Goal: Task Accomplishment & Management: Manage account settings

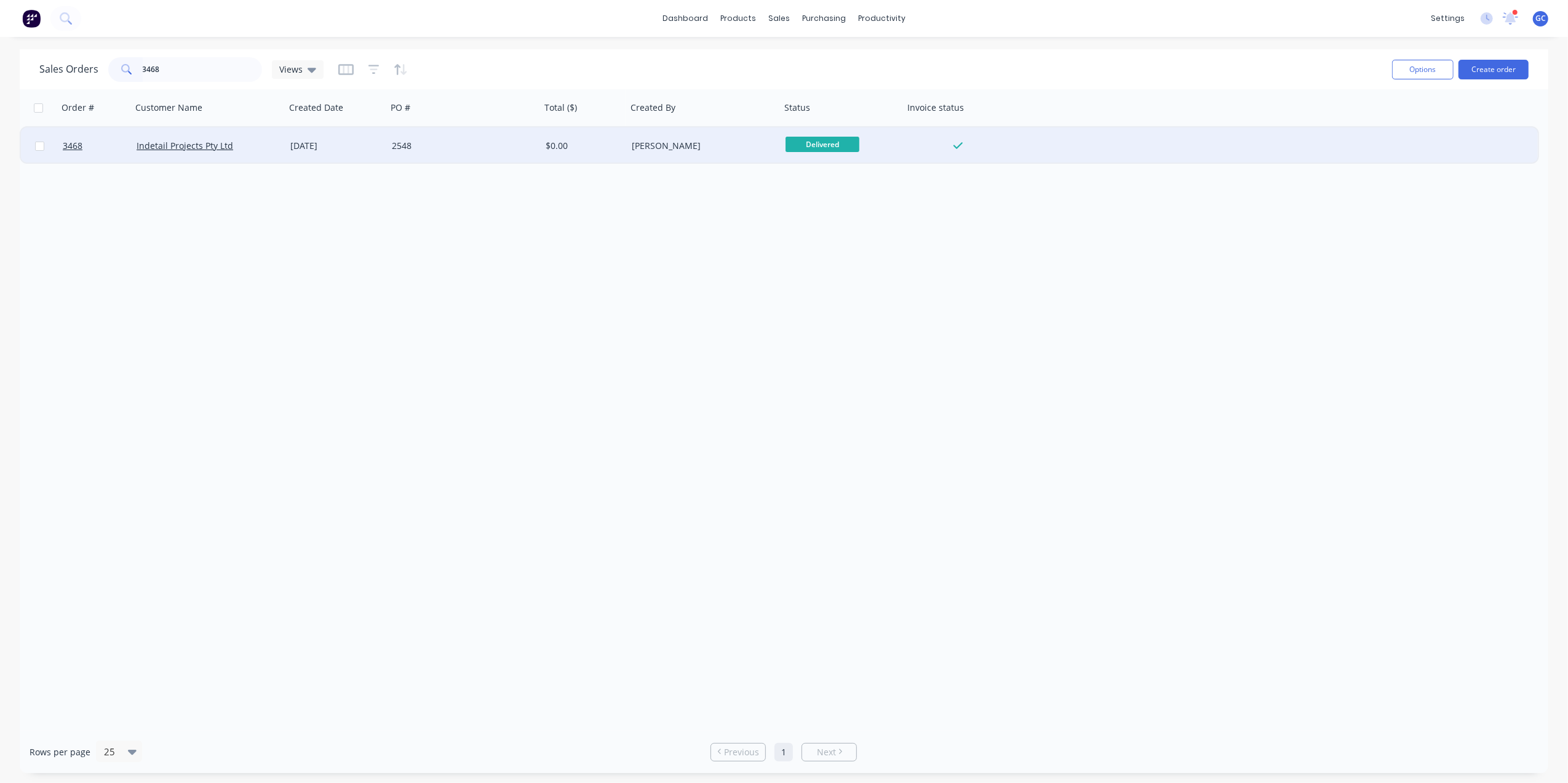
type input "3468"
click at [457, 154] on div "2548" at bounding box center [464, 145] width 153 height 37
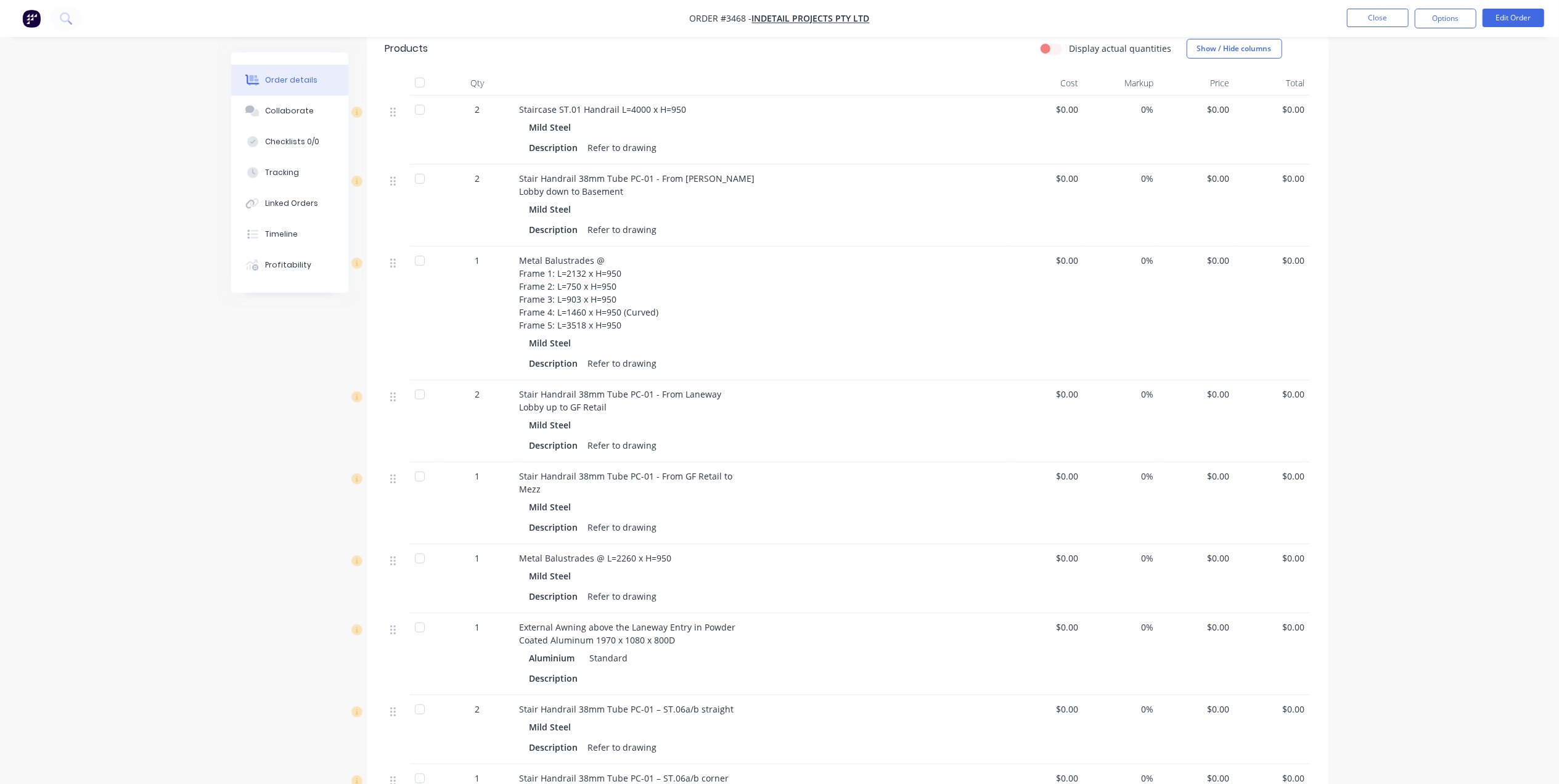
scroll to position [82, 0]
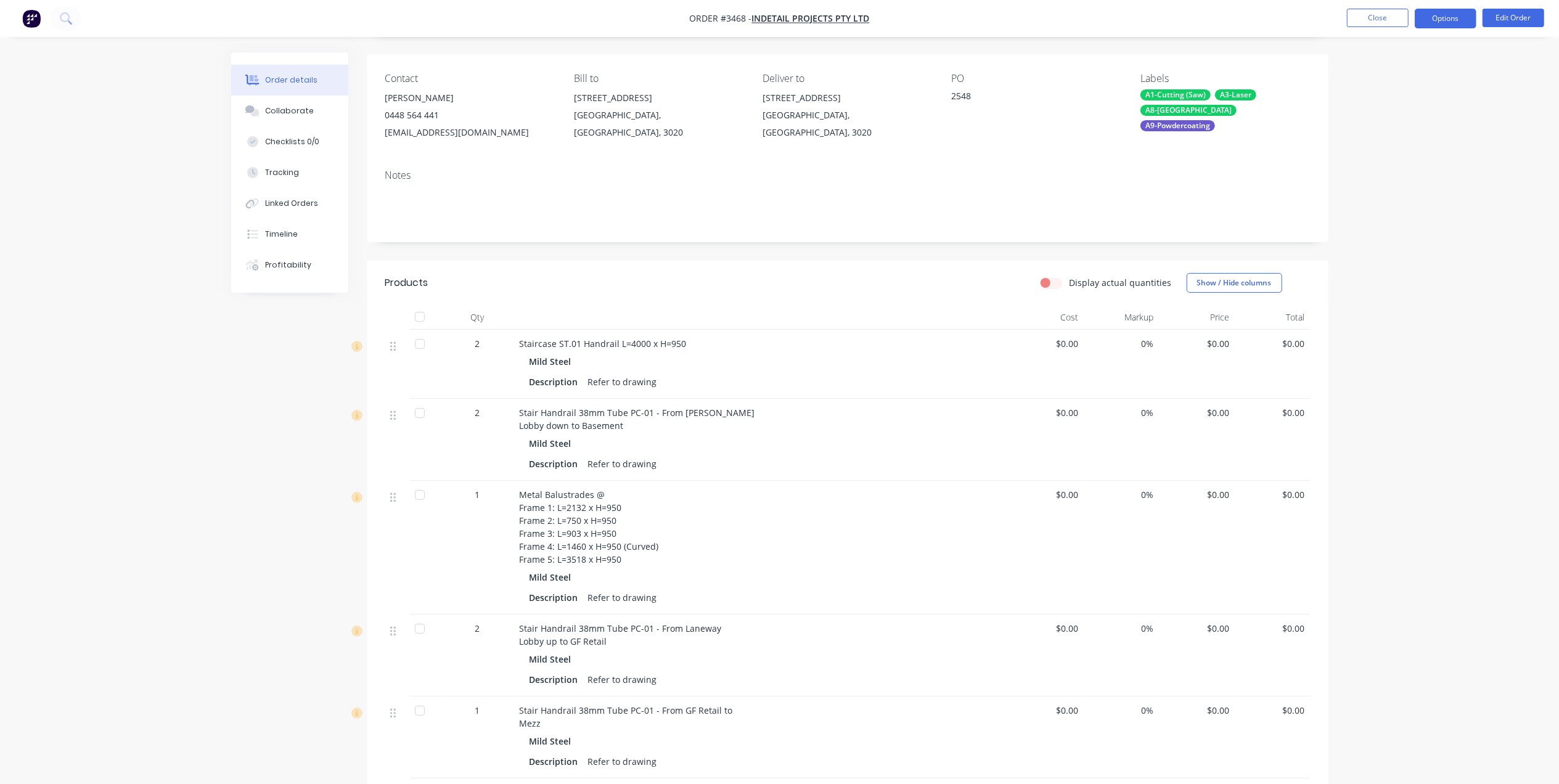
click at [1459, 28] on button "Options" at bounding box center [1446, 19] width 62 height 20
click at [1368, 158] on button "Work Order" at bounding box center [1409, 148] width 136 height 24
click at [1379, 126] on div "Without pricing" at bounding box center [1408, 124] width 113 height 18
drag, startPoint x: 932, startPoint y: 26, endPoint x: 1078, endPoint y: 27, distance: 146.0
click at [932, 26] on nav "Order #3468 - Indetail Projects Pty Ltd Close Options Edit Order" at bounding box center [779, 18] width 1559 height 37
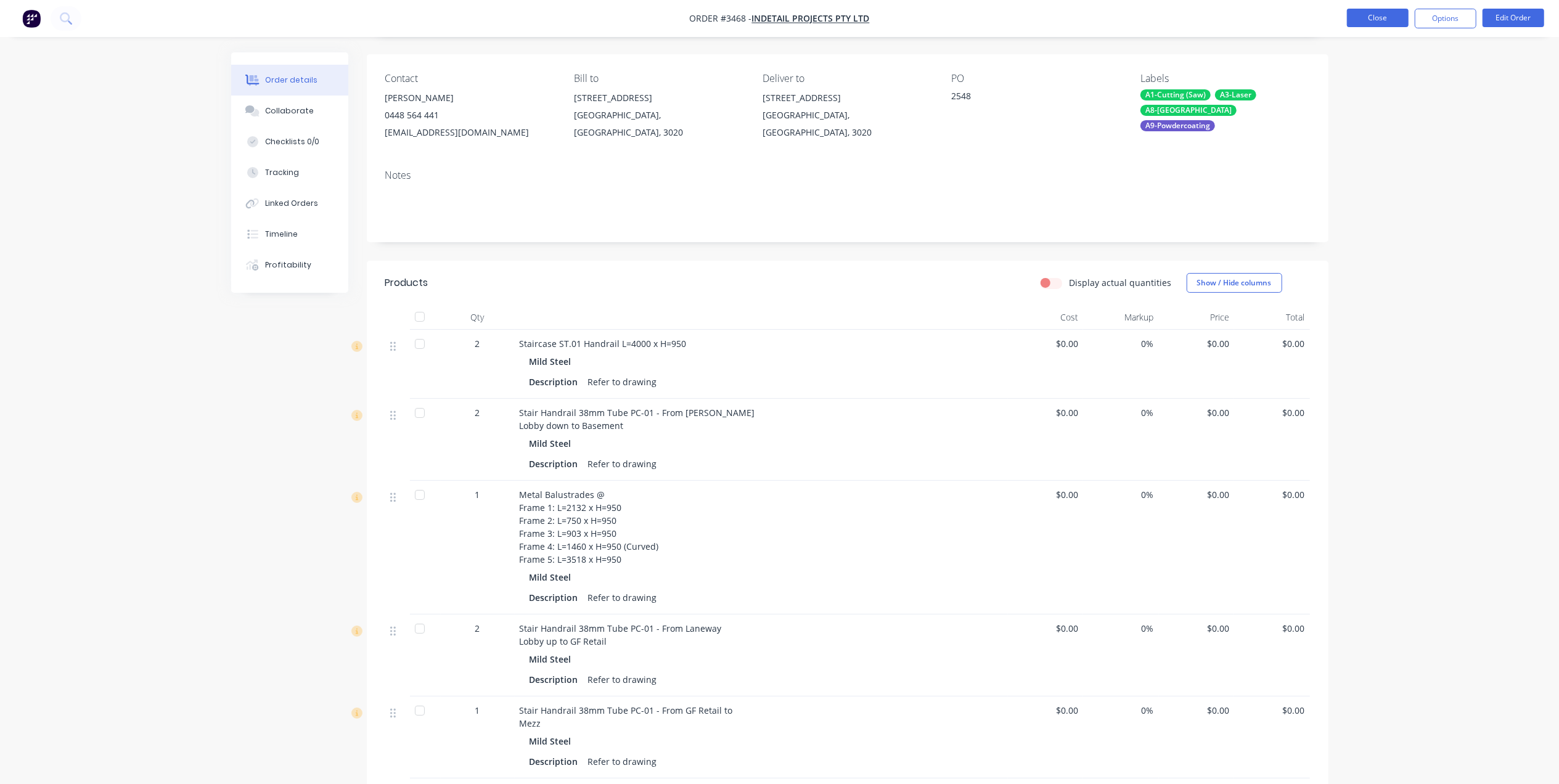
click at [1372, 20] on button "Close" at bounding box center [1378, 18] width 62 height 18
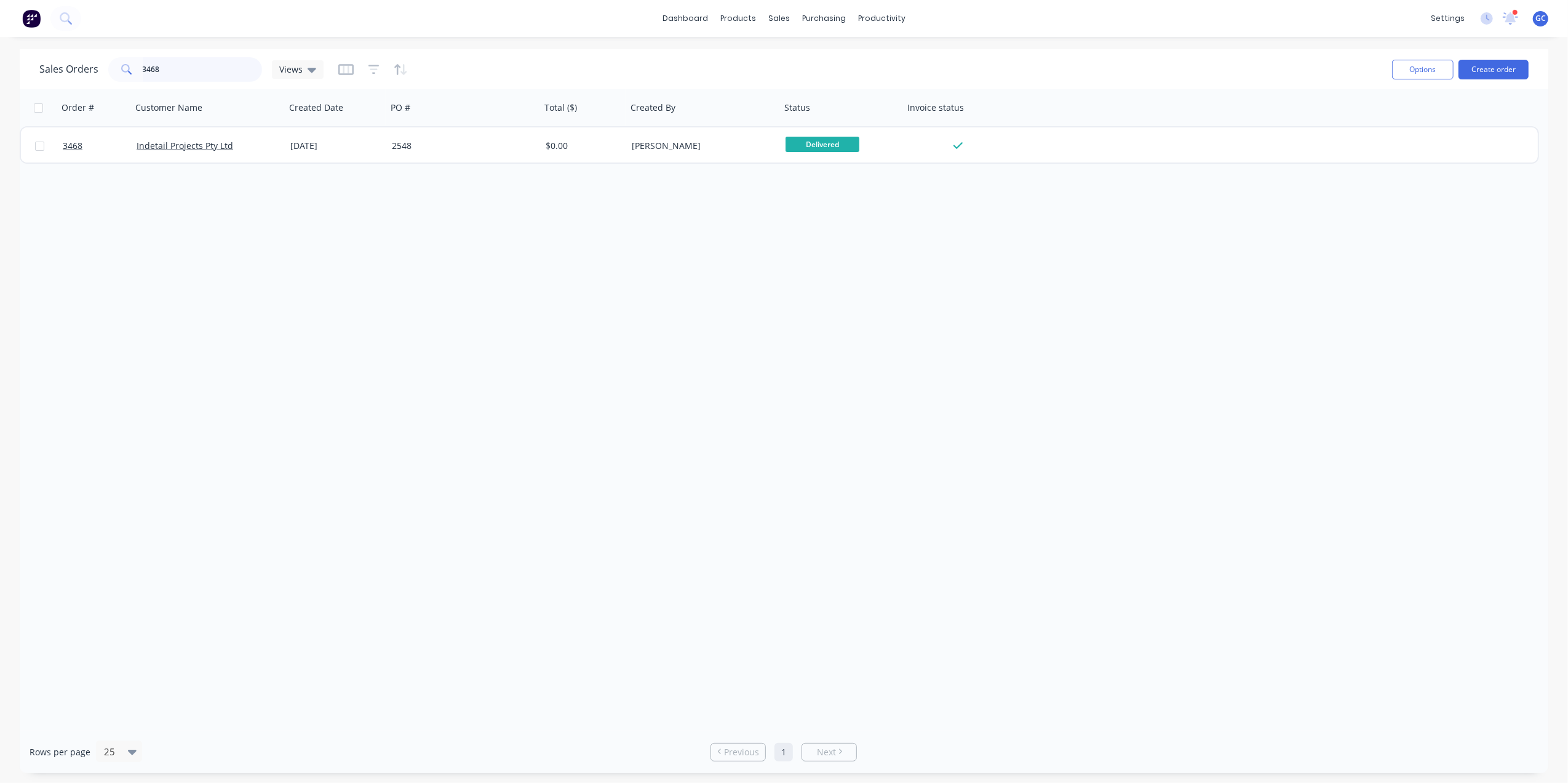
click at [200, 57] on input "3468" at bounding box center [202, 69] width 120 height 24
type input "3"
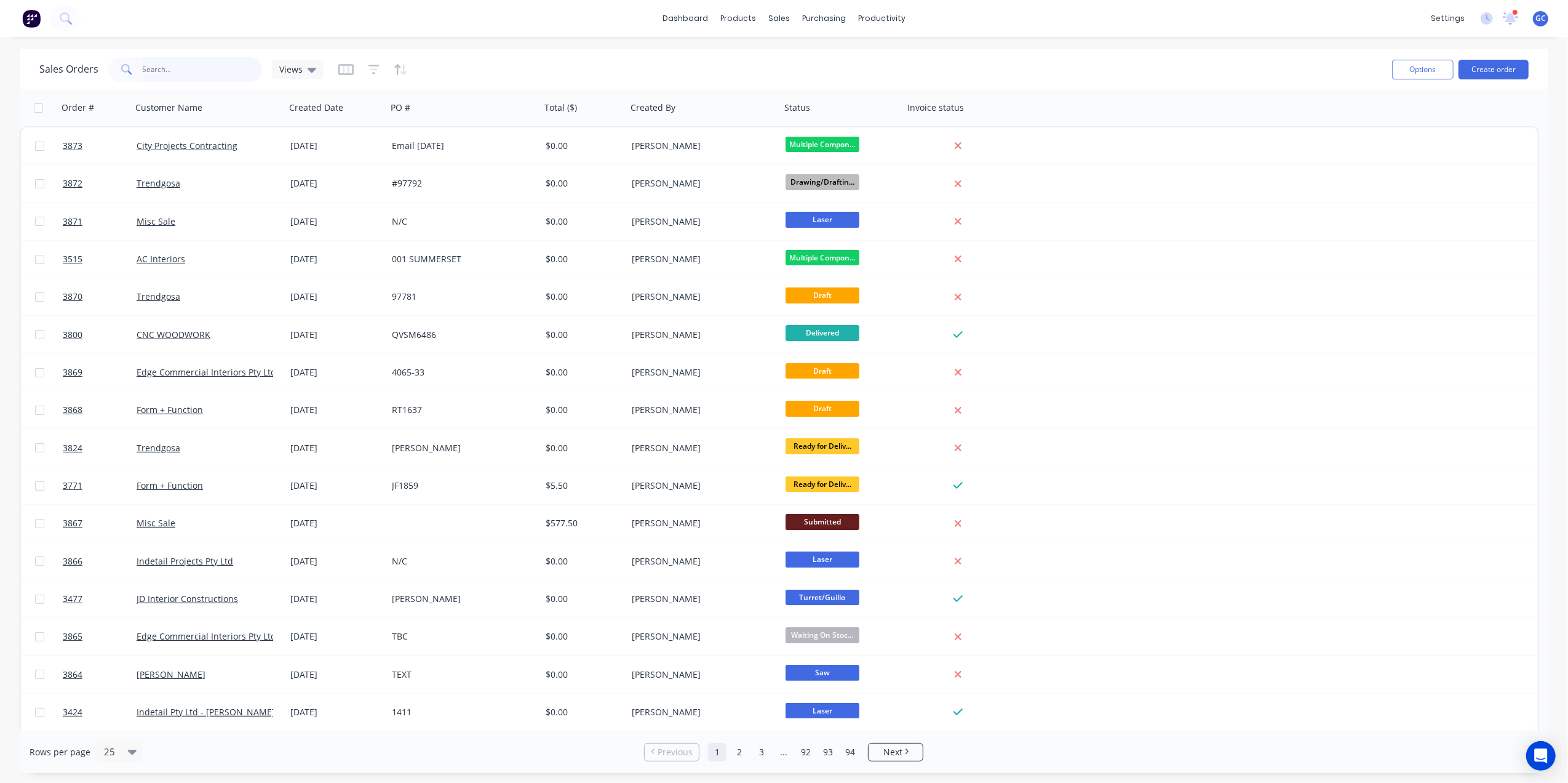
click at [220, 70] on input "text" at bounding box center [202, 69] width 120 height 24
click at [811, 60] on div "Sales Orders" at bounding box center [825, 59] width 51 height 11
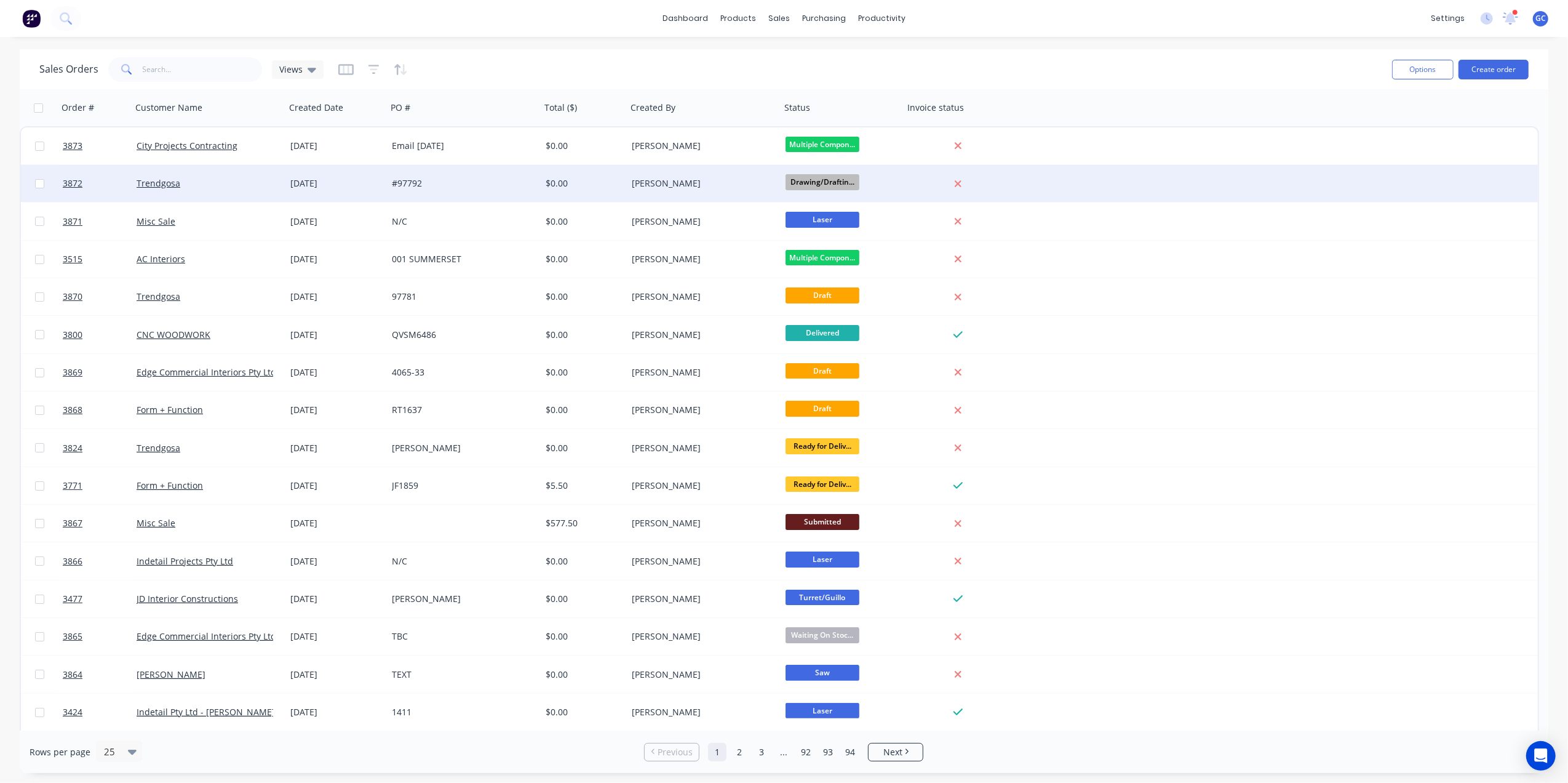
click at [402, 183] on div "#97792" at bounding box center [459, 183] width 136 height 13
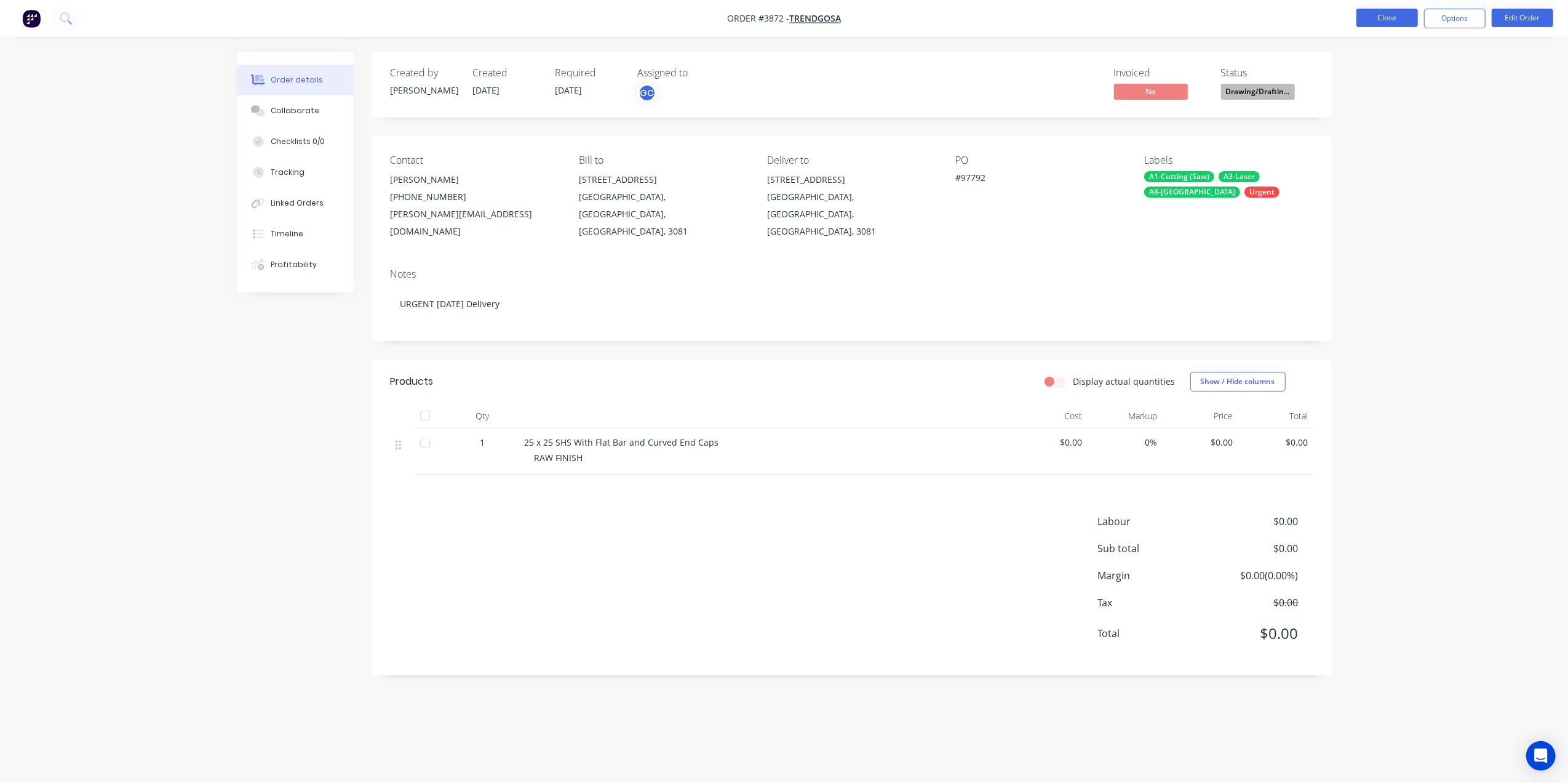
click at [1404, 25] on button "Close" at bounding box center [1387, 18] width 61 height 18
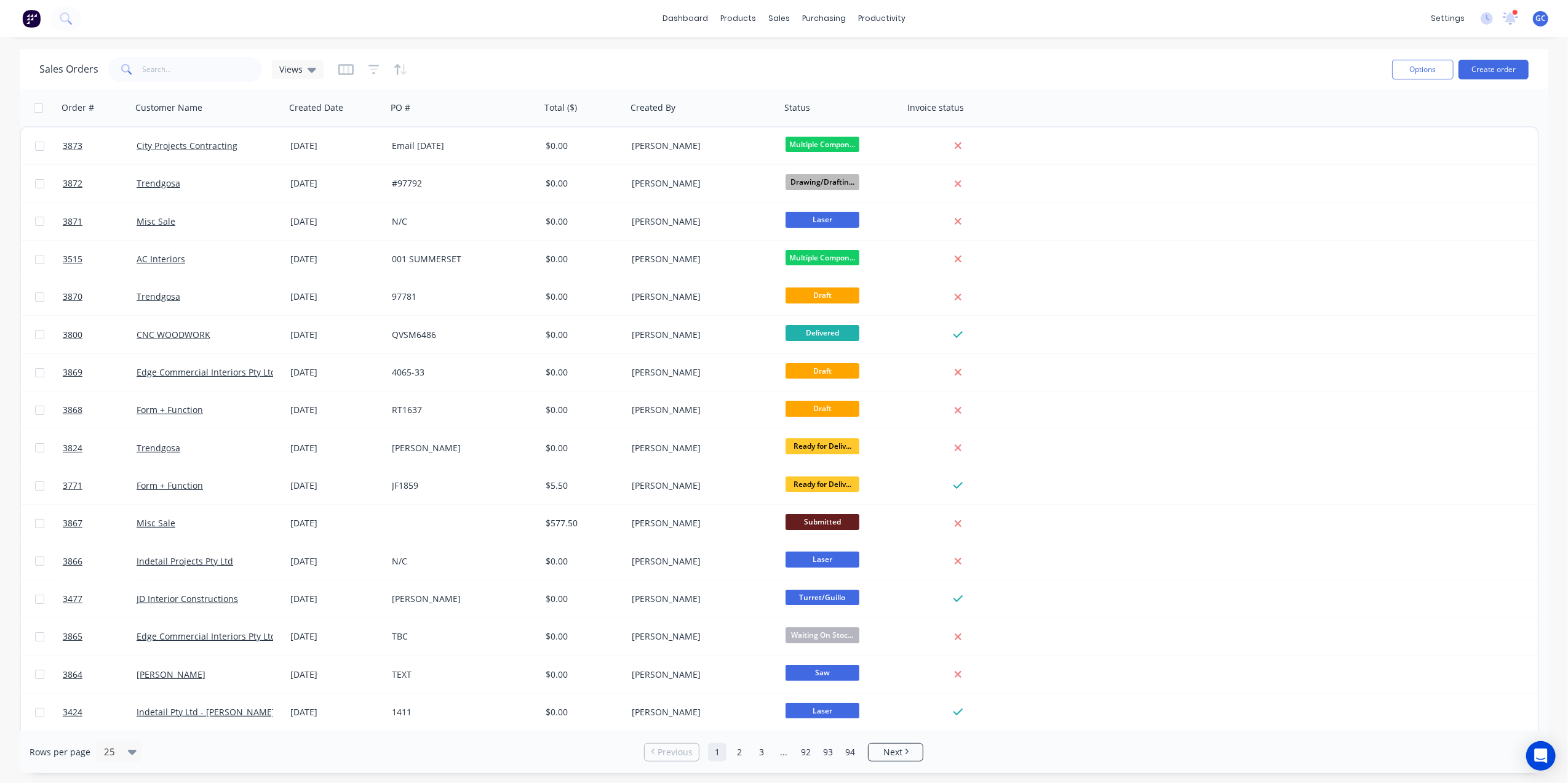
click at [614, 84] on div "Sales Orders Views" at bounding box center [710, 69] width 1342 height 30
click at [623, 64] on div "Sales Orders Views" at bounding box center [710, 69] width 1342 height 30
click at [898, 61] on div "Workflow" at bounding box center [903, 59] width 37 height 11
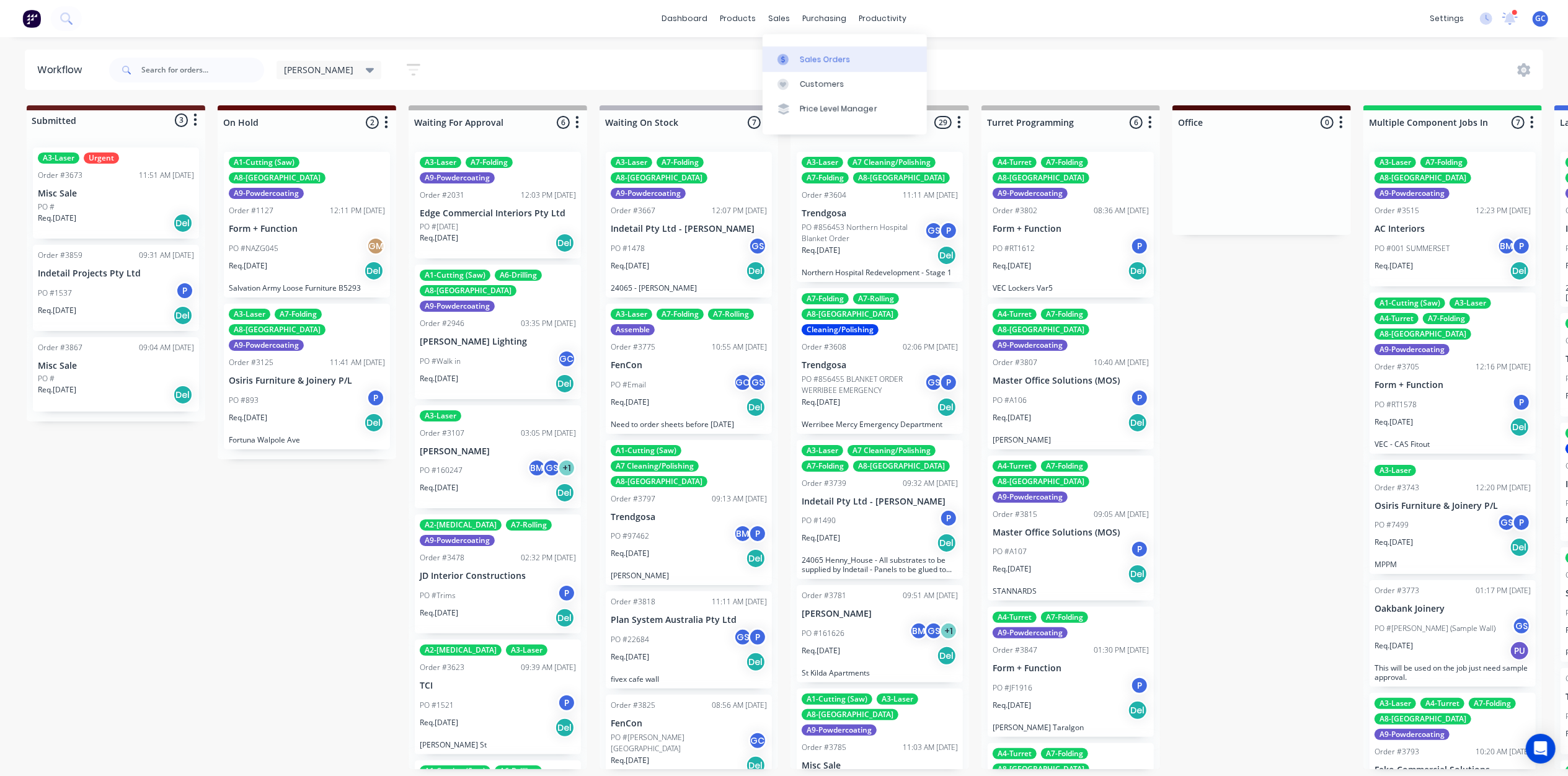
click at [800, 61] on div "Sales Orders" at bounding box center [825, 59] width 51 height 11
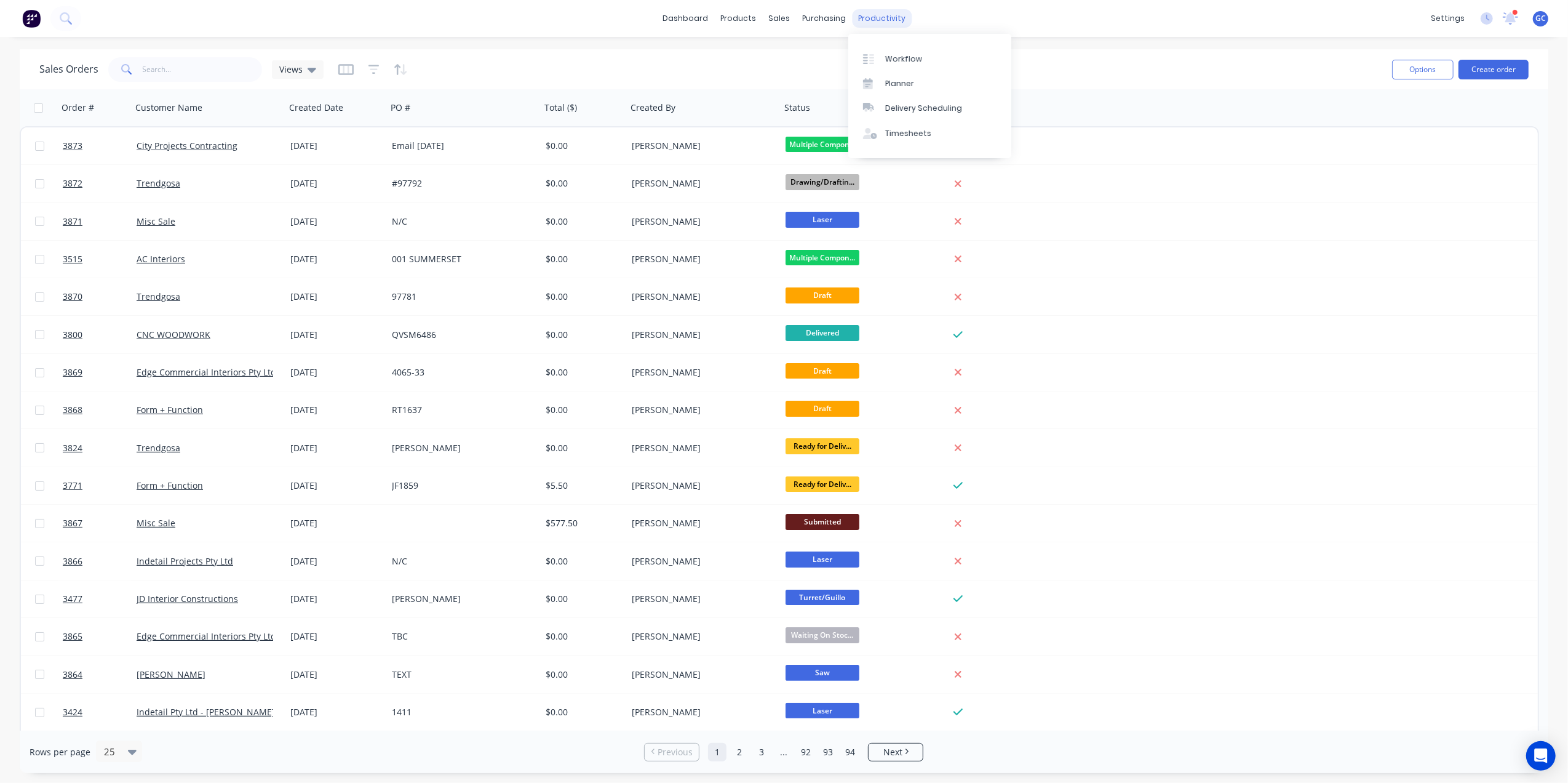
click at [871, 18] on div "productivity" at bounding box center [882, 18] width 60 height 18
click at [899, 62] on div "Workflow" at bounding box center [903, 59] width 37 height 11
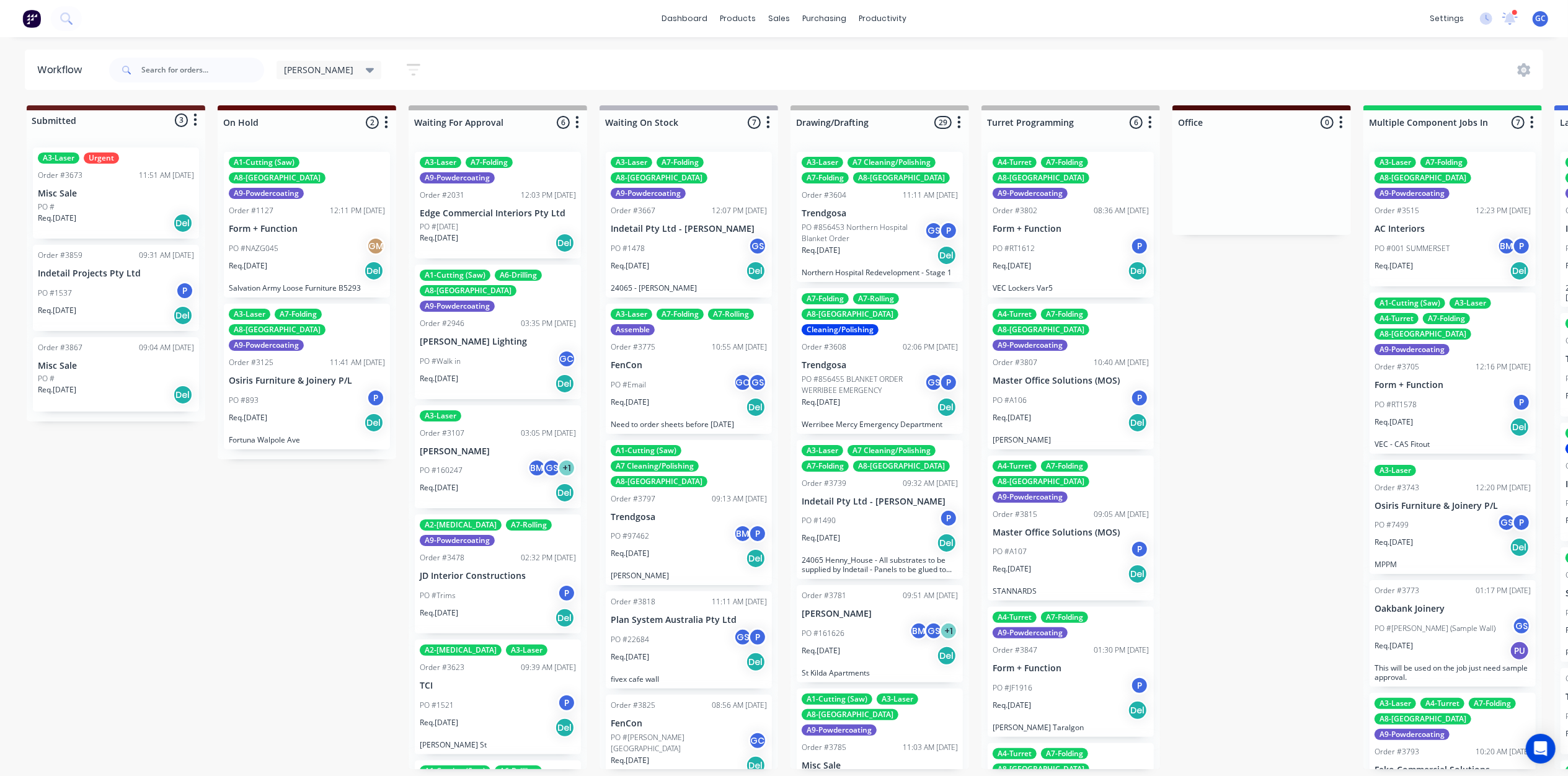
drag, startPoint x: 288, startPoint y: 484, endPoint x: 249, endPoint y: 459, distance: 46.3
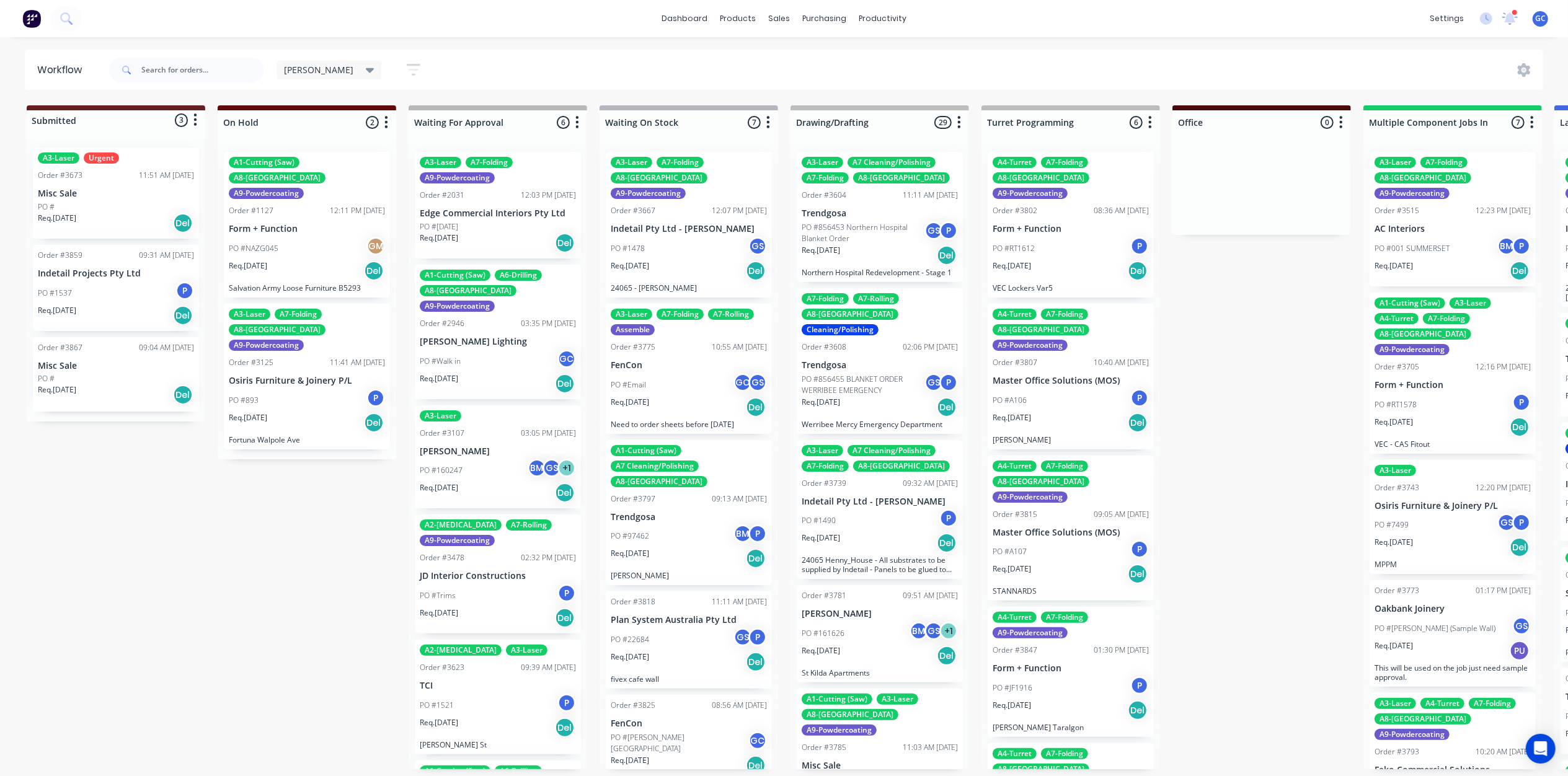
click at [226, 76] on input "text" at bounding box center [202, 69] width 123 height 25
click at [770, 11] on div "sales" at bounding box center [778, 18] width 34 height 18
click at [804, 61] on div "Sales Orders" at bounding box center [825, 59] width 51 height 11
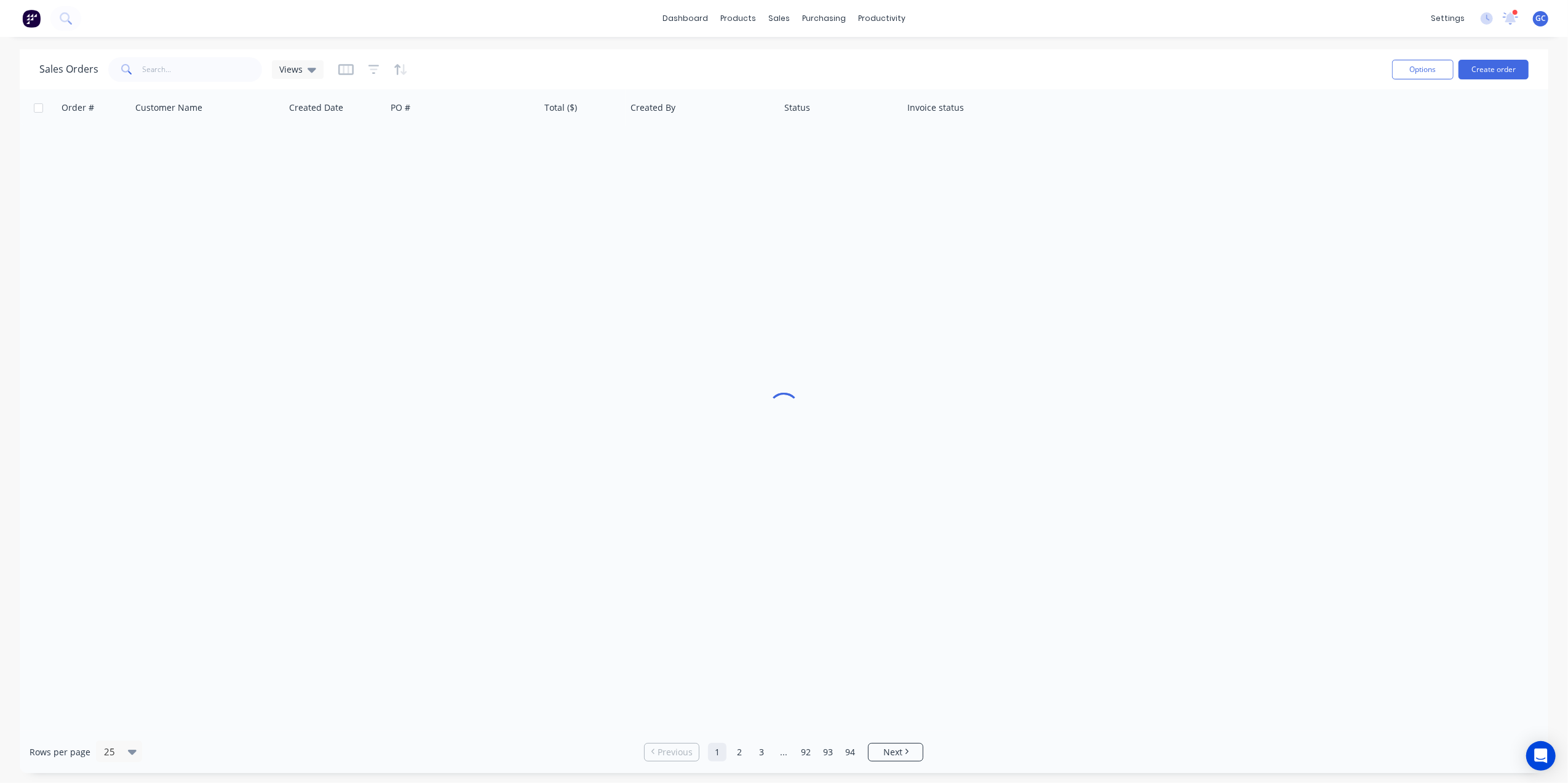
click at [199, 54] on div "Sales Orders Views" at bounding box center [710, 69] width 1342 height 30
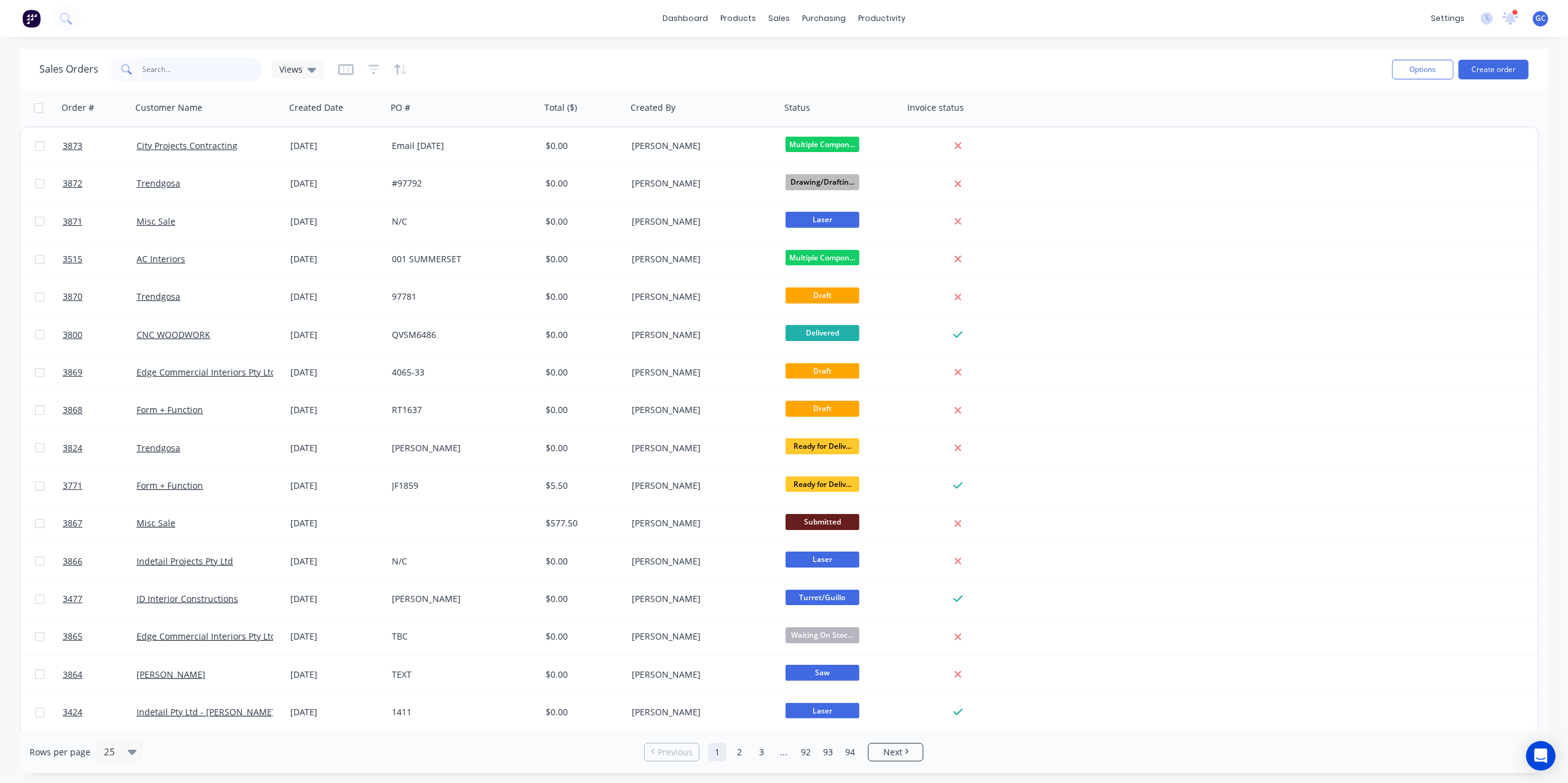
click at [198, 64] on input "text" at bounding box center [202, 69] width 120 height 24
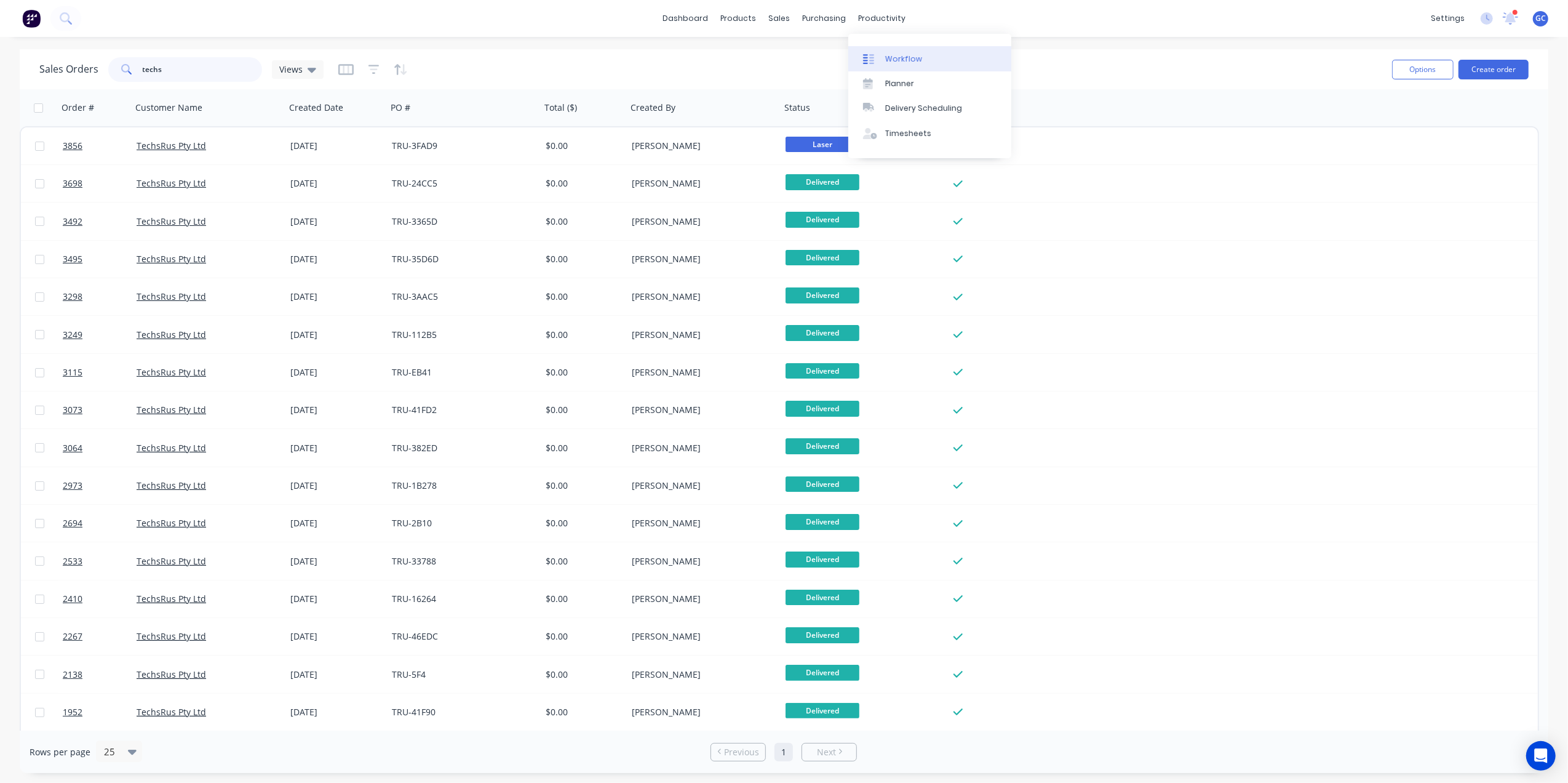
type input "techs"
click at [892, 58] on div "Workflow" at bounding box center [903, 59] width 37 height 11
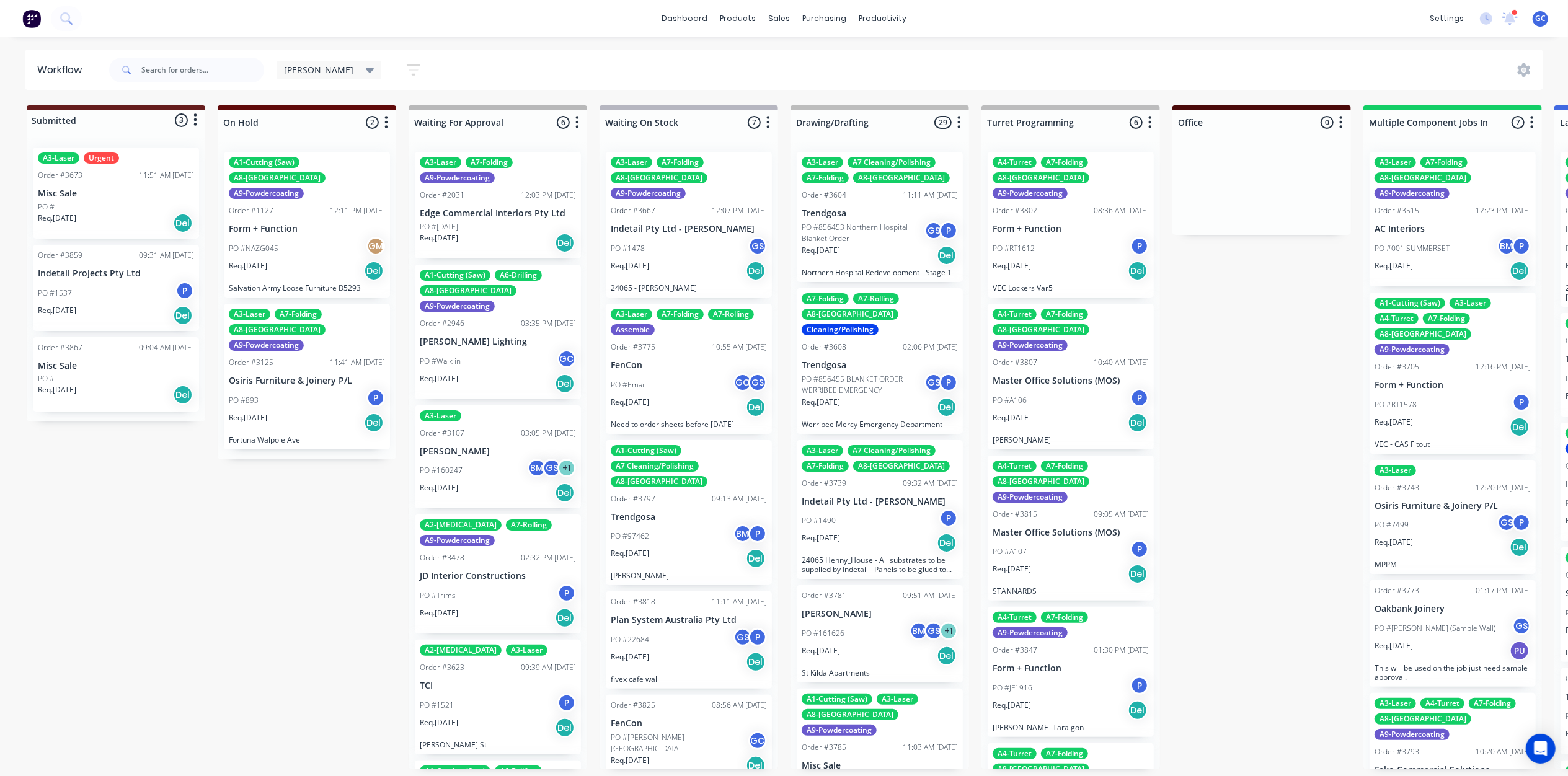
click at [119, 174] on div "Order #3673 11:51 AM 04/07/25" at bounding box center [116, 176] width 157 height 11
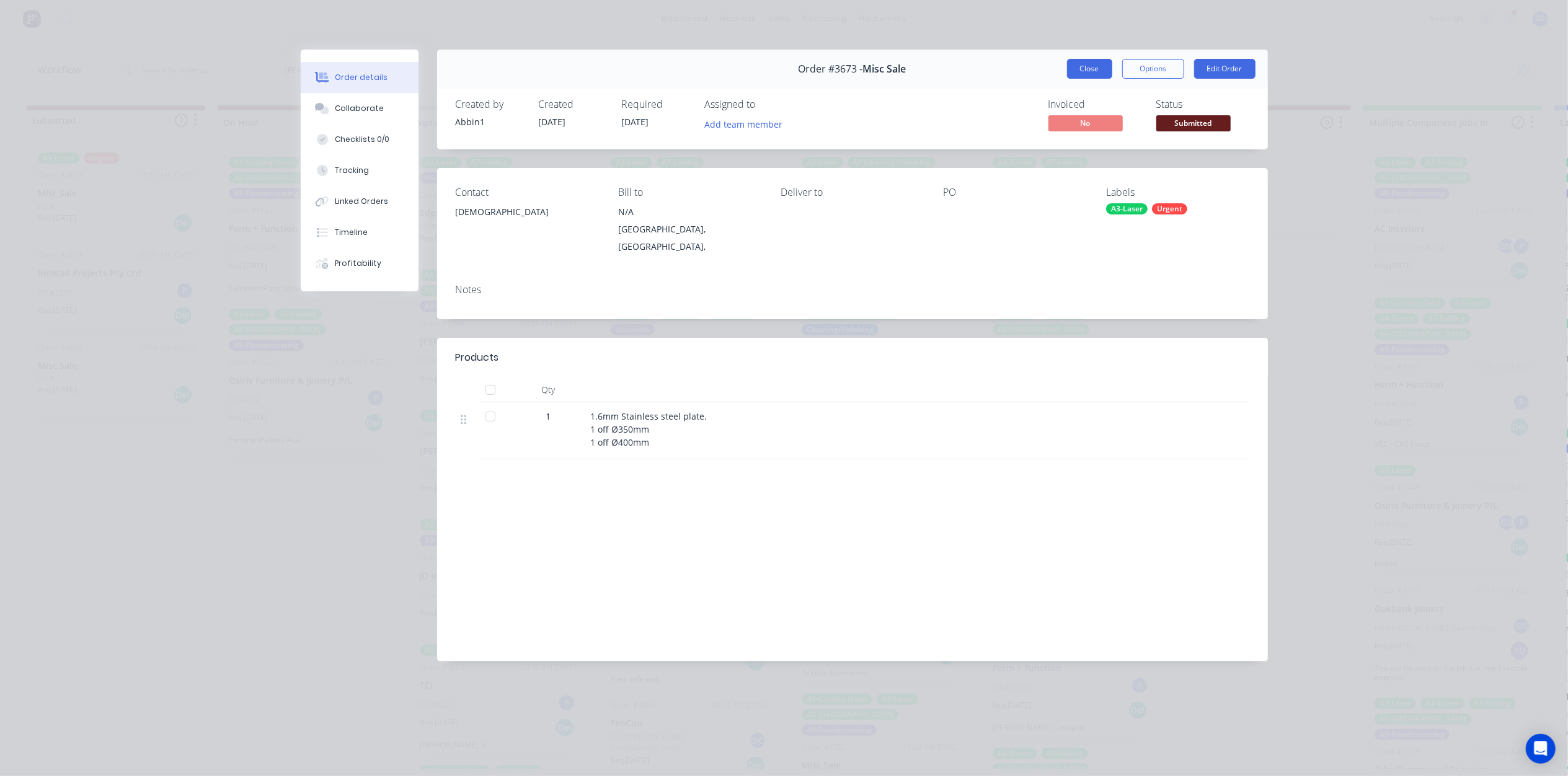
click at [1090, 70] on button "Close" at bounding box center [1090, 69] width 46 height 20
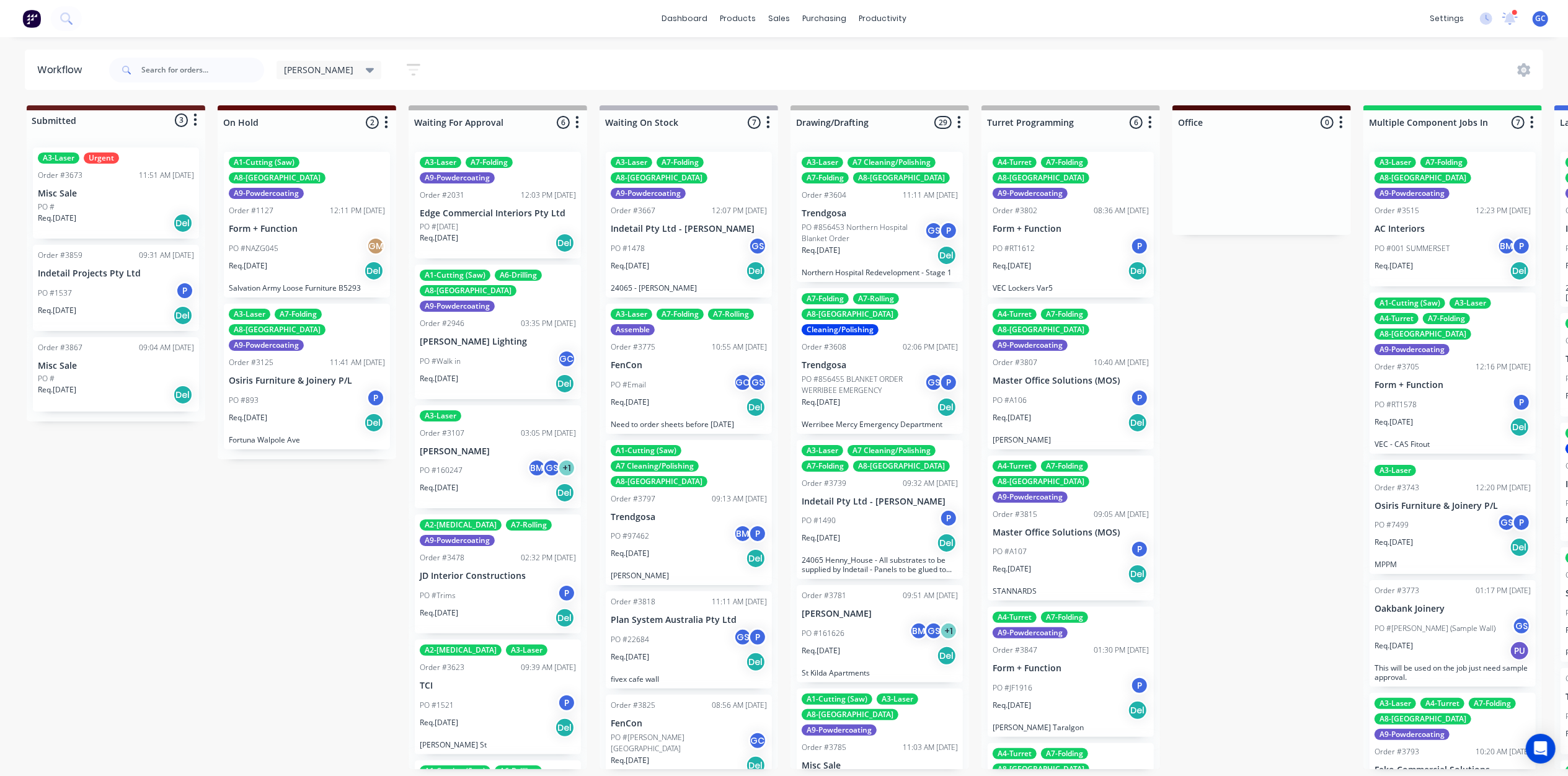
click at [75, 313] on p "Req. 28/08/25" at bounding box center [57, 310] width 38 height 11
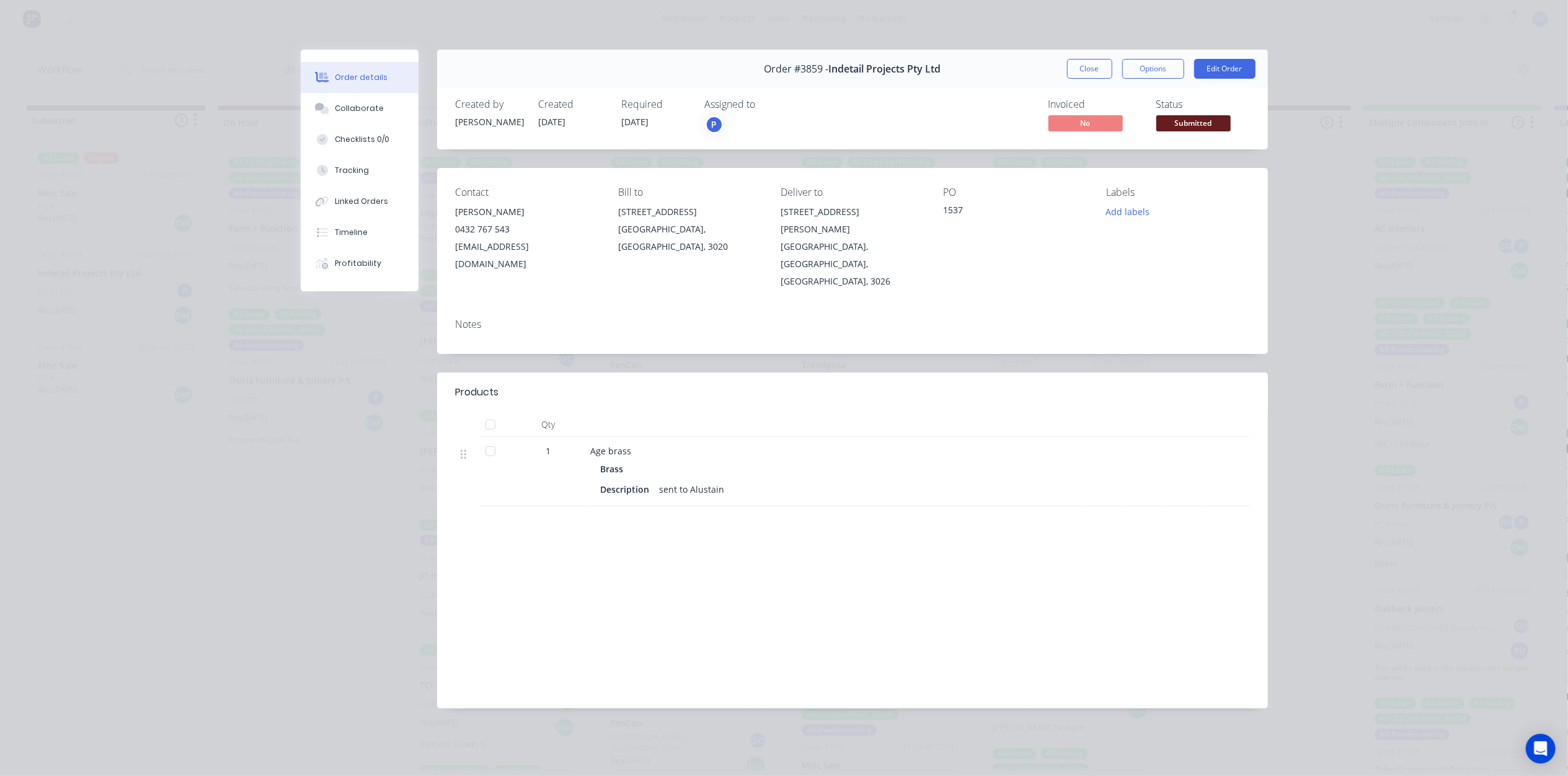
click at [1217, 122] on span "Submitted" at bounding box center [1194, 123] width 75 height 15
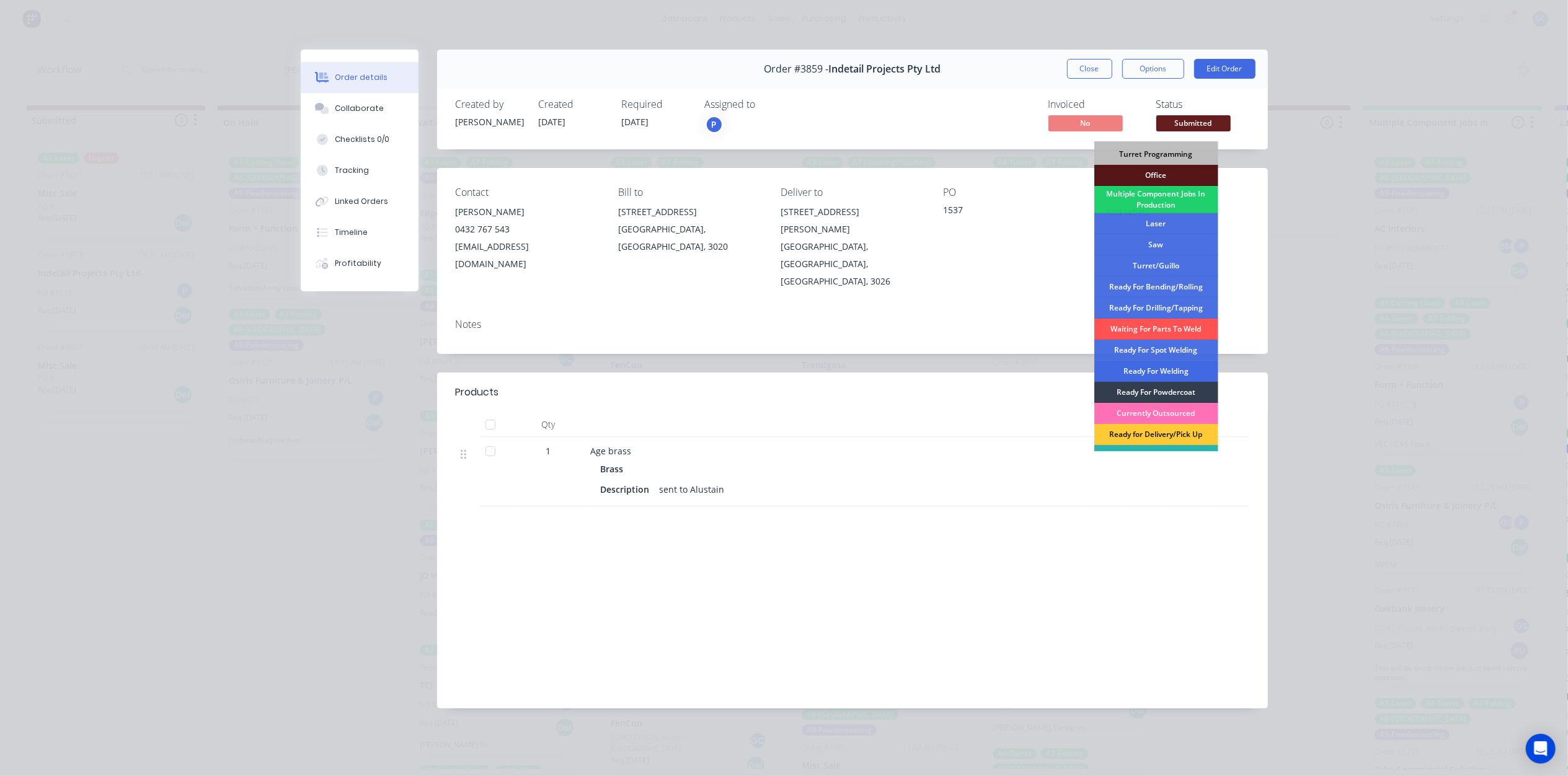
scroll to position [139, 0]
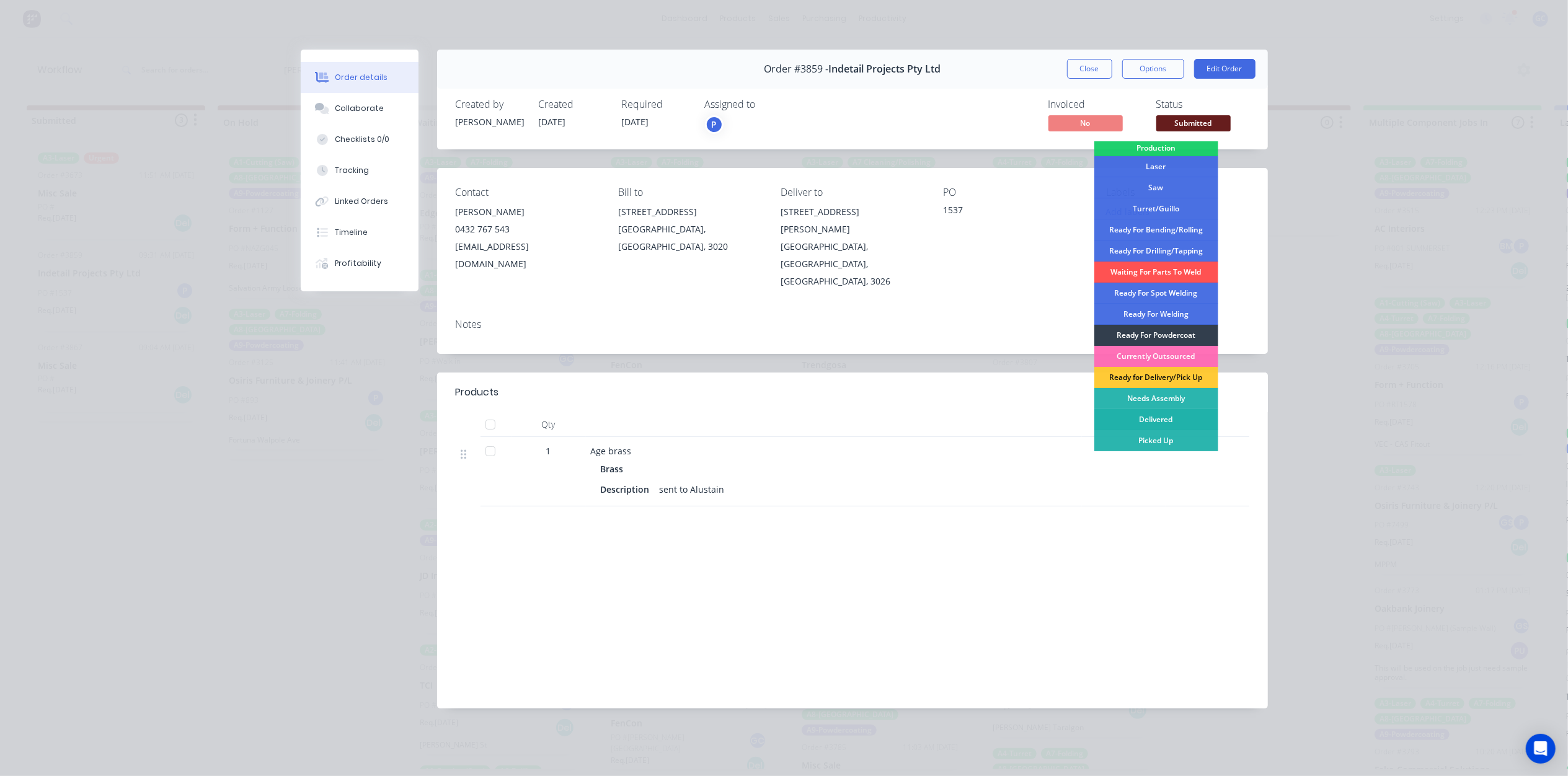
click at [1170, 419] on div "Delivered" at bounding box center [1156, 419] width 124 height 21
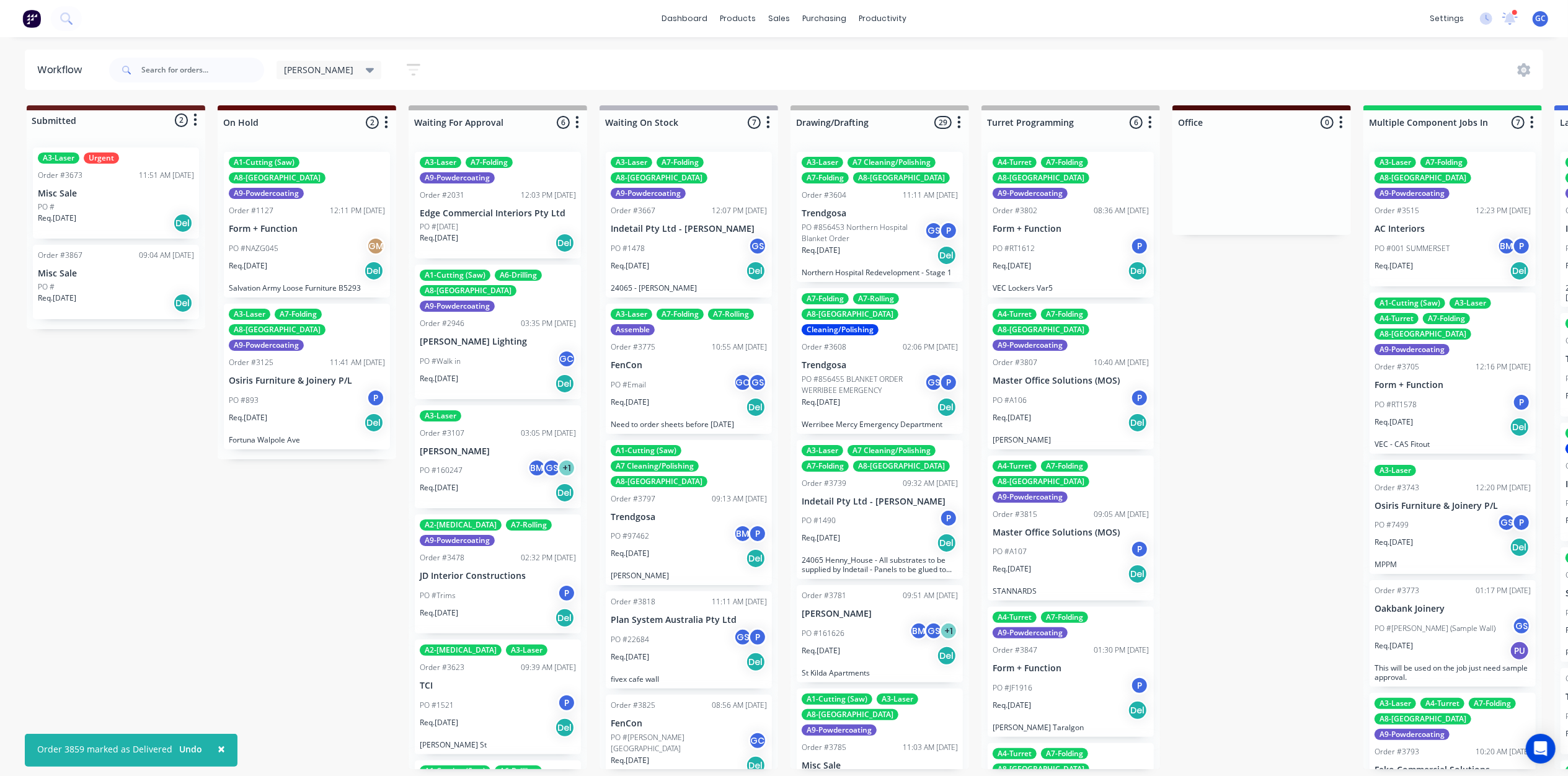
click at [112, 285] on div "PO #" at bounding box center [116, 287] width 157 height 11
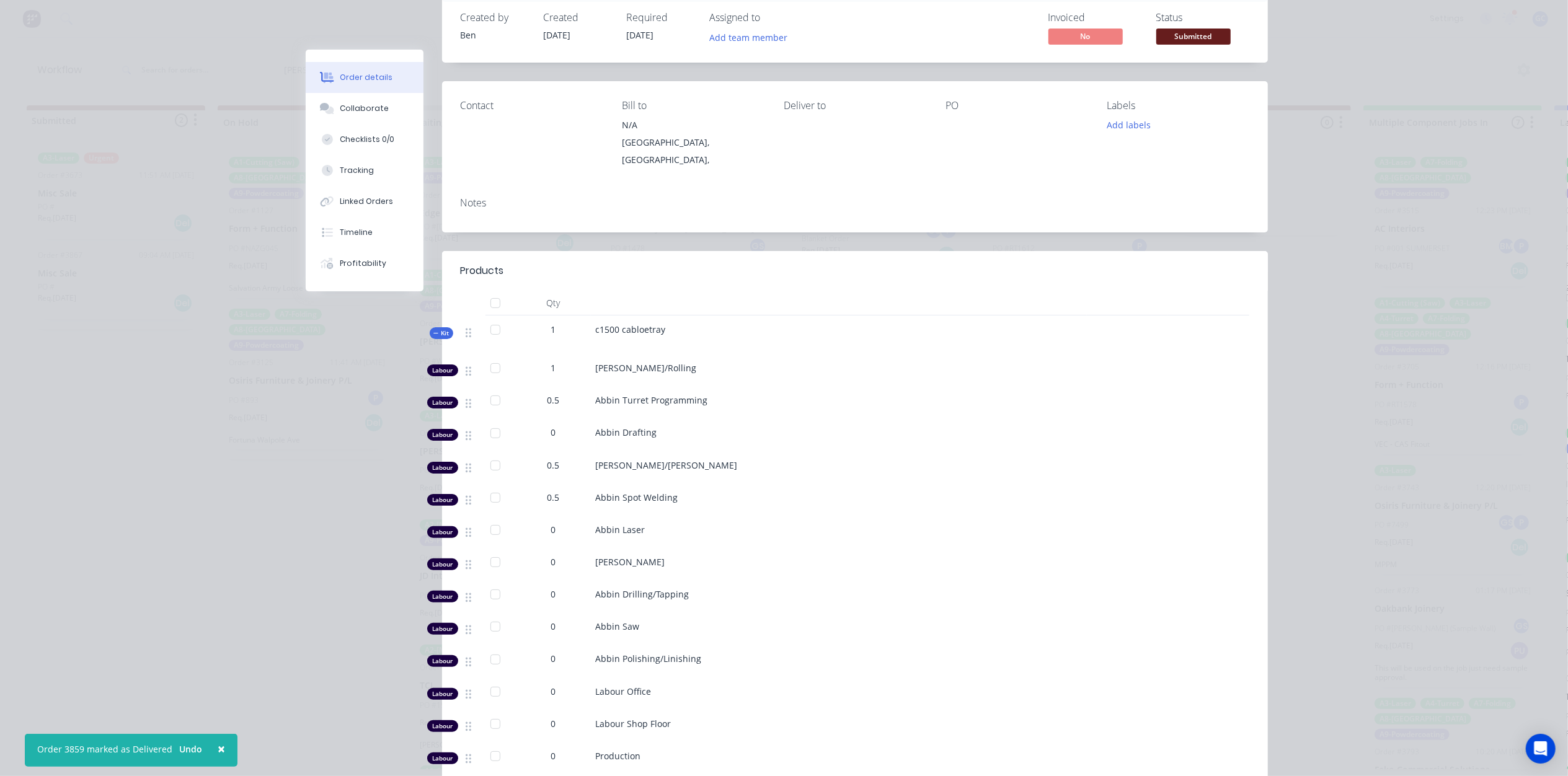
scroll to position [0, 0]
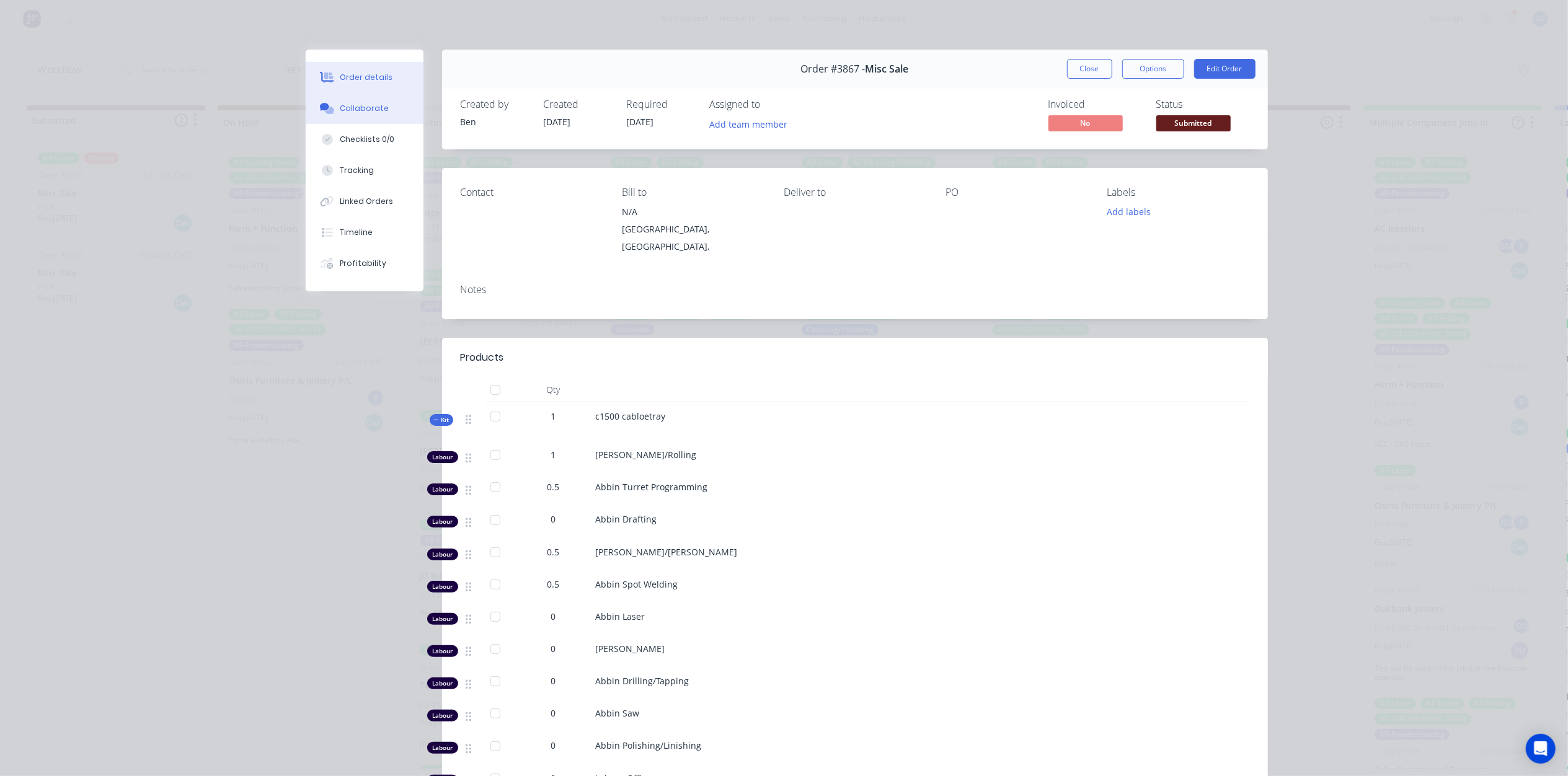
click at [340, 107] on div "Collaborate" at bounding box center [364, 108] width 49 height 11
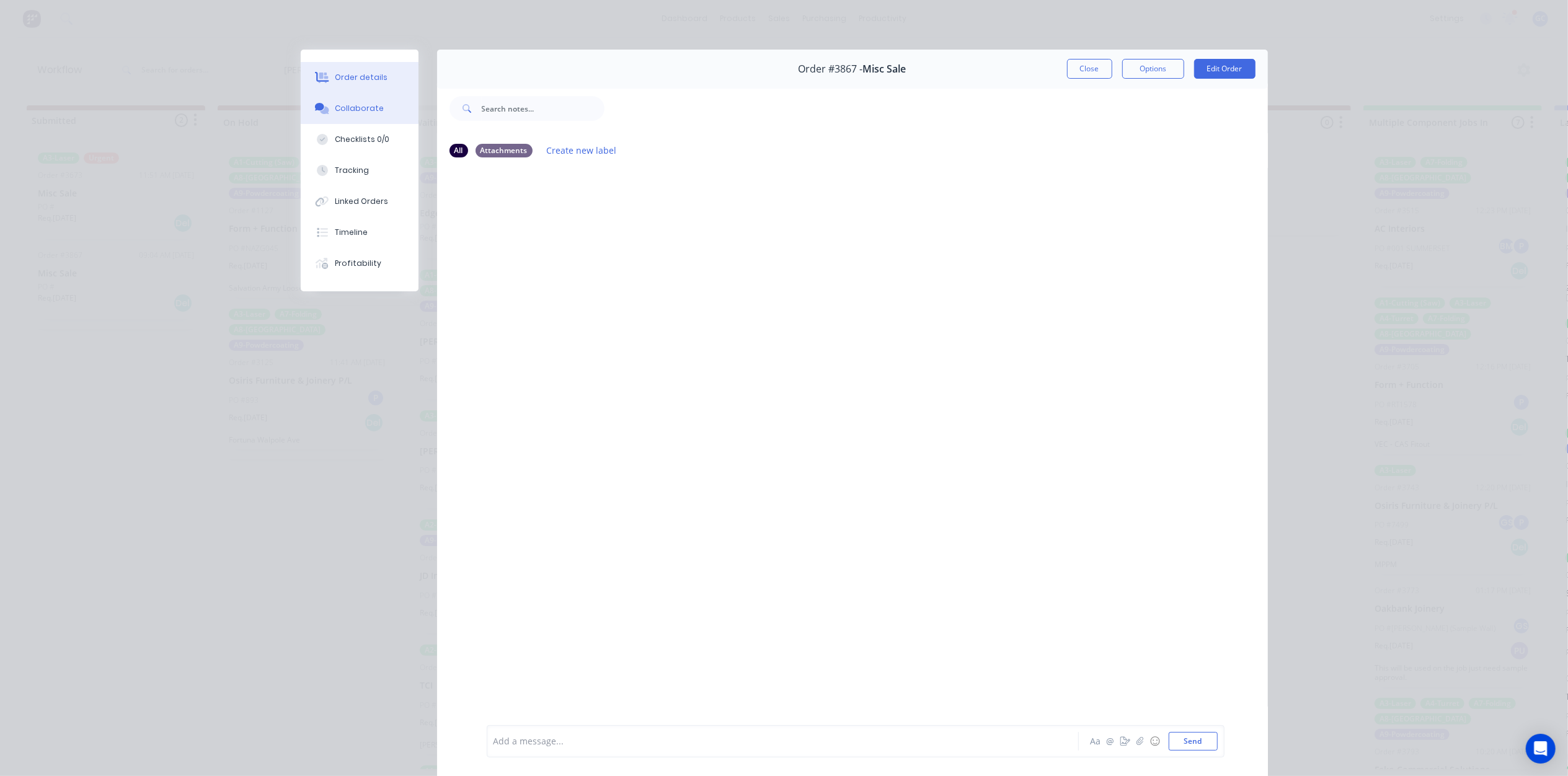
click at [353, 73] on div "Order details" at bounding box center [361, 77] width 53 height 11
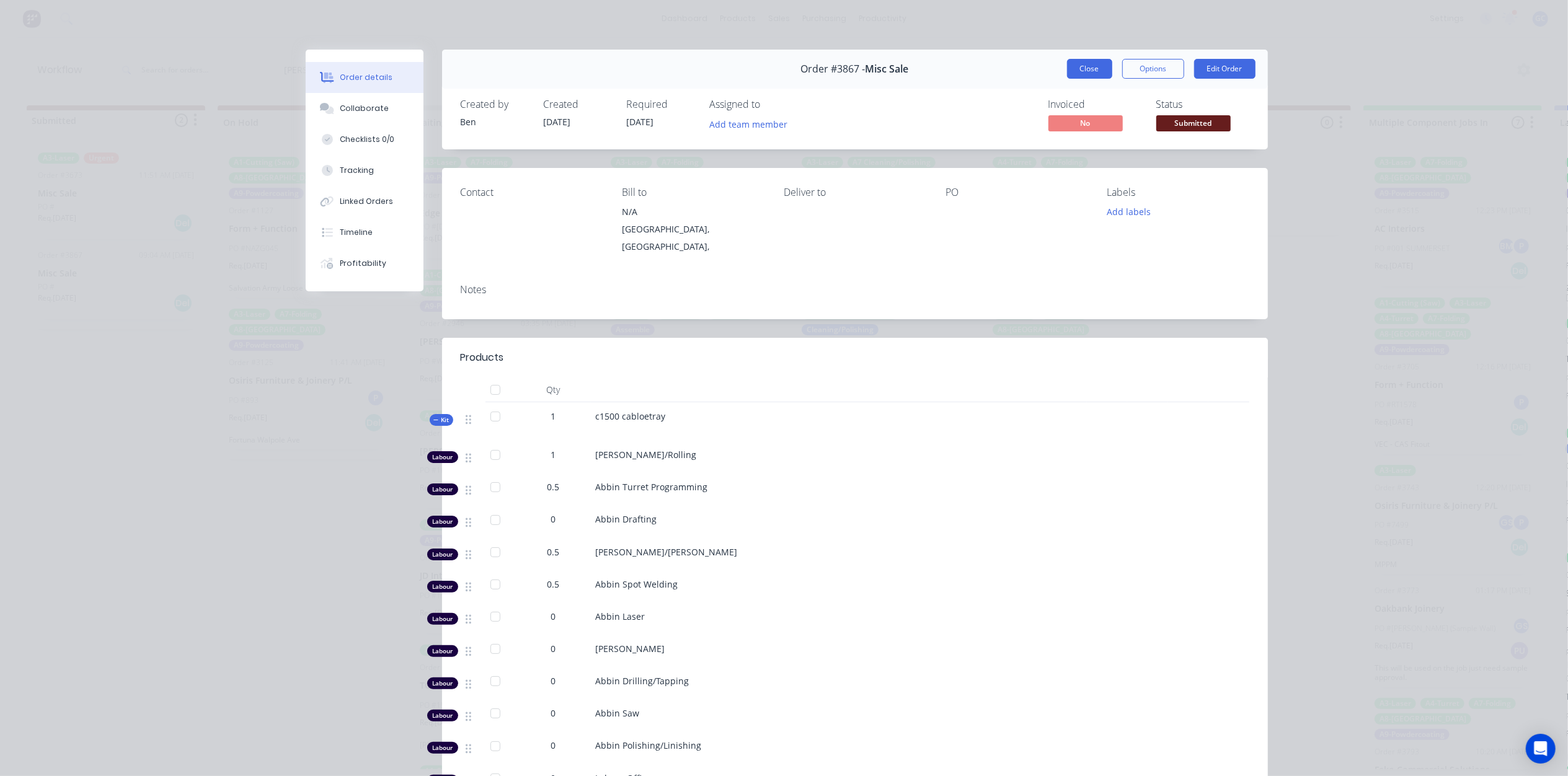
click at [1088, 76] on button "Close" at bounding box center [1090, 69] width 46 height 20
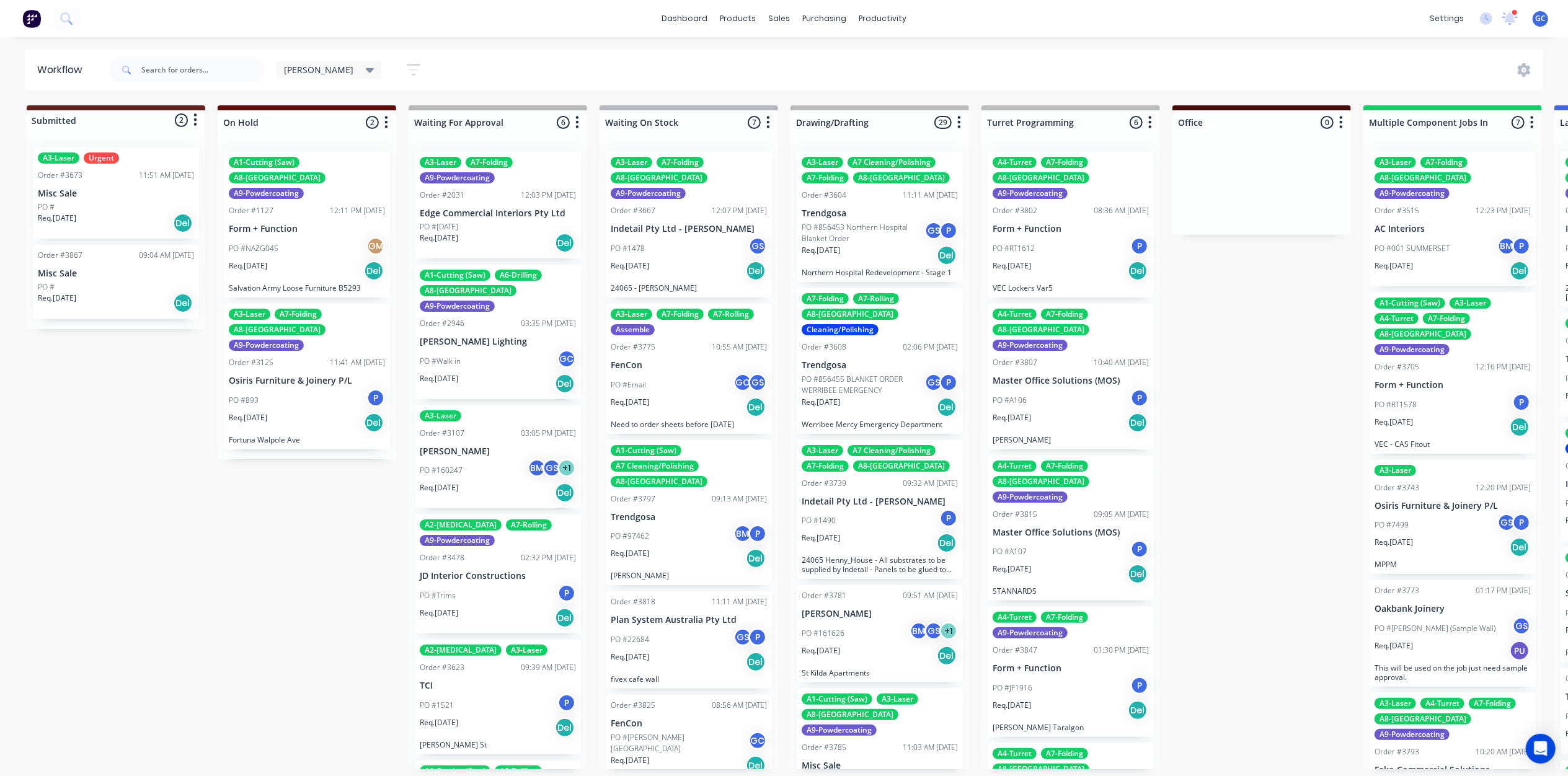
click at [99, 293] on div "Req. 29/08/25 Del" at bounding box center [116, 303] width 157 height 21
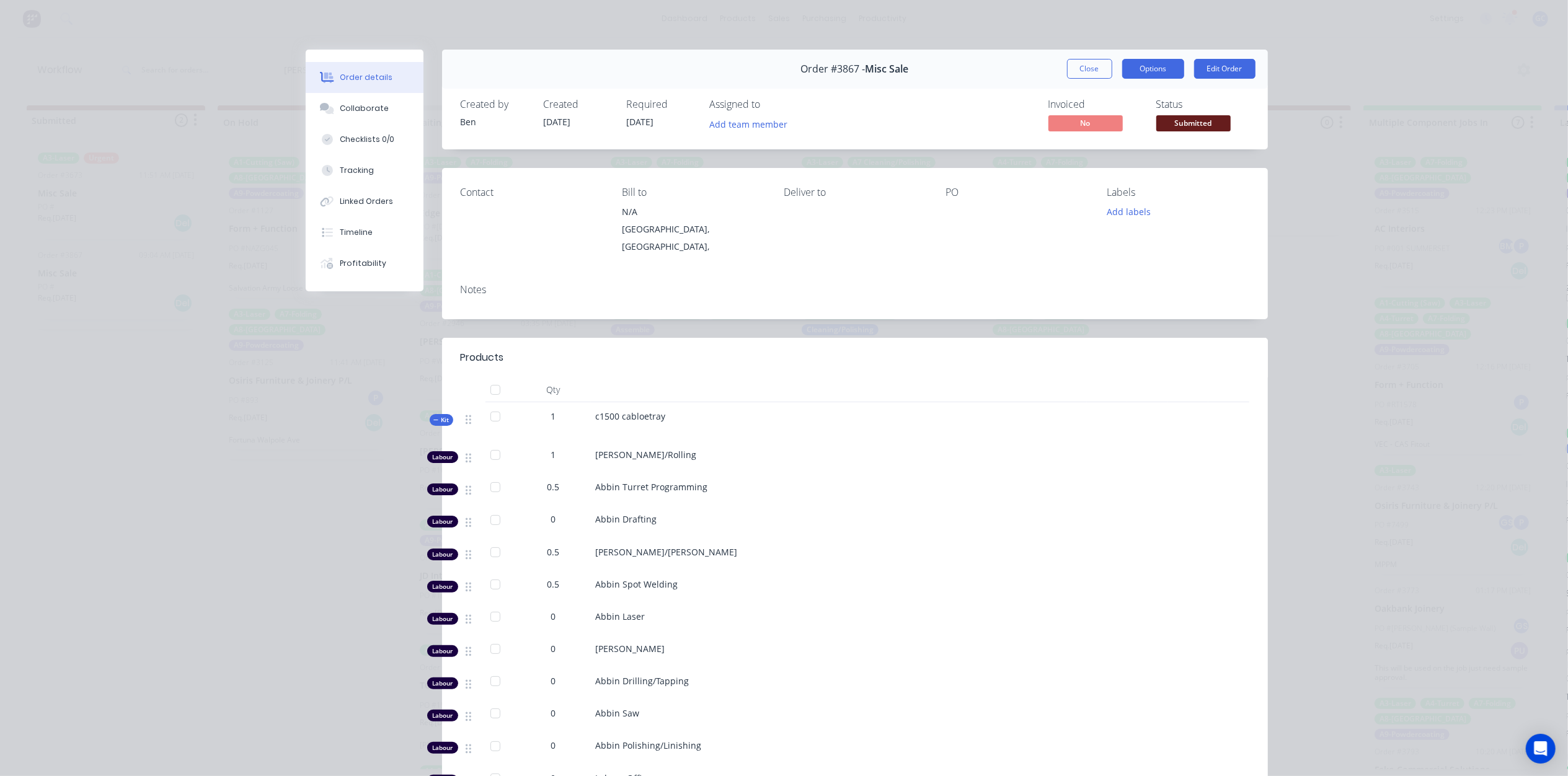
click at [1122, 70] on button "Options" at bounding box center [1153, 69] width 62 height 20
click at [1087, 70] on button "Close" at bounding box center [1090, 69] width 46 height 20
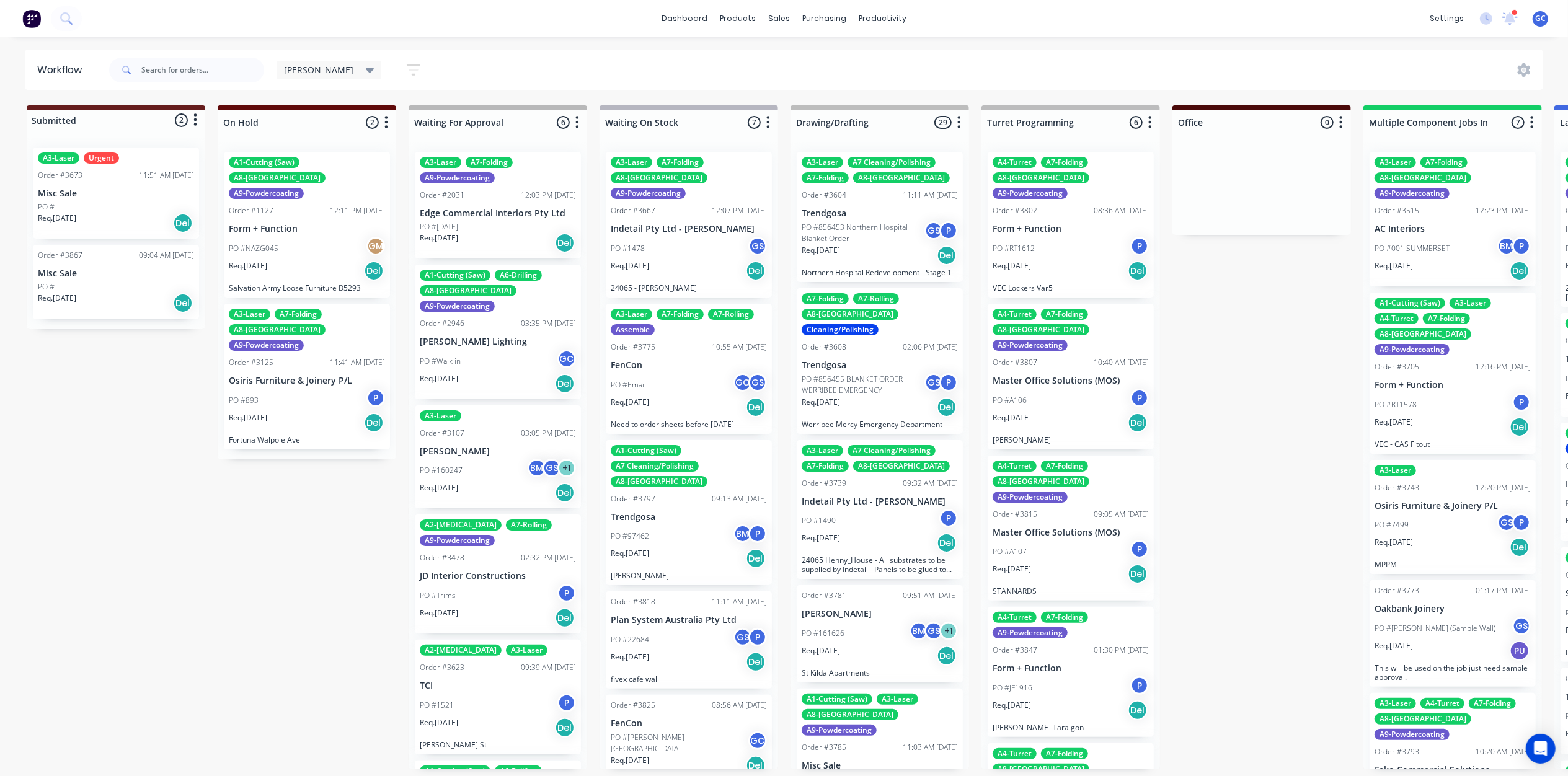
click at [485, 337] on p "Kelvin Lighting" at bounding box center [498, 342] width 157 height 11
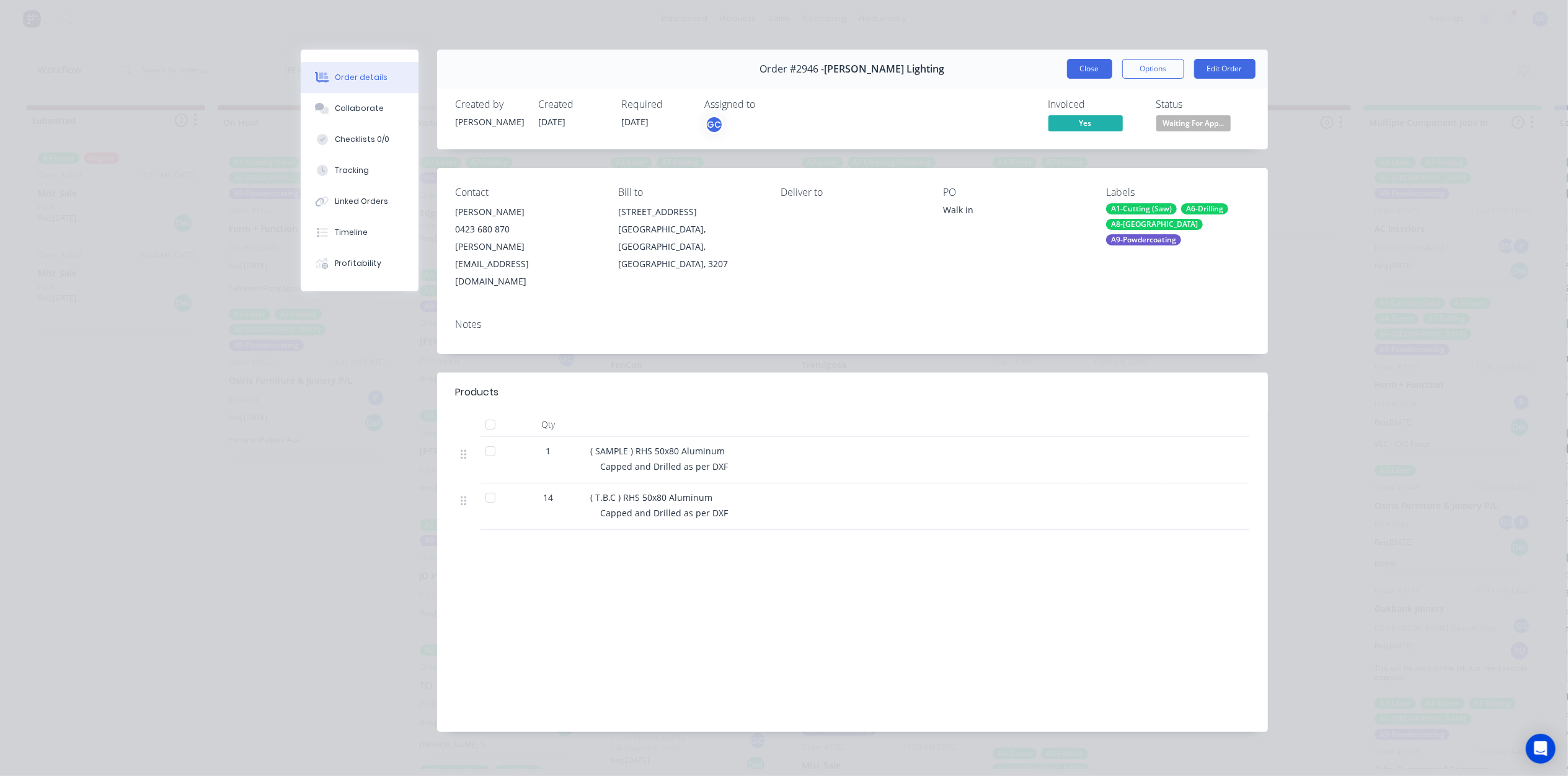
click at [1089, 67] on button "Close" at bounding box center [1090, 69] width 46 height 20
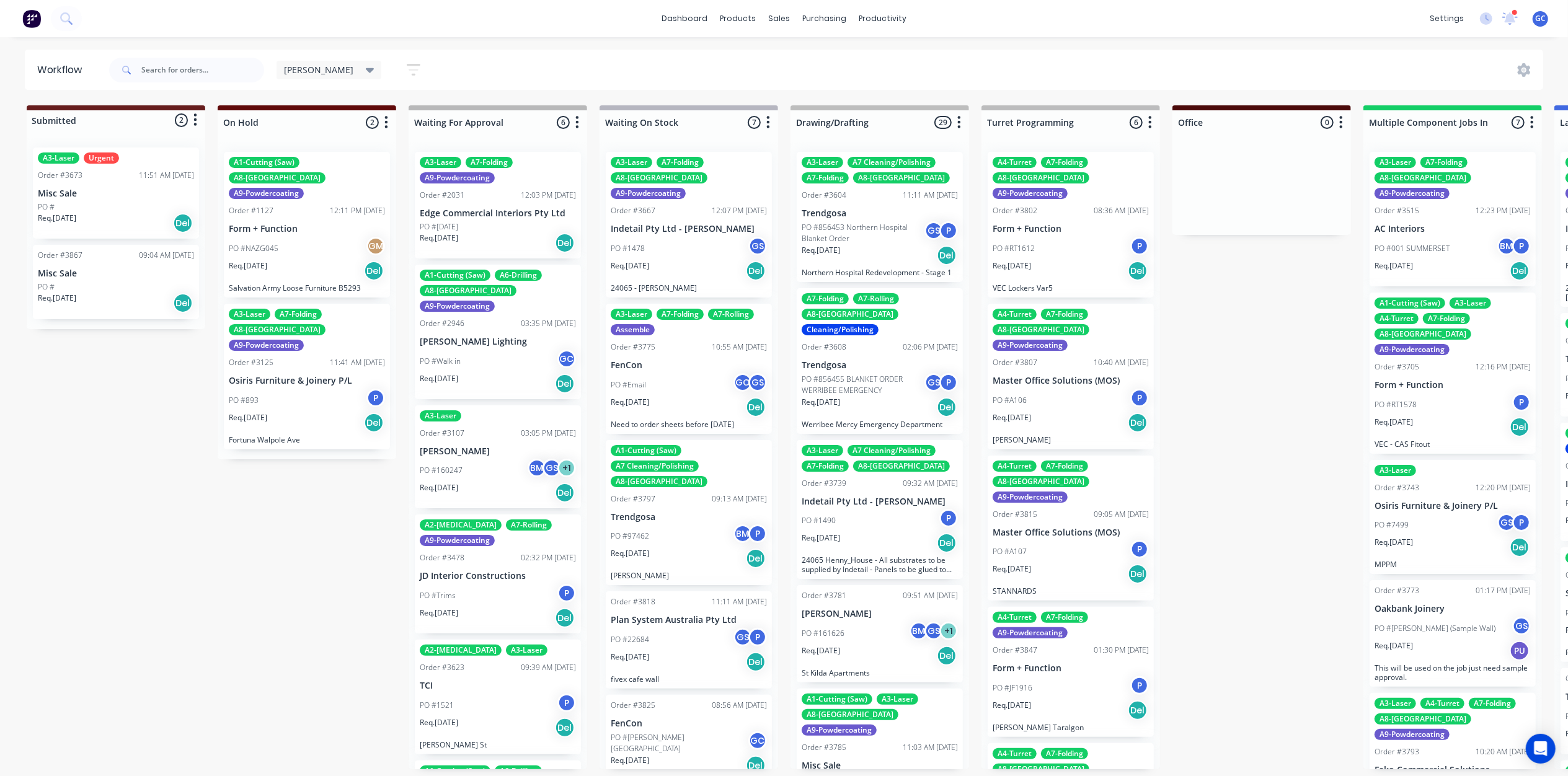
click at [521, 199] on div "12:03 PM 12/06/24" at bounding box center [548, 195] width 56 height 11
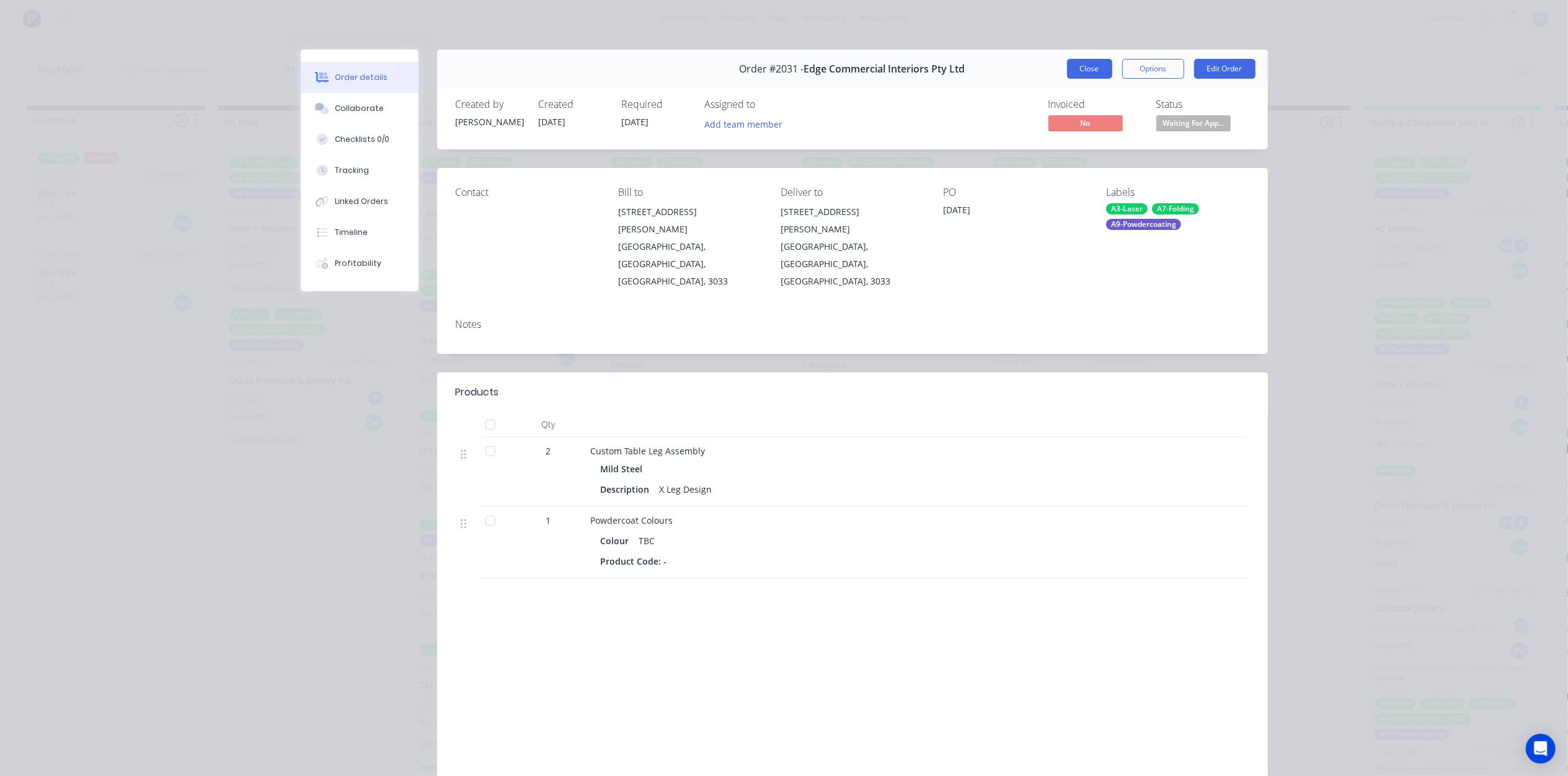
click at [1081, 73] on button "Close" at bounding box center [1090, 69] width 46 height 20
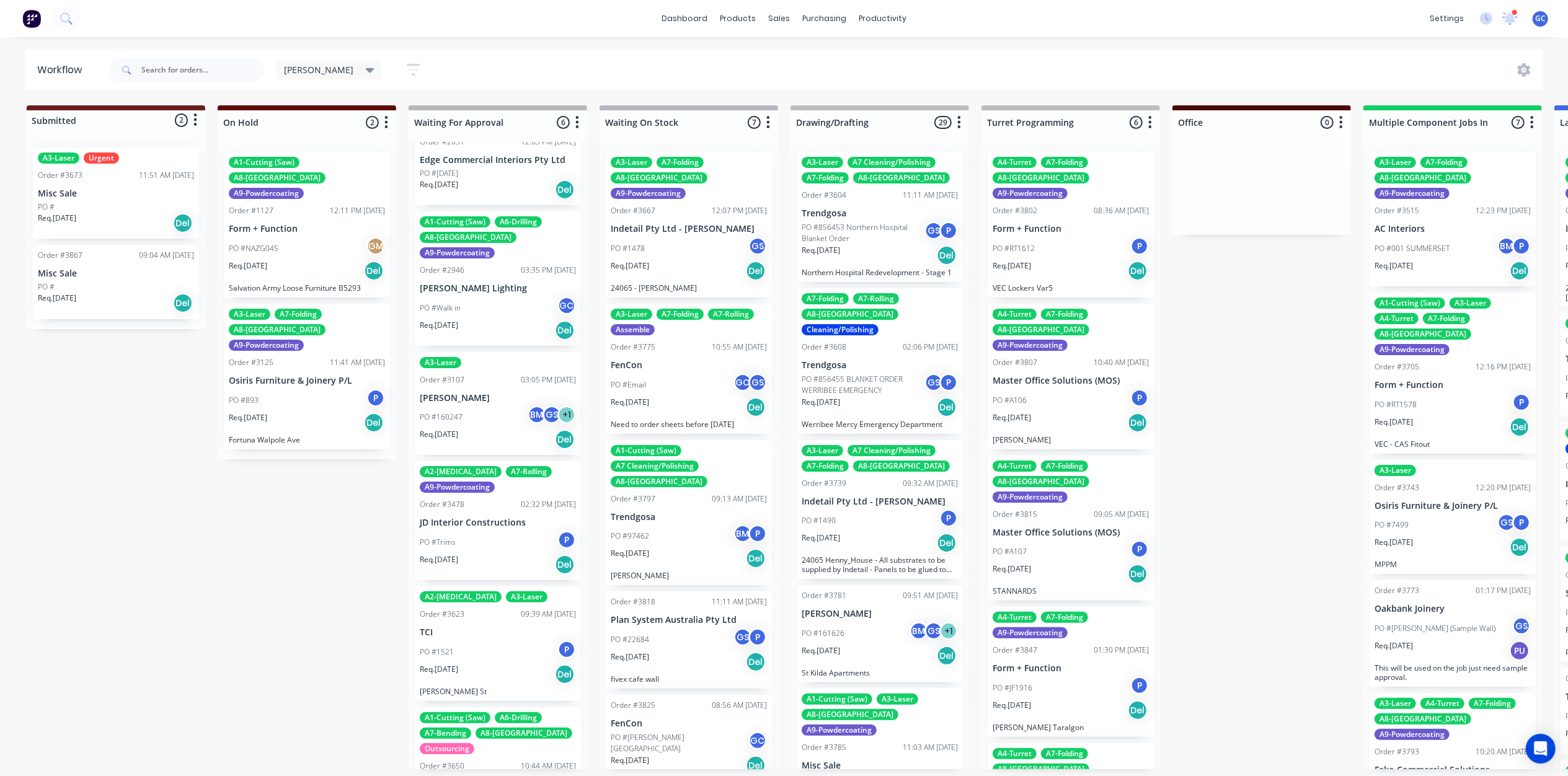
scroll to position [119, 0]
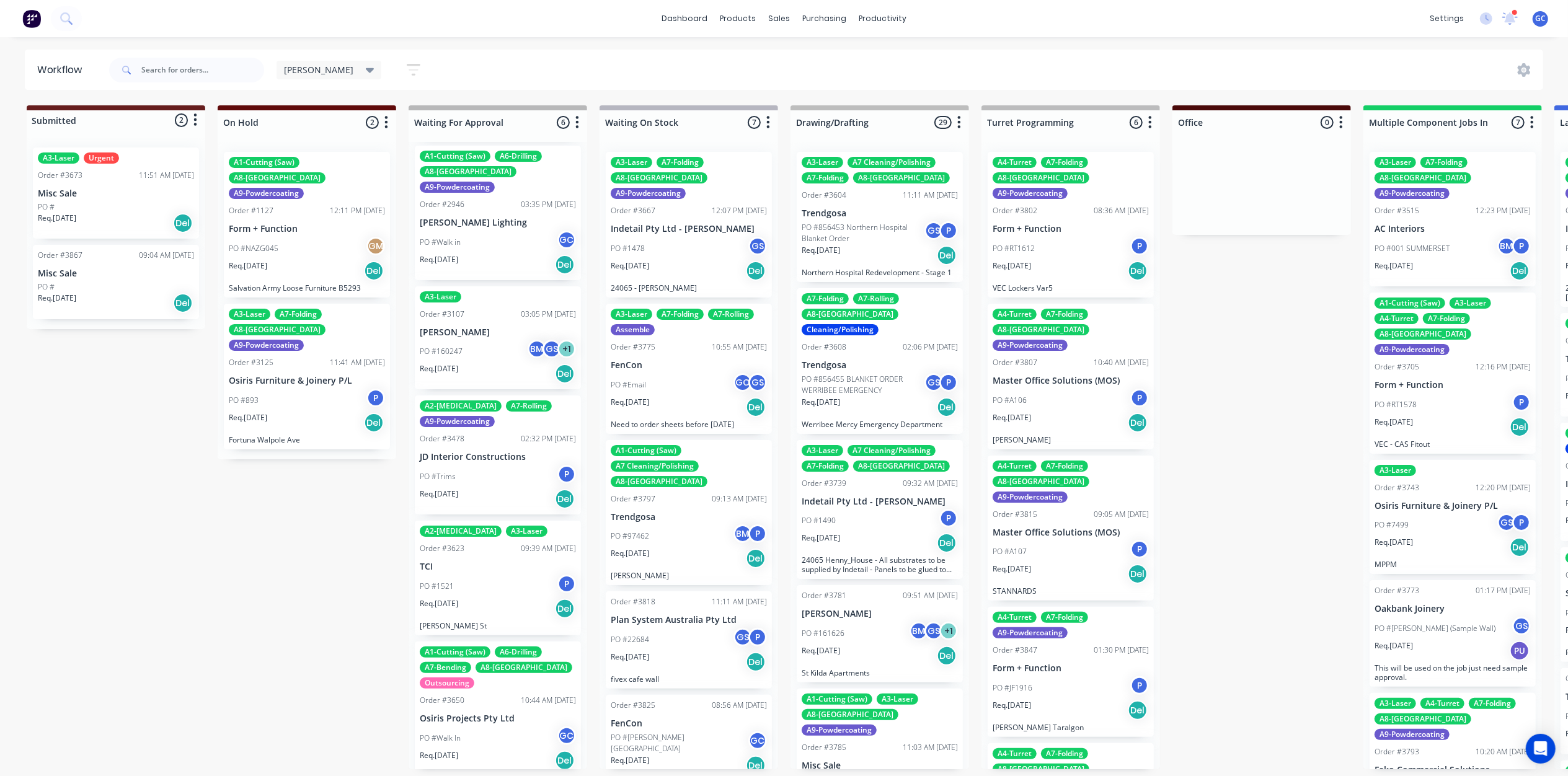
click at [490, 339] on div "PO #160247 BM GS + 1" at bounding box center [498, 351] width 157 height 24
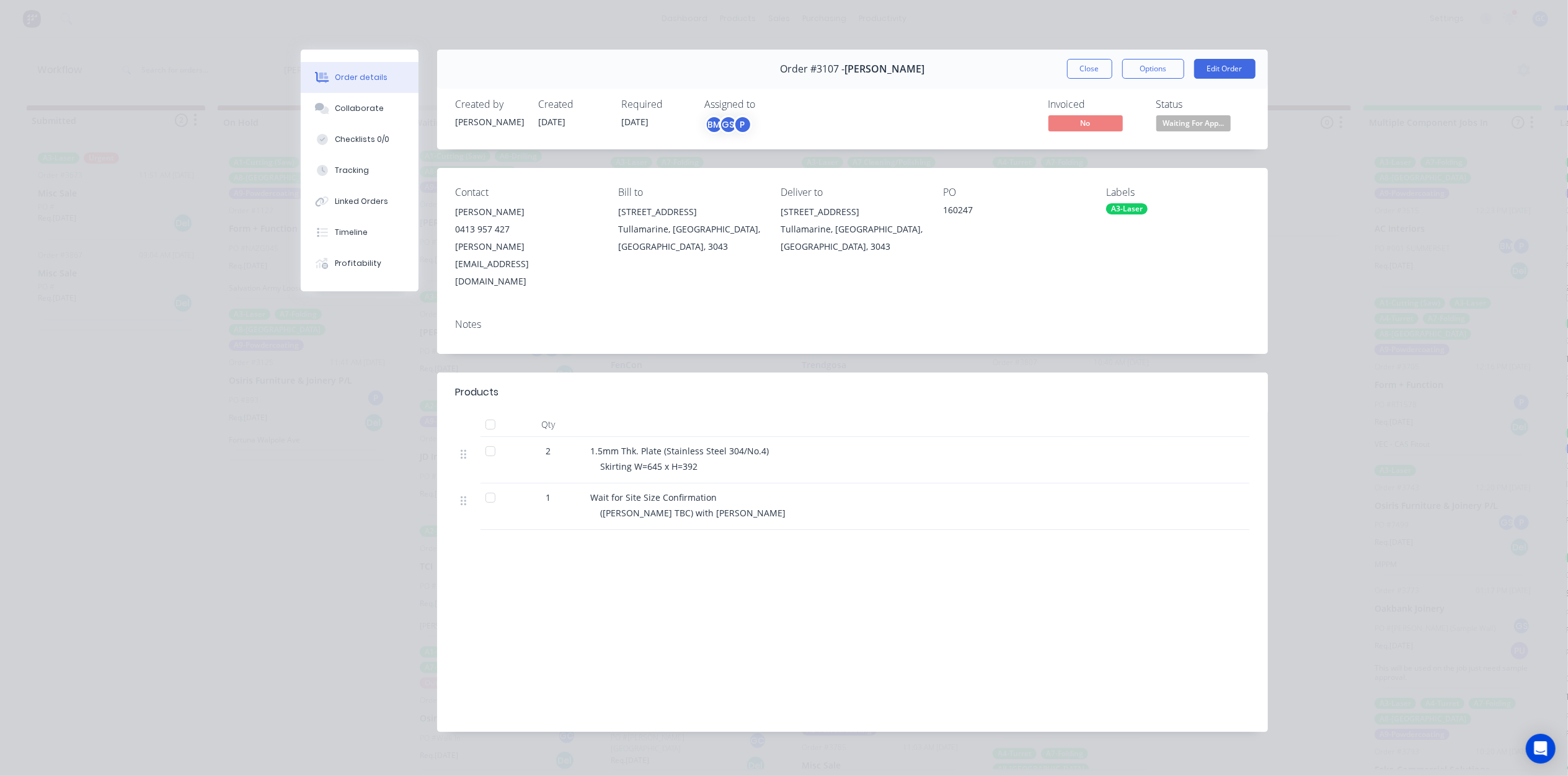
click at [1213, 125] on span "Waiting For App..." at bounding box center [1194, 123] width 75 height 15
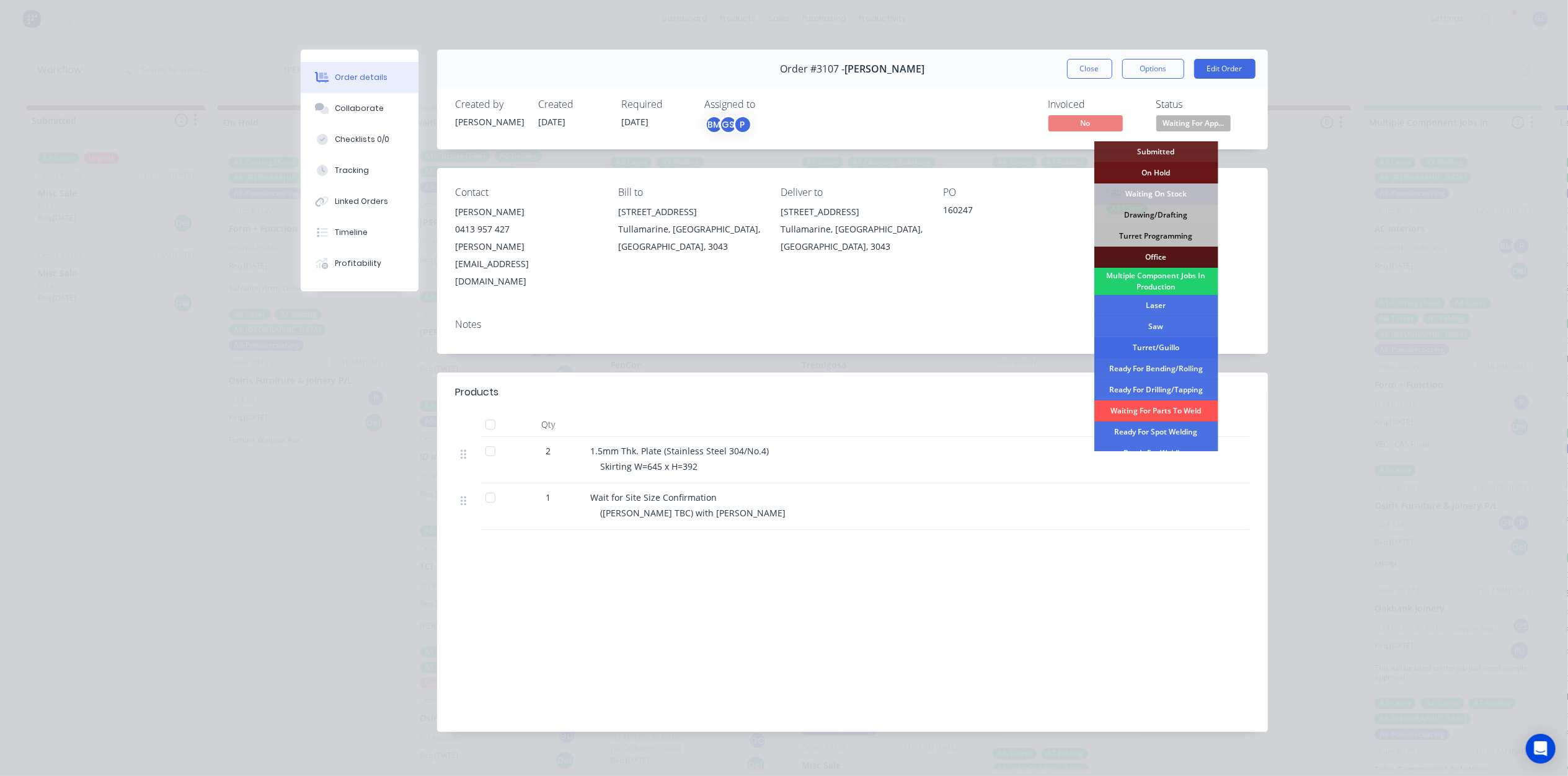
click at [1169, 343] on div "Turret/Guillo" at bounding box center [1156, 348] width 124 height 21
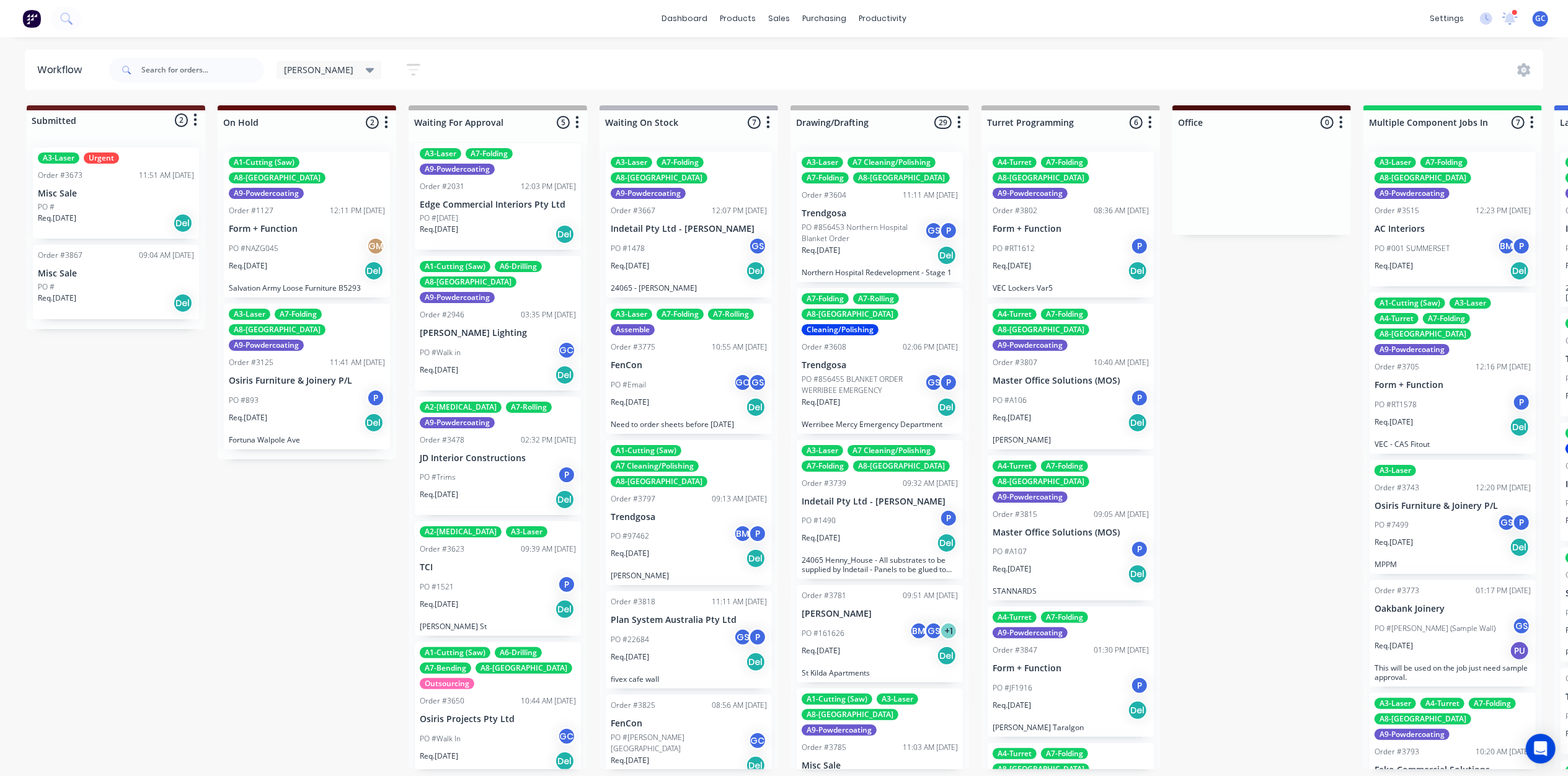
click at [496, 489] on div "Req. 16/06/25 Del" at bounding box center [498, 499] width 157 height 21
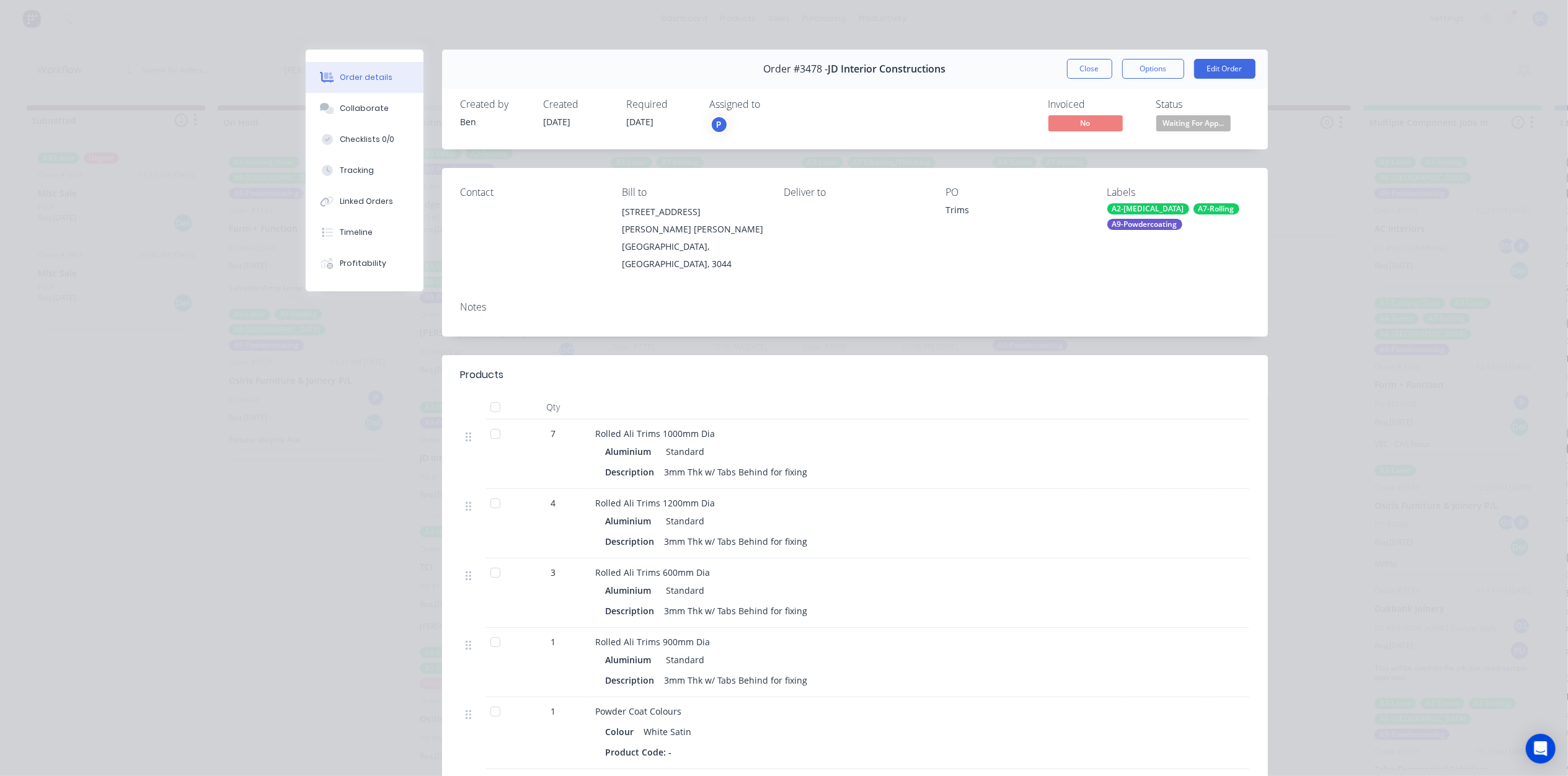
click at [1191, 117] on span "Waiting For App..." at bounding box center [1194, 123] width 75 height 15
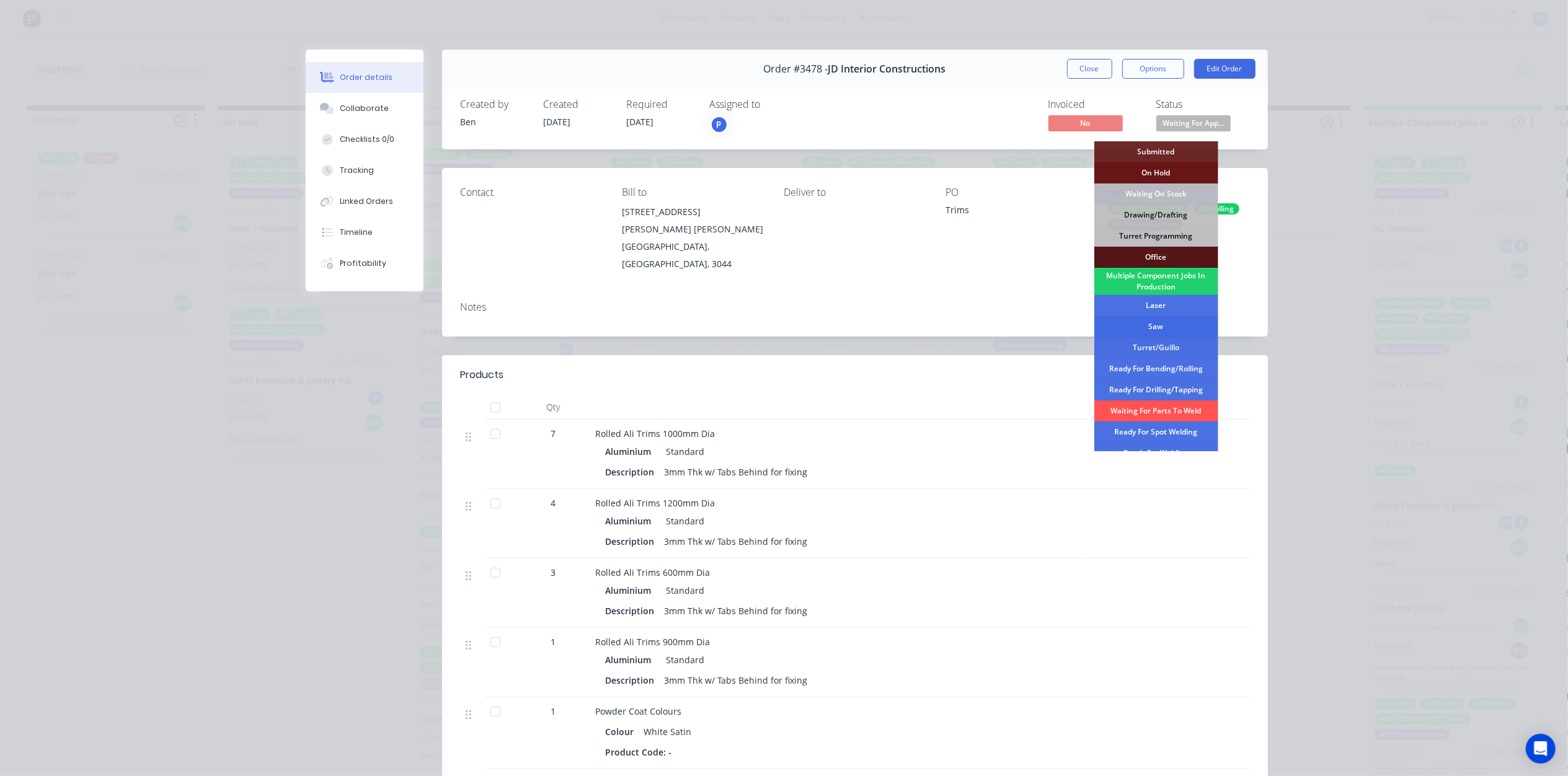
click at [1167, 326] on div "Saw" at bounding box center [1156, 326] width 124 height 21
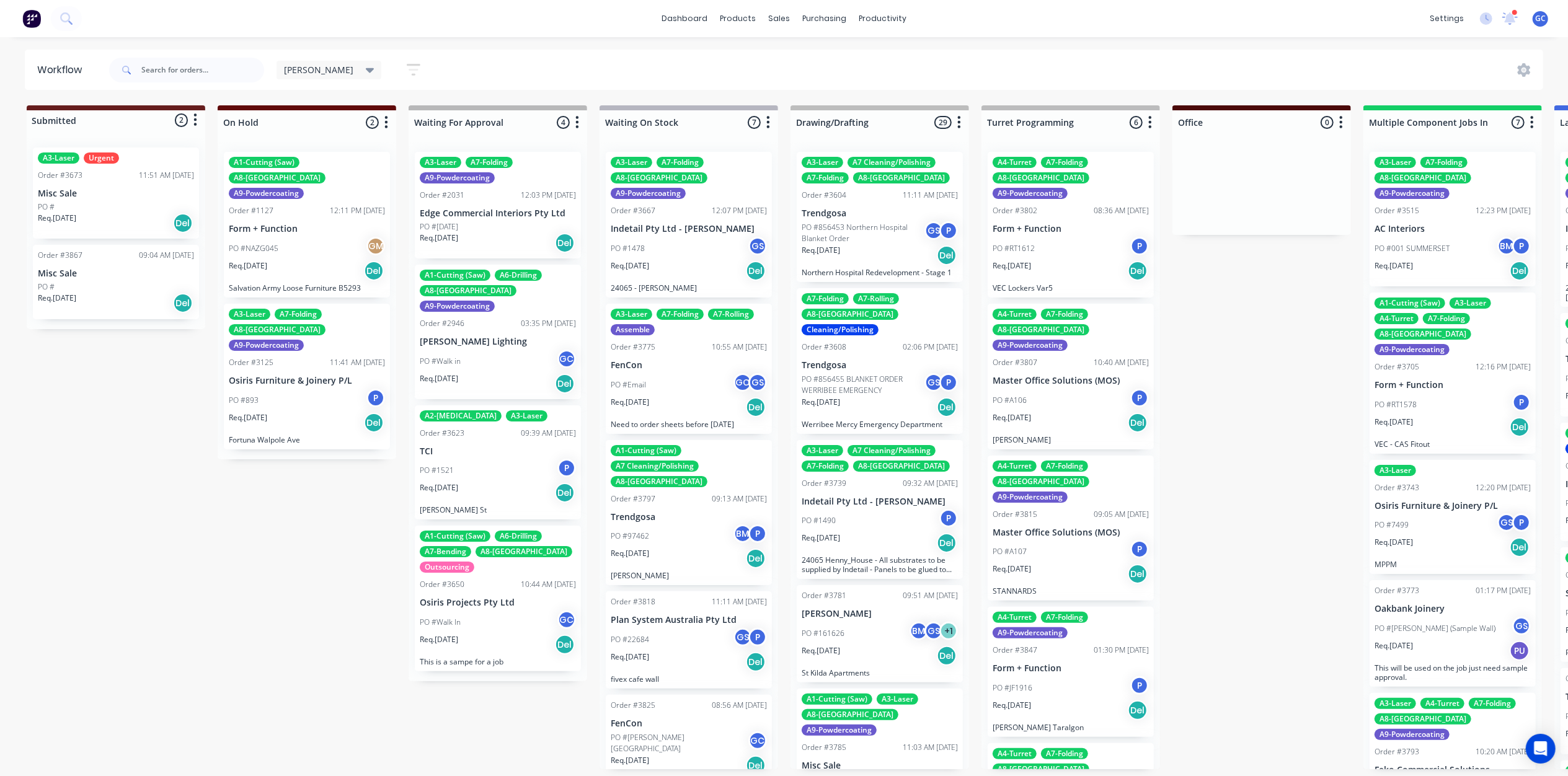
click at [475, 482] on div "Req. 25/06/25 Del" at bounding box center [498, 492] width 157 height 21
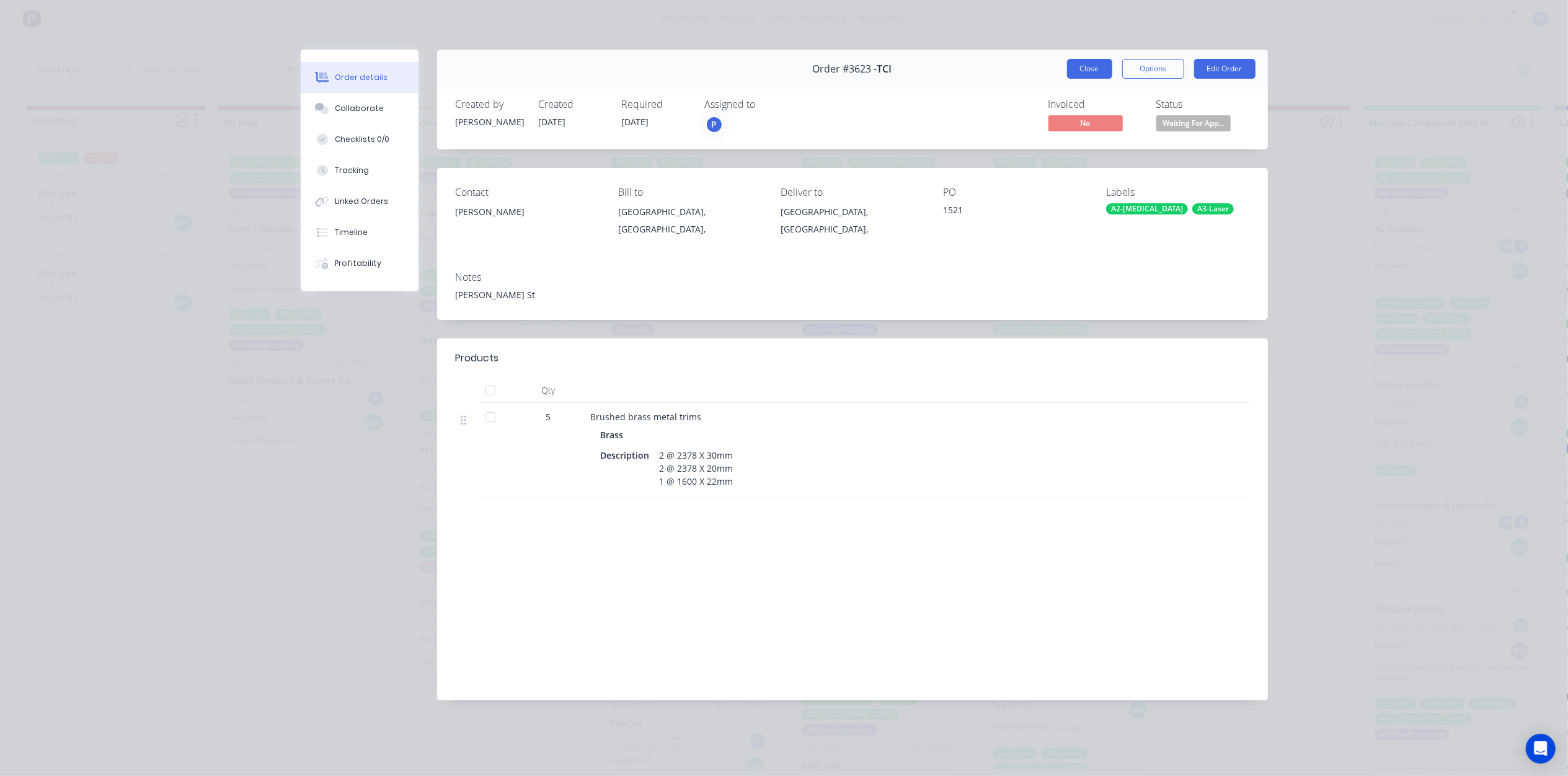
click at [1080, 71] on button "Close" at bounding box center [1090, 69] width 46 height 20
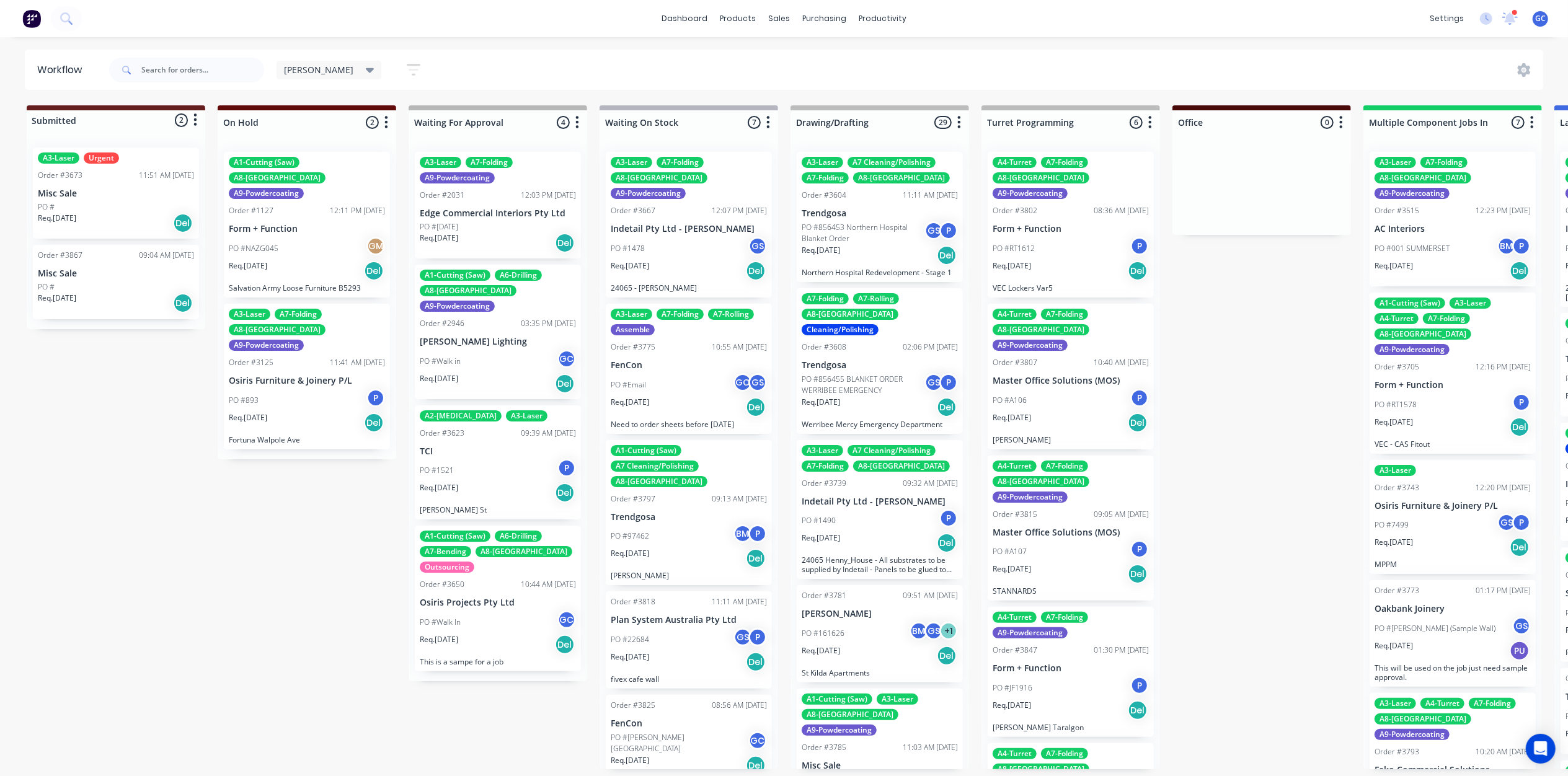
click at [481, 598] on p "Osiris Projects Pty Ltd" at bounding box center [498, 603] width 157 height 11
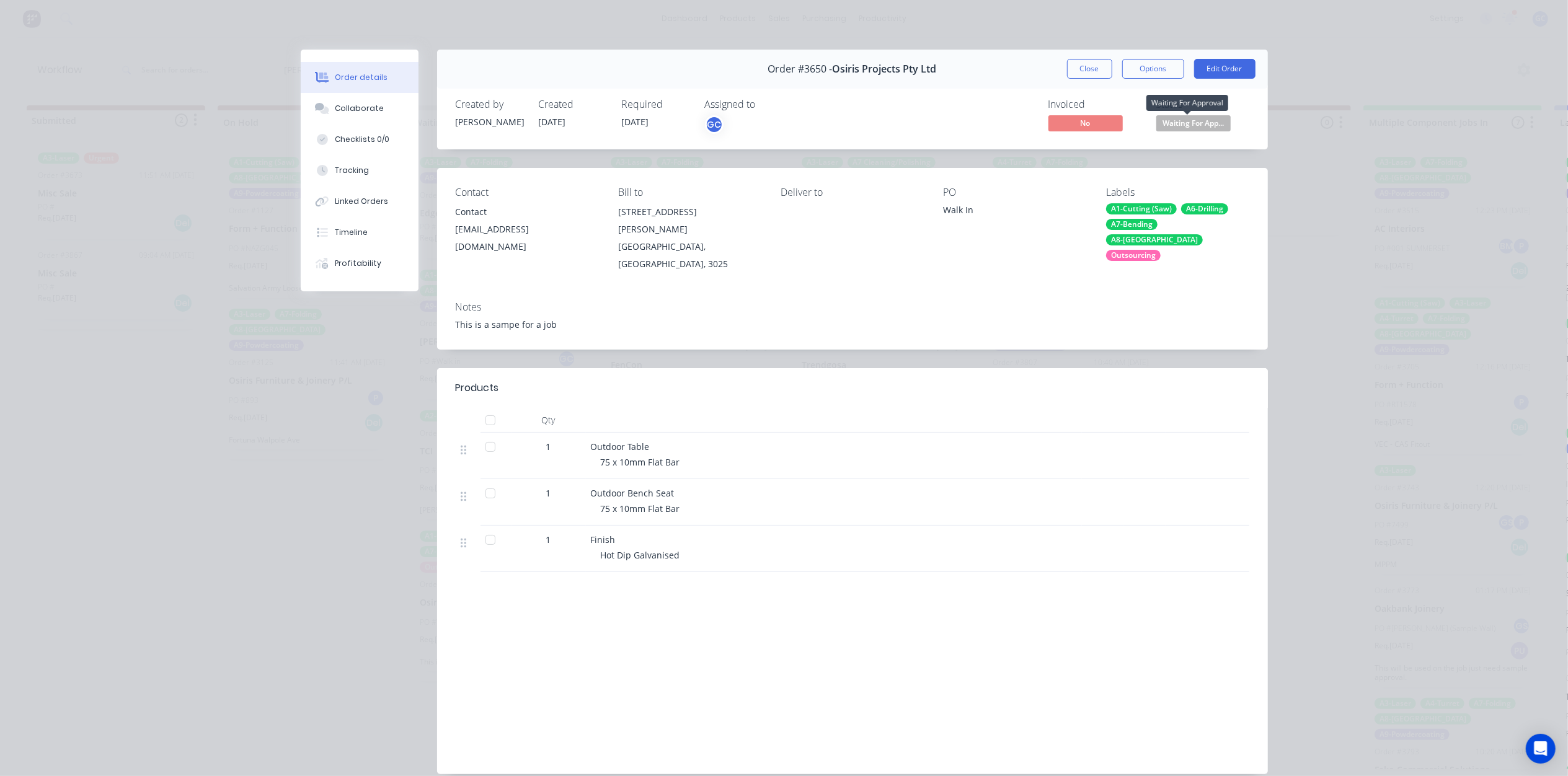
click at [1199, 122] on span "Waiting For App..." at bounding box center [1194, 123] width 75 height 15
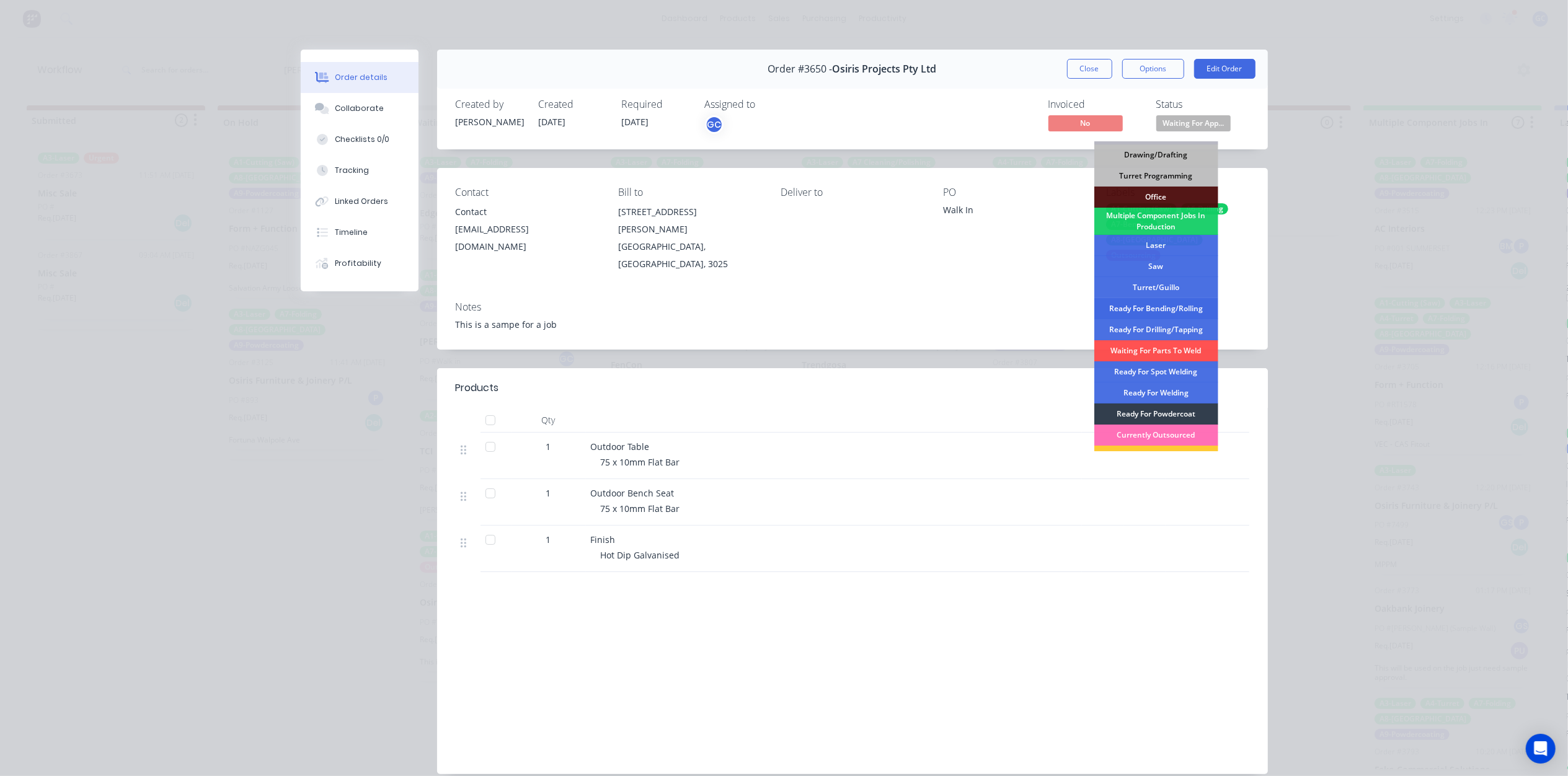
scroll to position [139, 0]
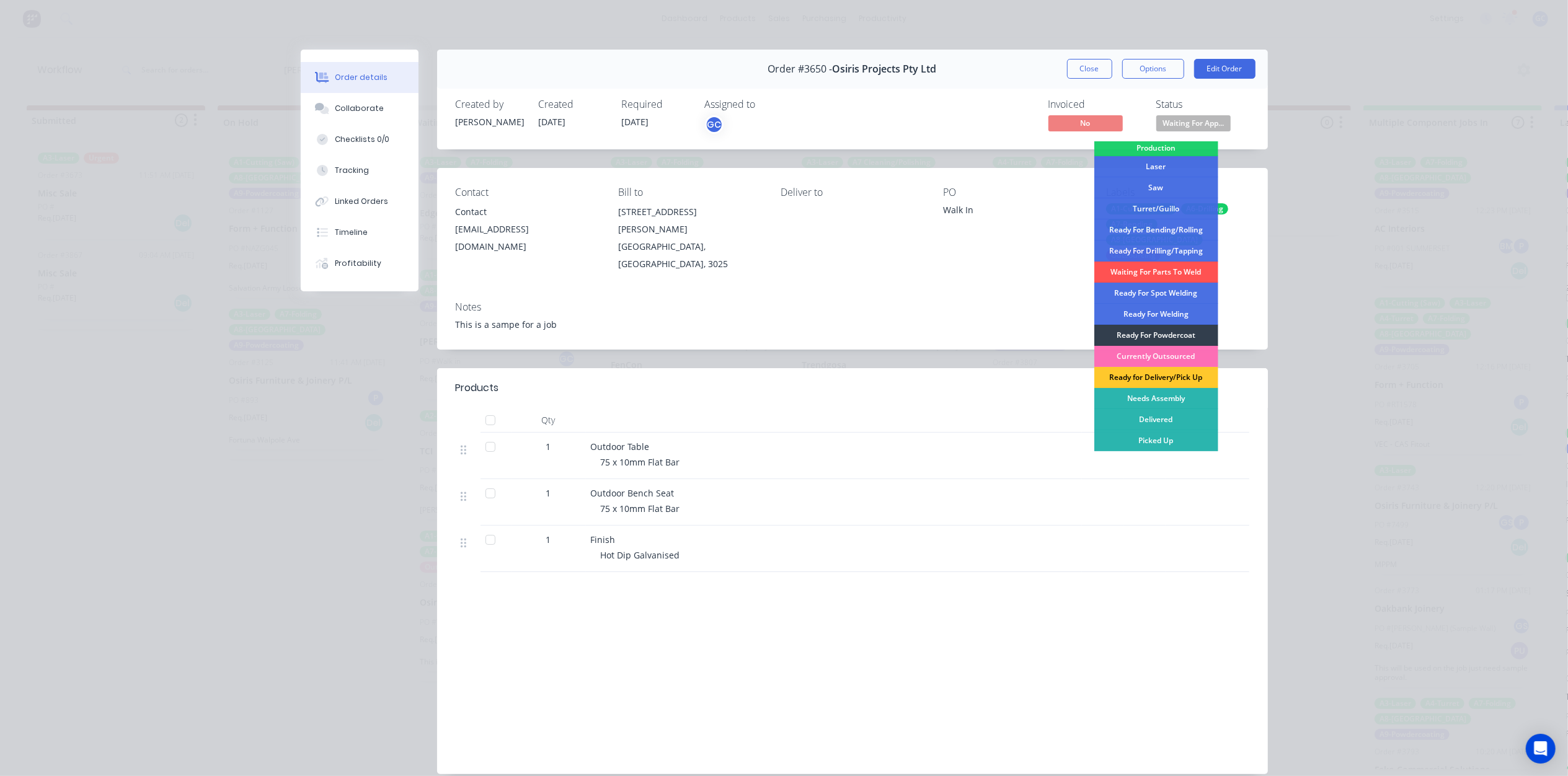
click at [1171, 372] on div "Ready for Delivery/Pick Up" at bounding box center [1156, 377] width 124 height 21
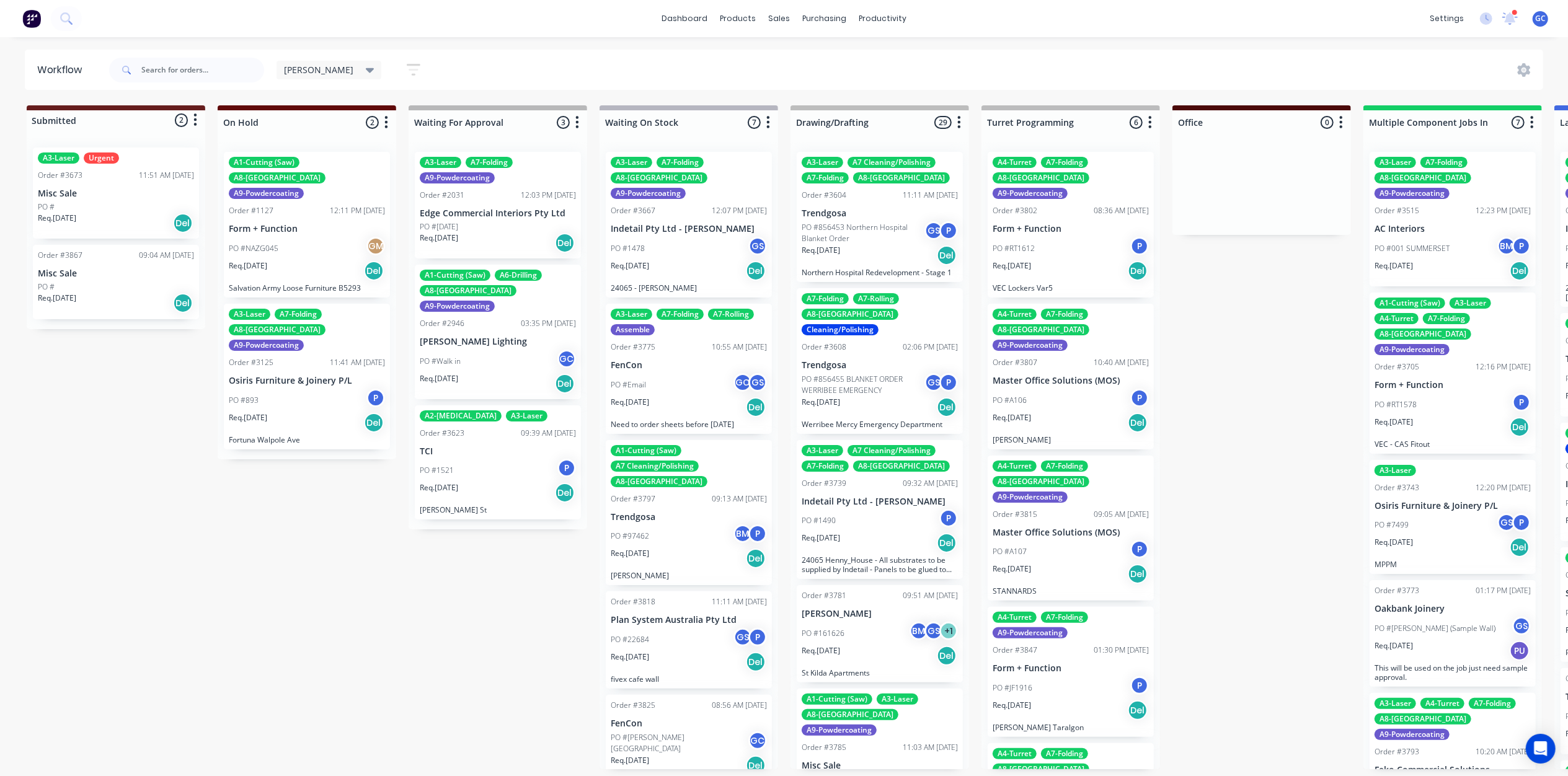
click at [697, 243] on div "PO #1478 GS" at bounding box center [689, 248] width 157 height 24
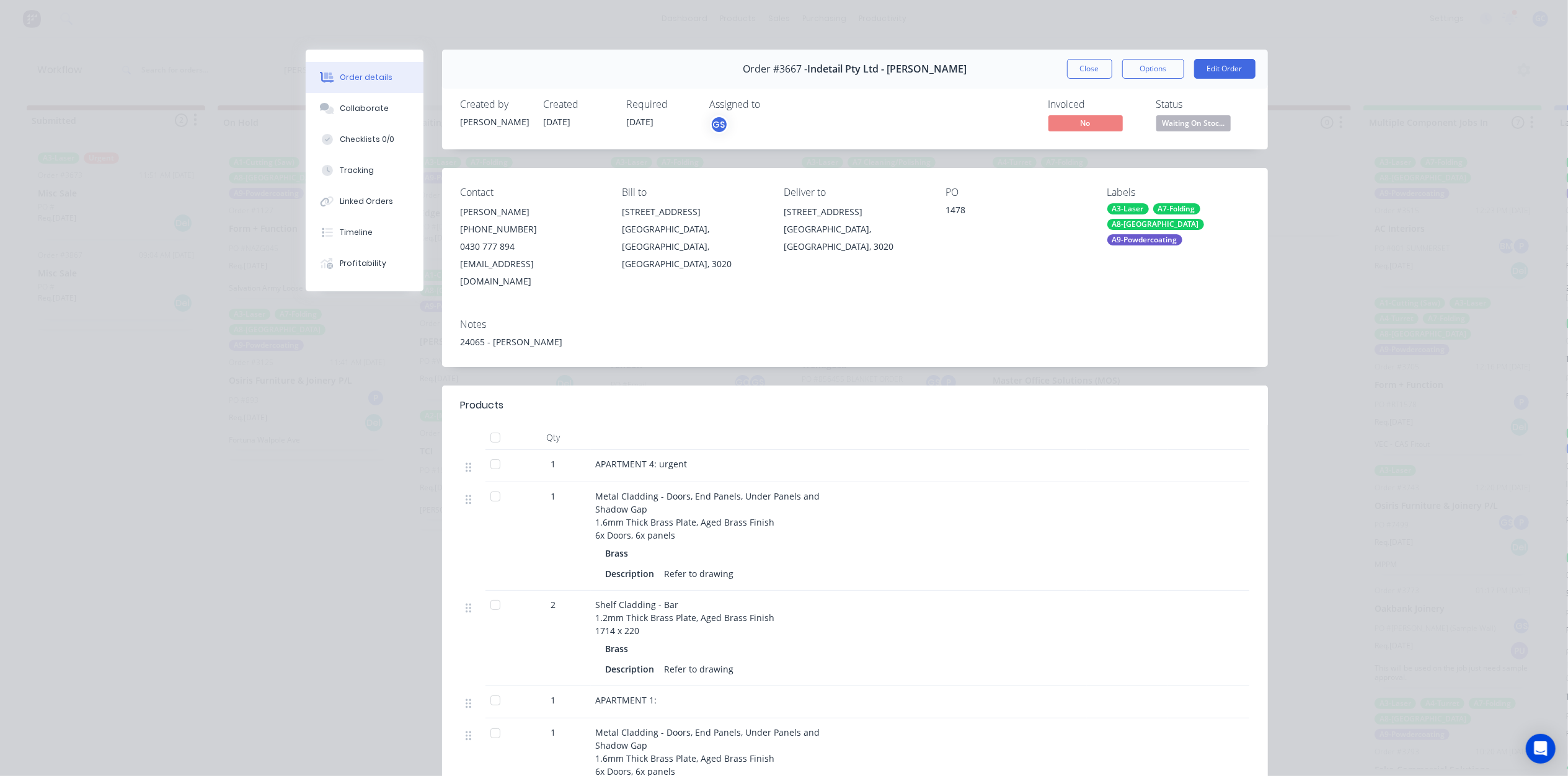
click at [1215, 126] on span "Waiting On Stoc..." at bounding box center [1194, 123] width 75 height 15
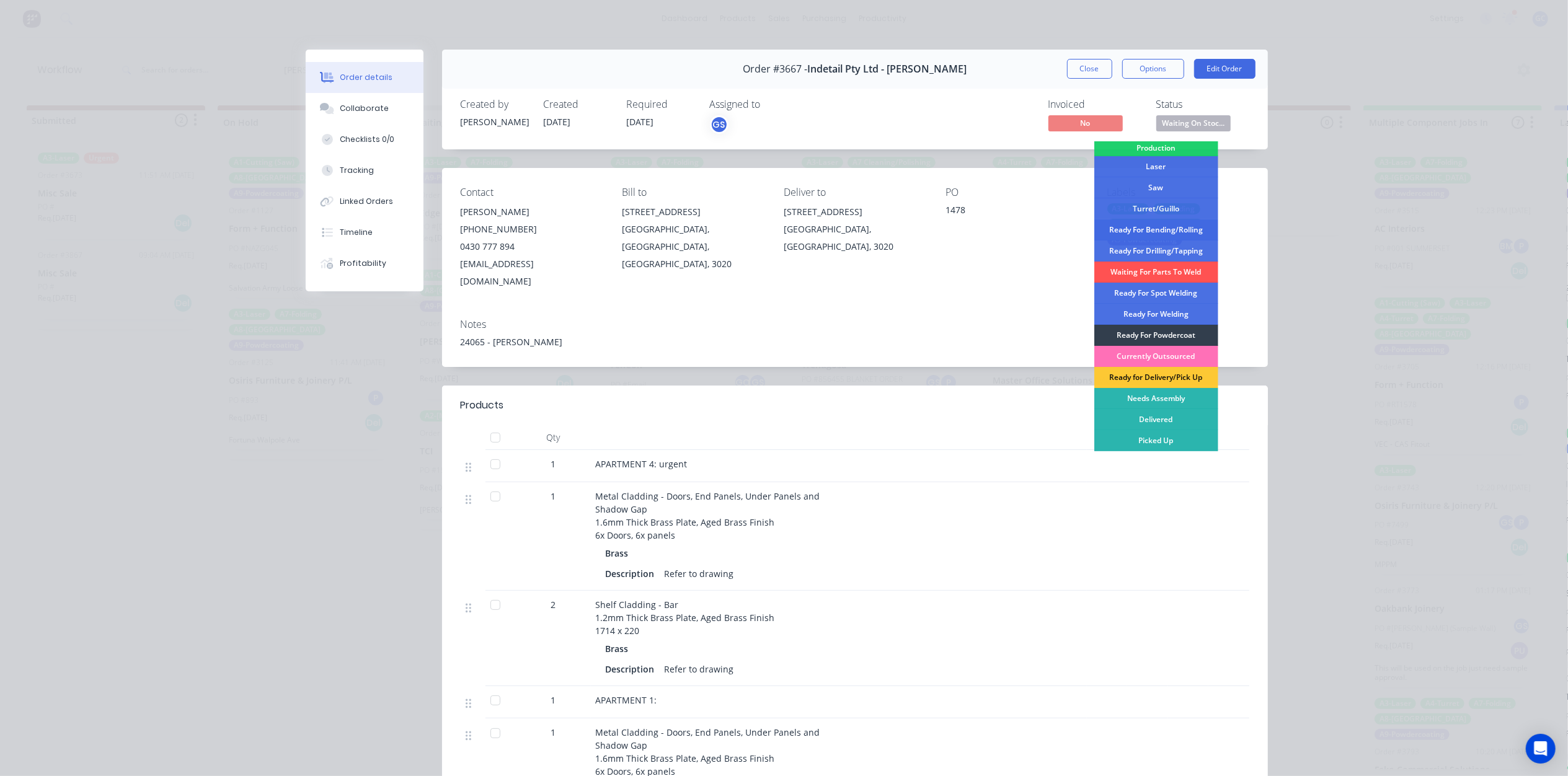
scroll to position [55, 0]
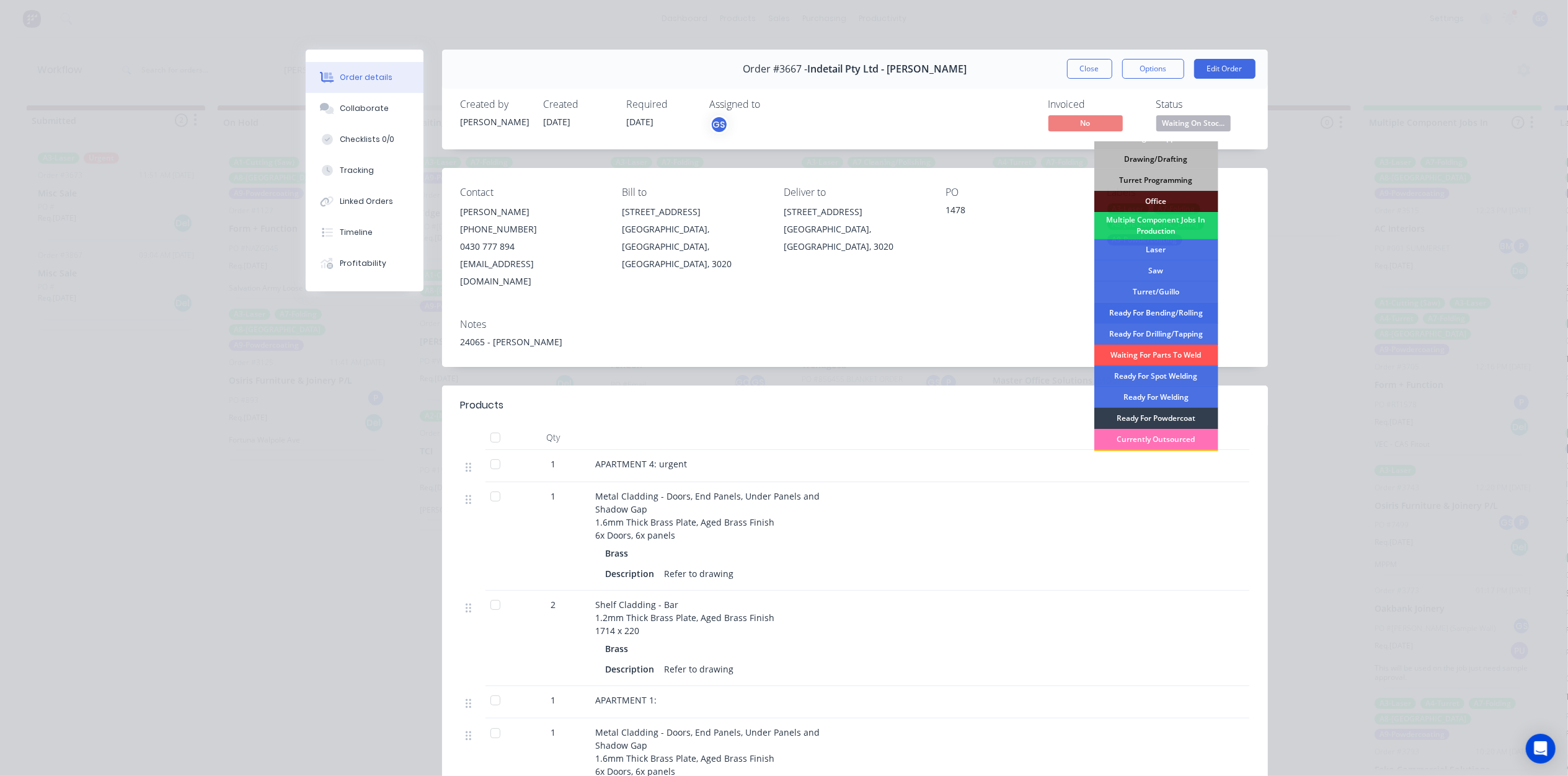
click at [1168, 310] on div "Ready For Bending/Rolling" at bounding box center [1156, 312] width 124 height 21
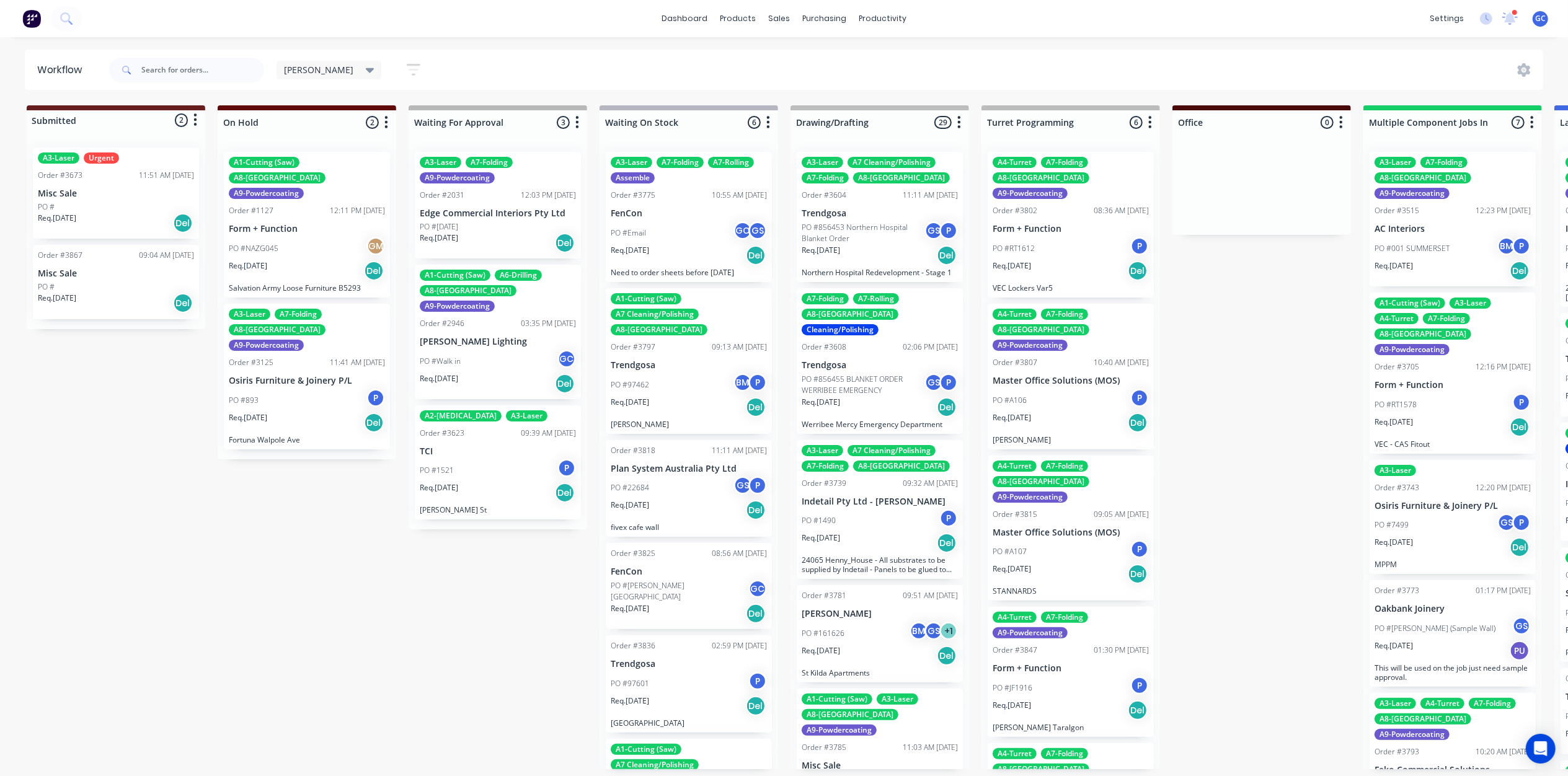
click at [676, 258] on div "Req. 27/08/25 Del" at bounding box center [689, 255] width 157 height 21
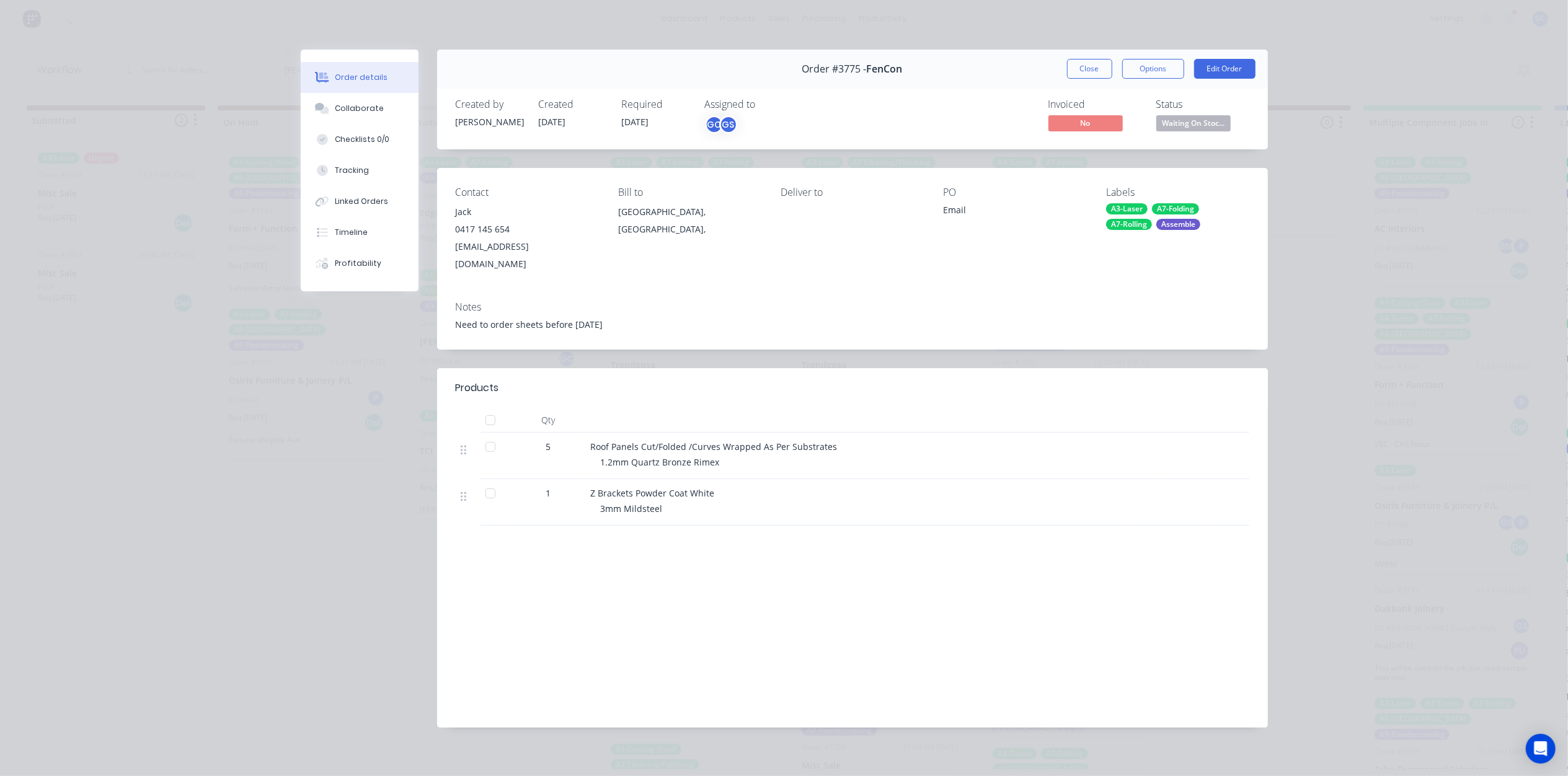
click at [1197, 117] on span "Waiting On Stoc..." at bounding box center [1194, 123] width 75 height 15
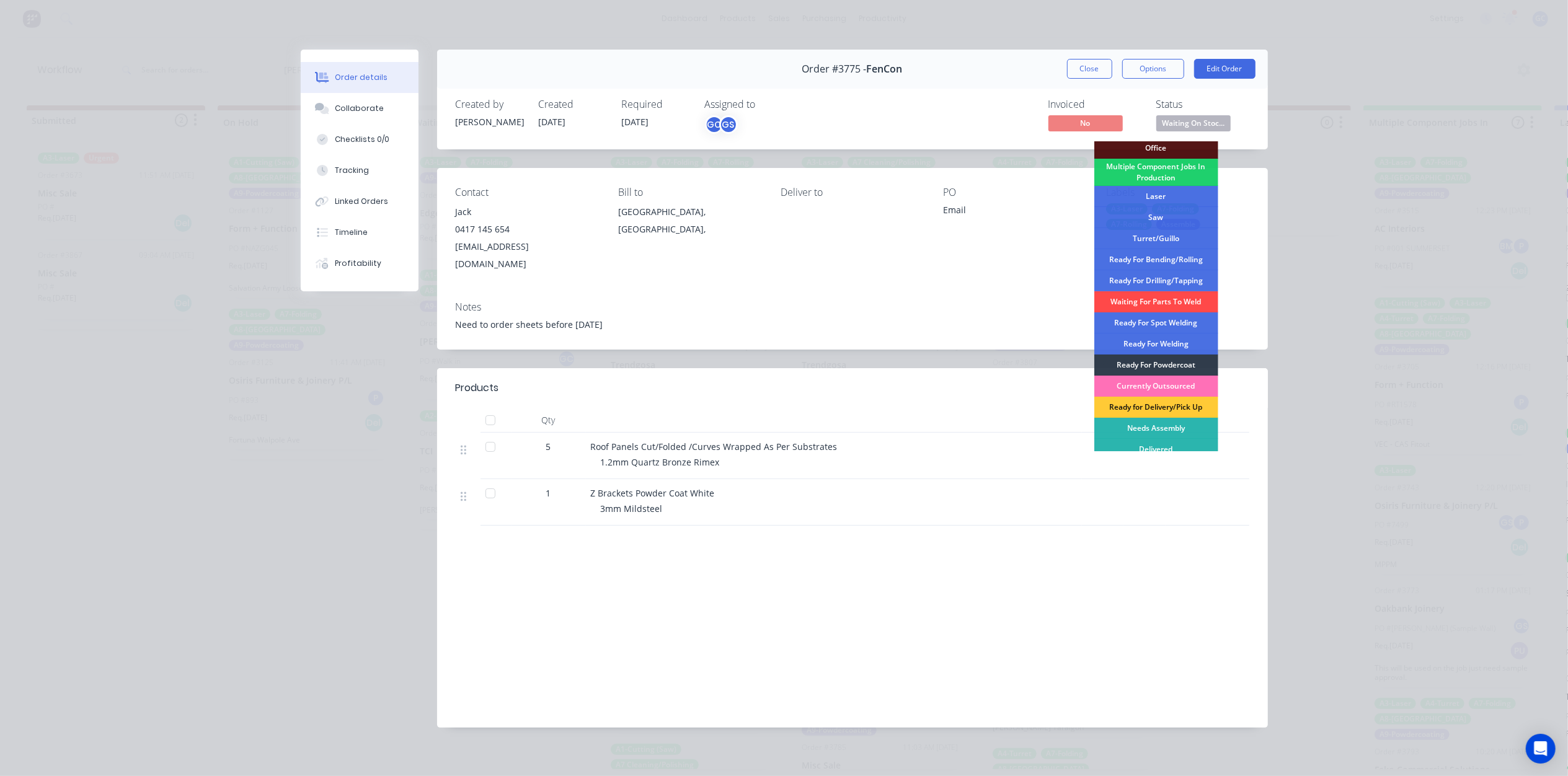
scroll to position [139, 0]
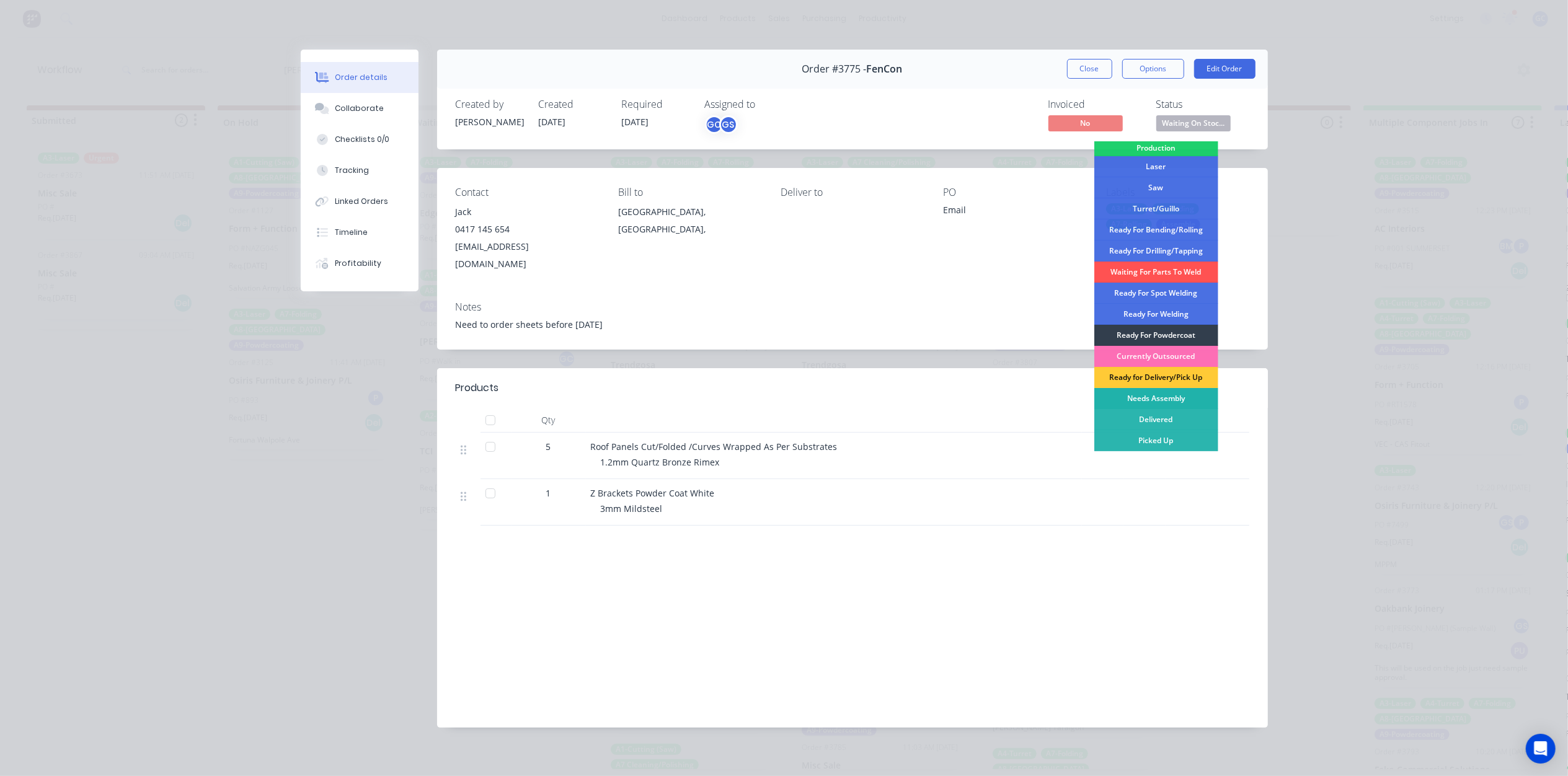
click at [1167, 396] on div "Needs Assembly" at bounding box center [1156, 398] width 124 height 21
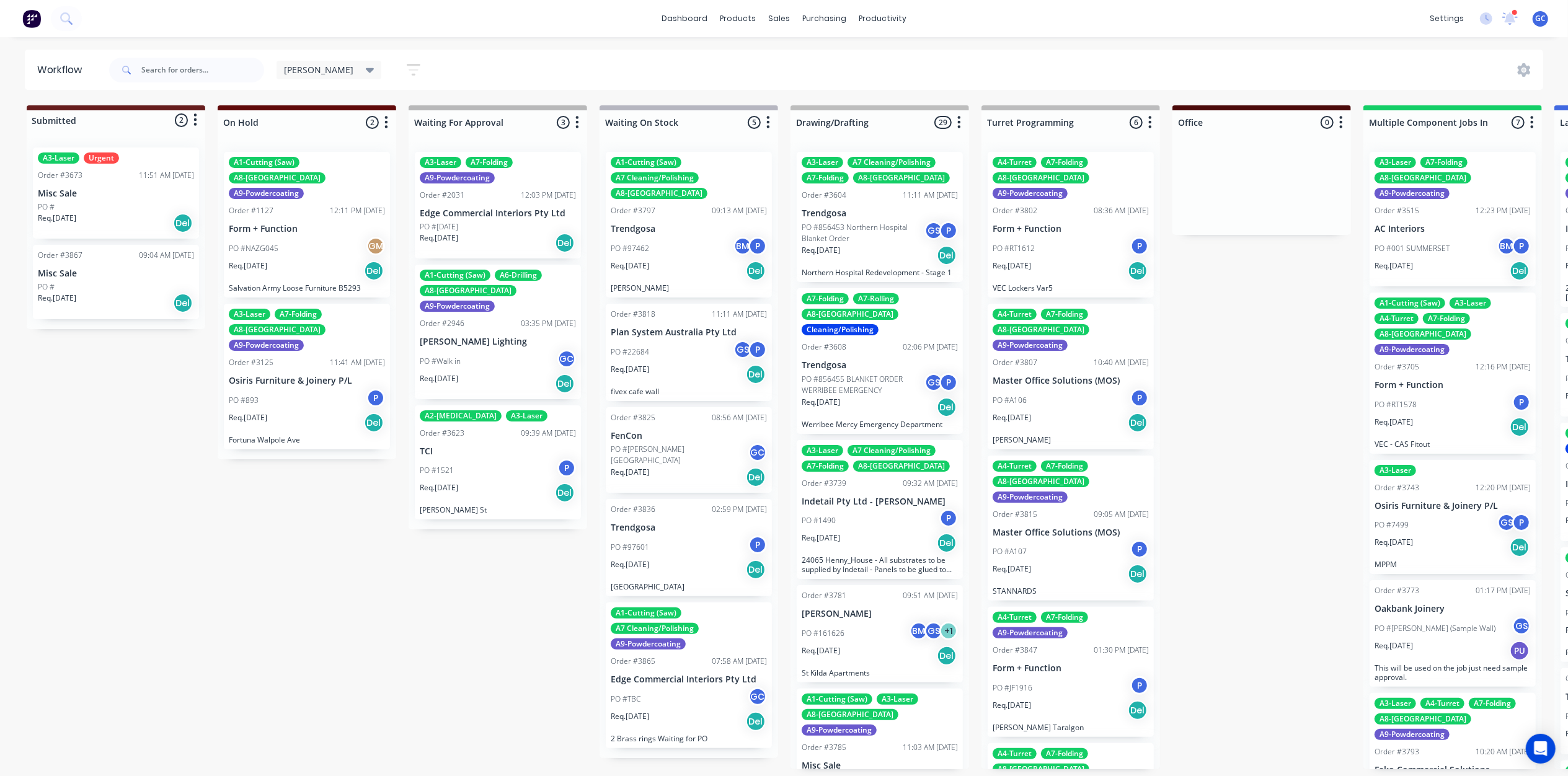
drag, startPoint x: 1230, startPoint y: 376, endPoint x: 1361, endPoint y: 372, distance: 131.1
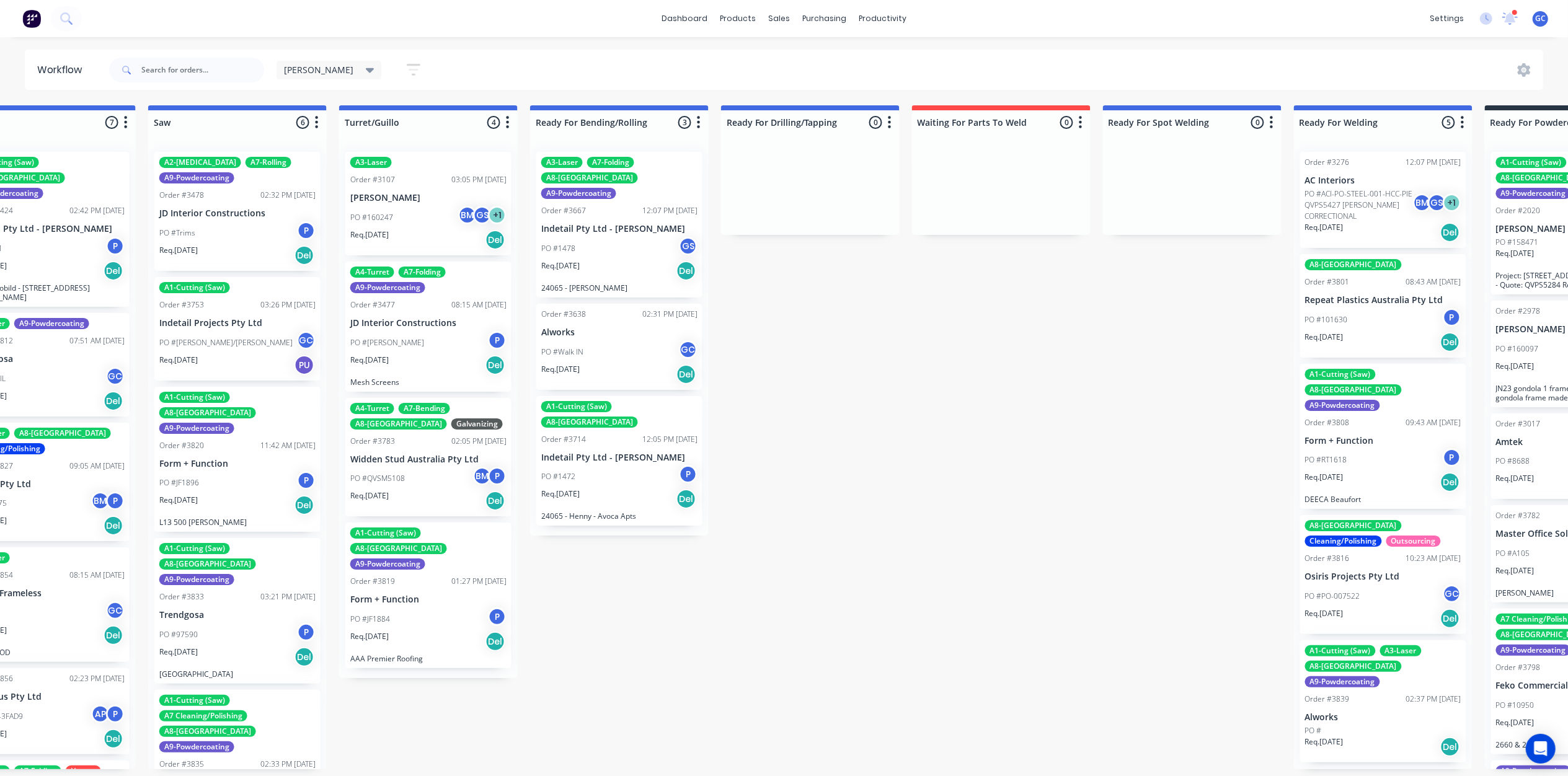
scroll to position [5, 2477]
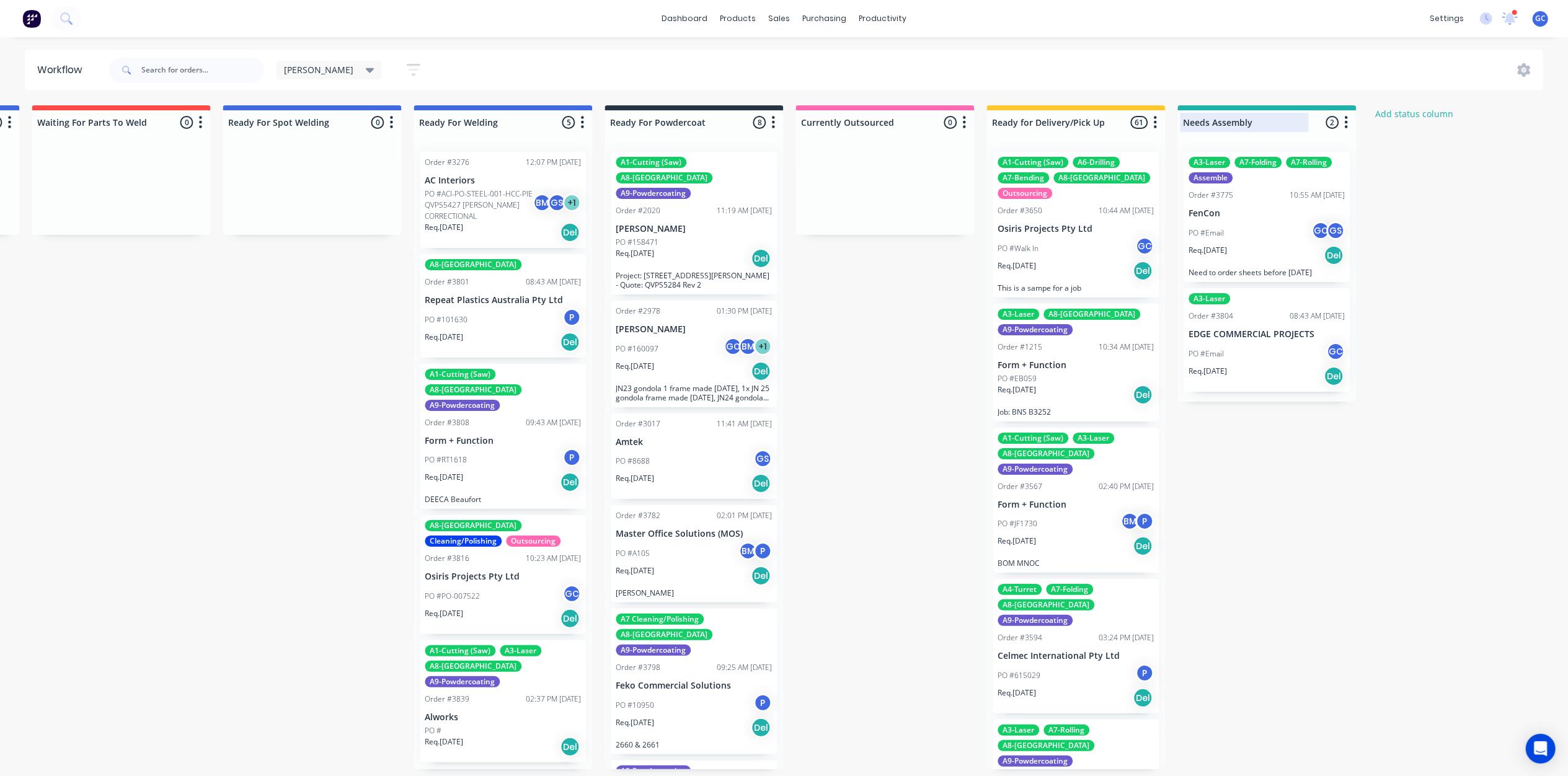
click at [1283, 122] on div at bounding box center [1267, 122] width 178 height 25
type input "Needs Glueing/Assembly"
click at [1258, 301] on div "A3-Laser Order #3804 08:43 AM 14/08/25 EDGE COMMERCIAL PROJECTS PO #Email GC Re…" at bounding box center [1267, 340] width 167 height 104
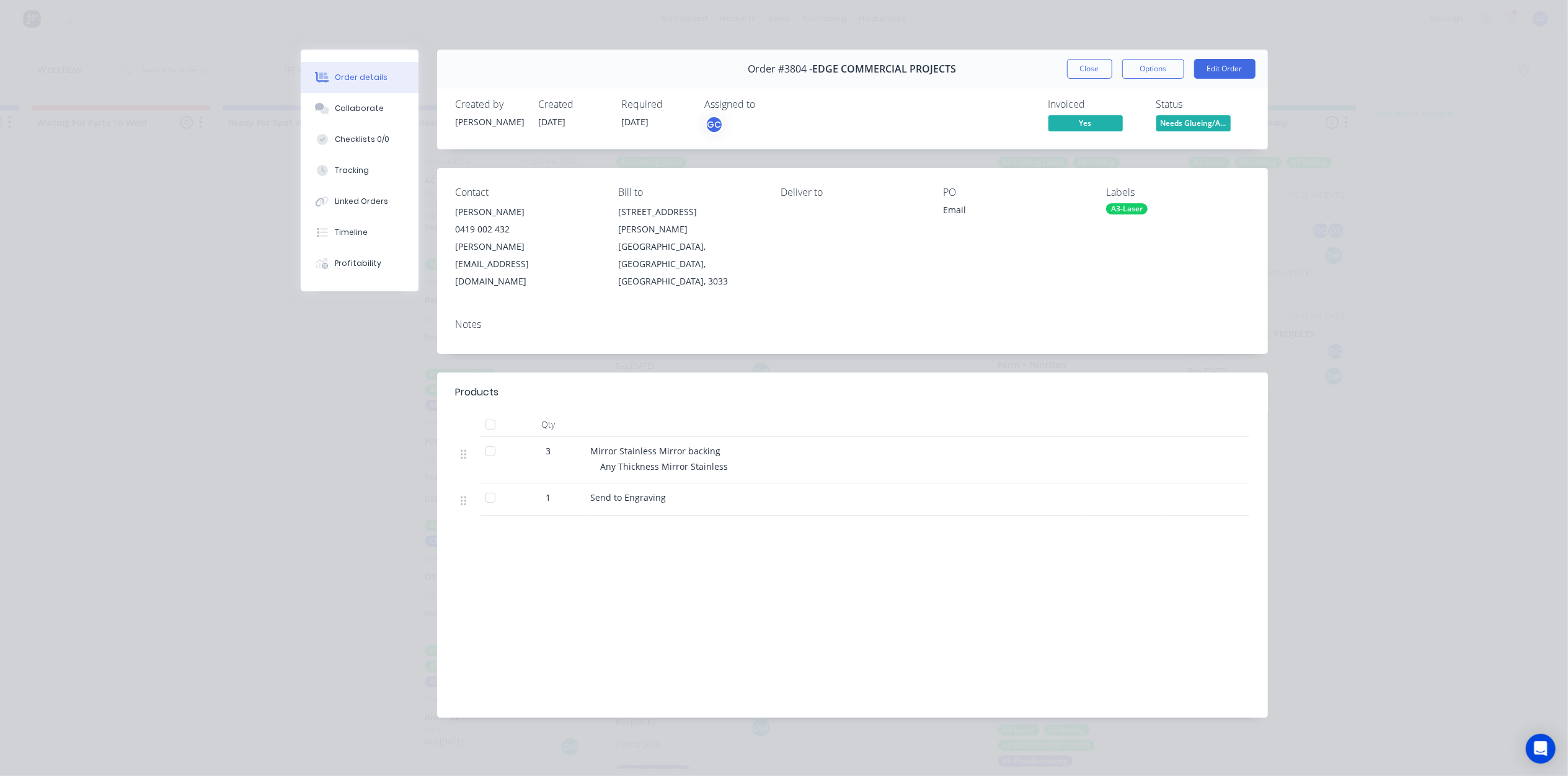
click at [1199, 133] on button "Needs Glueing/A..." at bounding box center [1194, 125] width 75 height 18
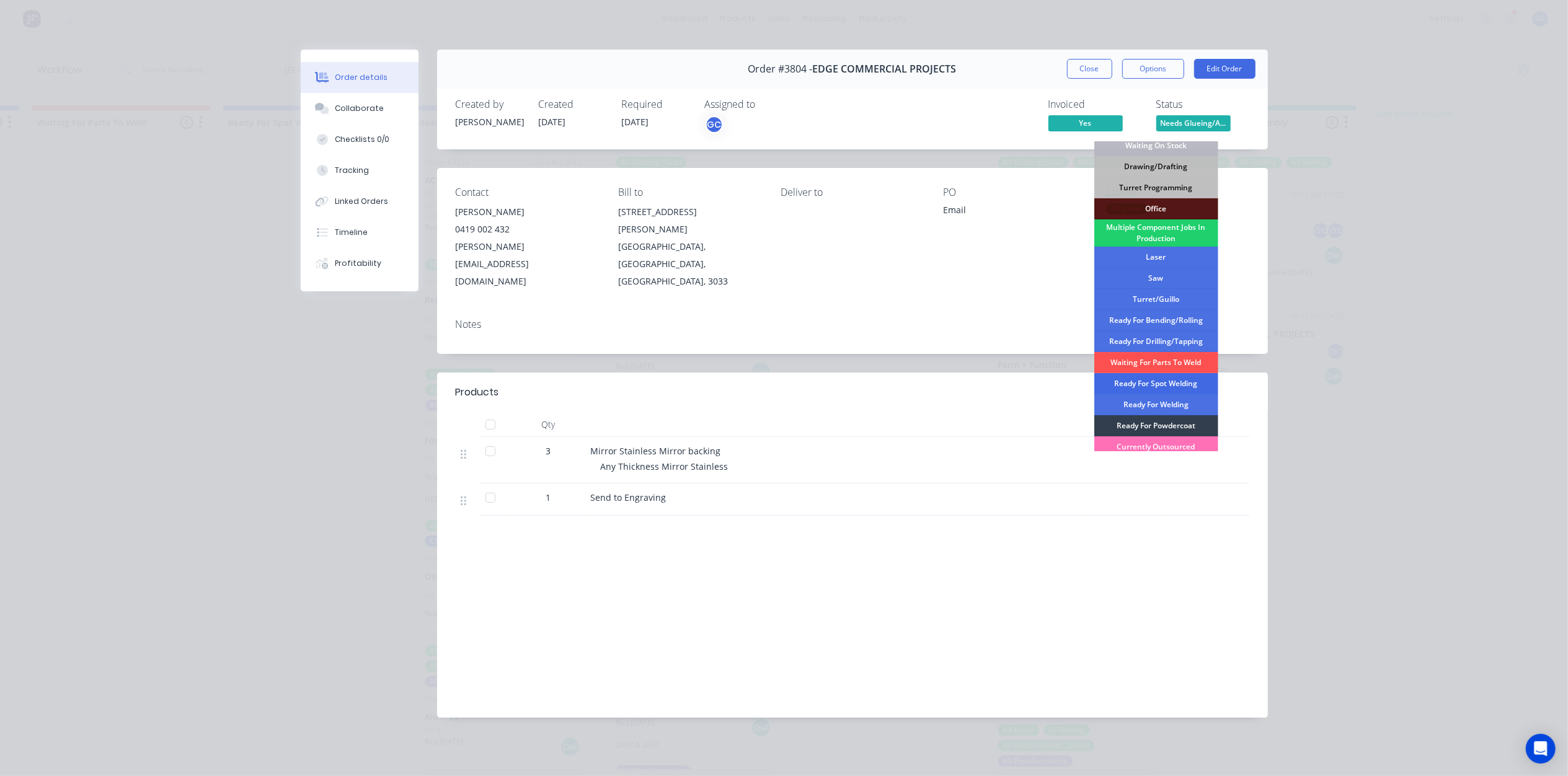
scroll to position [139, 0]
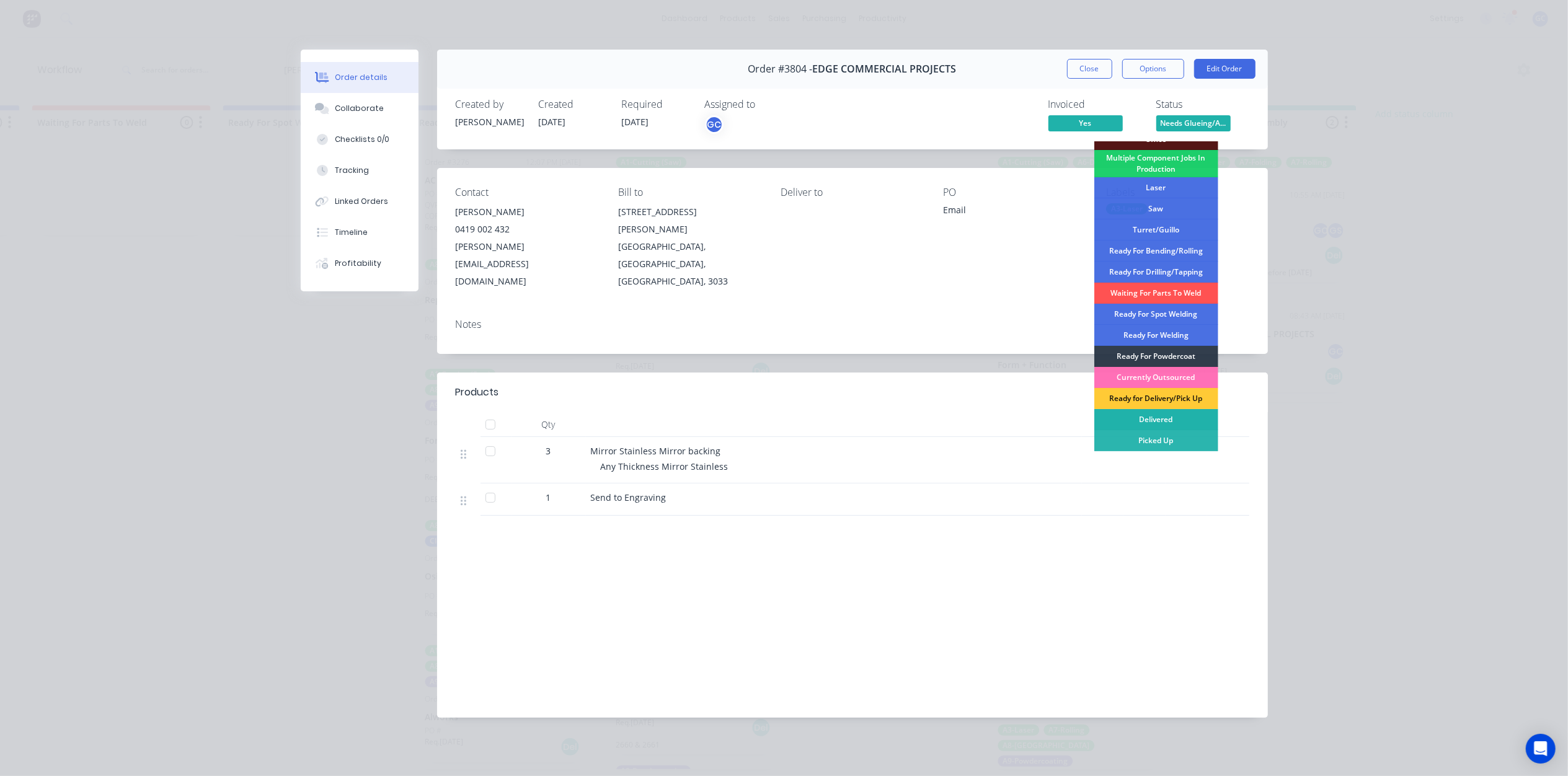
click at [1186, 421] on div "Delivered" at bounding box center [1156, 419] width 124 height 21
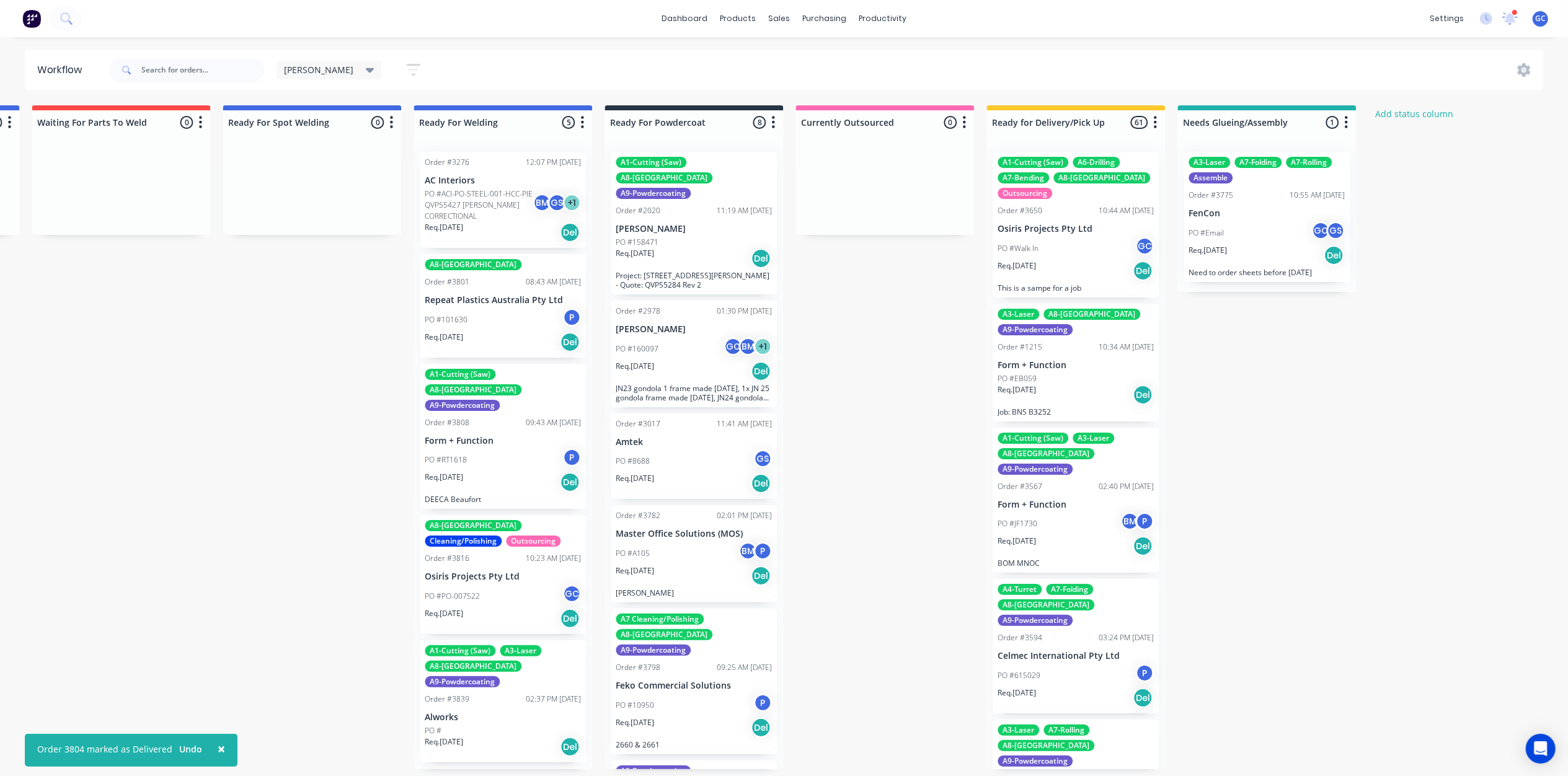
drag, startPoint x: 910, startPoint y: 321, endPoint x: 766, endPoint y: 312, distance: 144.3
drag, startPoint x: 725, startPoint y: 314, endPoint x: 522, endPoint y: 308, distance: 203.1
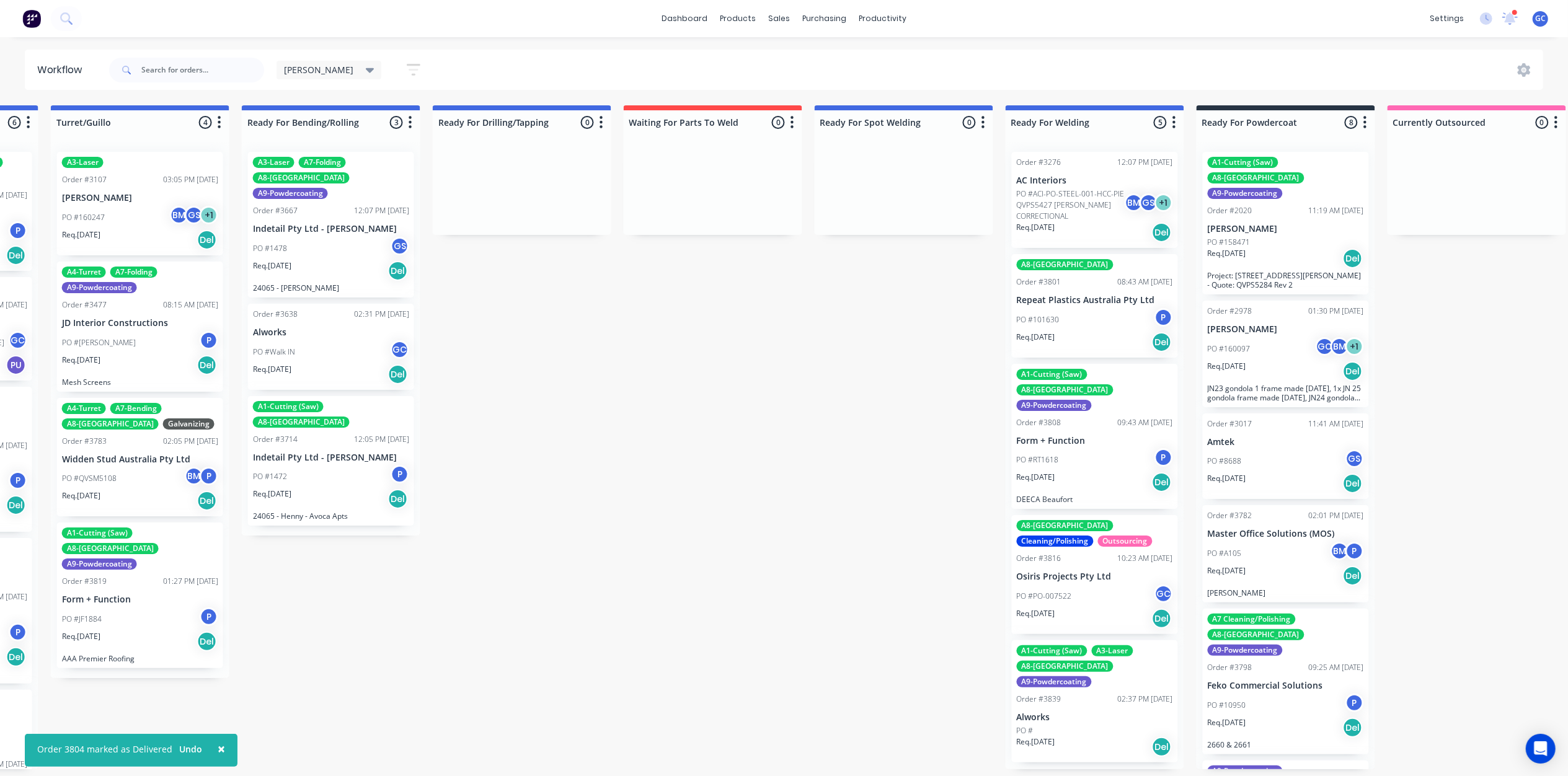
scroll to position [0, 0]
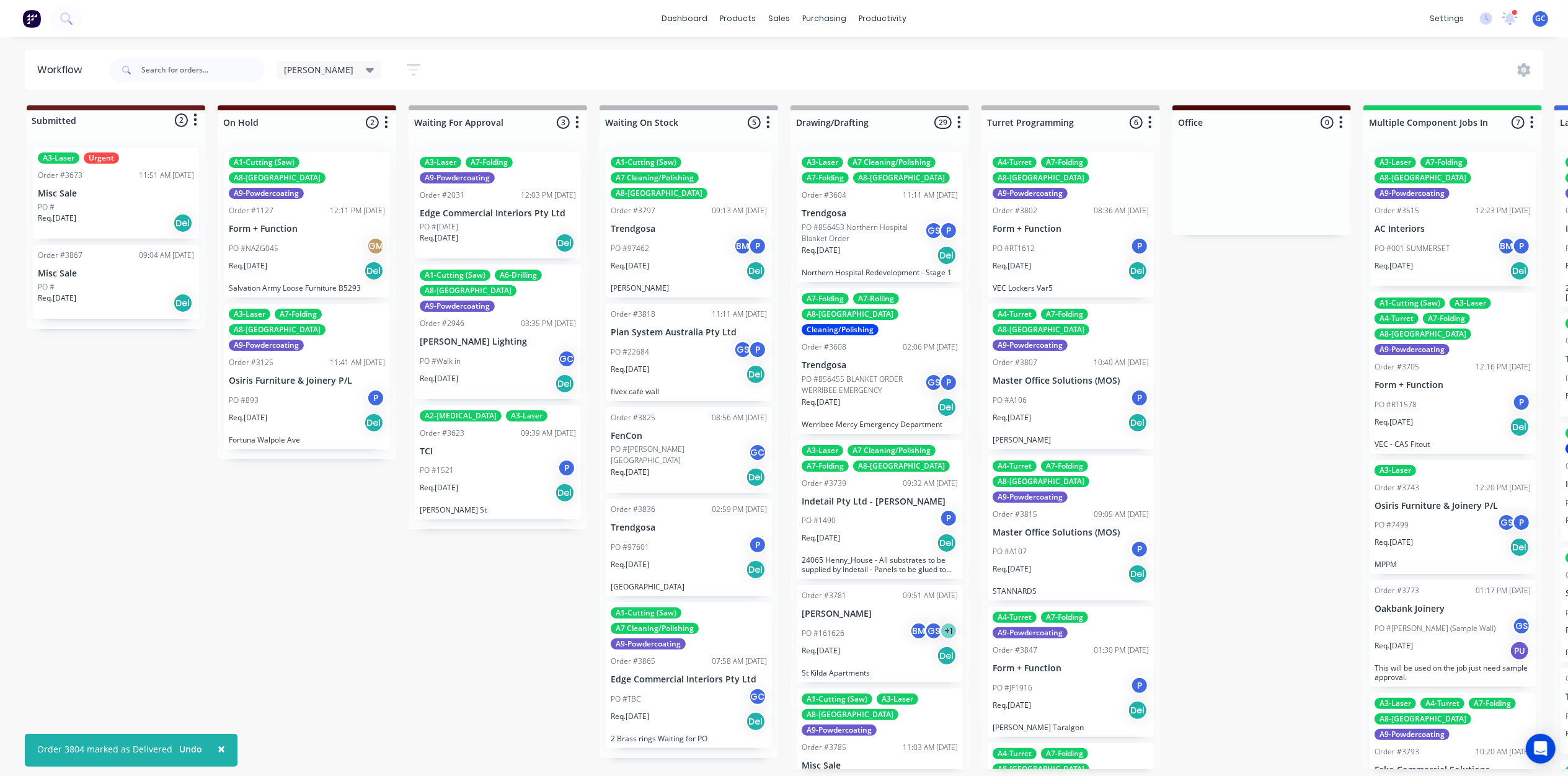
click at [527, 349] on div "PO #Walk in GC" at bounding box center [498, 361] width 157 height 24
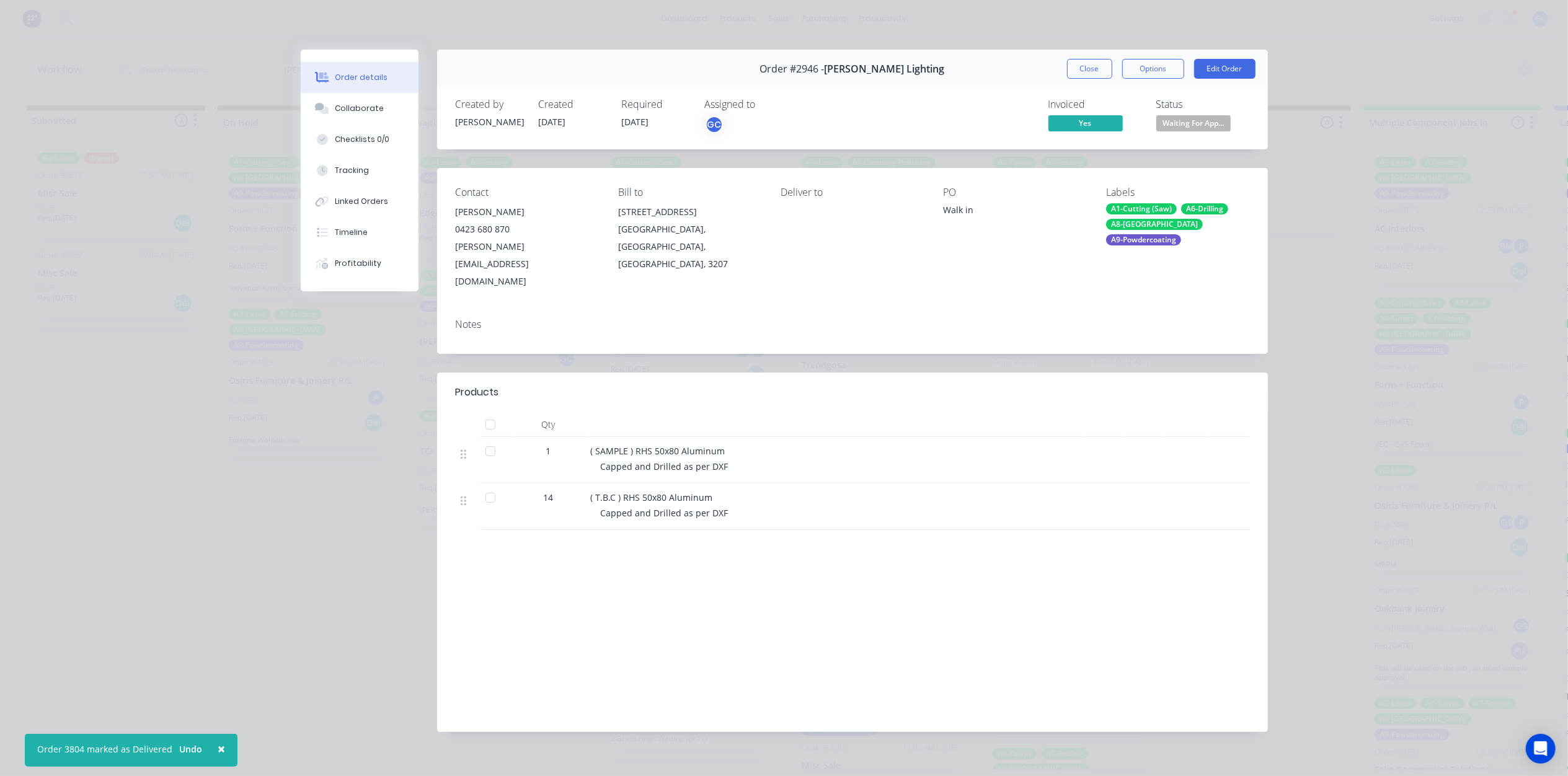
click at [1099, 55] on div "Order #2946 - Kelvin Lighting Close Options Edit Order" at bounding box center [852, 69] width 831 height 39
click at [1083, 77] on button "Close" at bounding box center [1090, 69] width 46 height 20
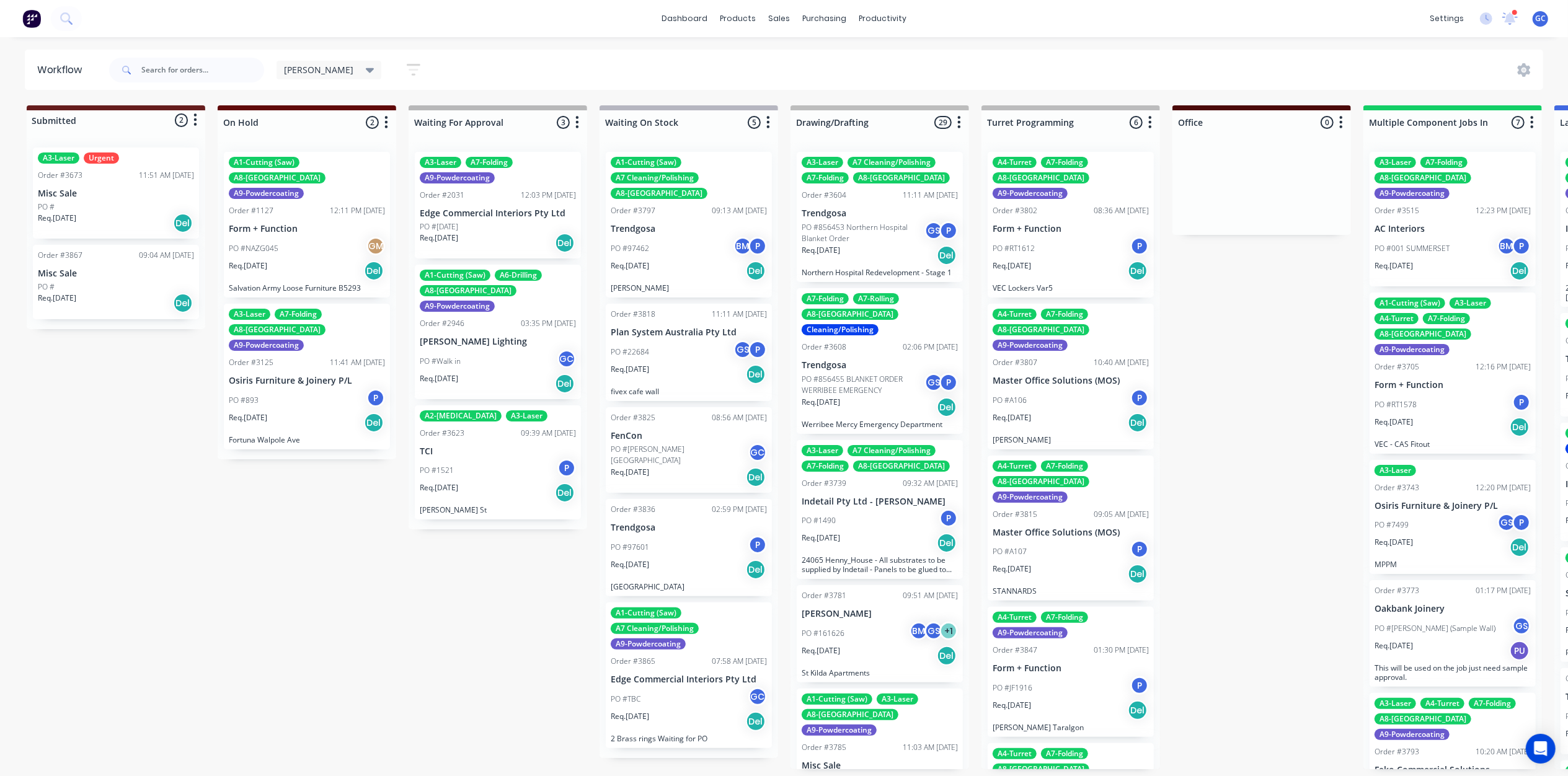
scroll to position [0, 2384]
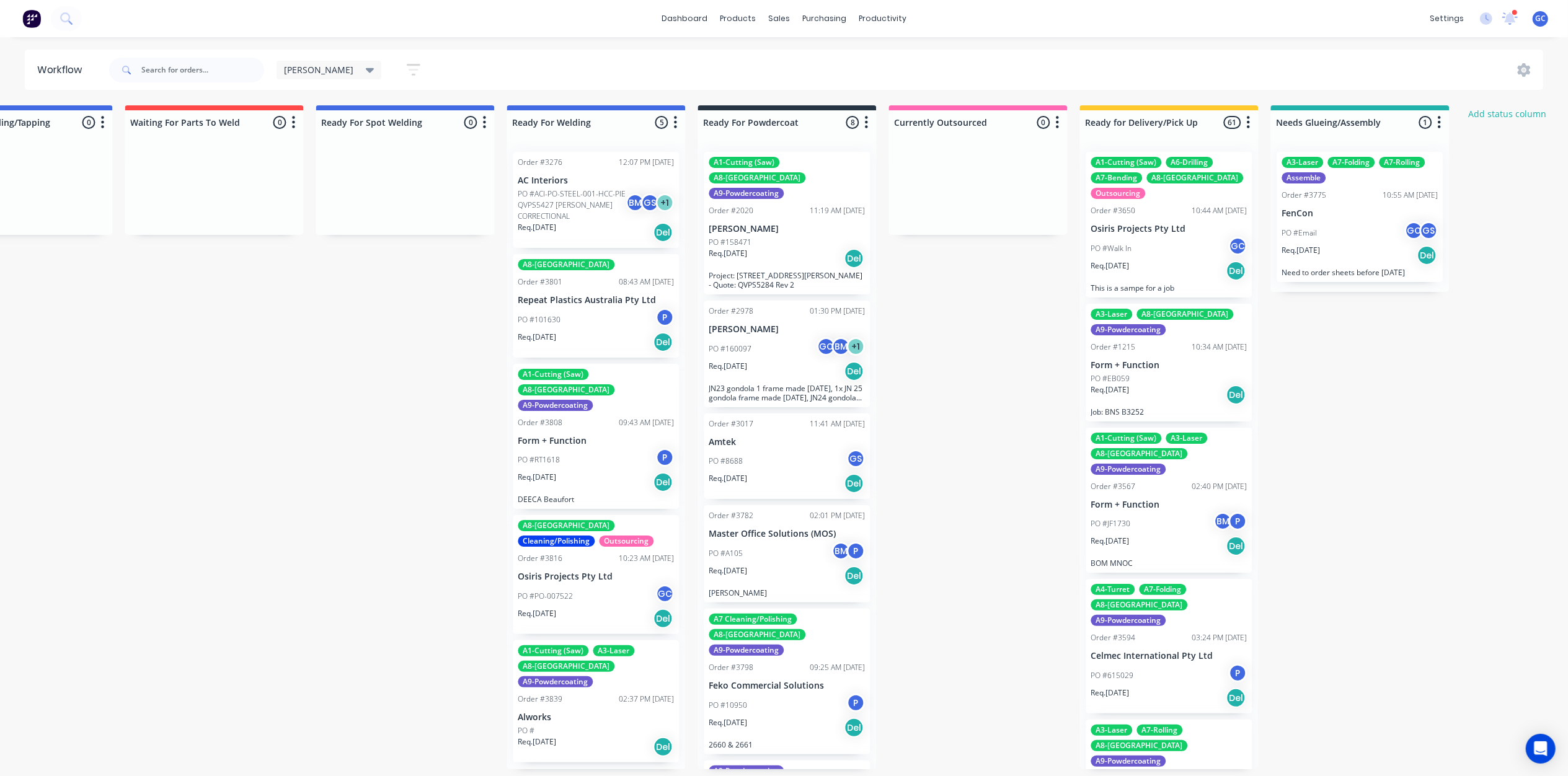
drag, startPoint x: 572, startPoint y: 360, endPoint x: 174, endPoint y: 353, distance: 398.1
drag, startPoint x: 407, startPoint y: 360, endPoint x: 186, endPoint y: 361, distance: 221.0
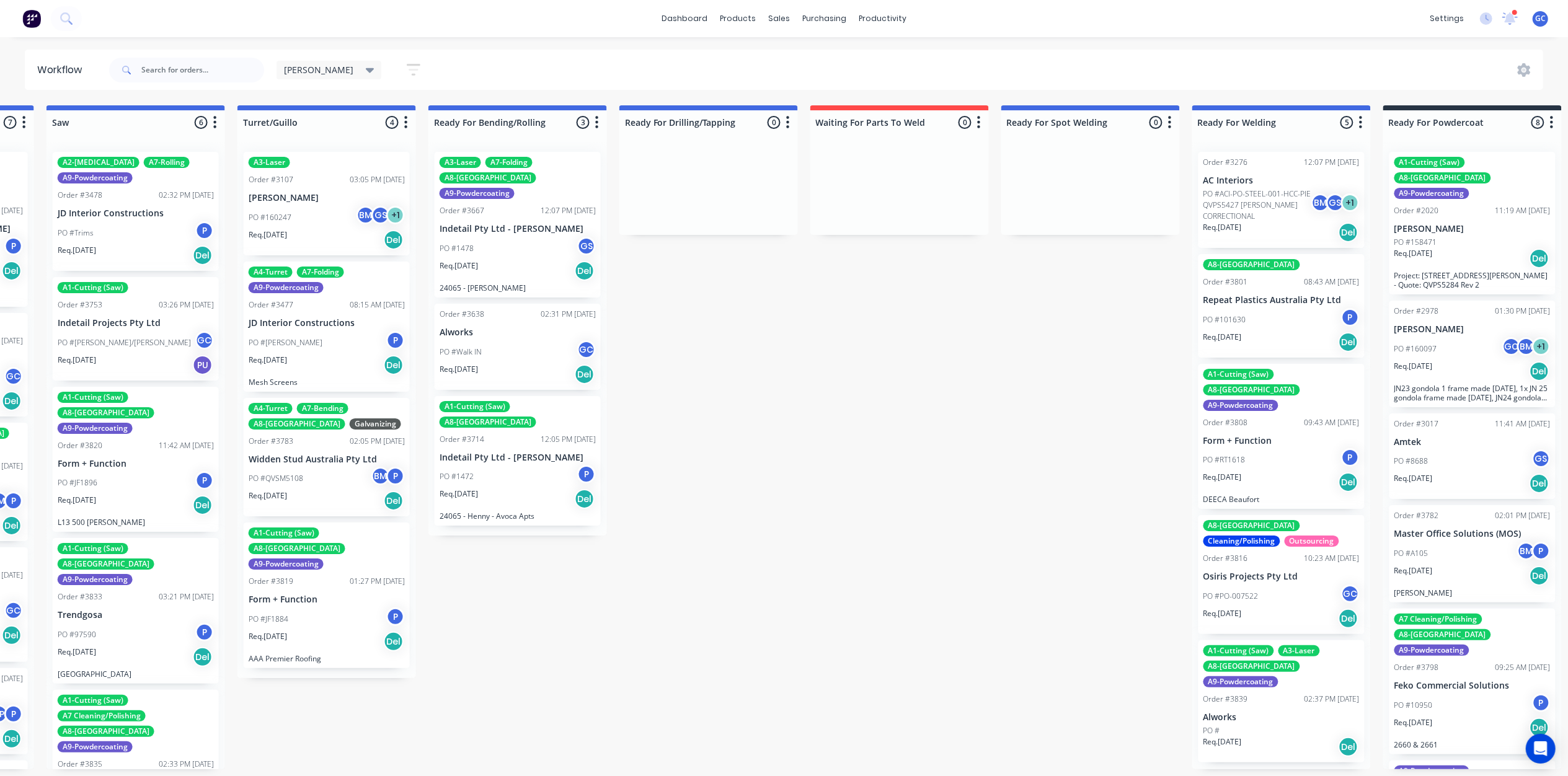
scroll to position [0, 0]
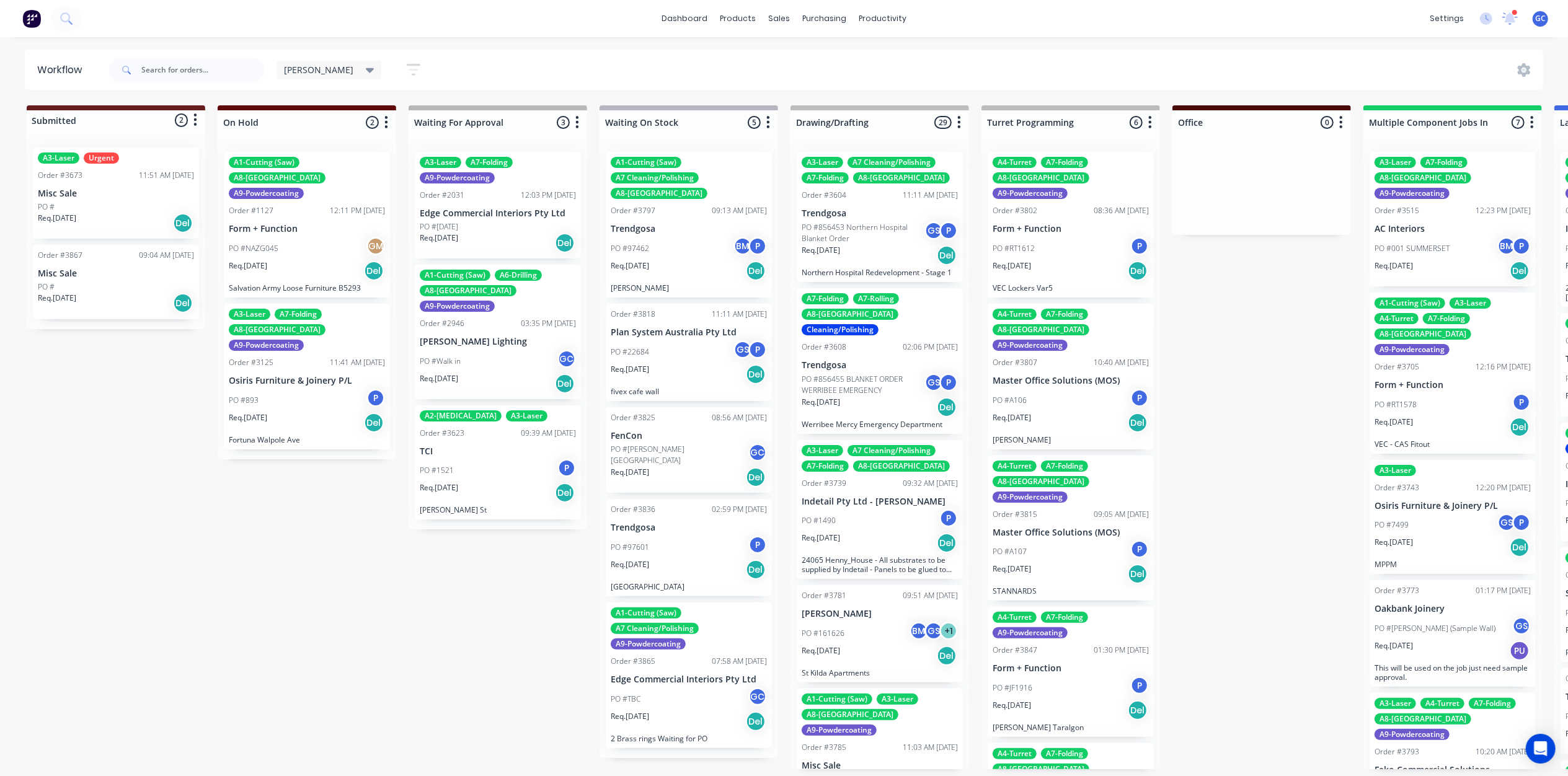
click at [693, 237] on div "PO #97462 BM P" at bounding box center [689, 248] width 157 height 24
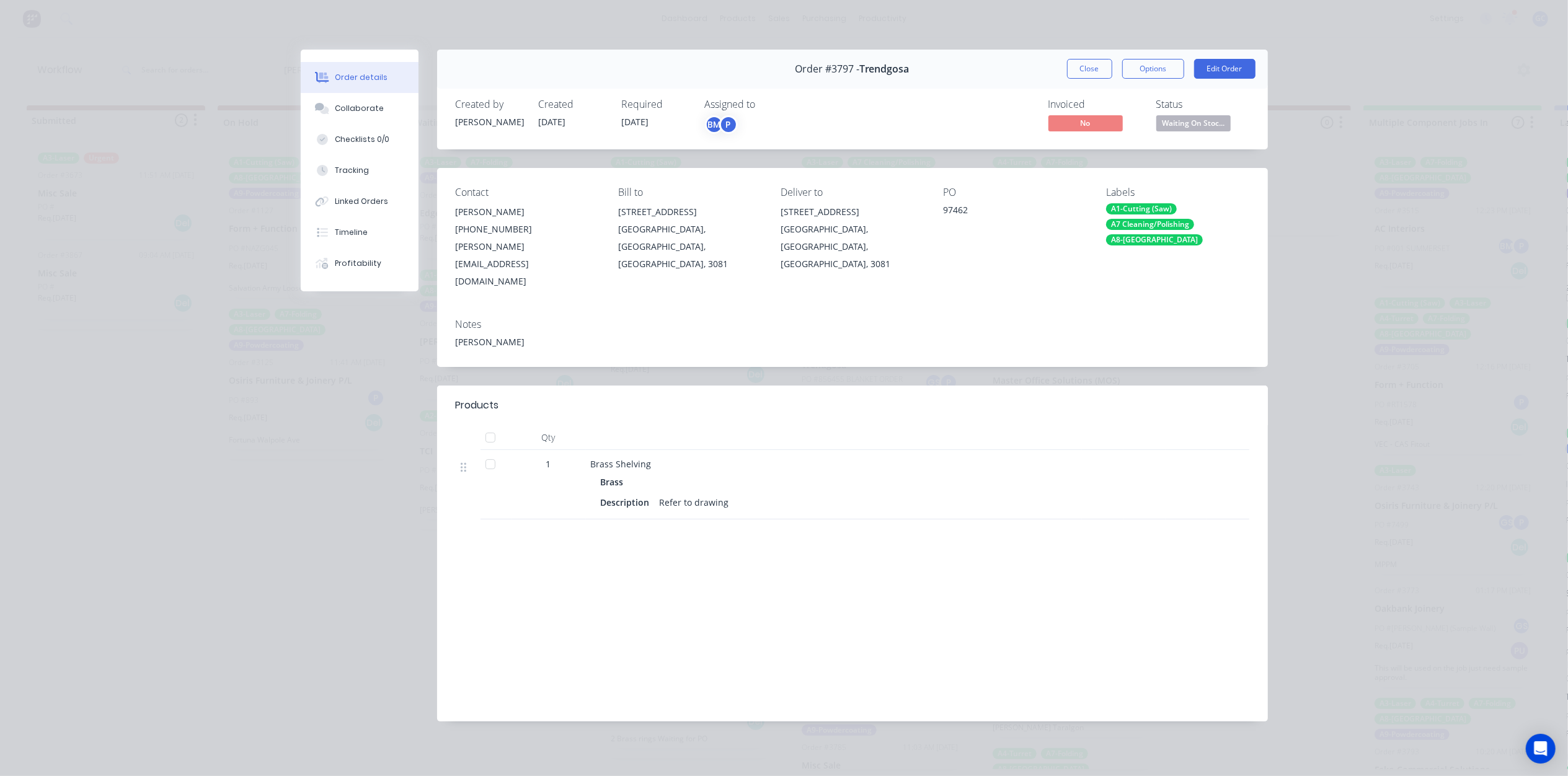
click at [1196, 114] on div "Status Waiting On Stoc..." at bounding box center [1203, 116] width 93 height 36
click at [1205, 129] on span "Waiting On Stoc..." at bounding box center [1194, 123] width 75 height 15
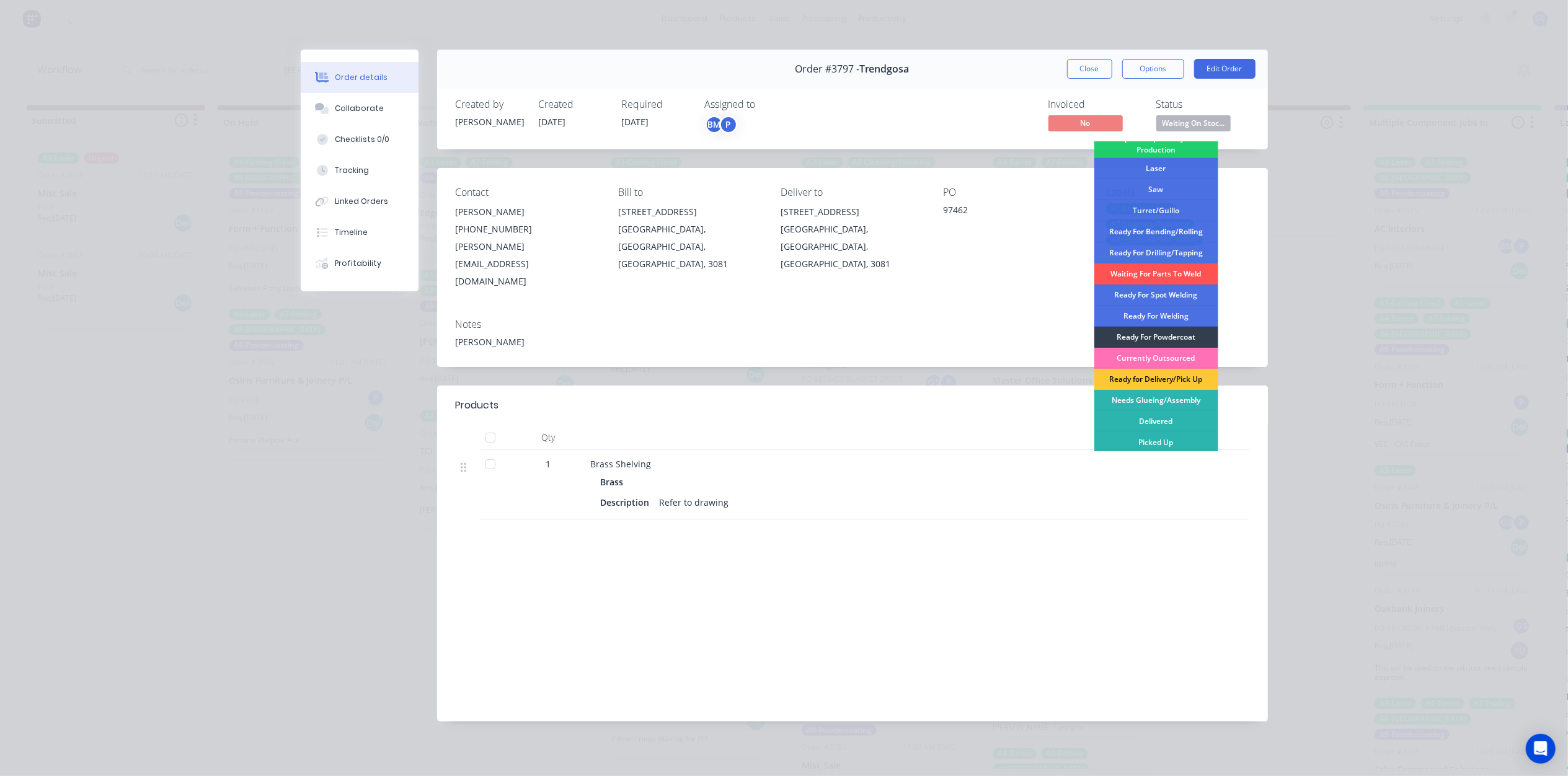
scroll to position [139, 0]
click at [1178, 315] on div "Ready For Welding" at bounding box center [1156, 314] width 124 height 21
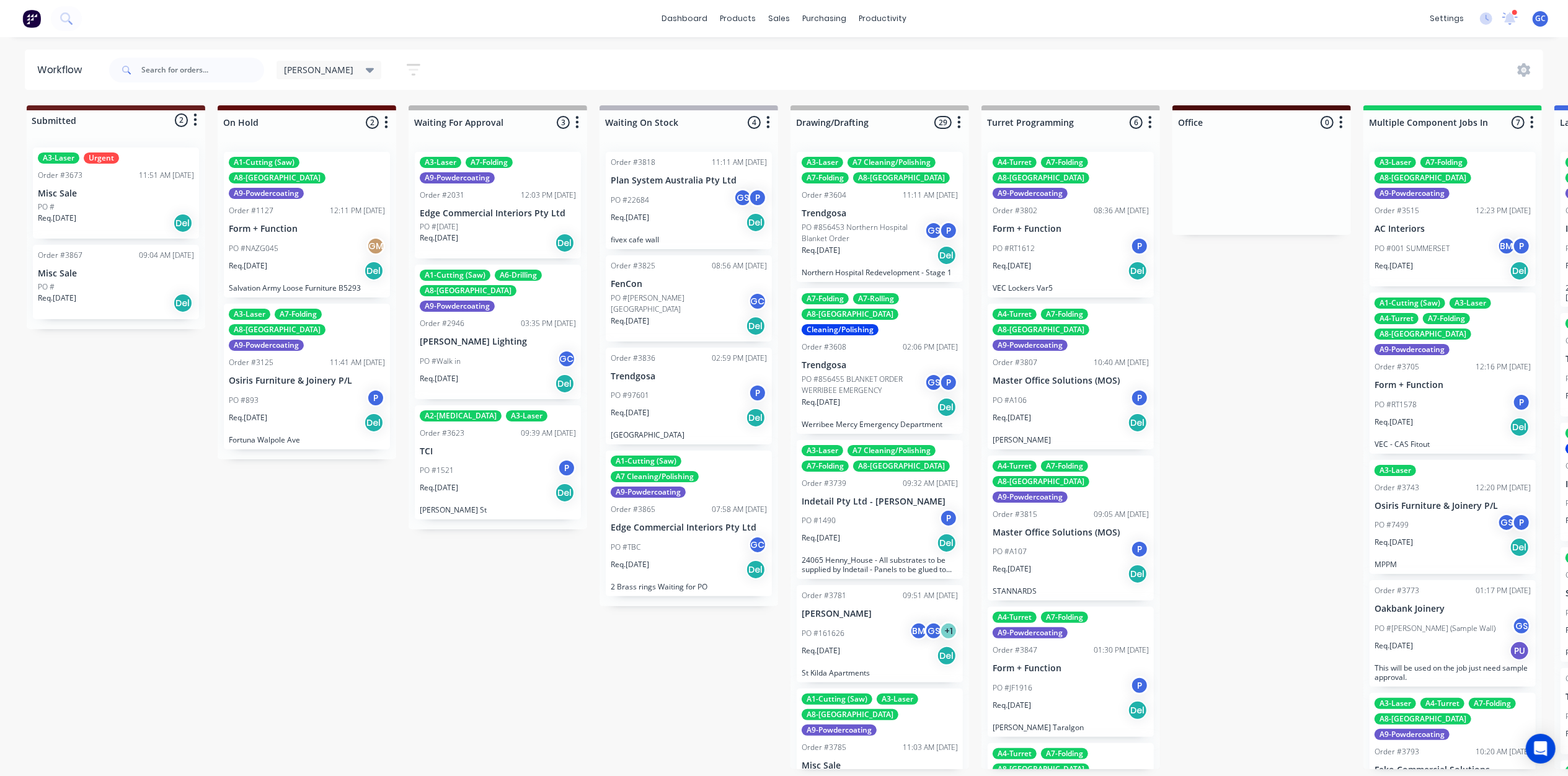
click at [691, 228] on div "Req. 18/08/25 Del" at bounding box center [689, 222] width 157 height 21
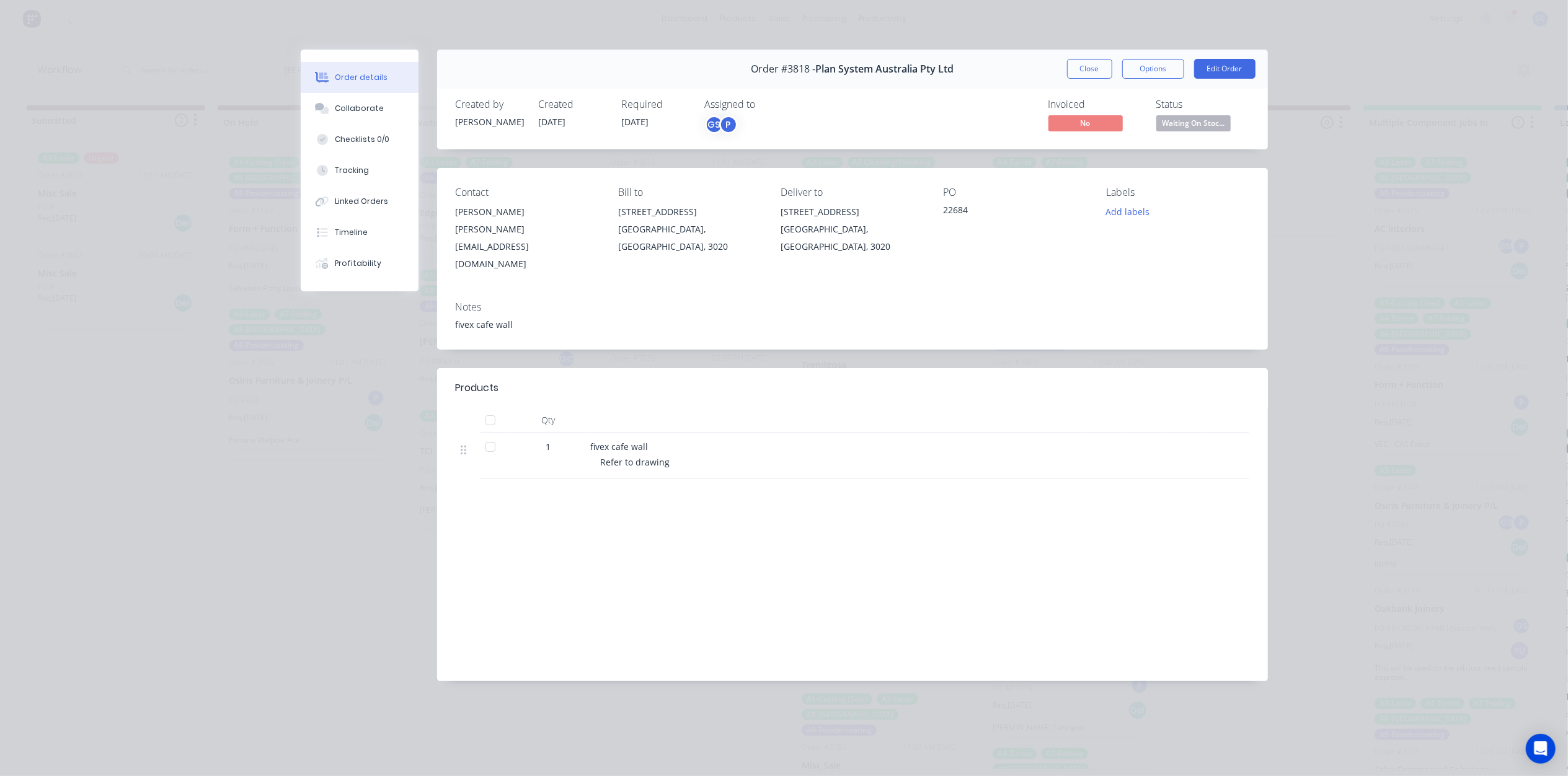
click at [1194, 125] on span "Waiting On Stoc..." at bounding box center [1194, 123] width 75 height 15
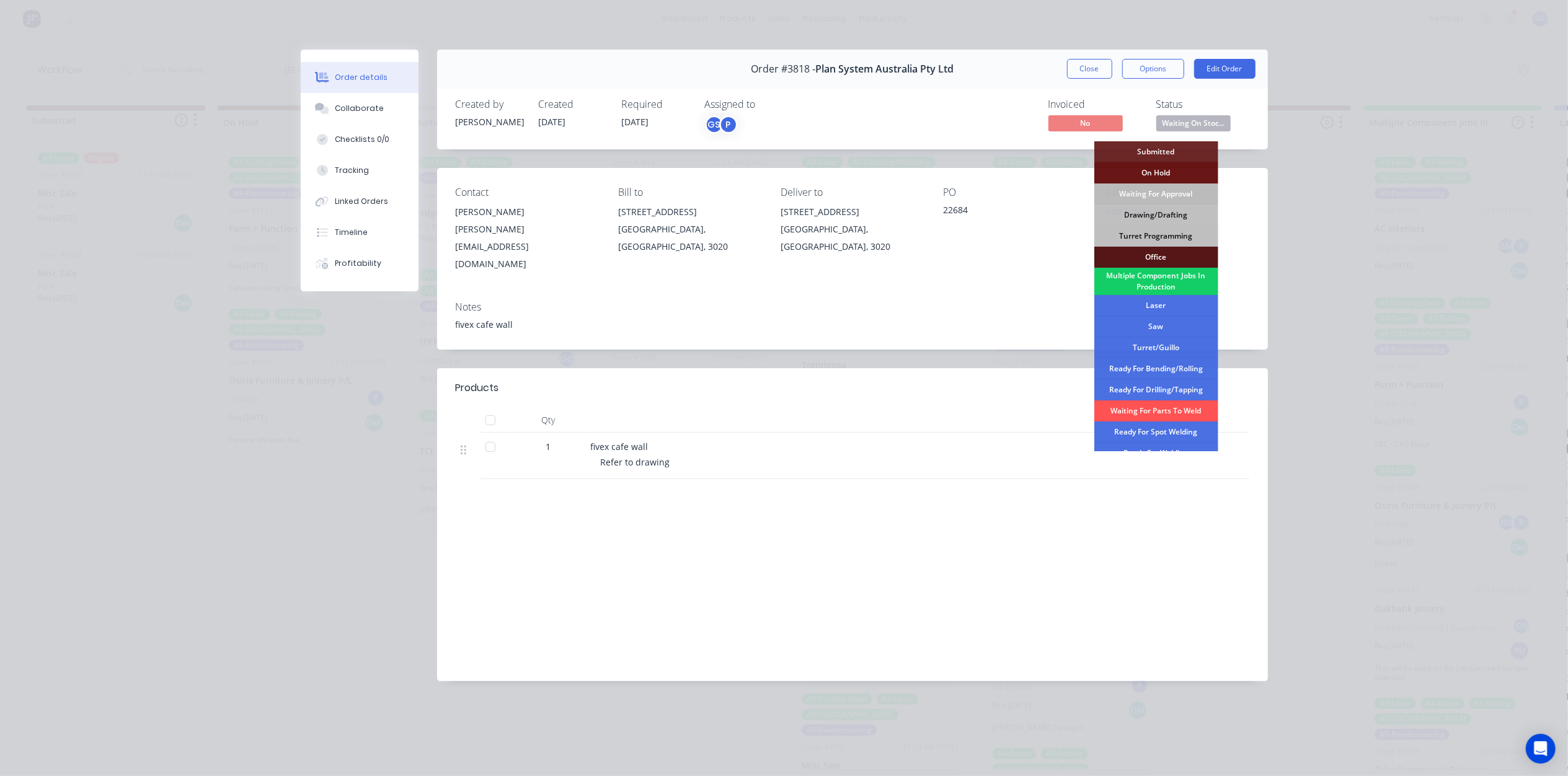
click at [1169, 281] on div "Multiple Component Jobs In Production" at bounding box center [1156, 281] width 124 height 27
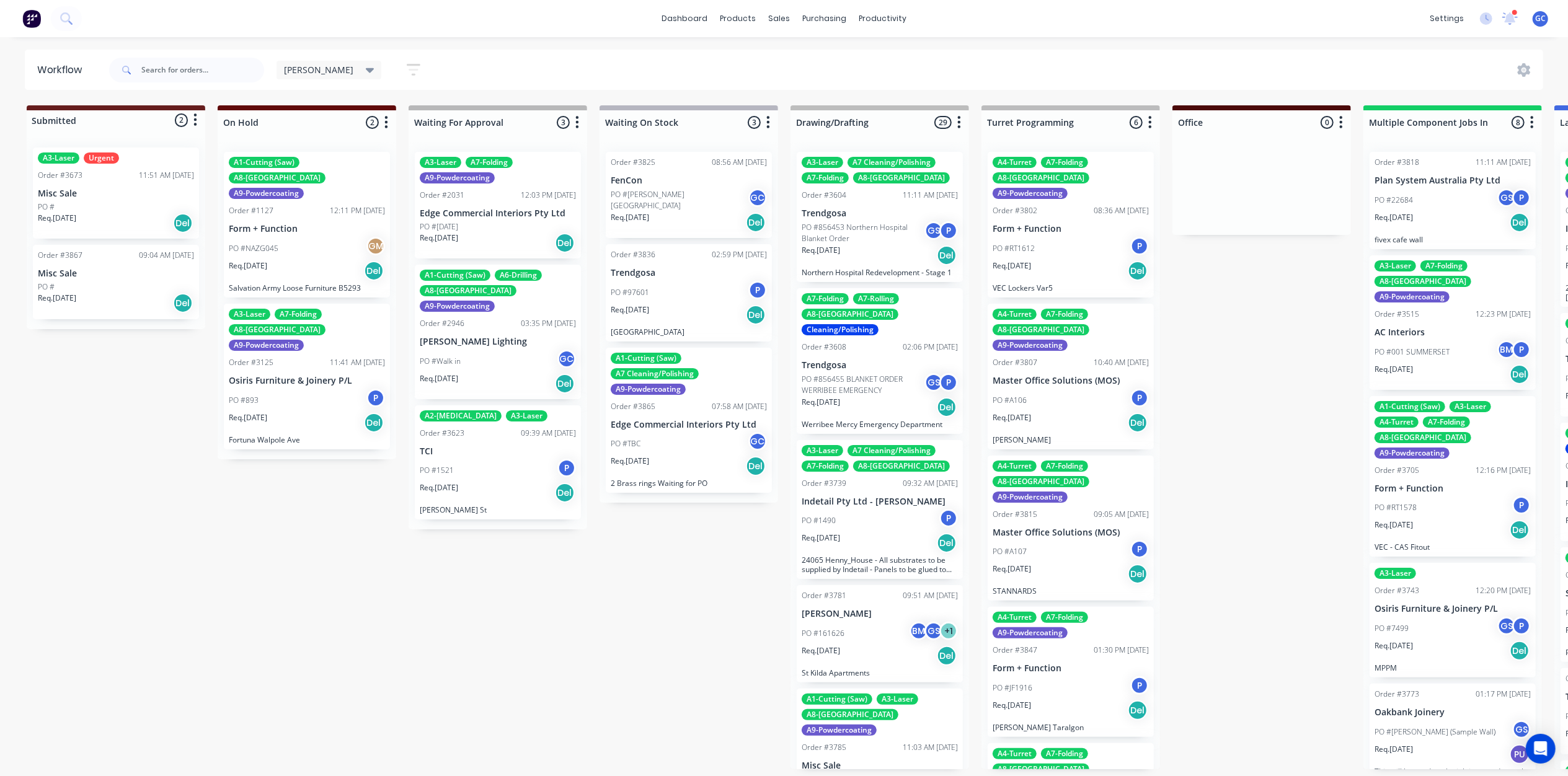
click at [657, 300] on div "PO #97601 P" at bounding box center [689, 293] width 157 height 24
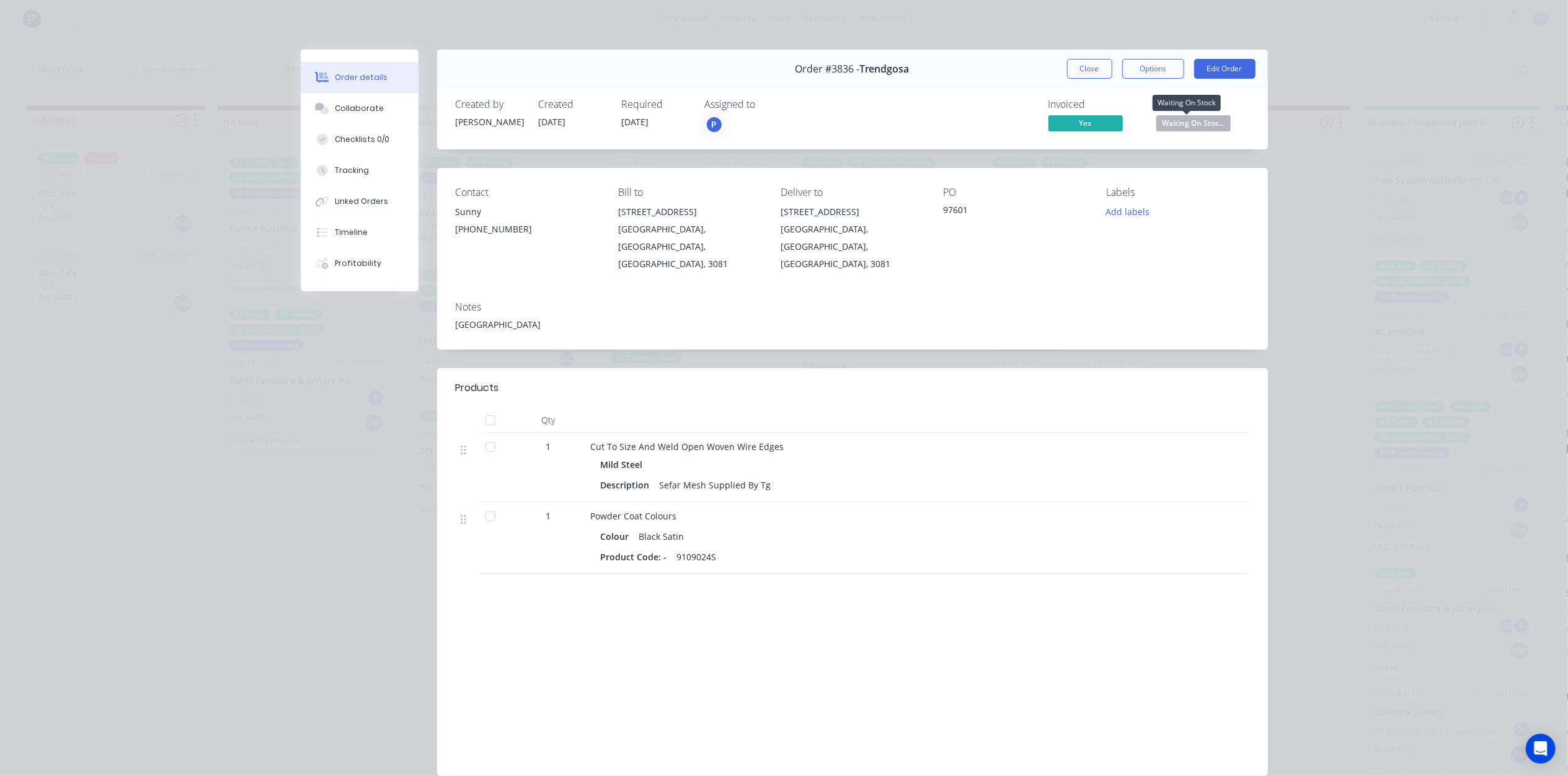
click at [1194, 127] on span "Waiting On Stoc..." at bounding box center [1194, 123] width 75 height 15
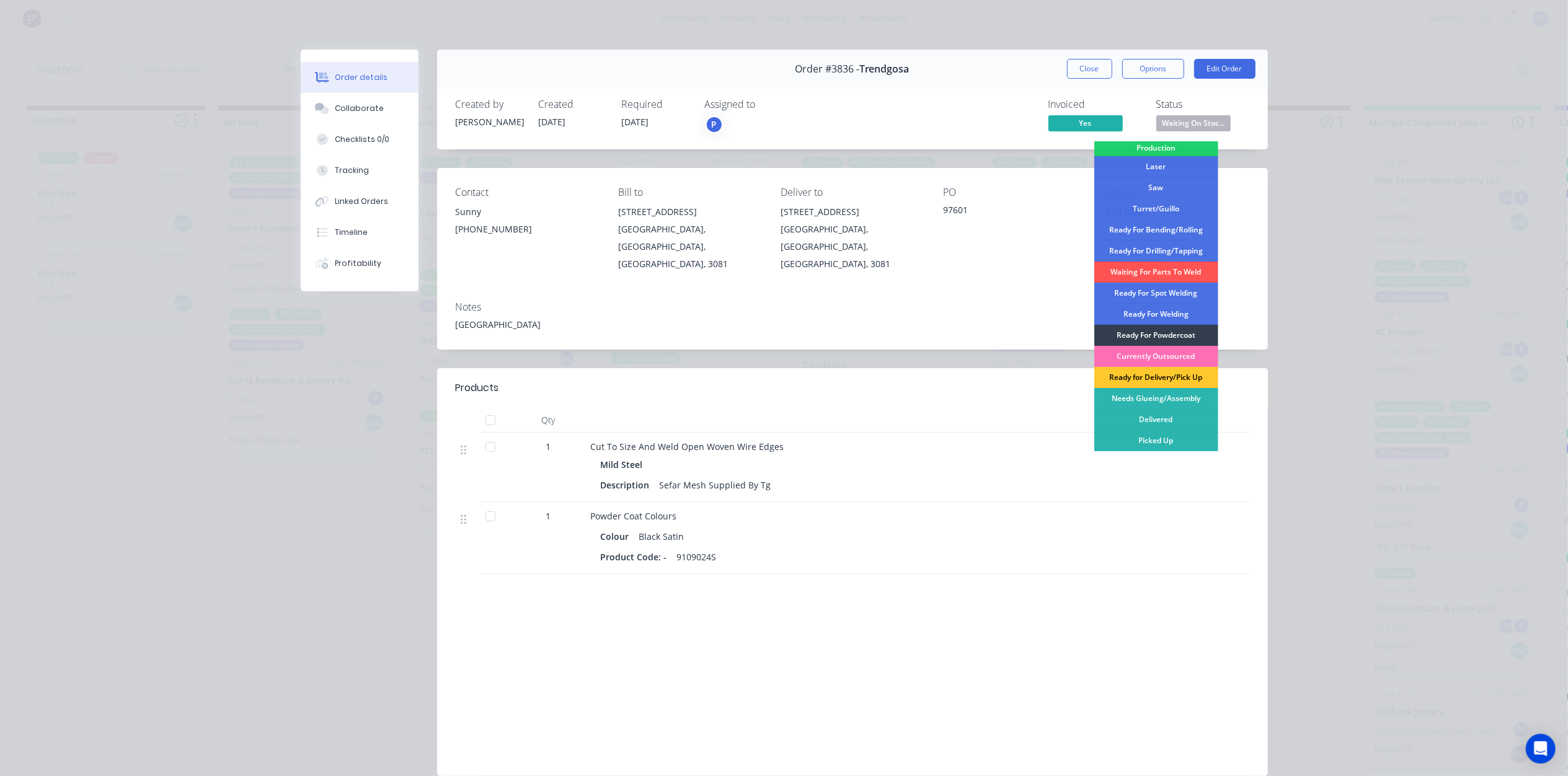
click at [1163, 375] on div "Ready for Delivery/Pick Up" at bounding box center [1156, 377] width 124 height 21
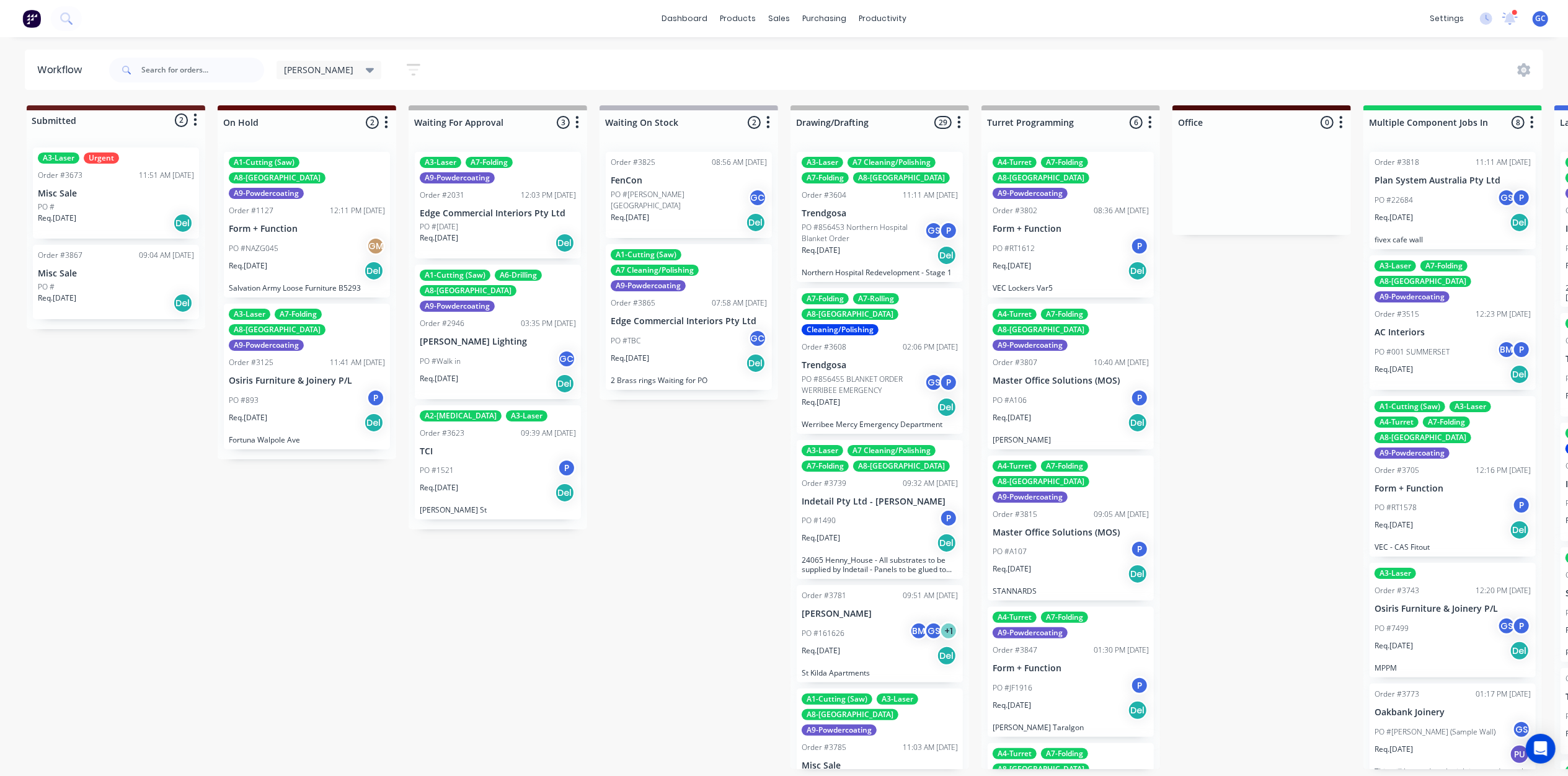
click at [690, 339] on div "PO #TBC GC" at bounding box center [689, 341] width 157 height 24
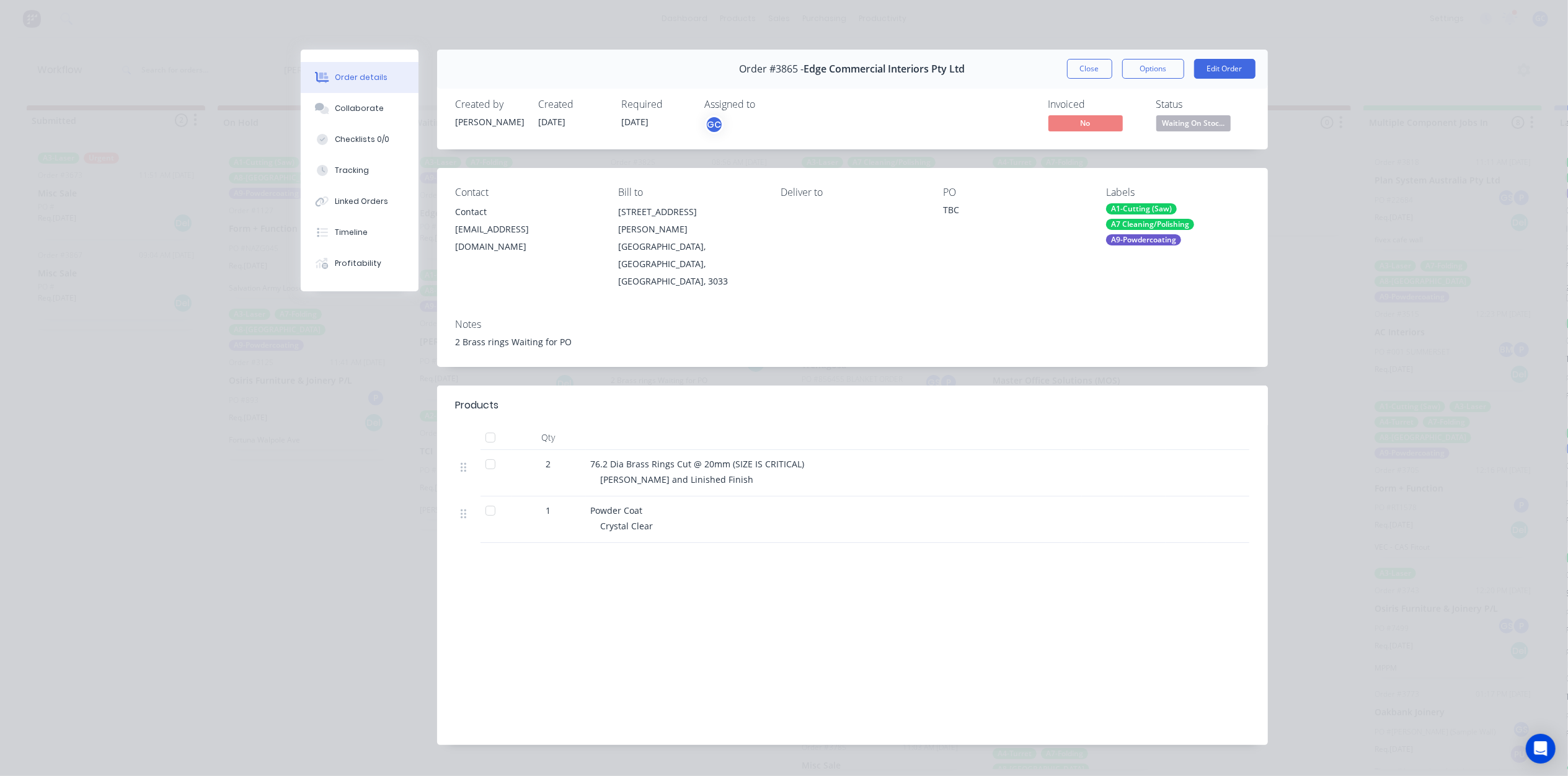
click at [1176, 129] on span "Waiting On Stoc..." at bounding box center [1194, 123] width 75 height 15
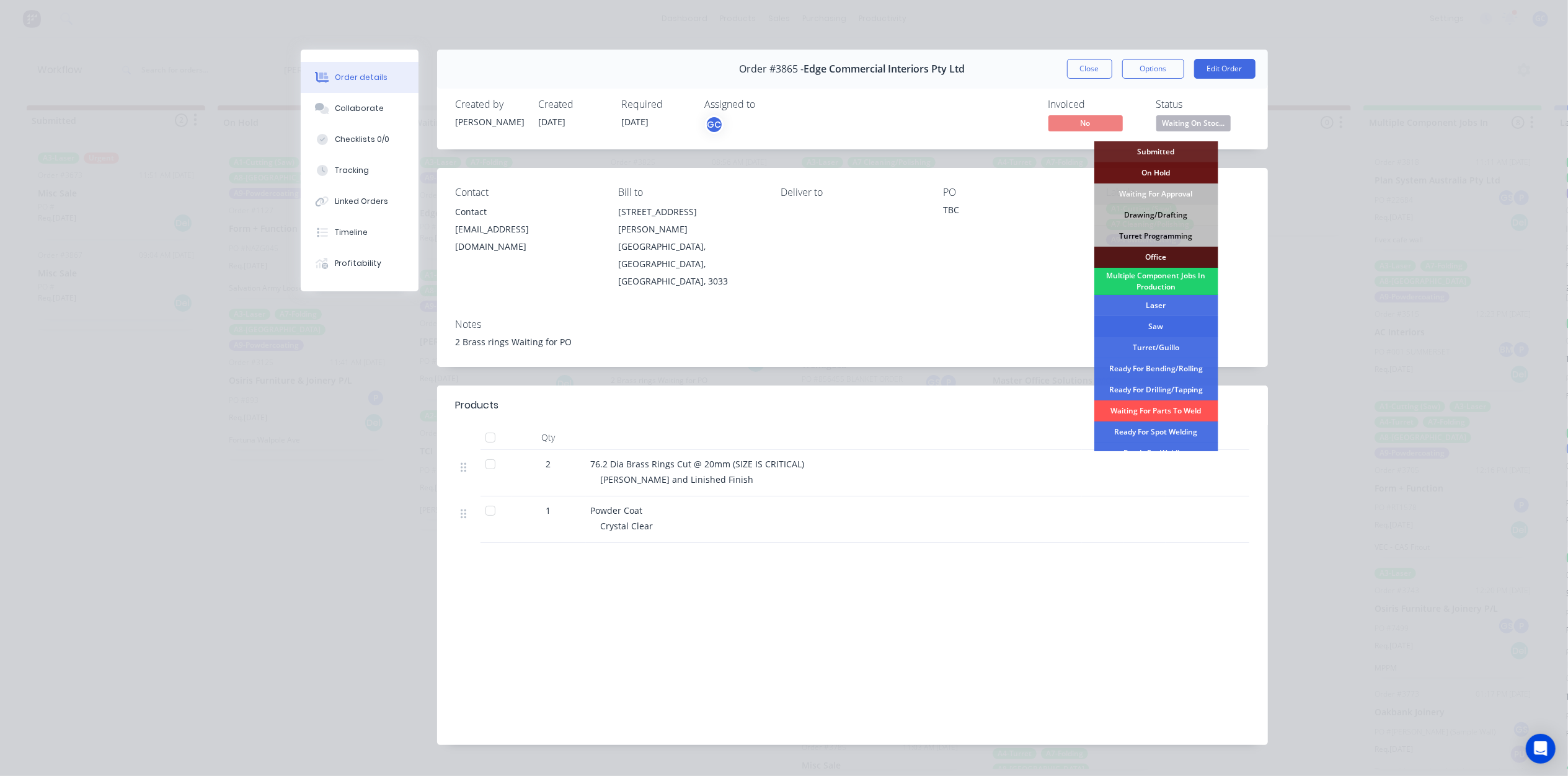
click at [1167, 328] on div "Saw" at bounding box center [1156, 326] width 124 height 21
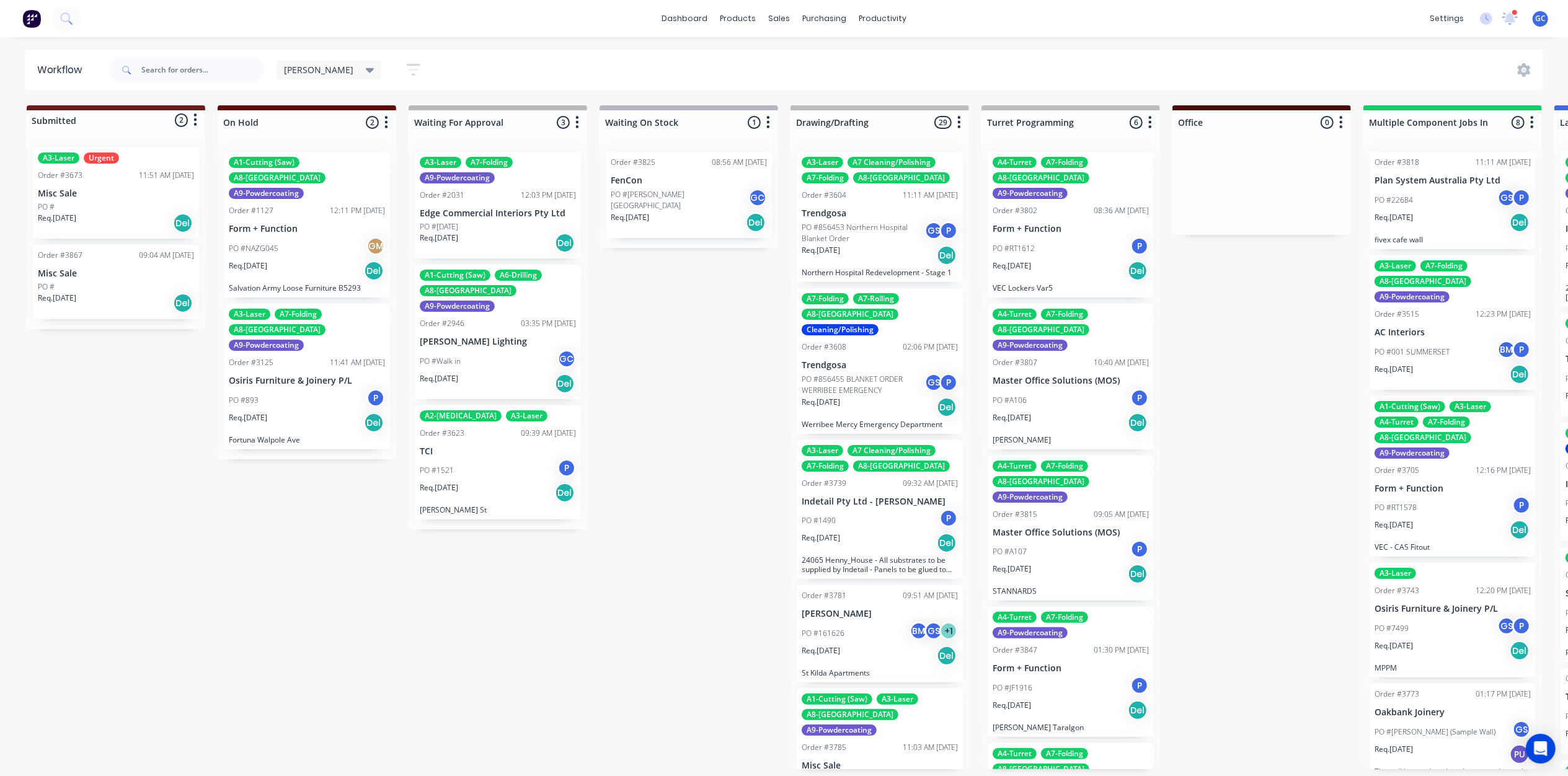
click at [885, 239] on p "PO #856453 Northern Hospital Blanket Order" at bounding box center [863, 233] width 123 height 23
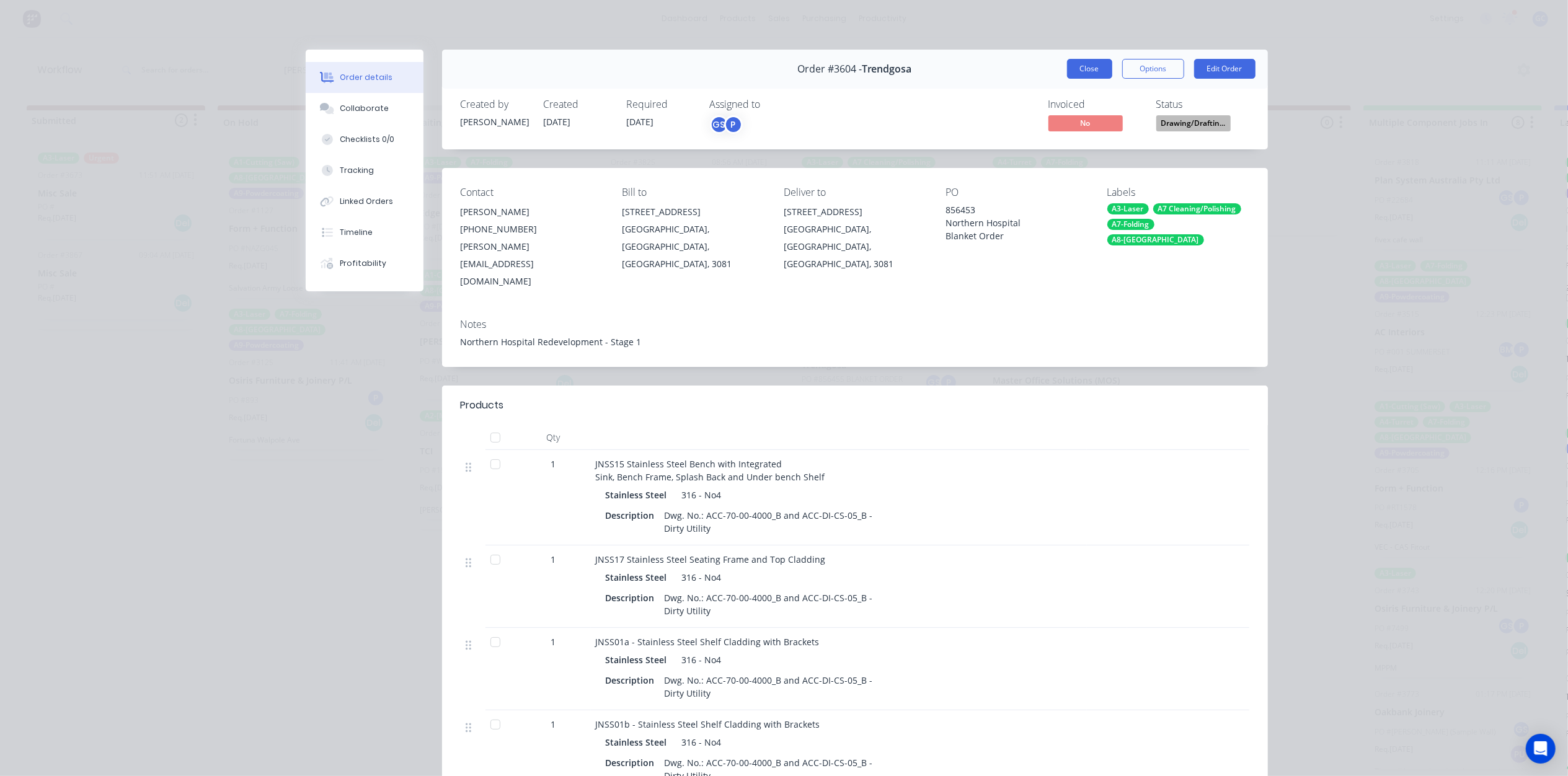
click at [1078, 70] on button "Close" at bounding box center [1090, 69] width 46 height 20
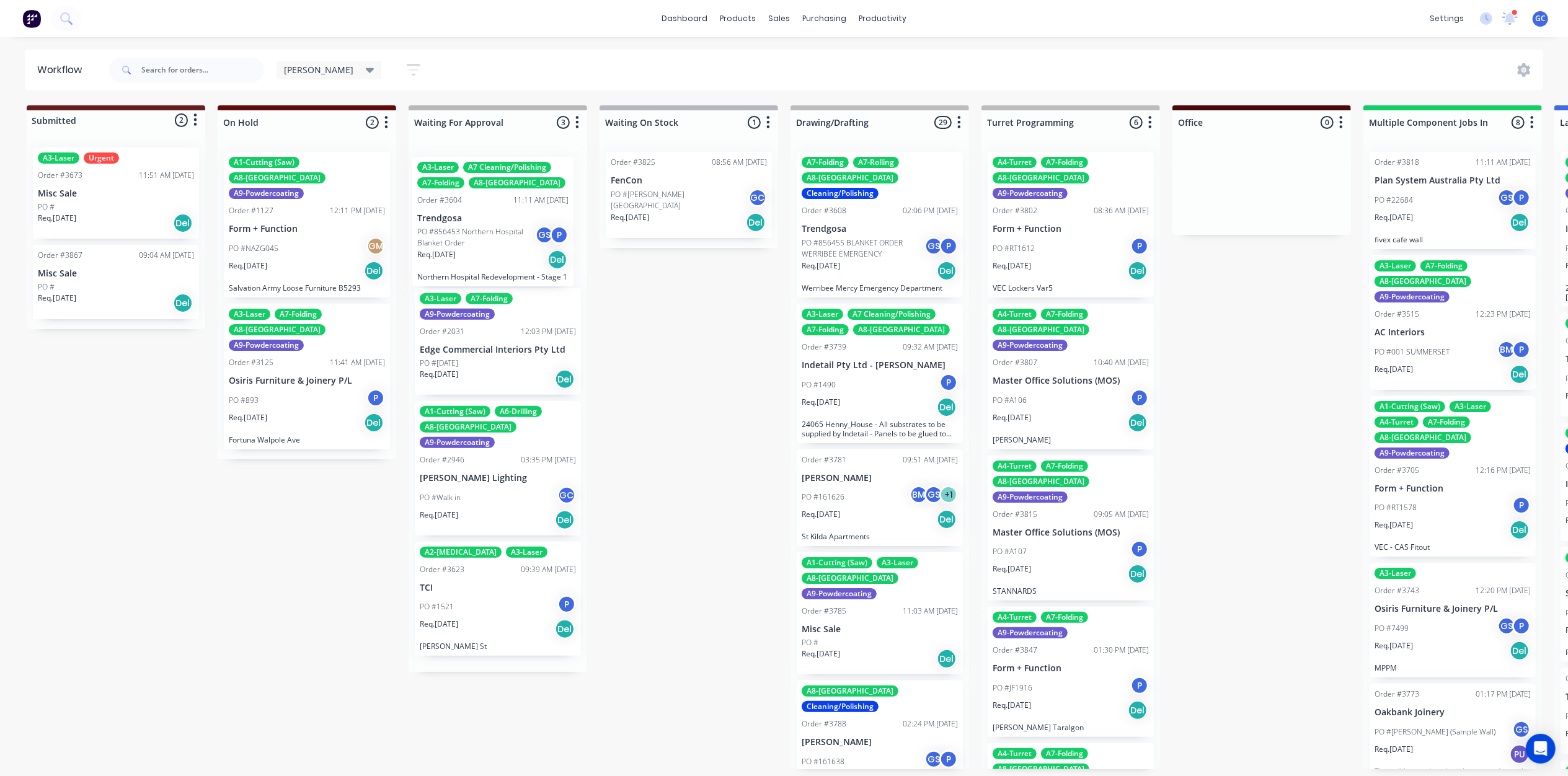
drag, startPoint x: 869, startPoint y: 221, endPoint x: 480, endPoint y: 228, distance: 389.1
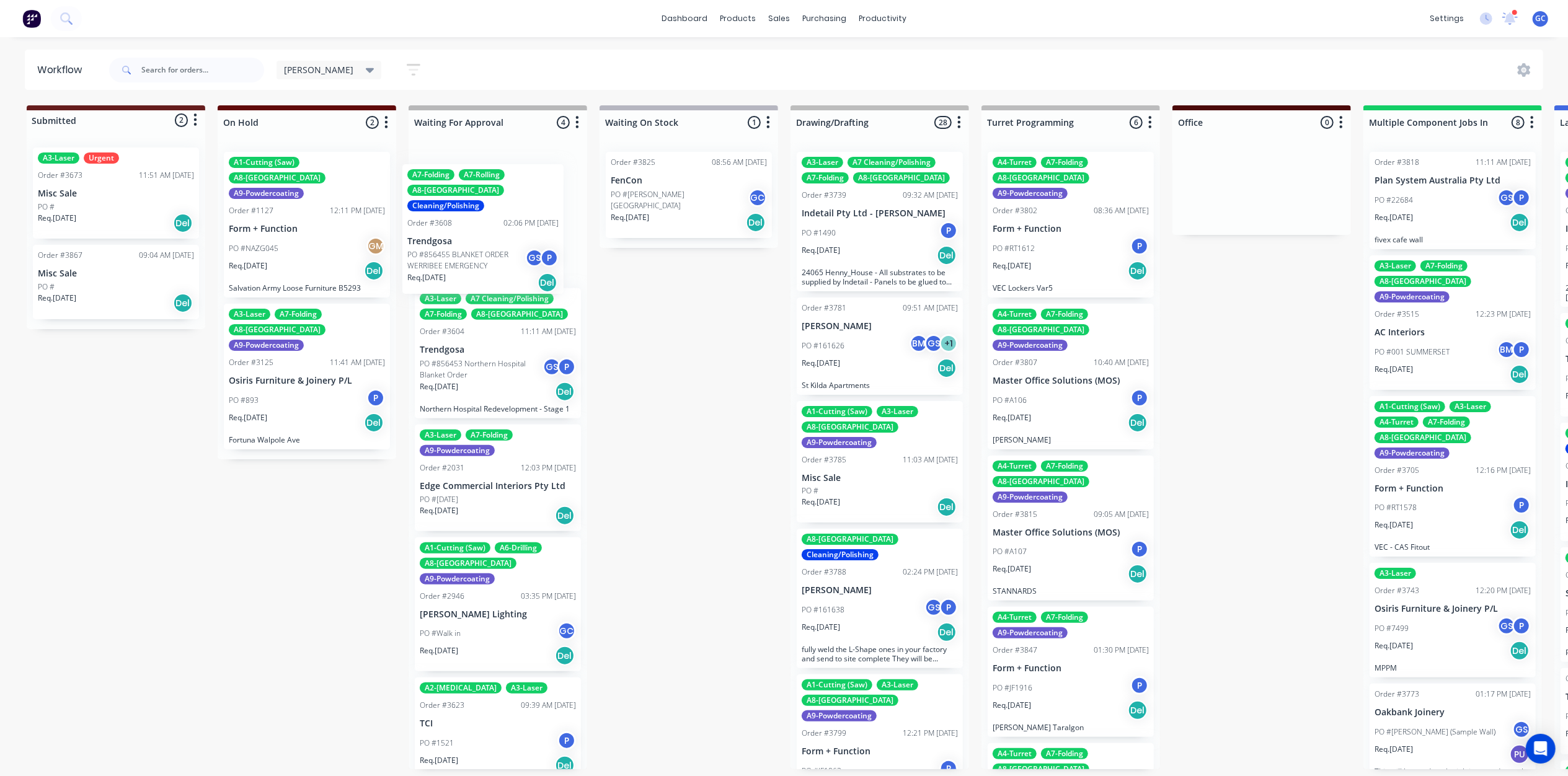
drag, startPoint x: 878, startPoint y: 217, endPoint x: 478, endPoint y: 234, distance: 400.4
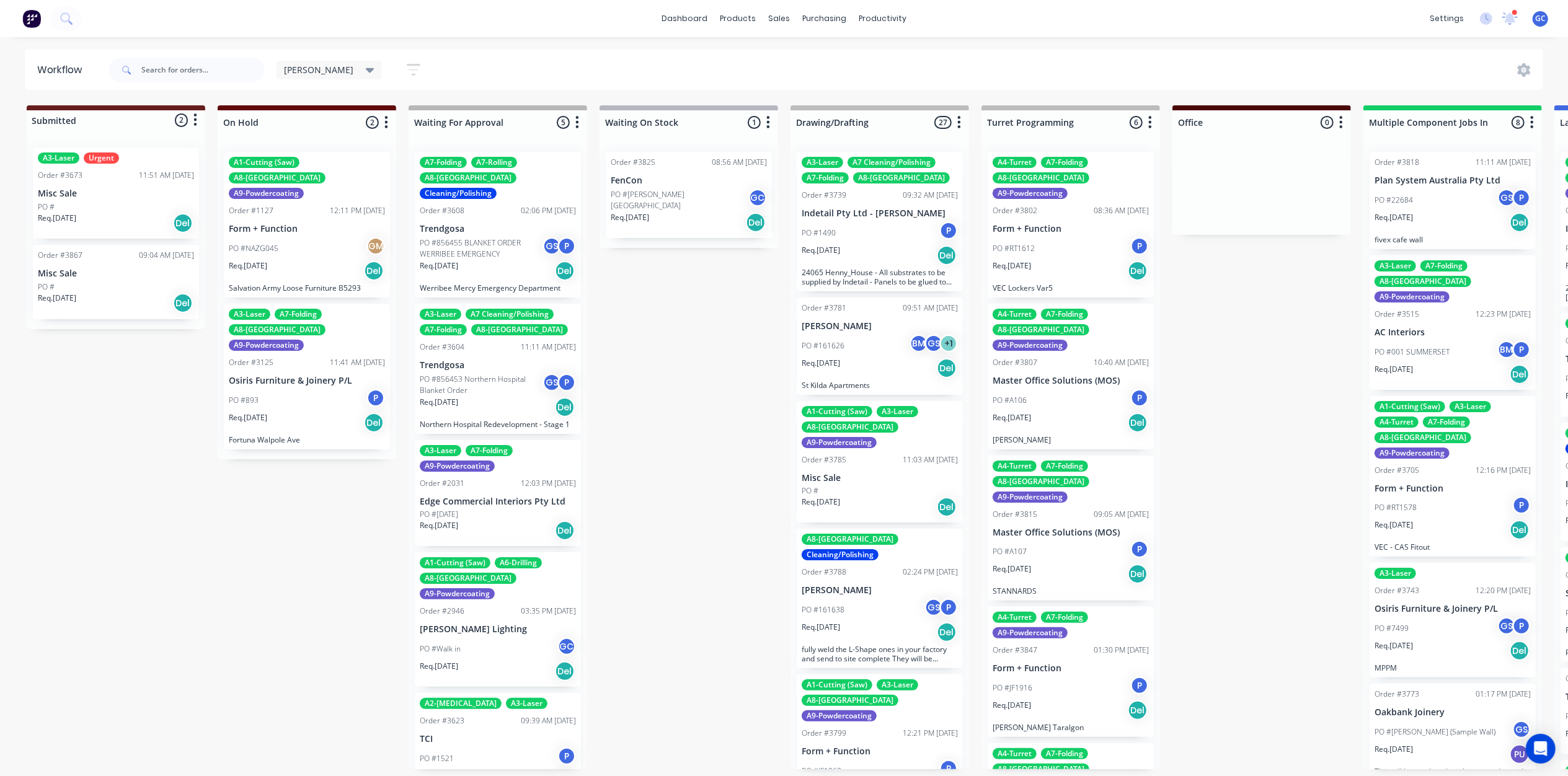
click at [863, 222] on div "PO #1490 P" at bounding box center [880, 233] width 157 height 24
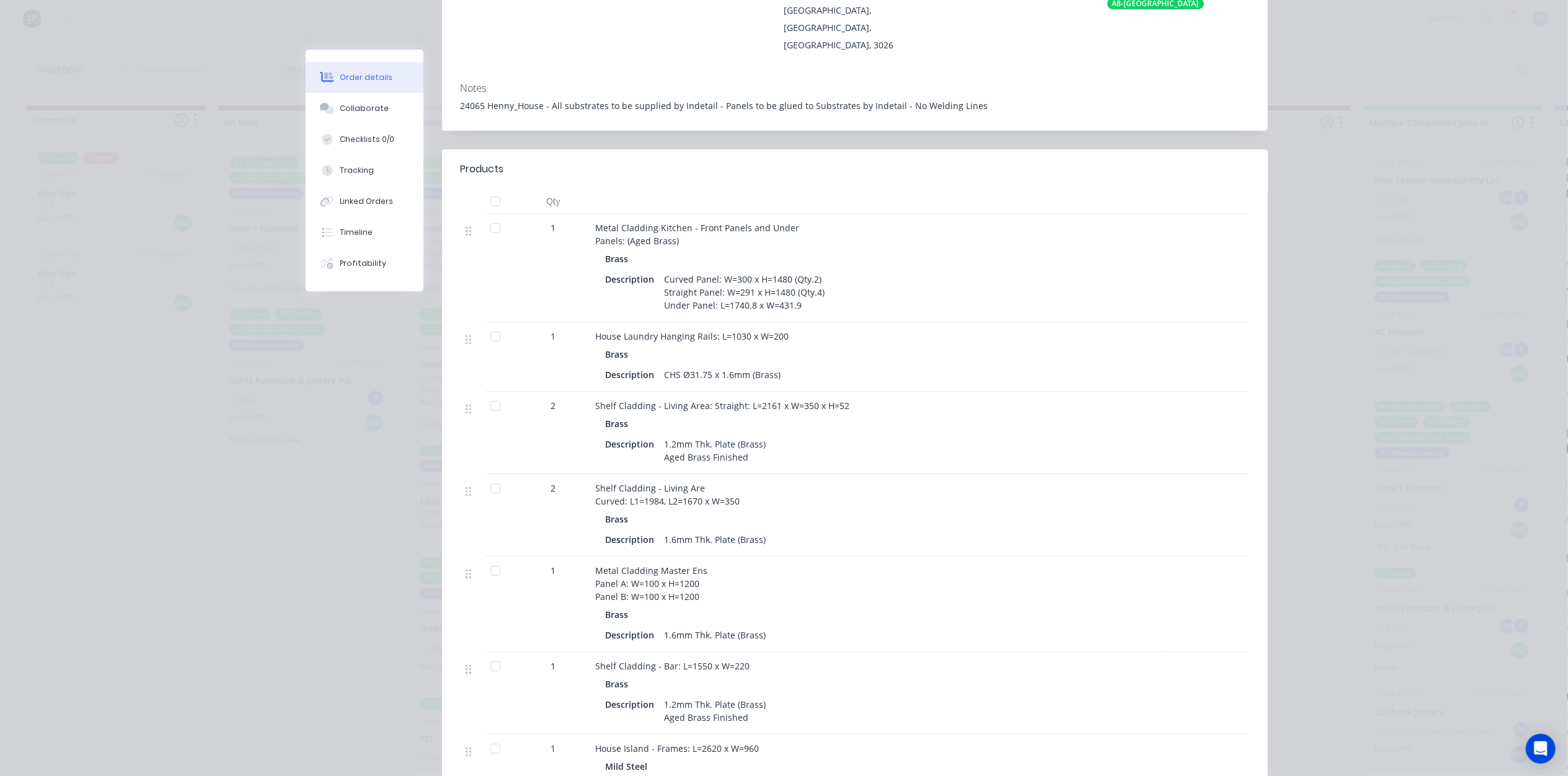
scroll to position [0, 0]
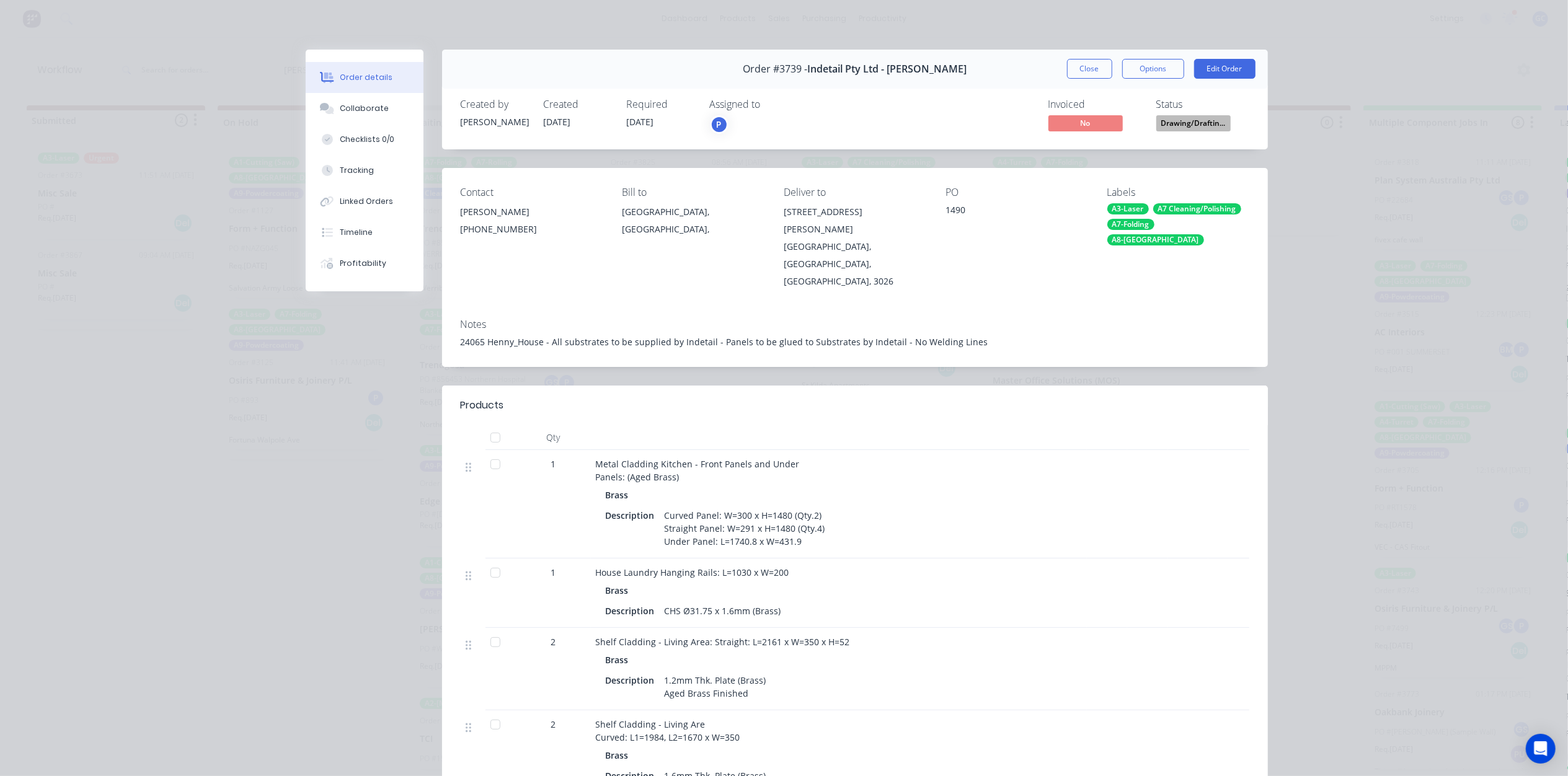
click at [1182, 116] on span "Drawing/Draftin..." at bounding box center [1194, 123] width 75 height 15
click at [1018, 194] on div "PO" at bounding box center [1017, 192] width 142 height 12
click at [1094, 73] on button "Close" at bounding box center [1090, 69] width 46 height 20
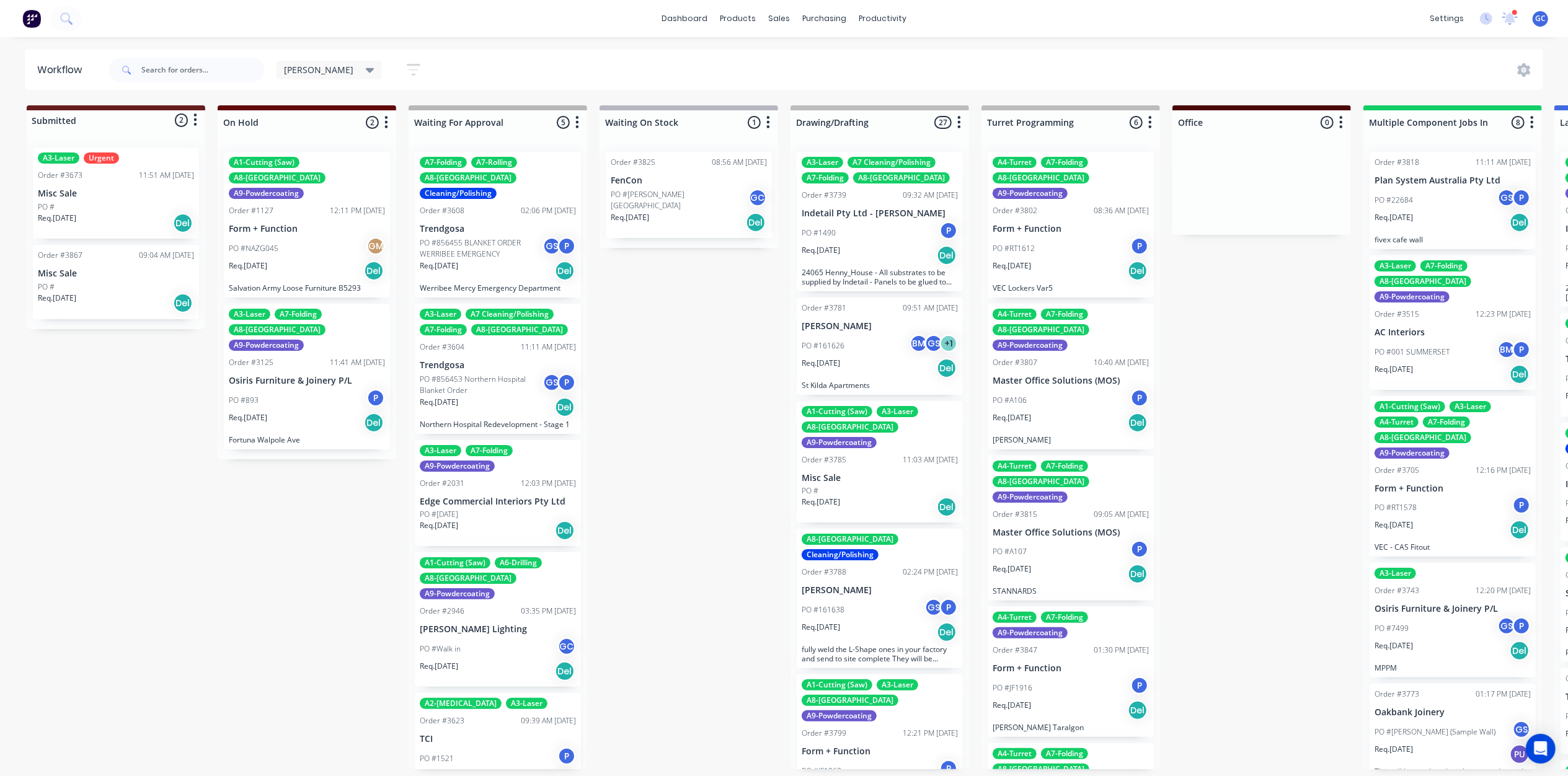
click at [874, 363] on div "Req. 29/08/25 Del" at bounding box center [880, 368] width 157 height 21
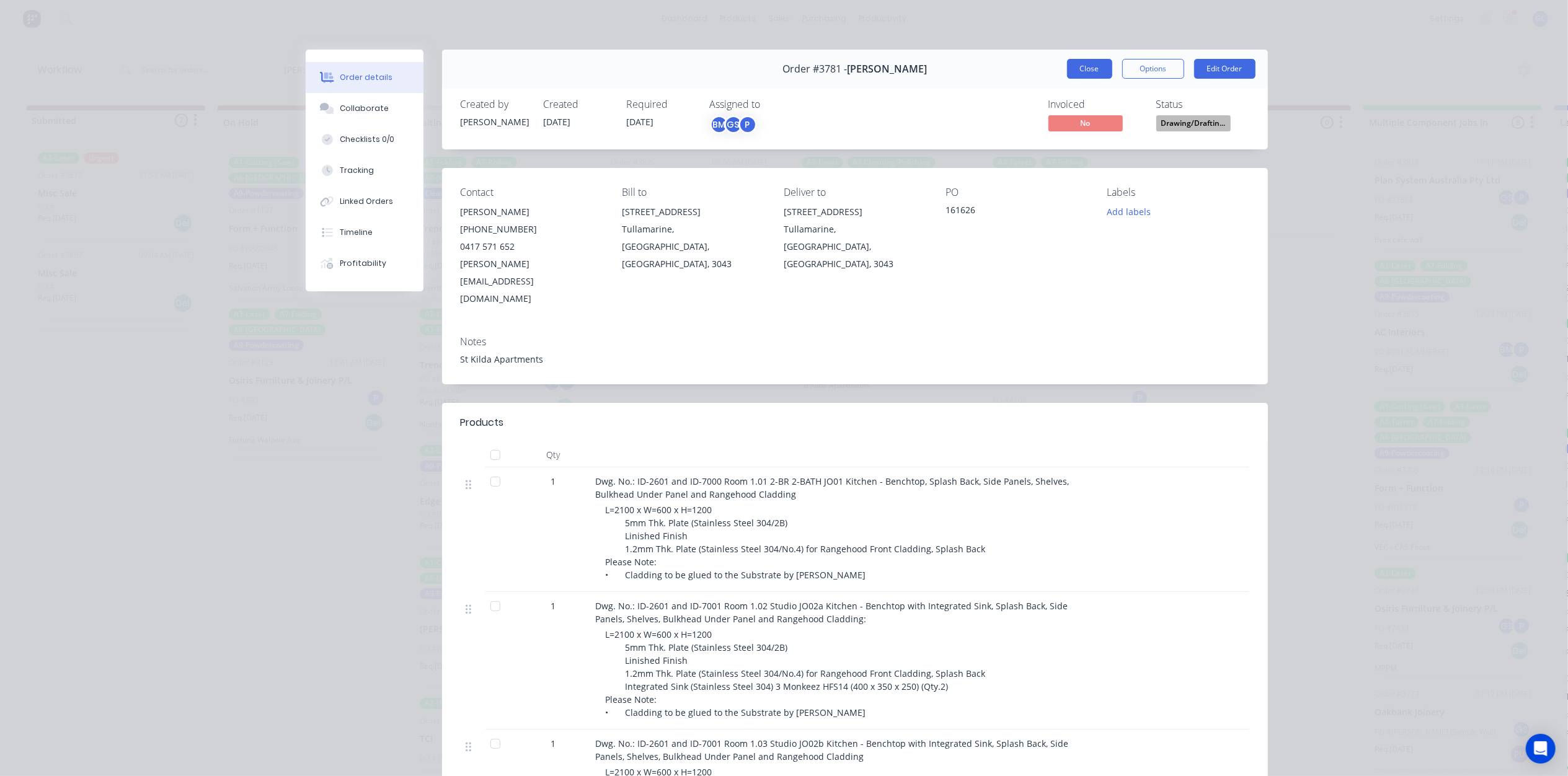
click at [1098, 75] on button "Close" at bounding box center [1090, 69] width 46 height 20
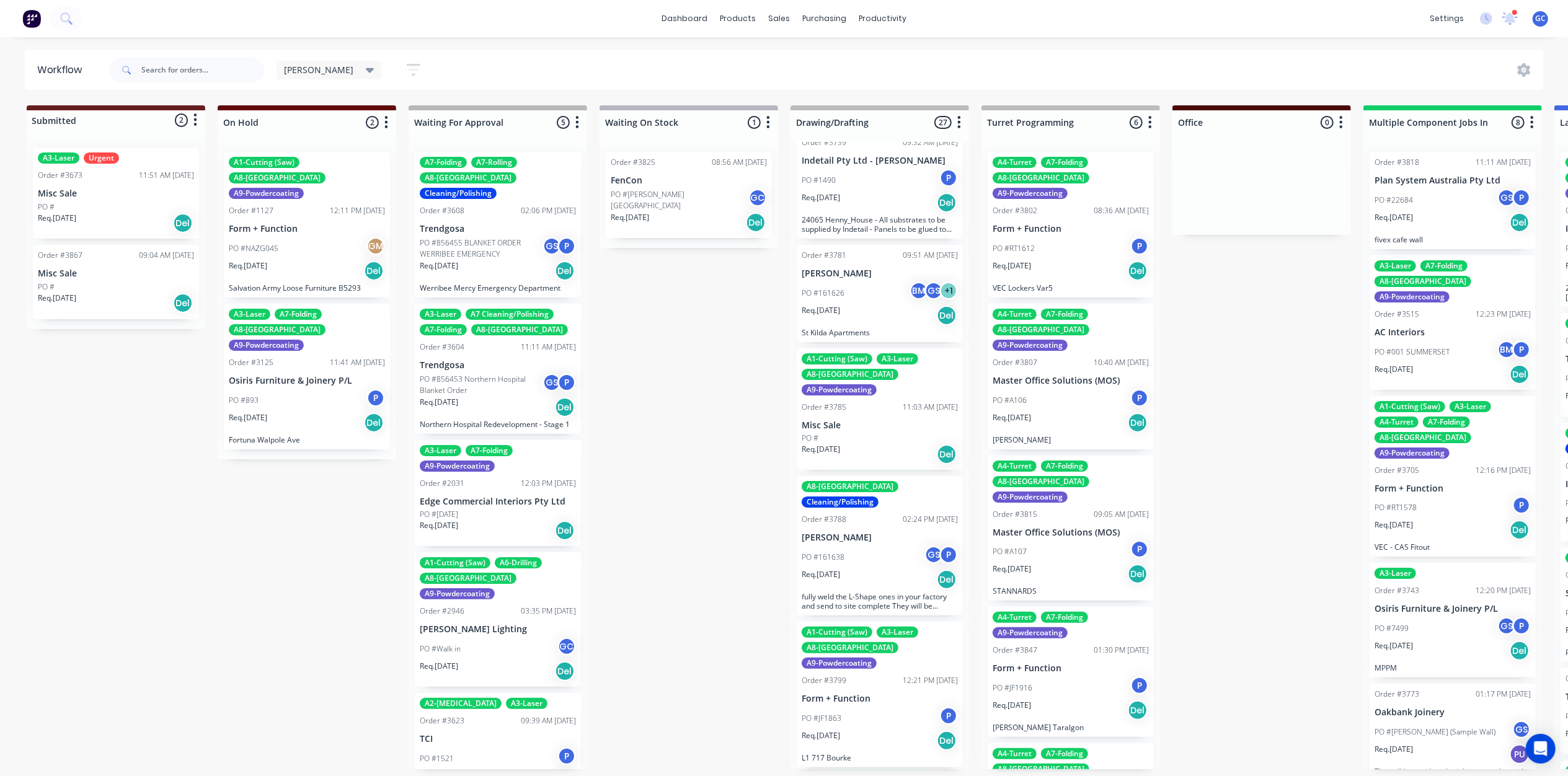
scroll to position [83, 0]
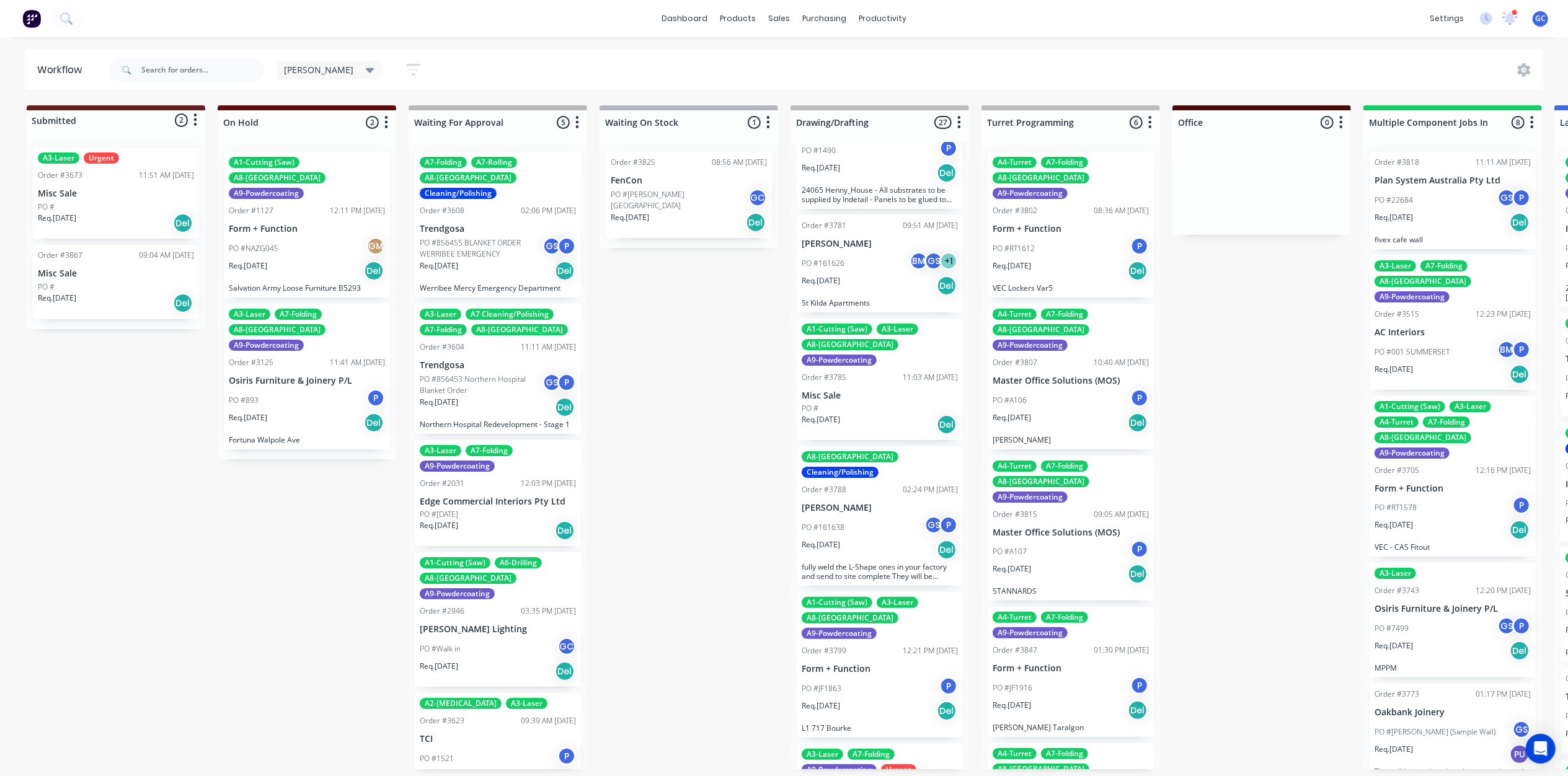
click at [873, 390] on p "Misc Sale" at bounding box center [880, 396] width 157 height 11
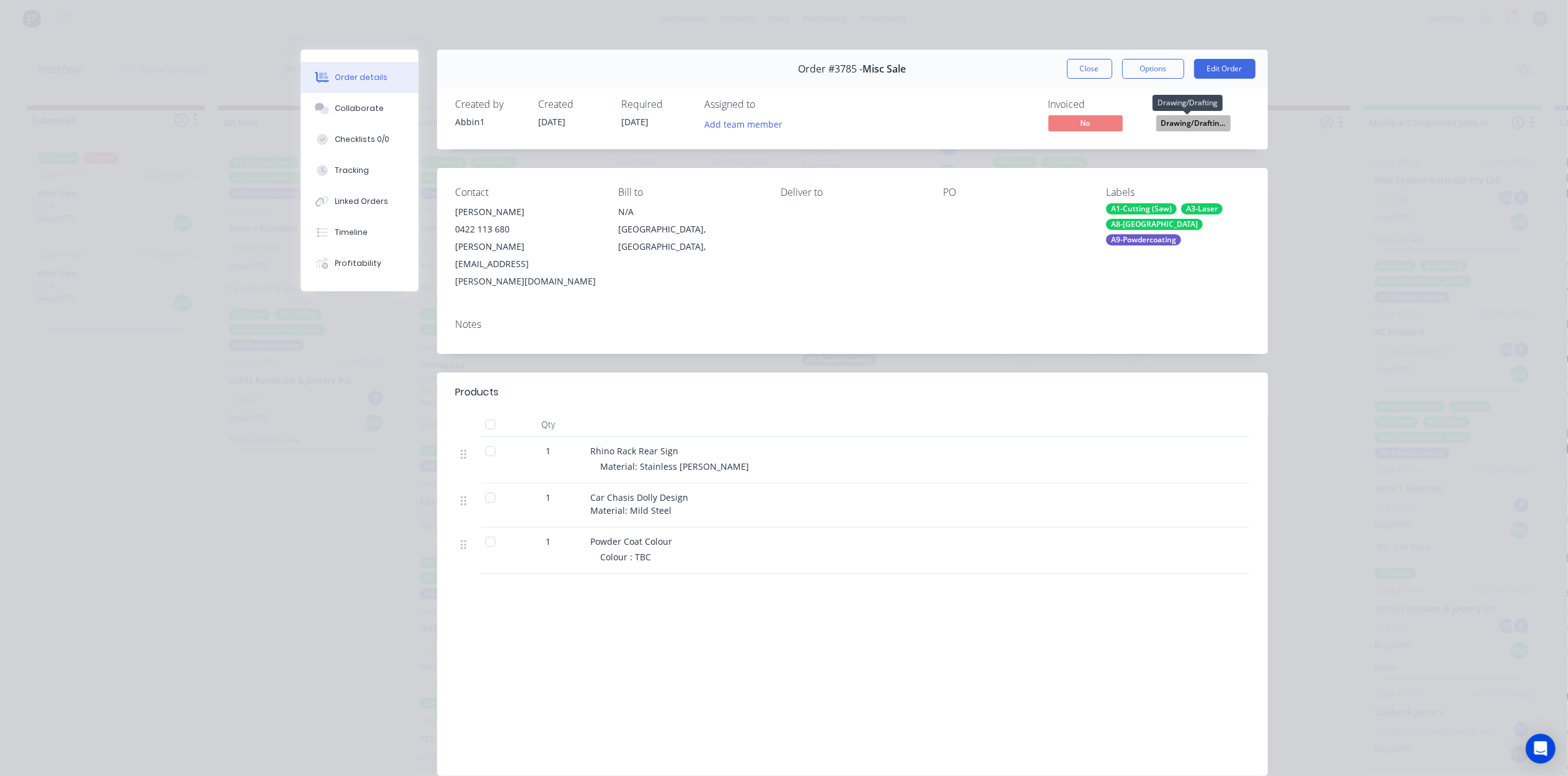
click at [1193, 126] on span "Drawing/Draftin..." at bounding box center [1194, 123] width 75 height 15
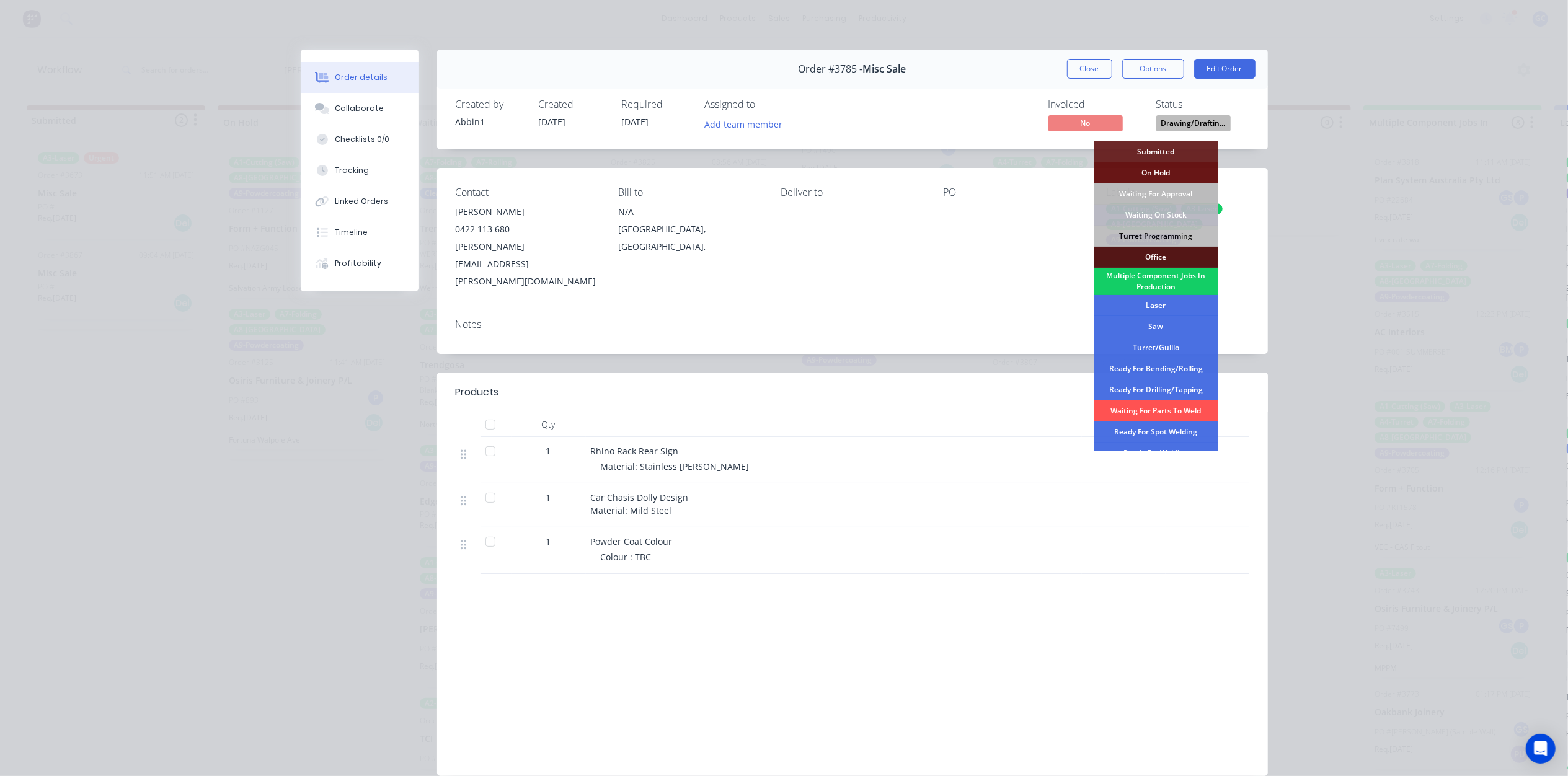
click at [1186, 277] on div "Multiple Component Jobs In Production" at bounding box center [1156, 281] width 124 height 27
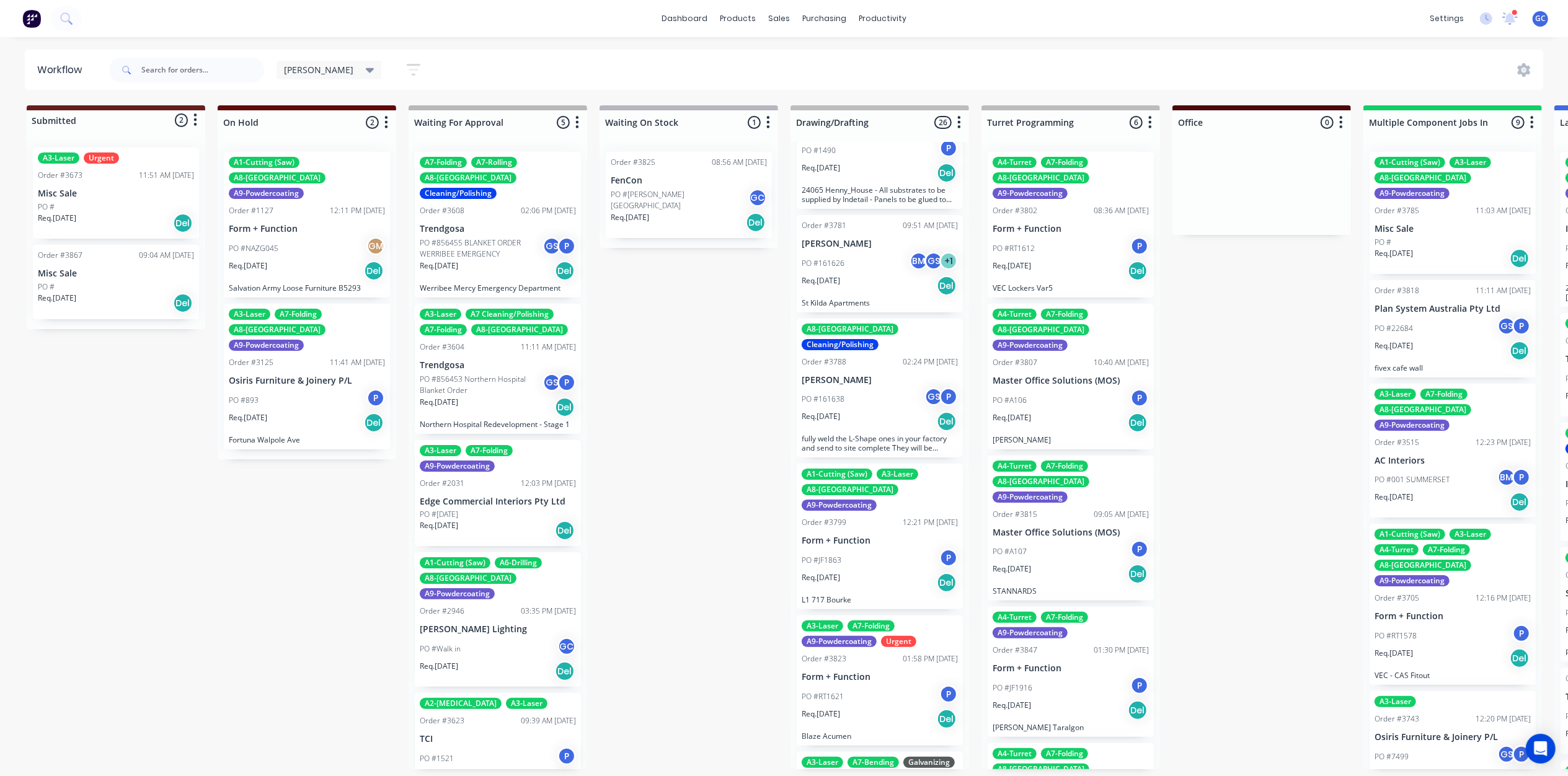
click at [856, 388] on div "PO #161638 GS P" at bounding box center [880, 399] width 157 height 24
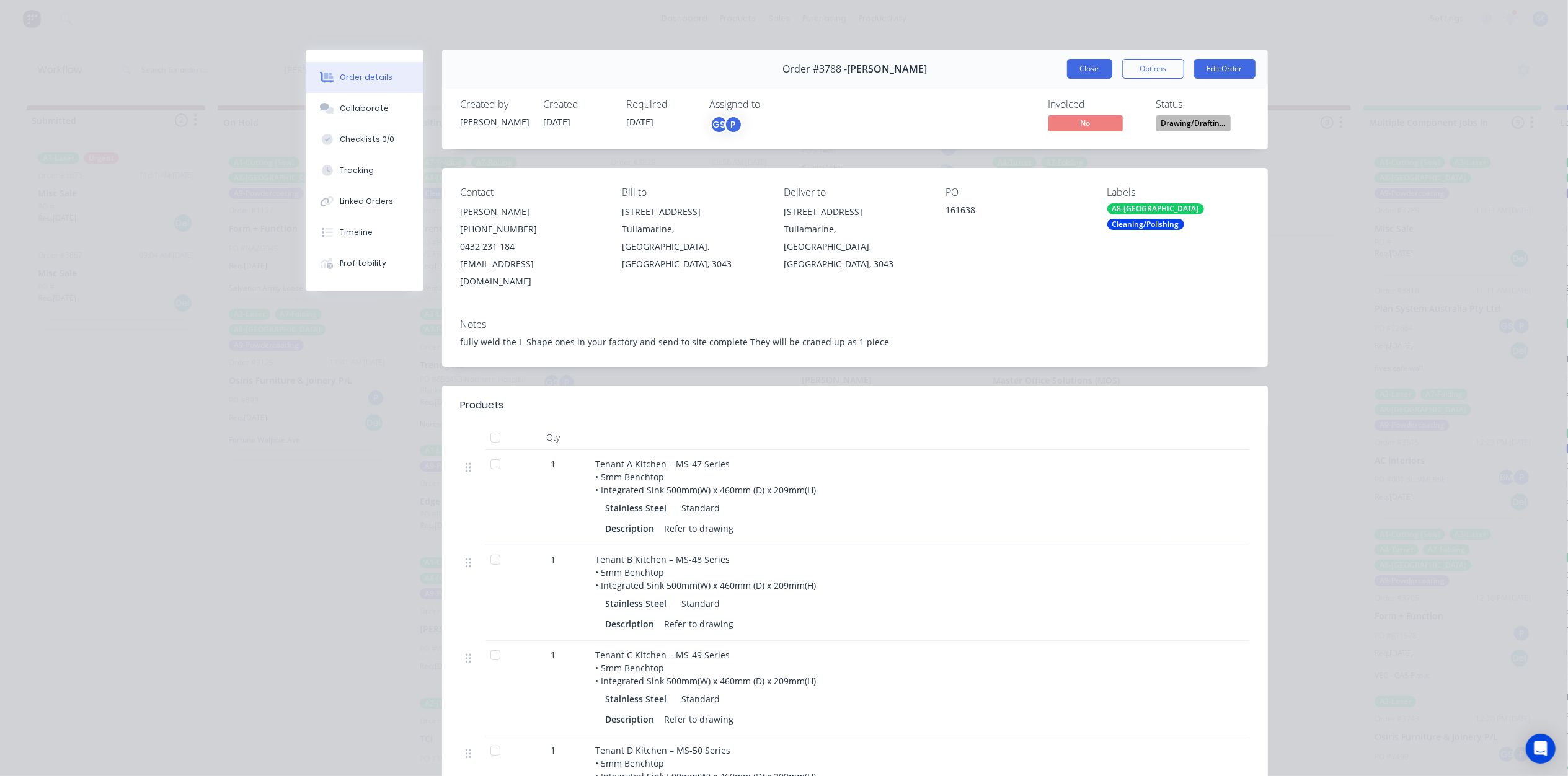
click at [1084, 59] on button "Close" at bounding box center [1090, 69] width 46 height 20
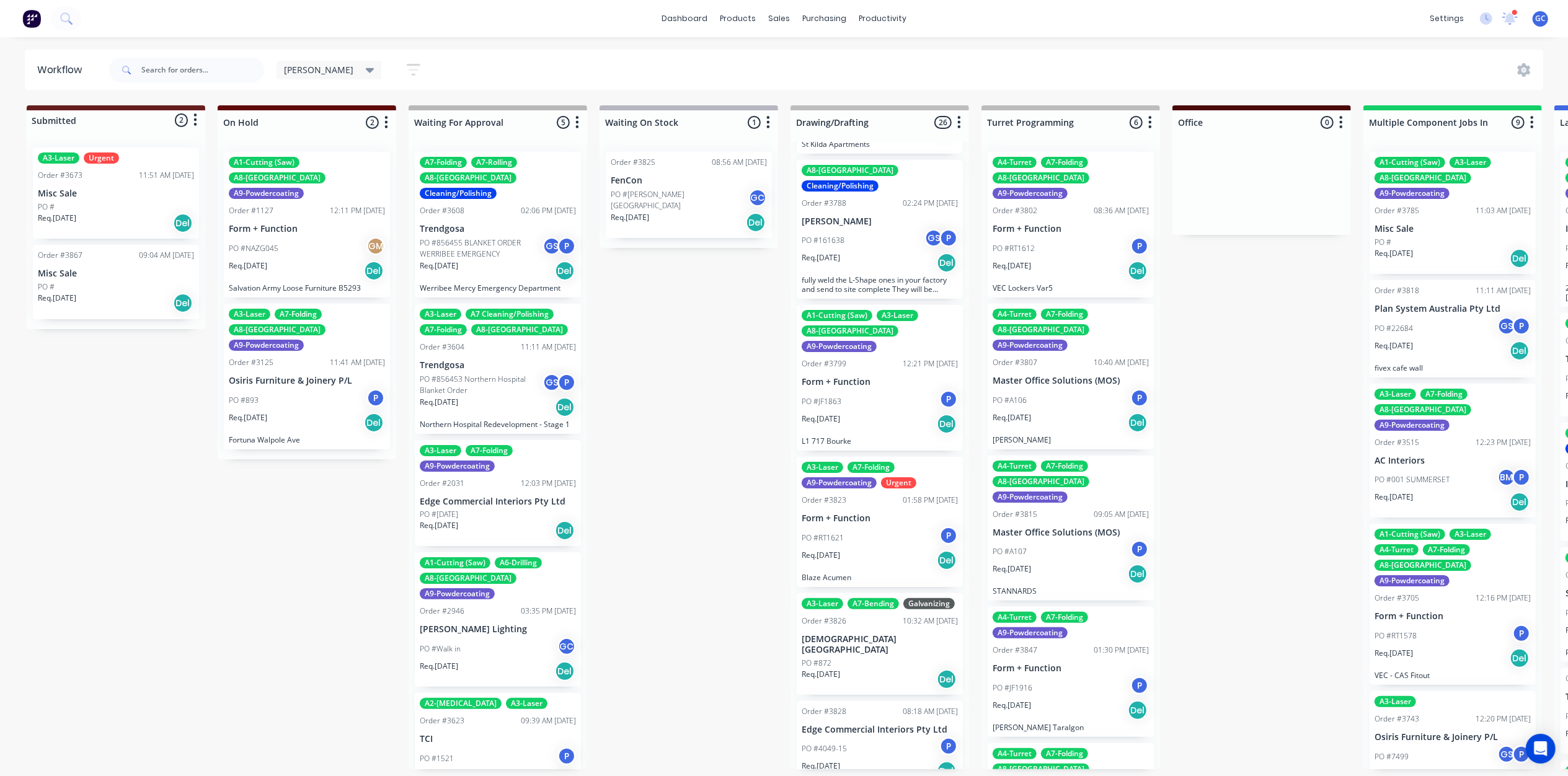
scroll to position [248, 0]
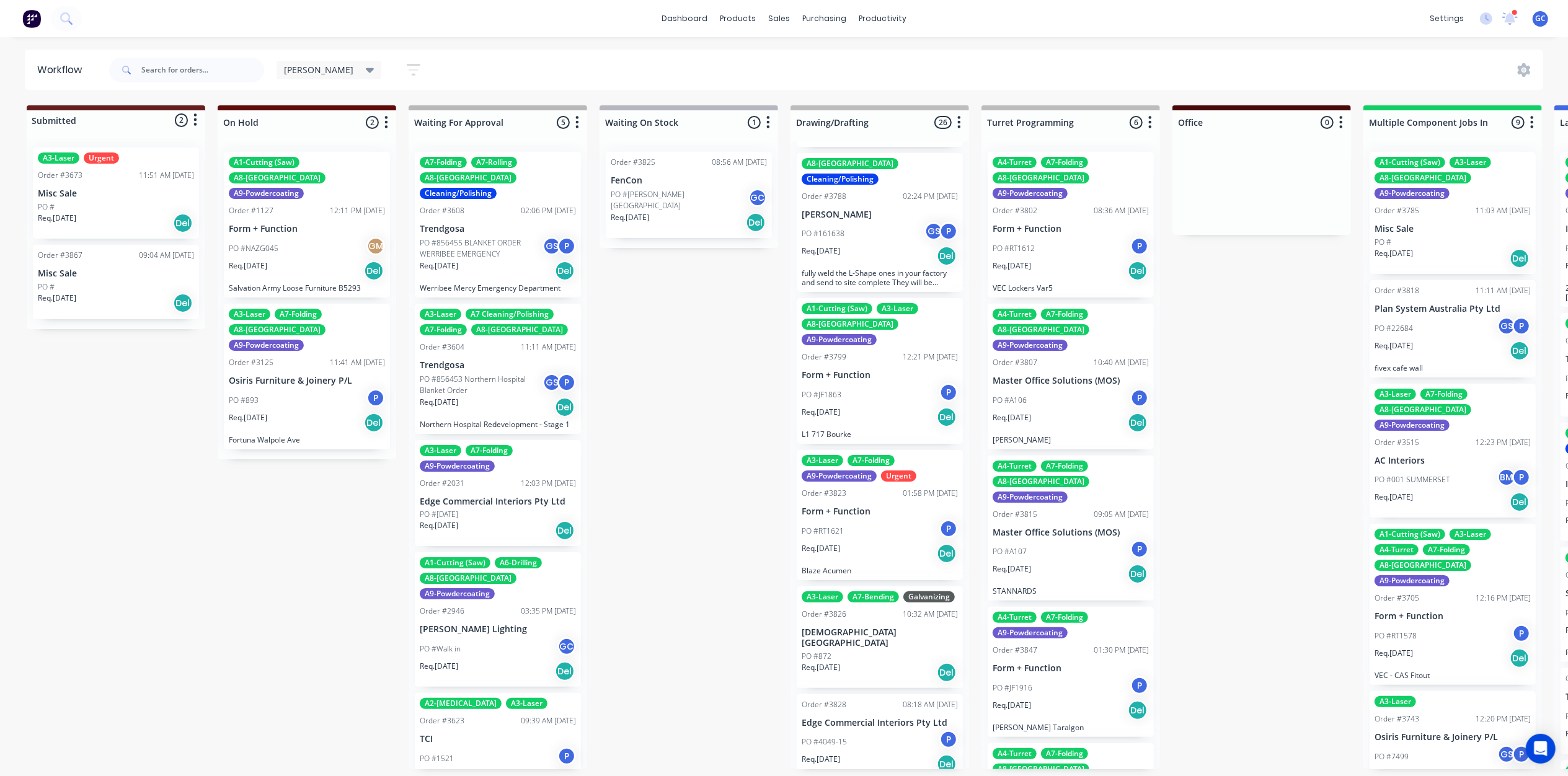
click at [866, 370] on p "Form + Function" at bounding box center [880, 376] width 157 height 11
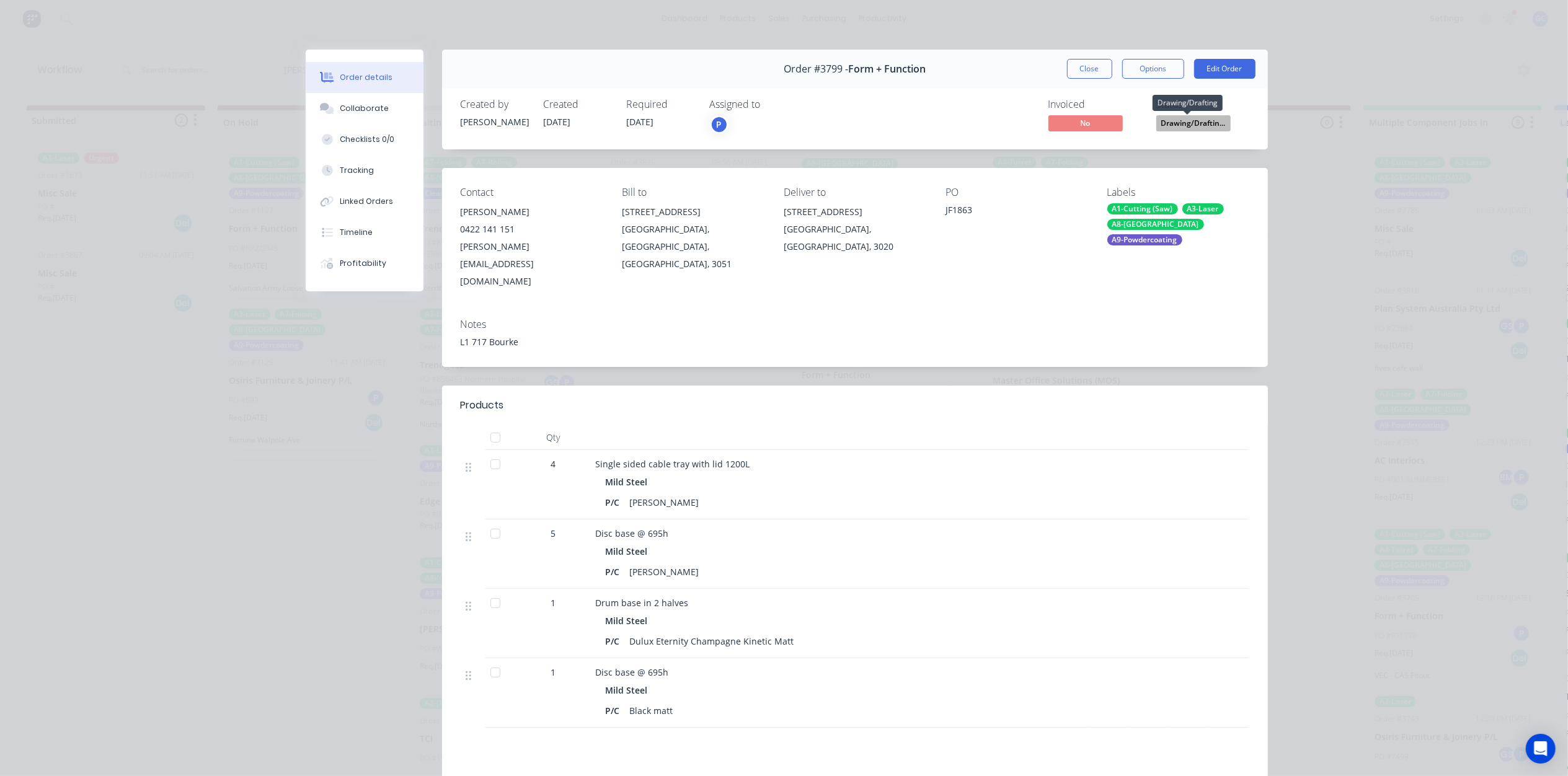
click at [1169, 117] on span "Drawing/Draftin..." at bounding box center [1194, 123] width 75 height 15
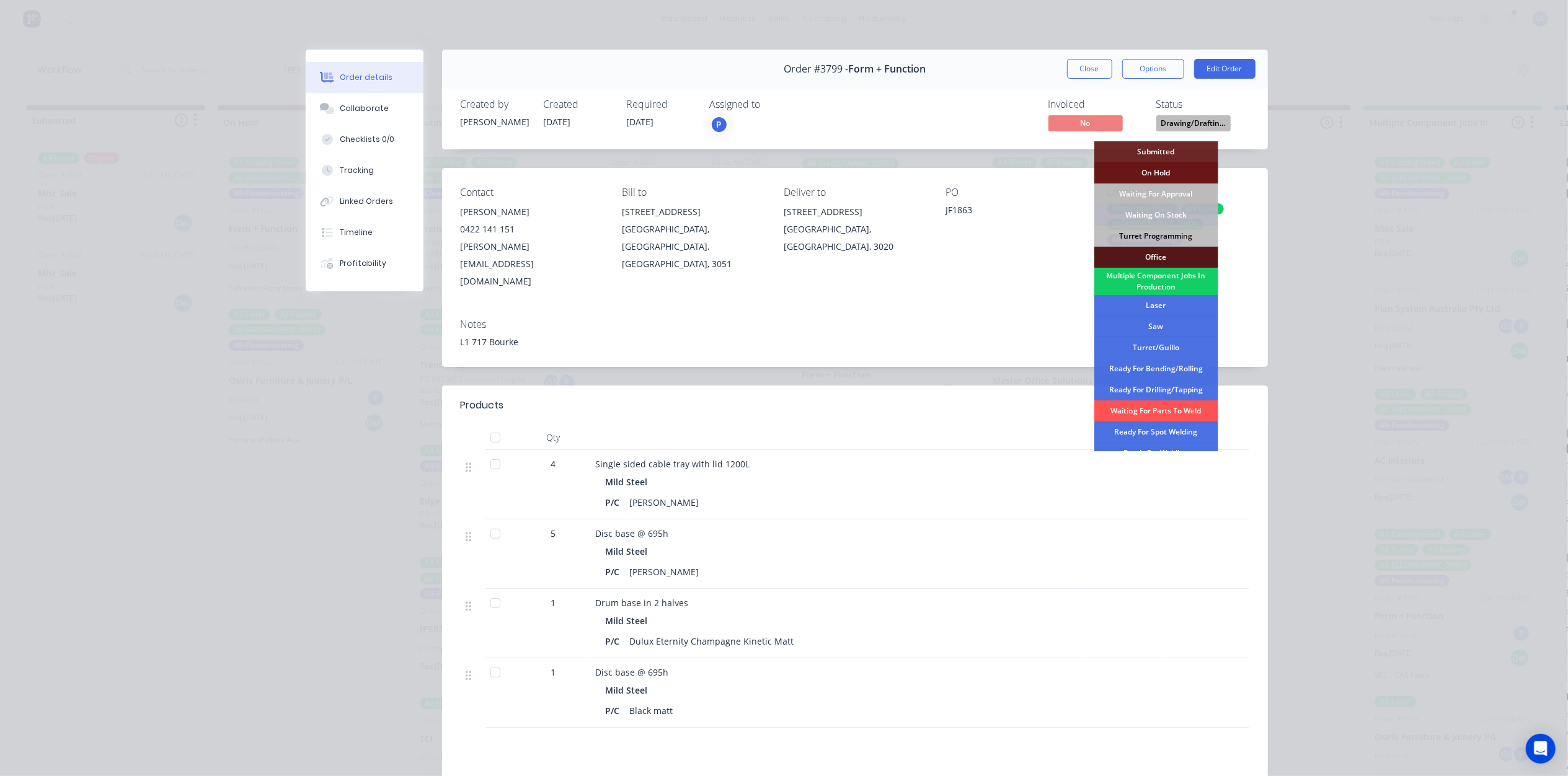
click at [1173, 274] on div "Multiple Component Jobs In Production" at bounding box center [1156, 281] width 124 height 27
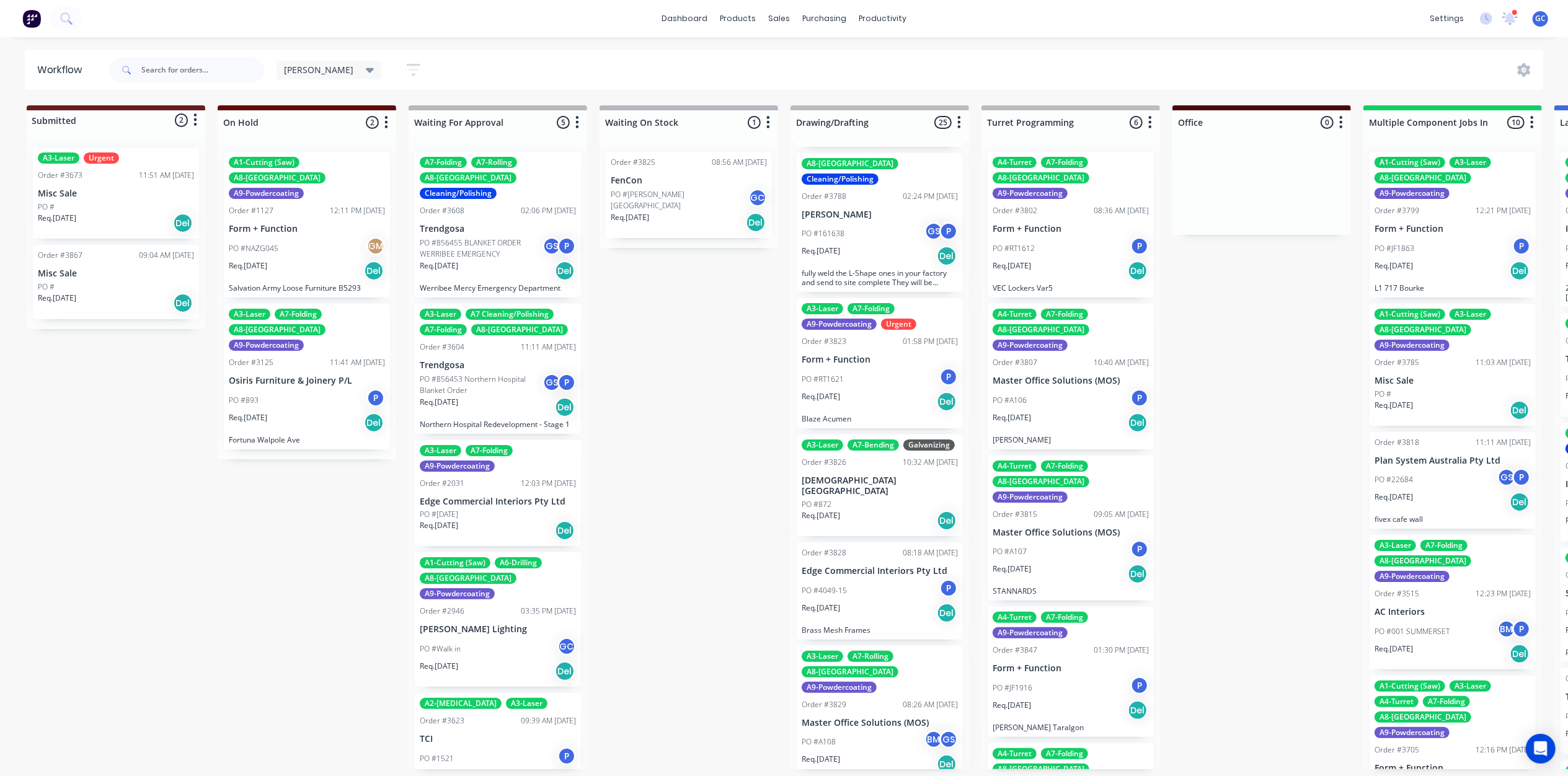
click at [872, 391] on div "Req. 18/08/25 Del" at bounding box center [880, 401] width 157 height 21
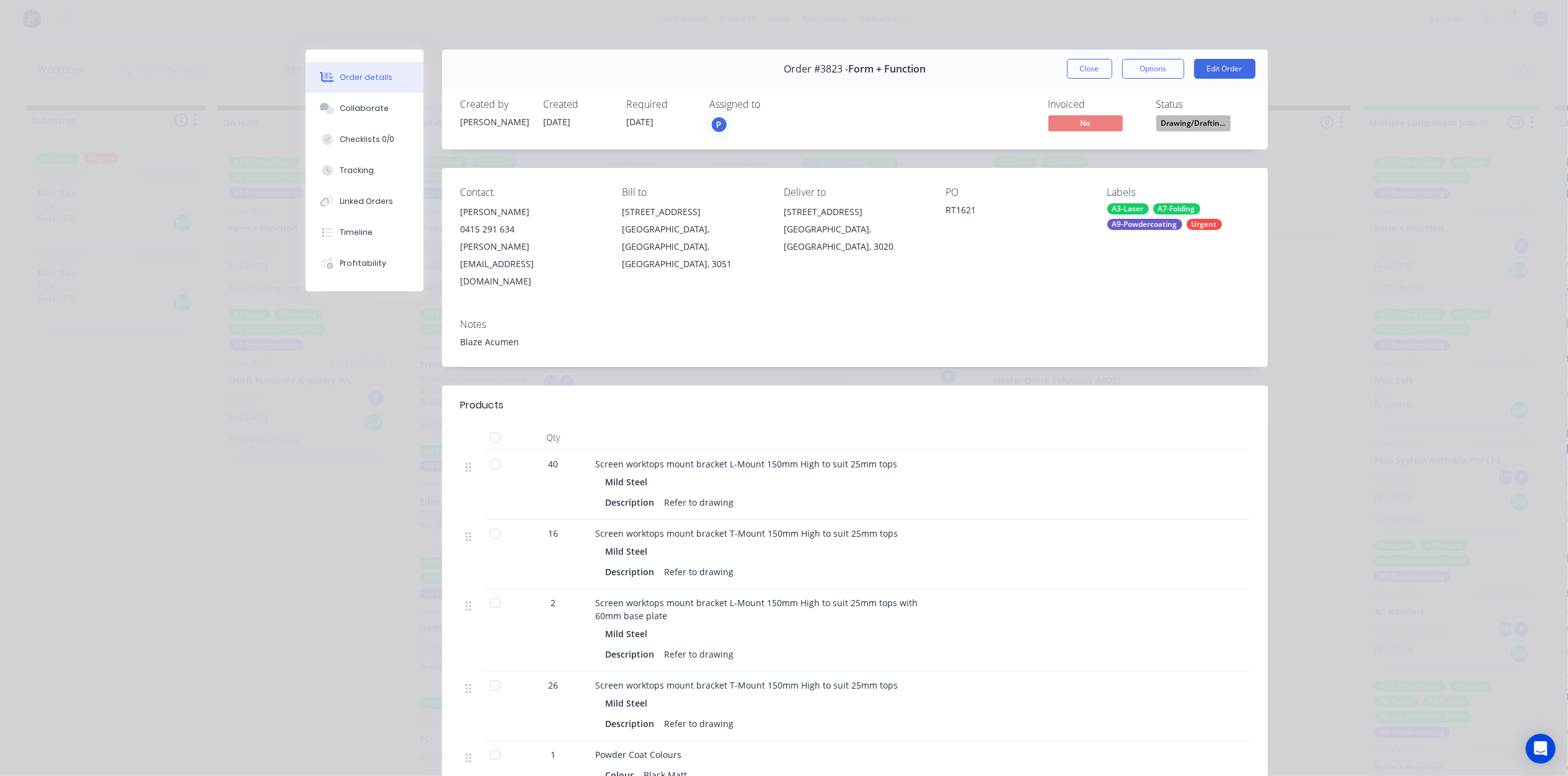
click at [1163, 133] on button "Drawing/Draftin..." at bounding box center [1194, 125] width 75 height 18
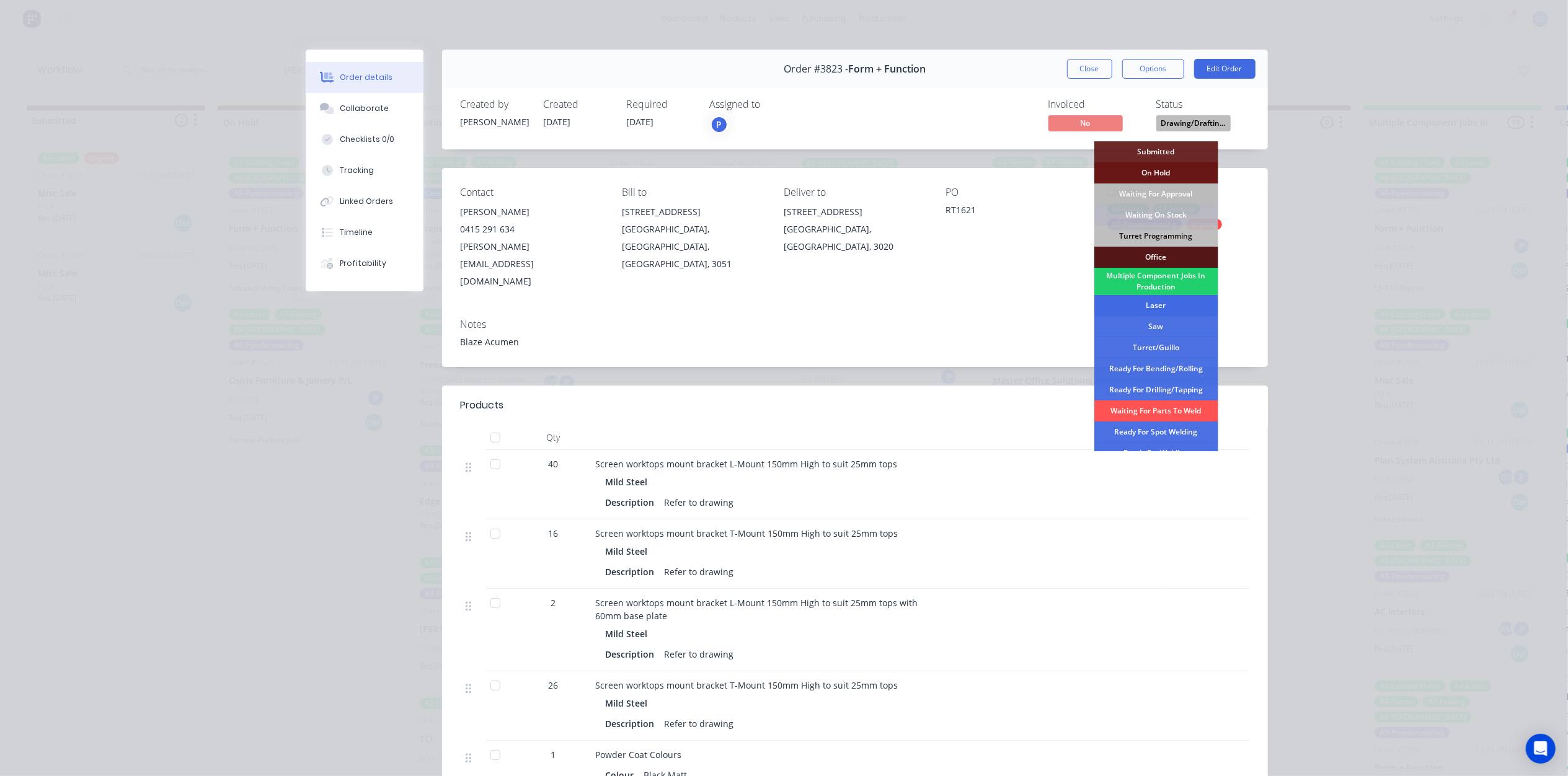
click at [1167, 302] on div "Laser" at bounding box center [1156, 305] width 124 height 21
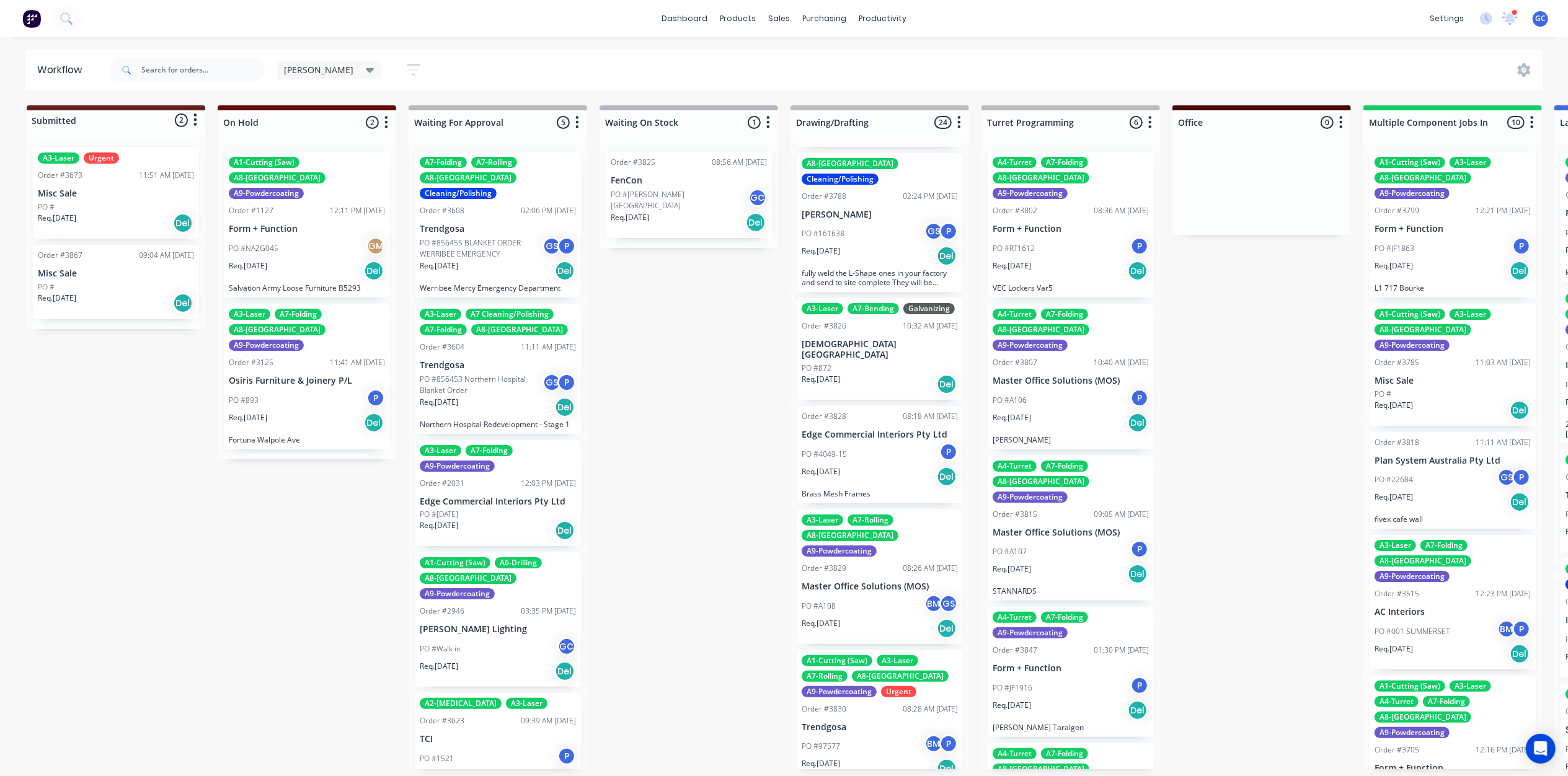
click at [866, 329] on div "Order #3826 10:32 AM 21/08/25" at bounding box center [880, 326] width 157 height 11
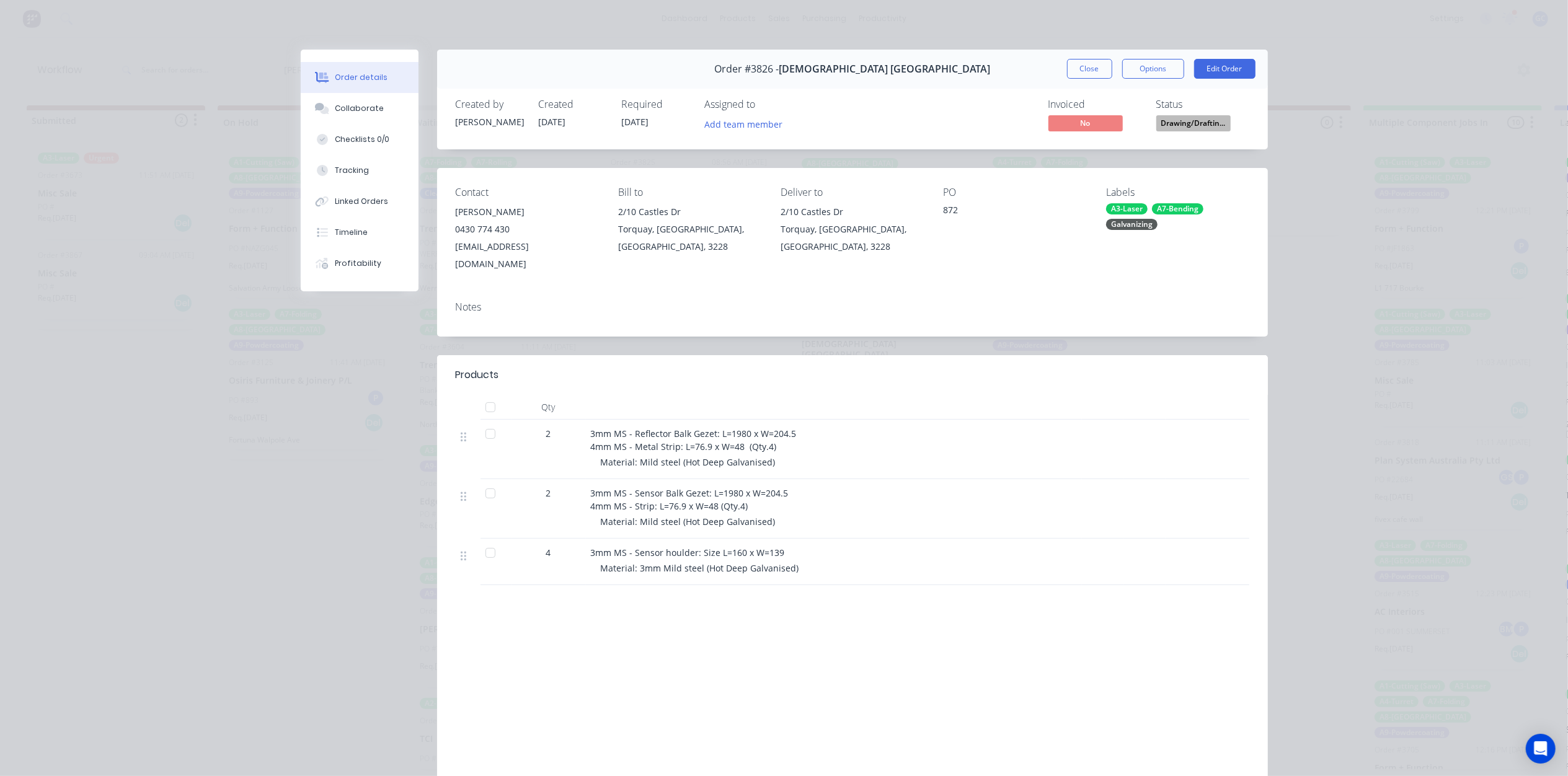
drag, startPoint x: 1184, startPoint y: 136, endPoint x: 1209, endPoint y: 117, distance: 31.4
click at [1184, 136] on div "Created by Joe Created 20/08/25 Required 16/09/25 Assigned to Add team member I…" at bounding box center [852, 116] width 831 height 66
click at [1209, 117] on span "Drawing/Draftin..." at bounding box center [1194, 123] width 75 height 15
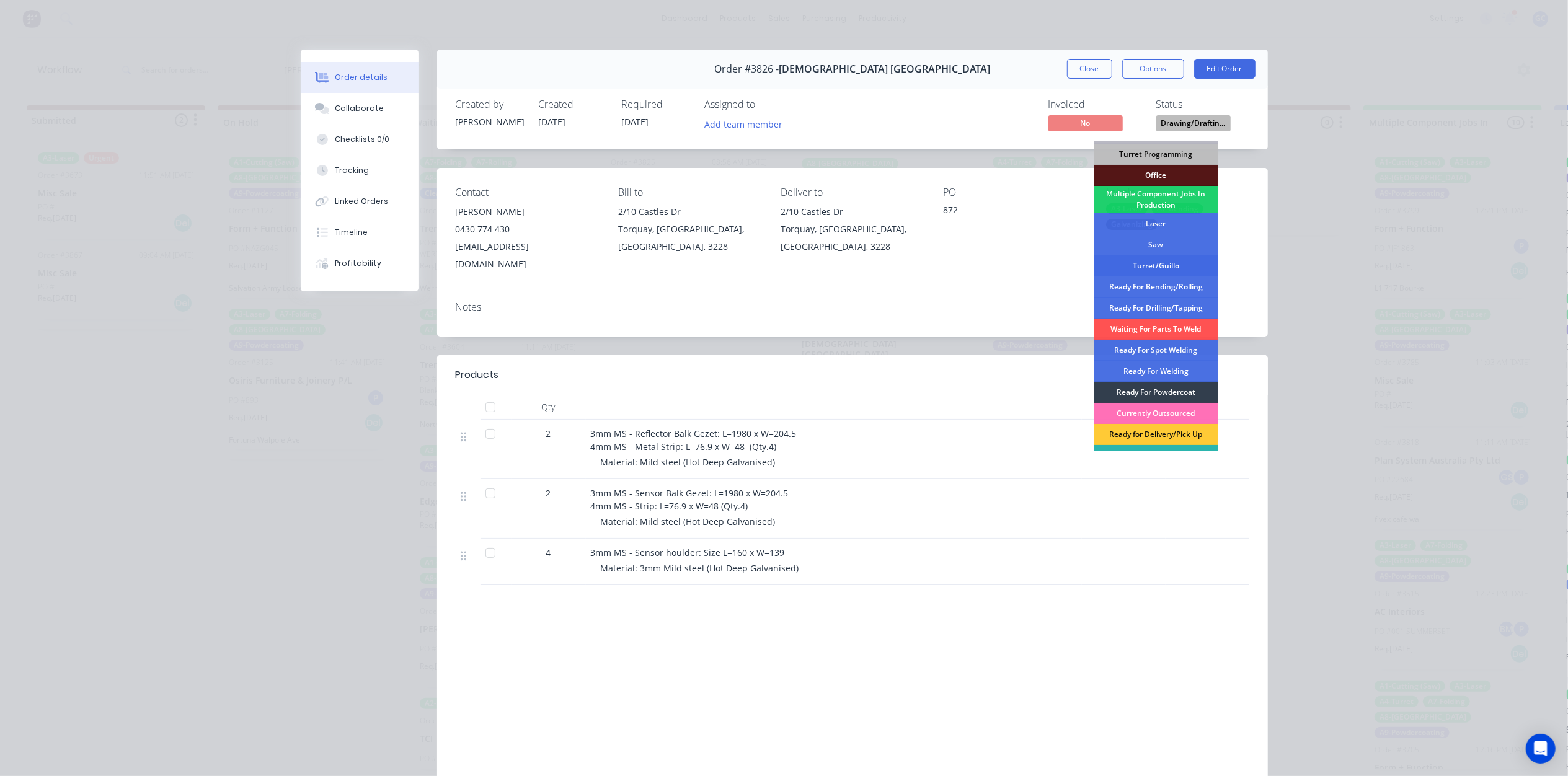
scroll to position [139, 0]
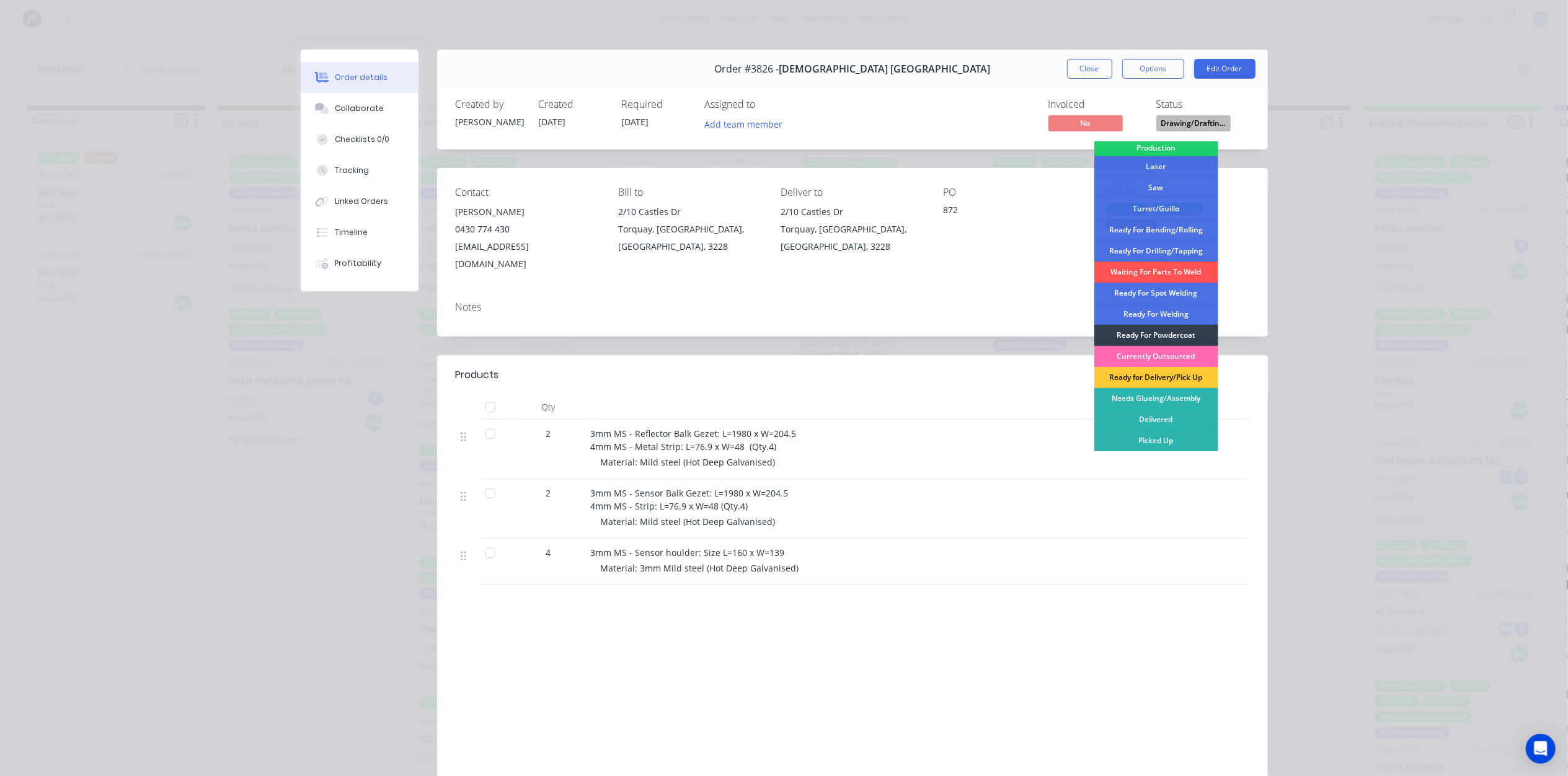
click at [1176, 358] on div "Currently Outsourced" at bounding box center [1156, 356] width 124 height 21
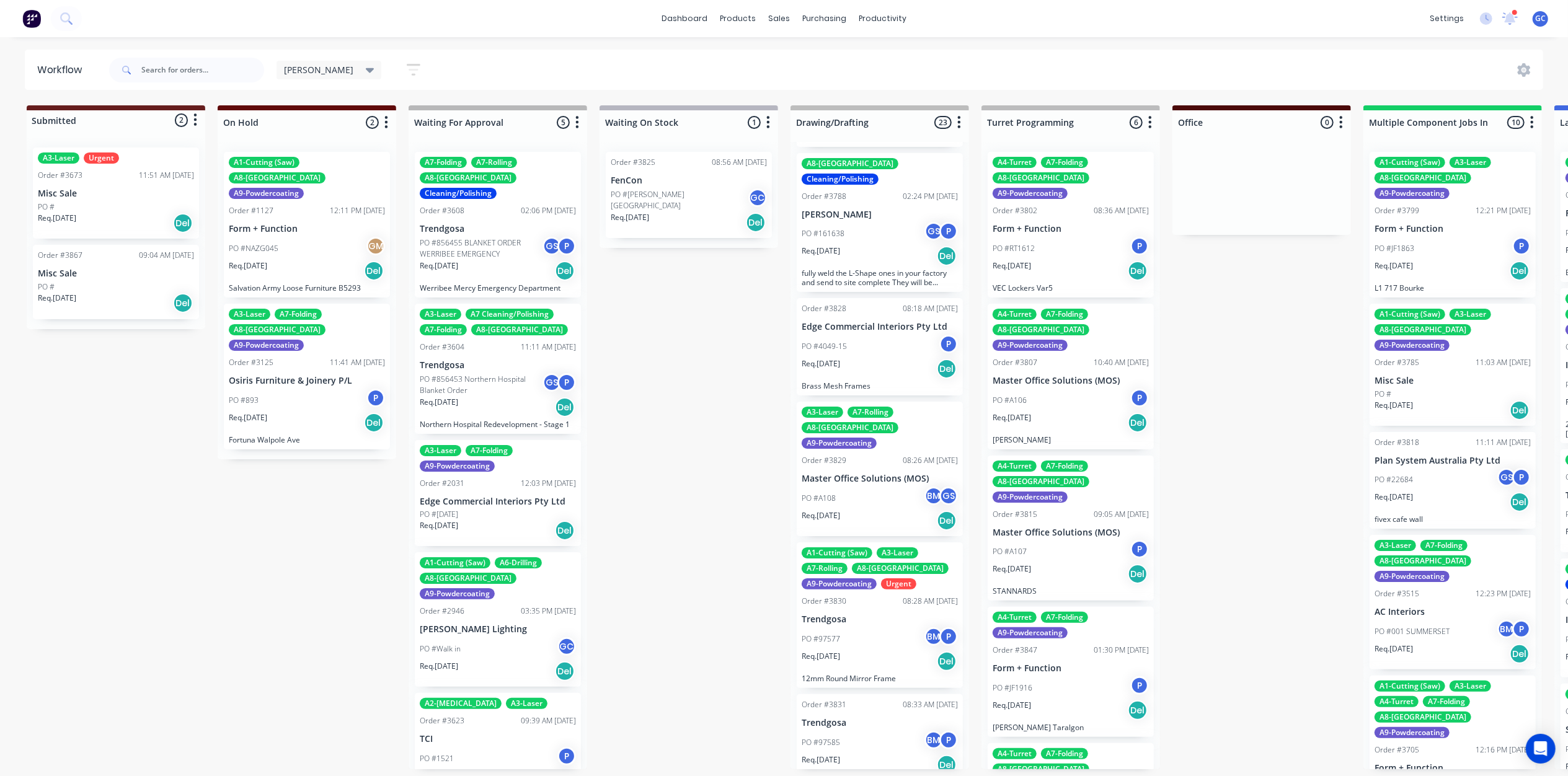
click at [851, 358] on div "Req. 02/09/25 Del" at bounding box center [880, 368] width 157 height 21
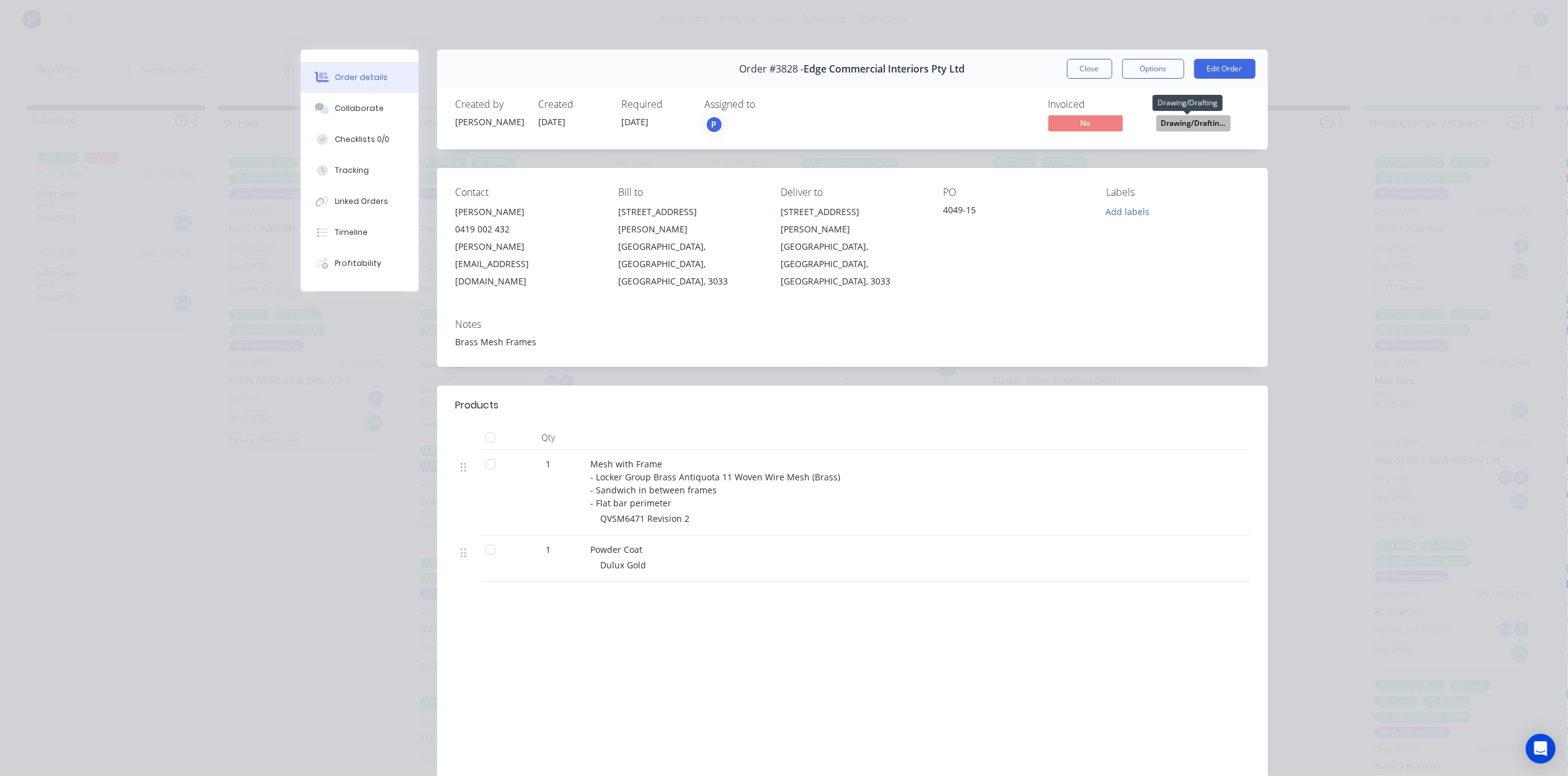
click at [1199, 126] on span "Drawing/Draftin..." at bounding box center [1194, 123] width 75 height 15
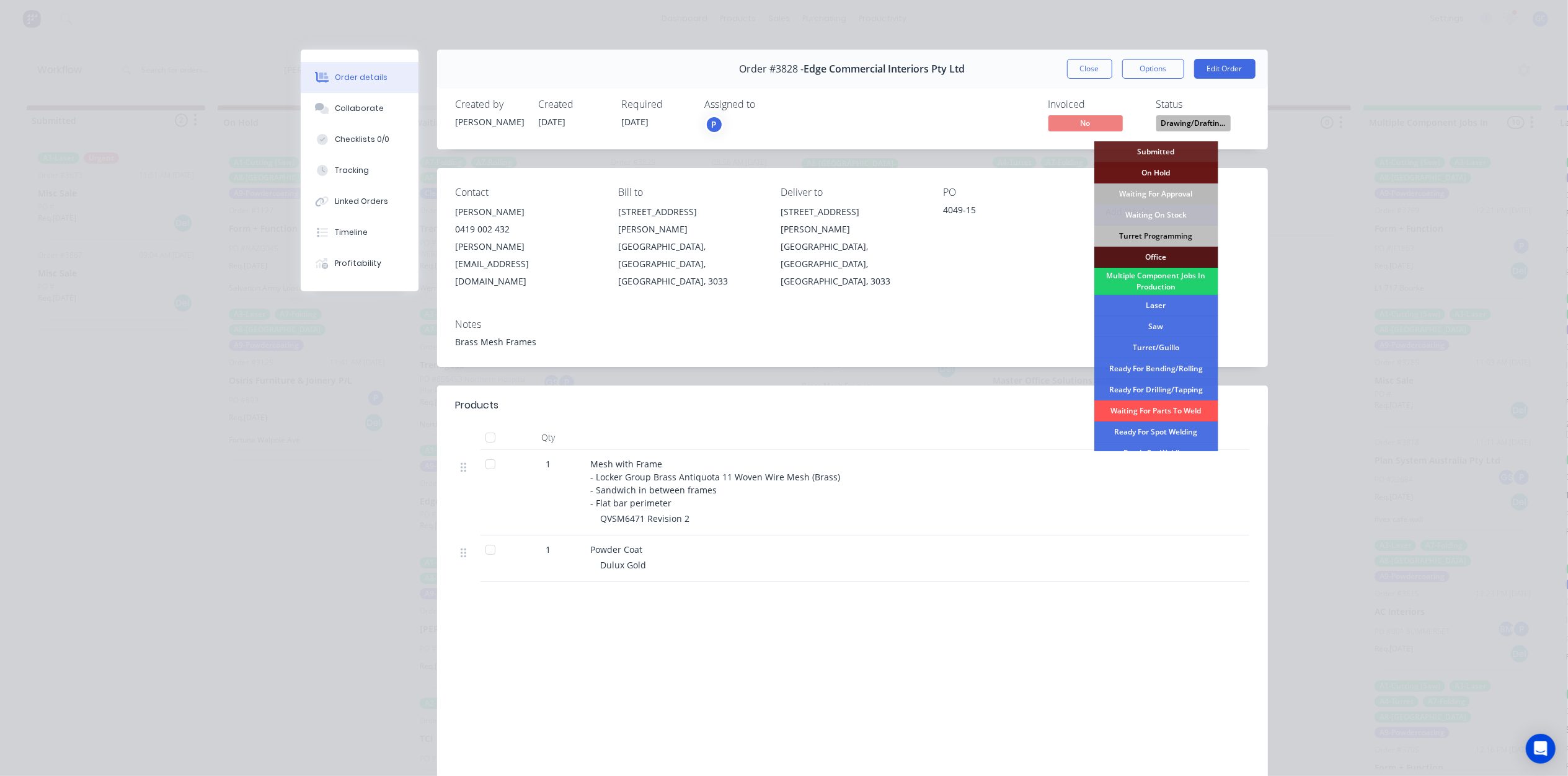
click at [1169, 189] on div "Waiting For Approval" at bounding box center [1156, 194] width 124 height 21
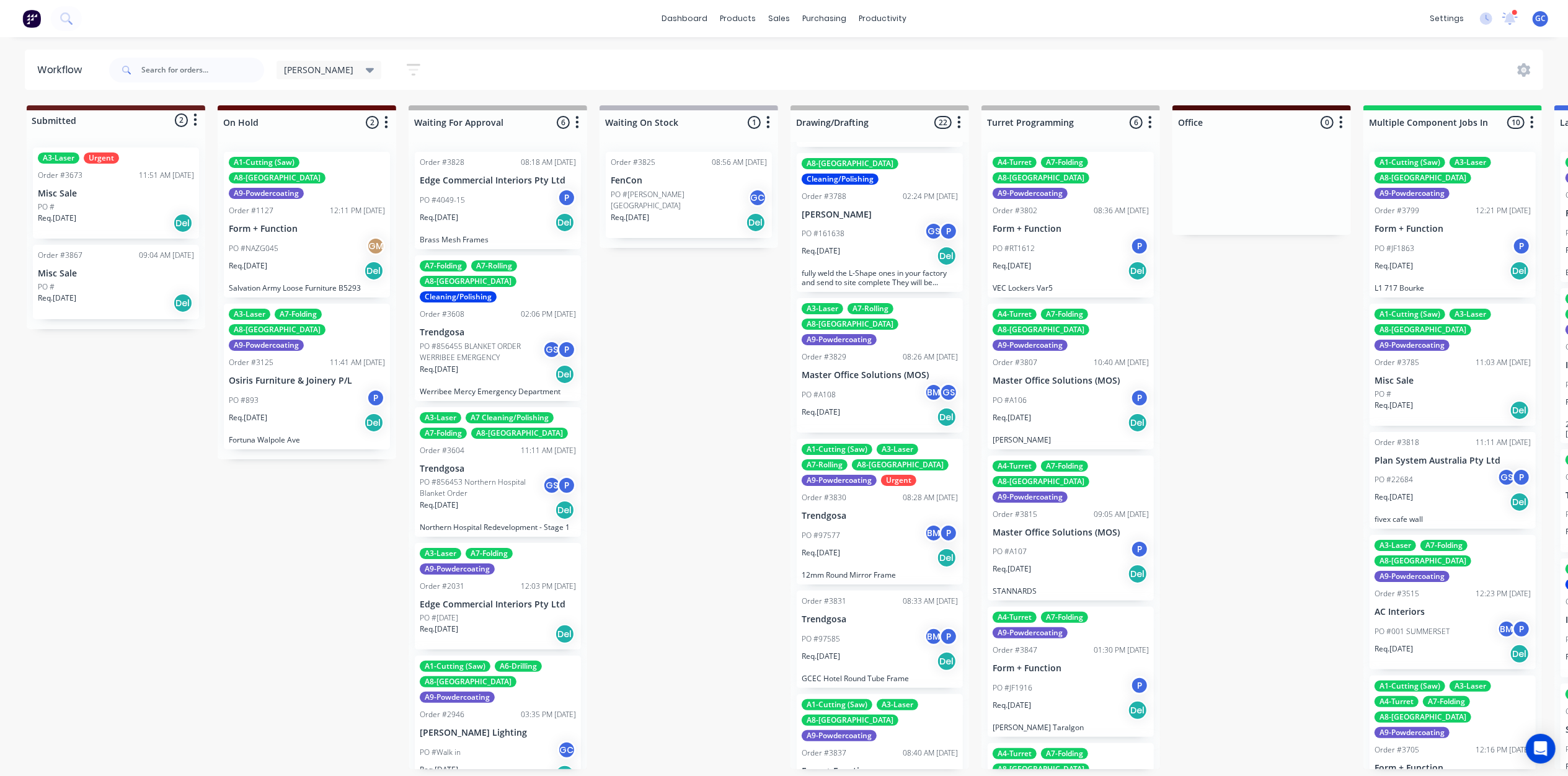
click at [883, 333] on div "A3-Laser A7-Rolling A8-Welding A9-Powdercoating Order #3829 08:26 AM 25/08/25 M…" at bounding box center [879, 366] width 167 height 135
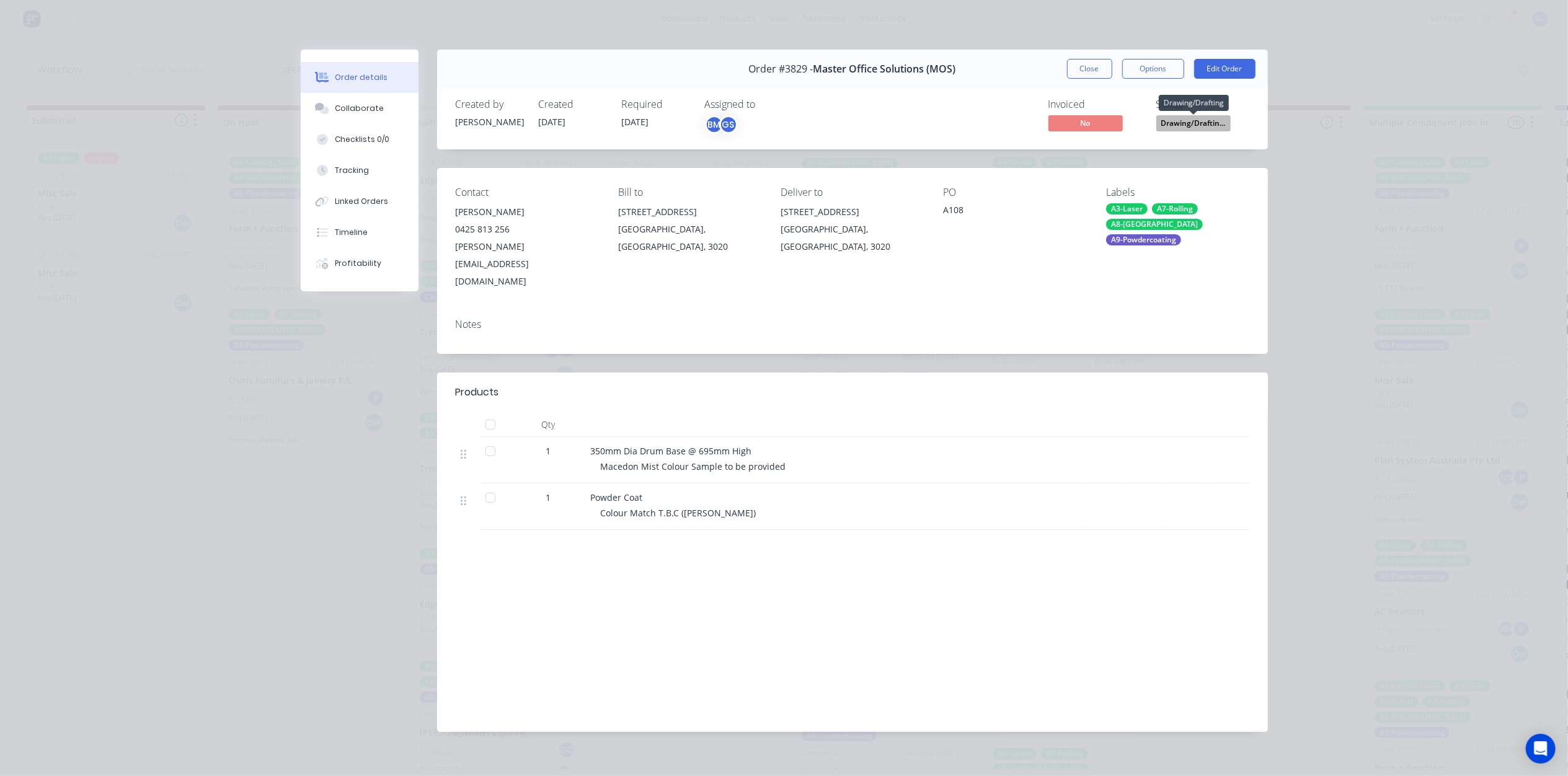
click at [1181, 122] on span "Drawing/Draftin..." at bounding box center [1194, 123] width 75 height 15
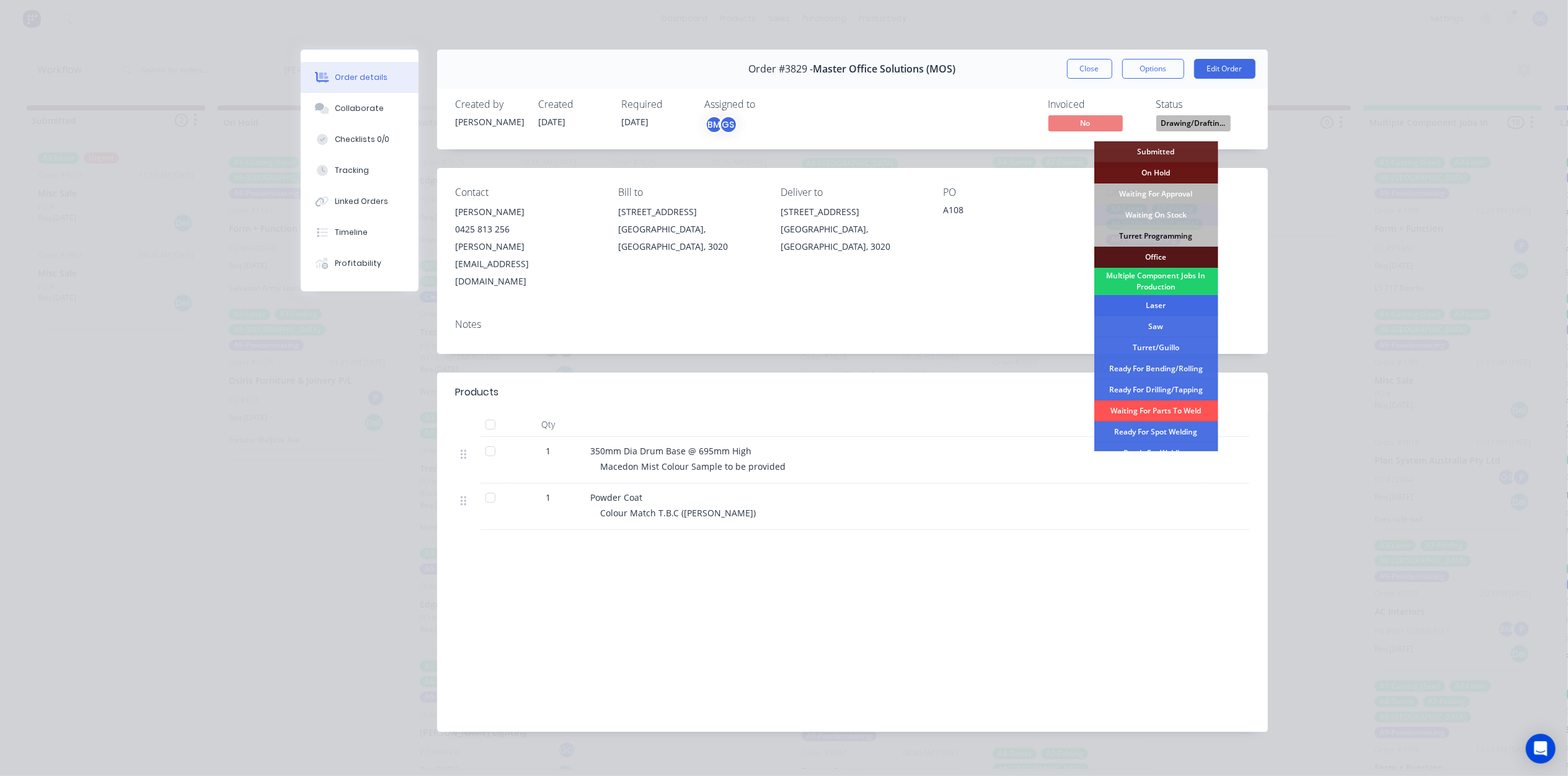
click at [1166, 305] on div "Laser" at bounding box center [1156, 305] width 124 height 21
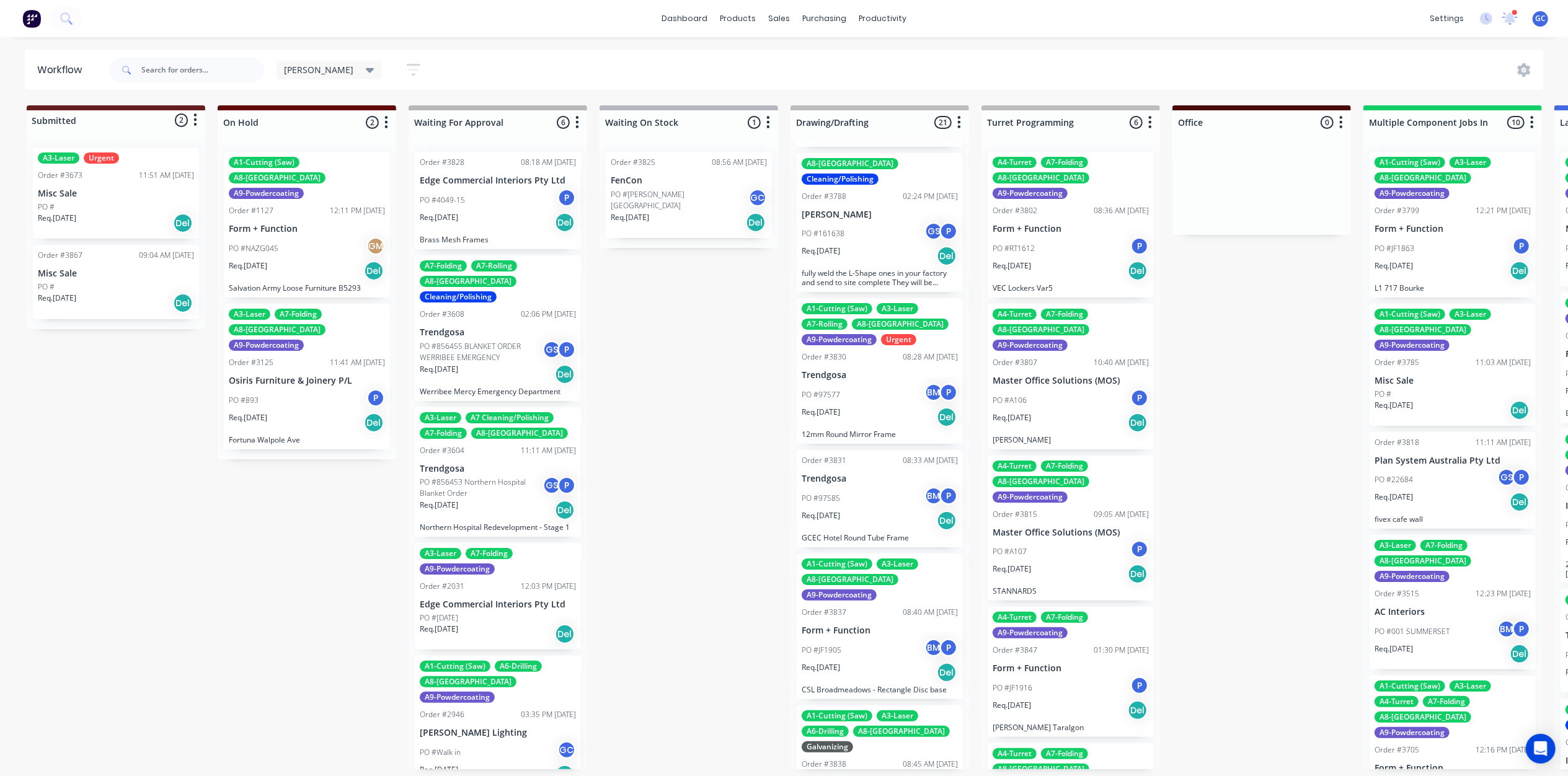
click at [844, 334] on div "A9-Powdercoating" at bounding box center [839, 339] width 75 height 11
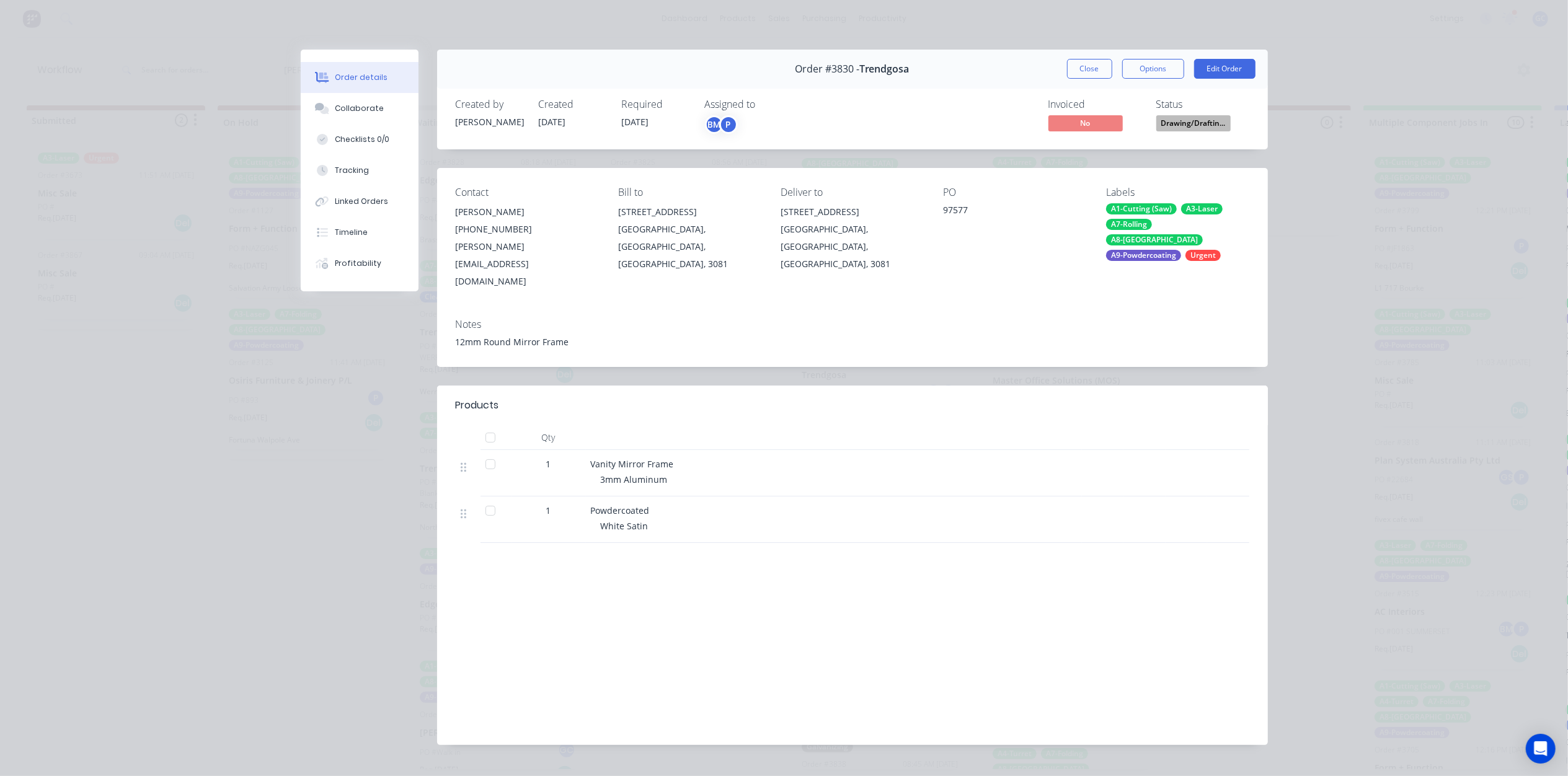
click at [1194, 117] on span "Drawing/Draftin..." at bounding box center [1194, 123] width 75 height 15
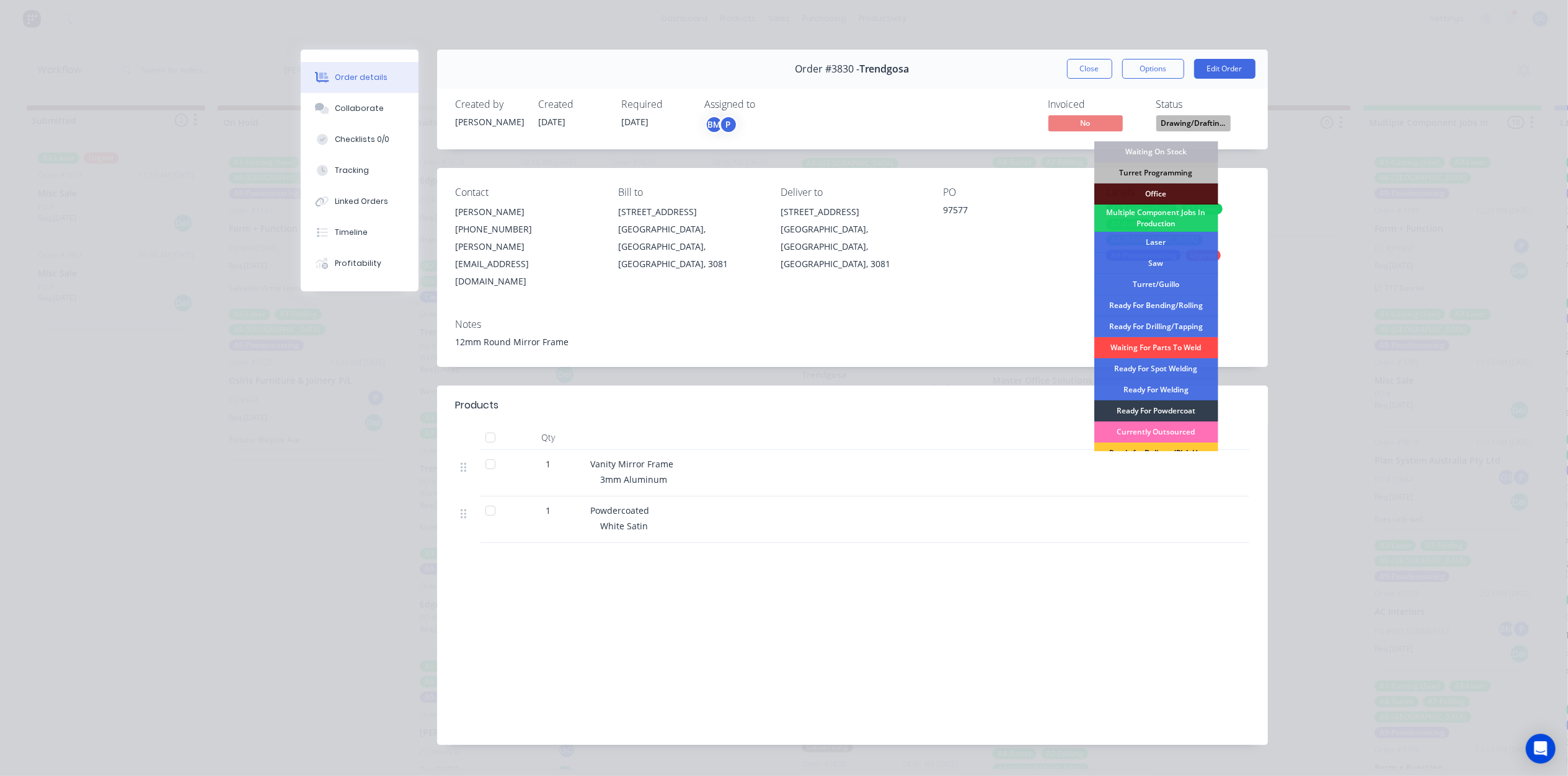
scroll to position [83, 0]
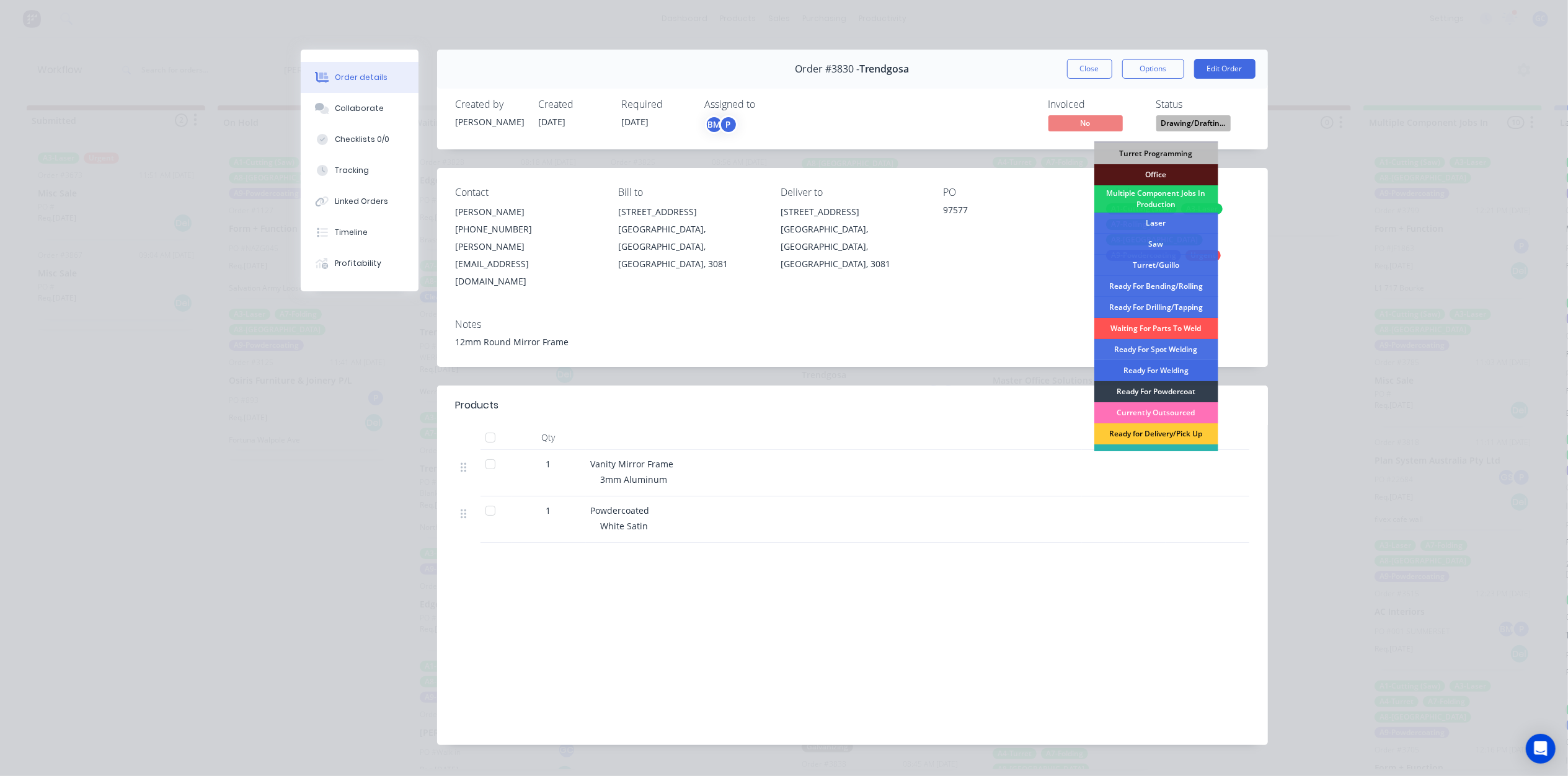
click at [1169, 367] on div "Ready For Welding" at bounding box center [1156, 370] width 124 height 21
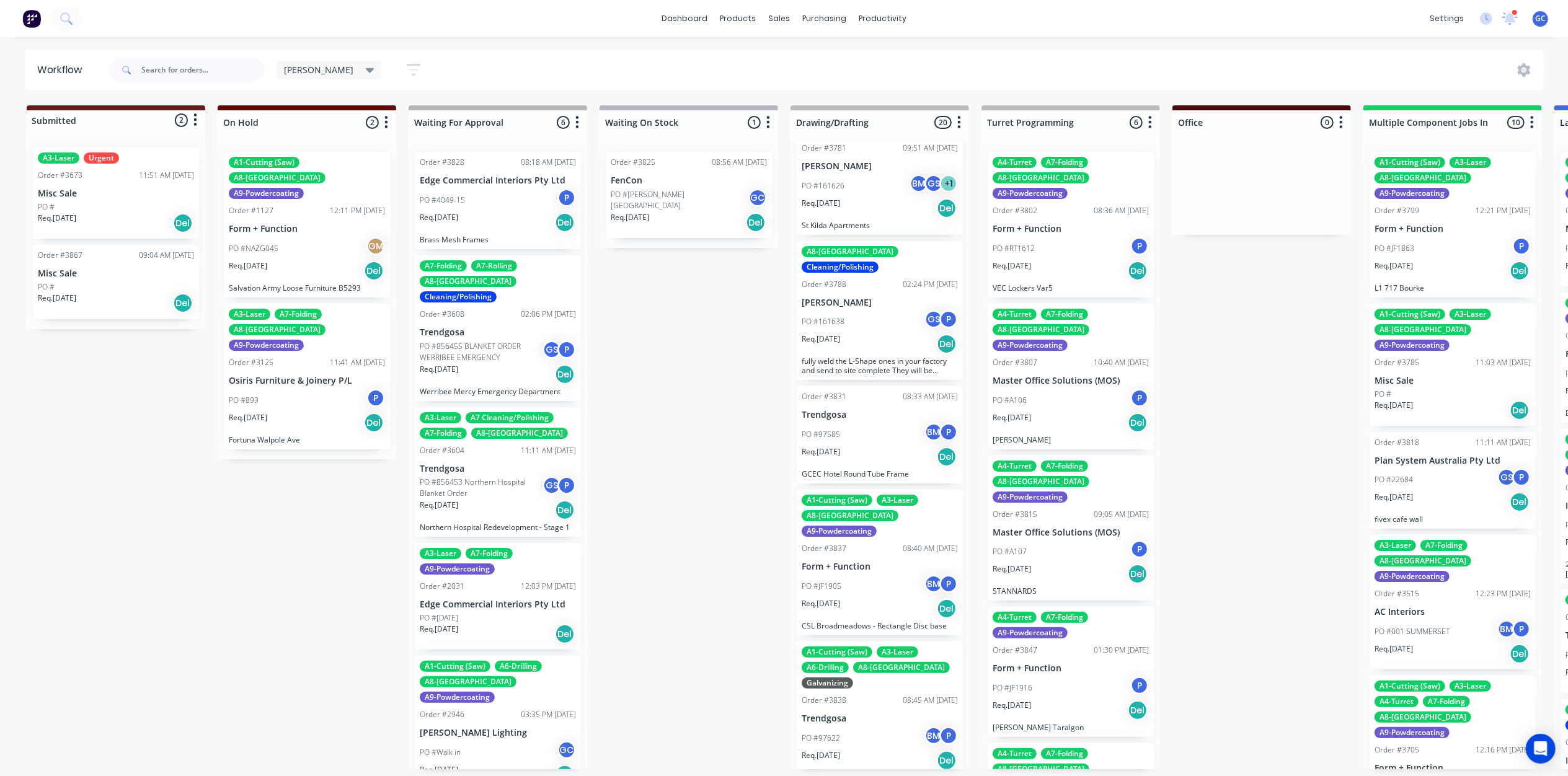
scroll to position [165, 0]
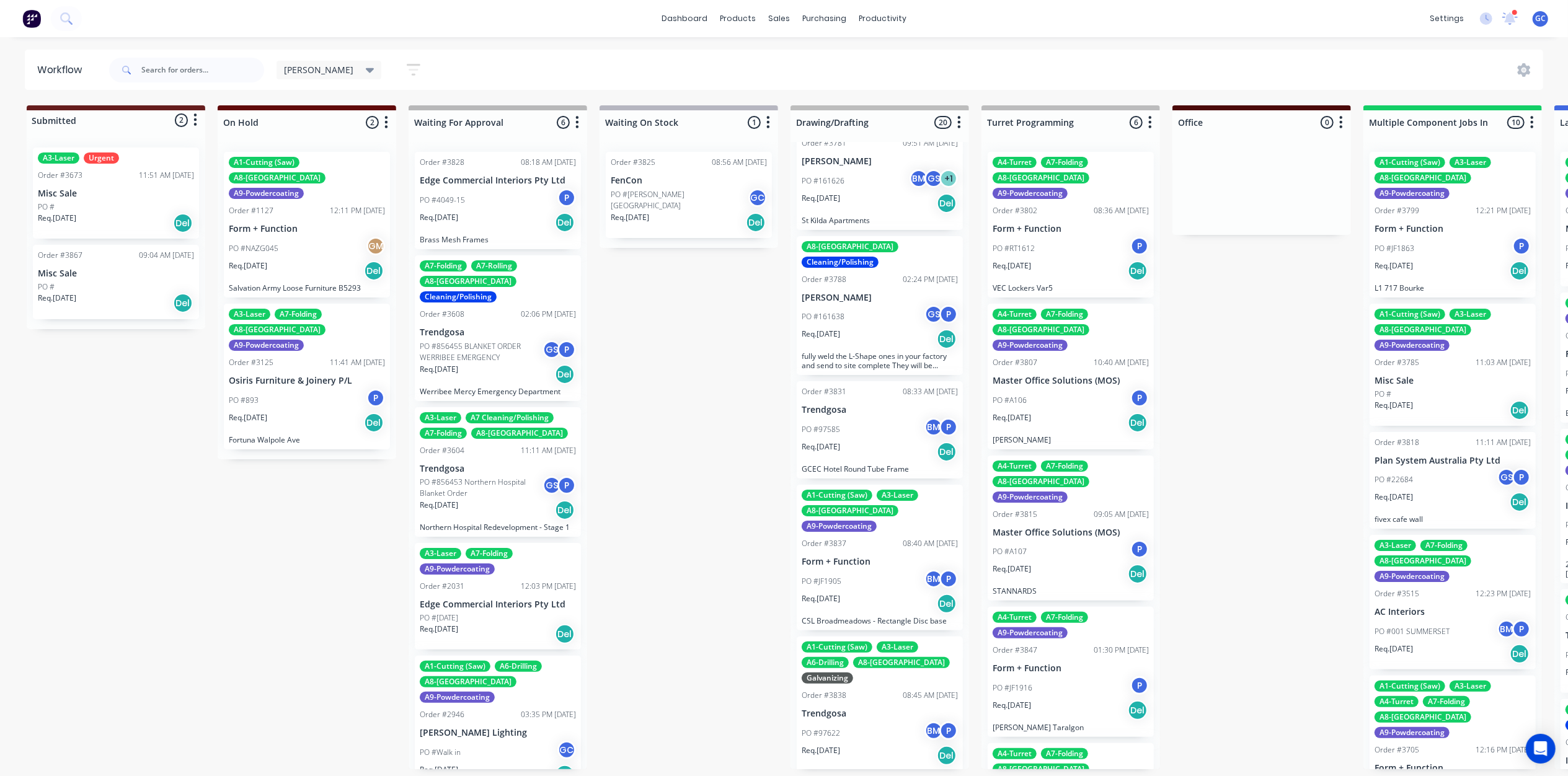
click at [869, 288] on div "A8-Welding Cleaning/Polishing Order #3788 02:24 PM 12/08/25 Michael Schiavello …" at bounding box center [879, 306] width 167 height 139
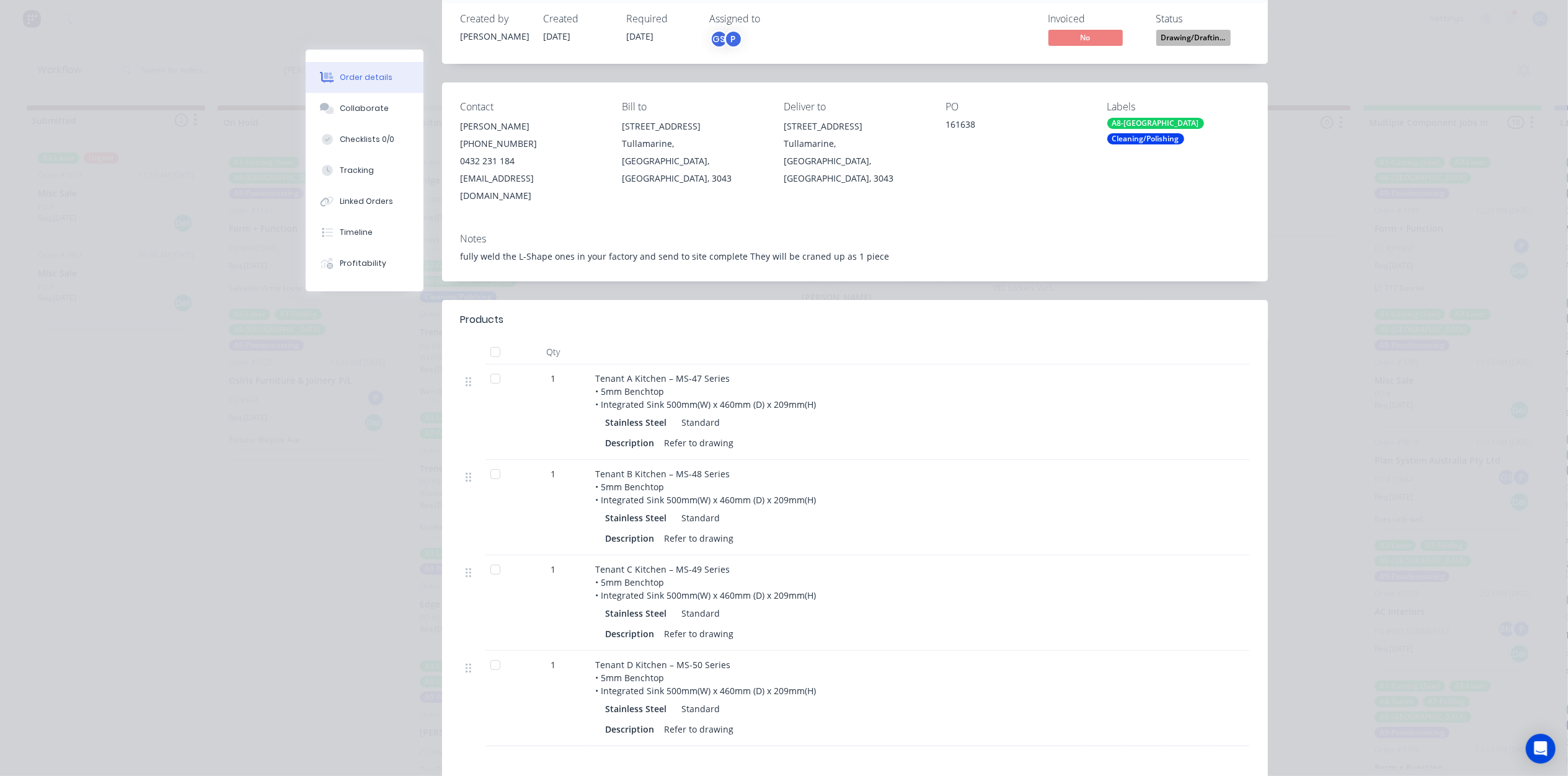
scroll to position [0, 0]
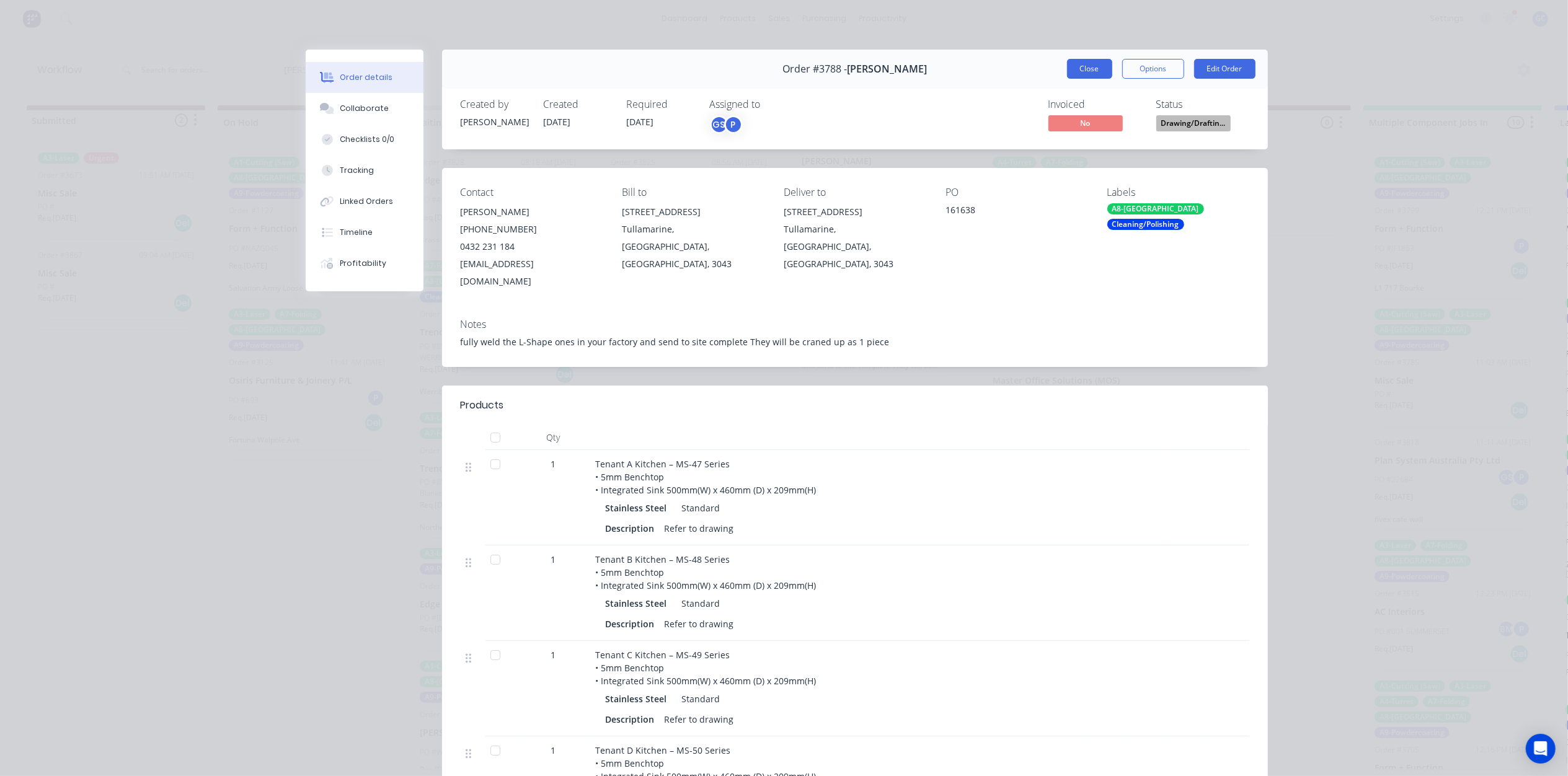
click at [1098, 77] on button "Close" at bounding box center [1090, 69] width 46 height 20
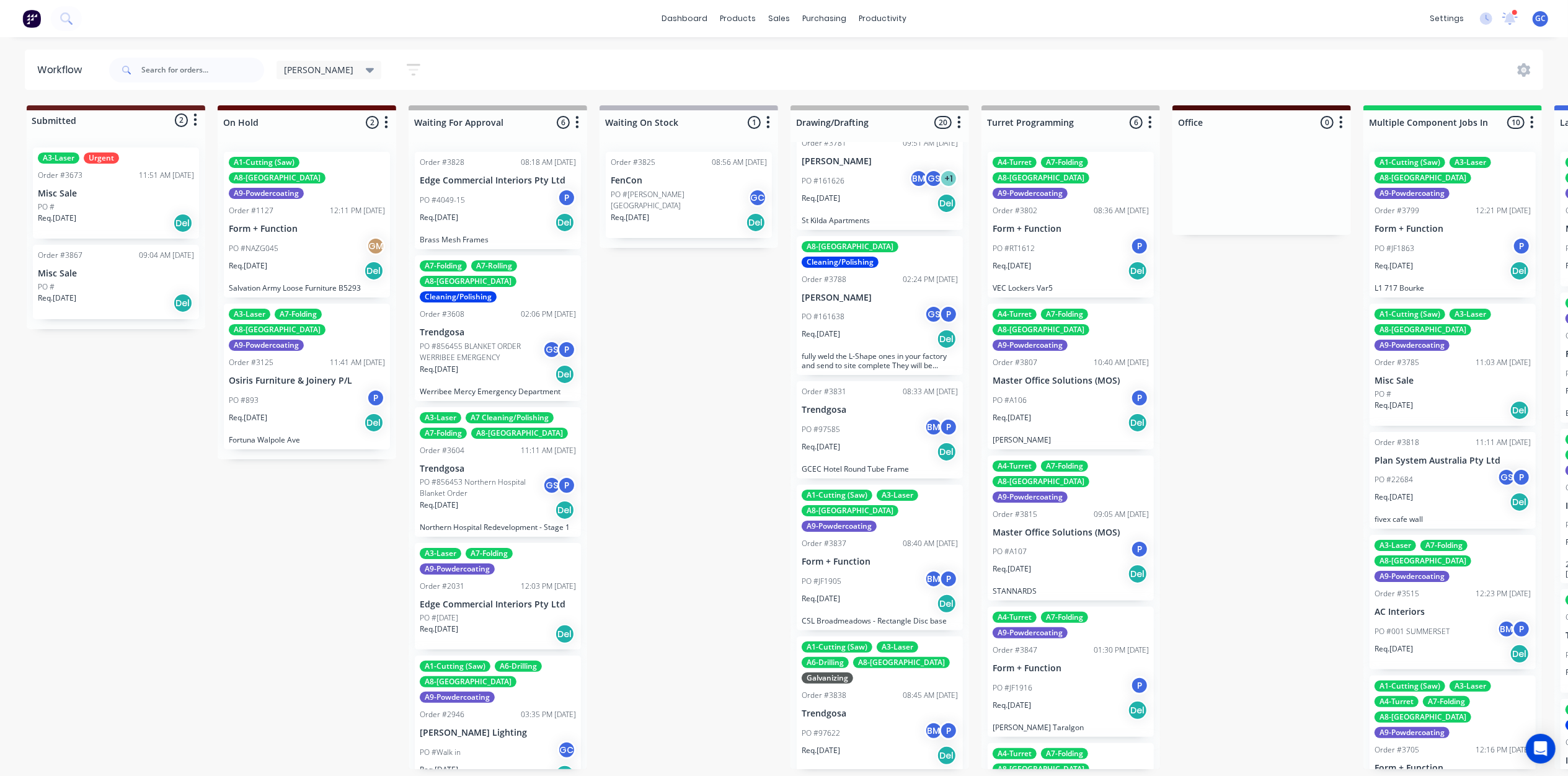
click at [886, 420] on div "PO #97585 BM P" at bounding box center [880, 429] width 157 height 24
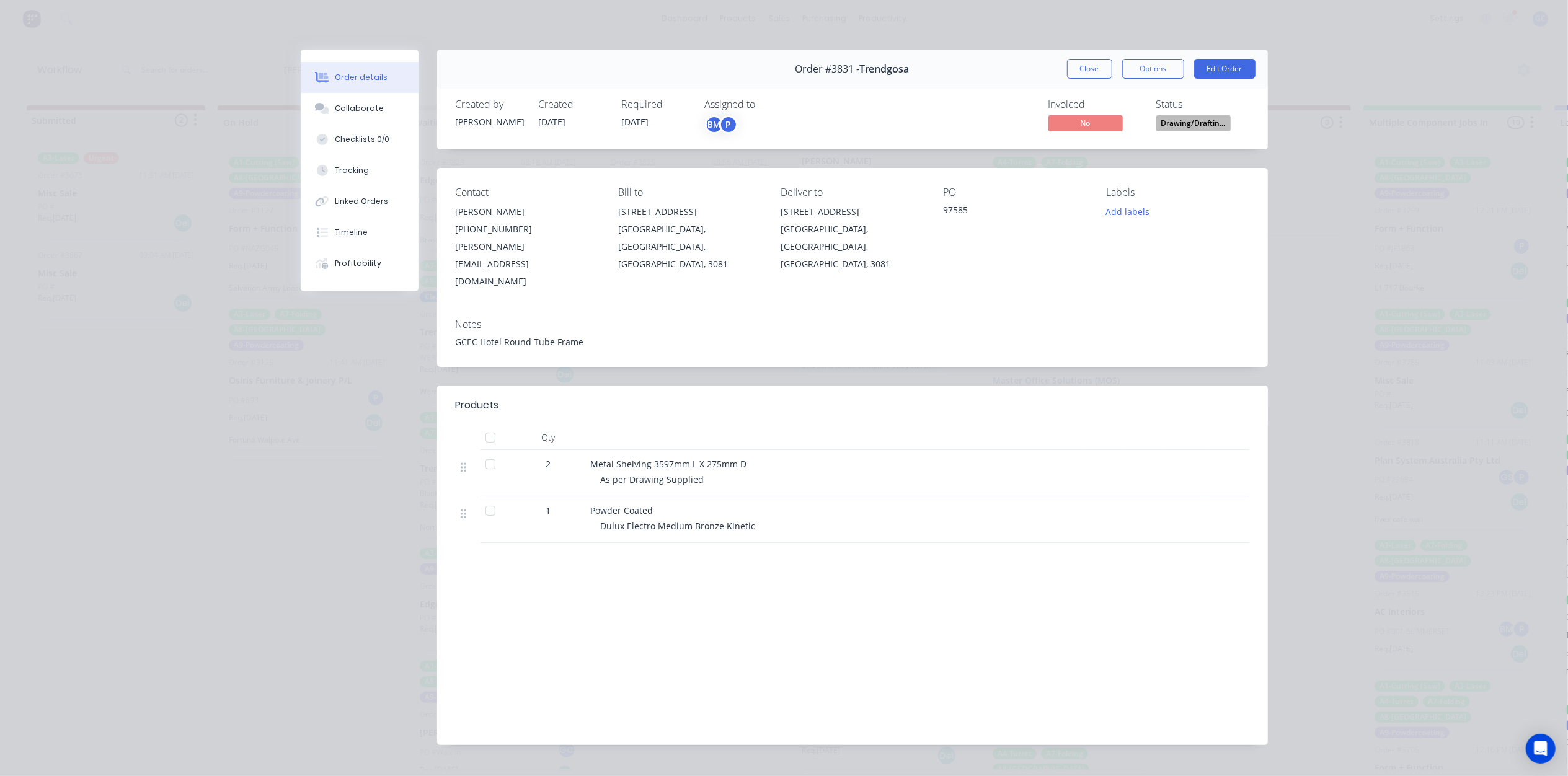
click at [1100, 62] on button "Close" at bounding box center [1090, 69] width 46 height 20
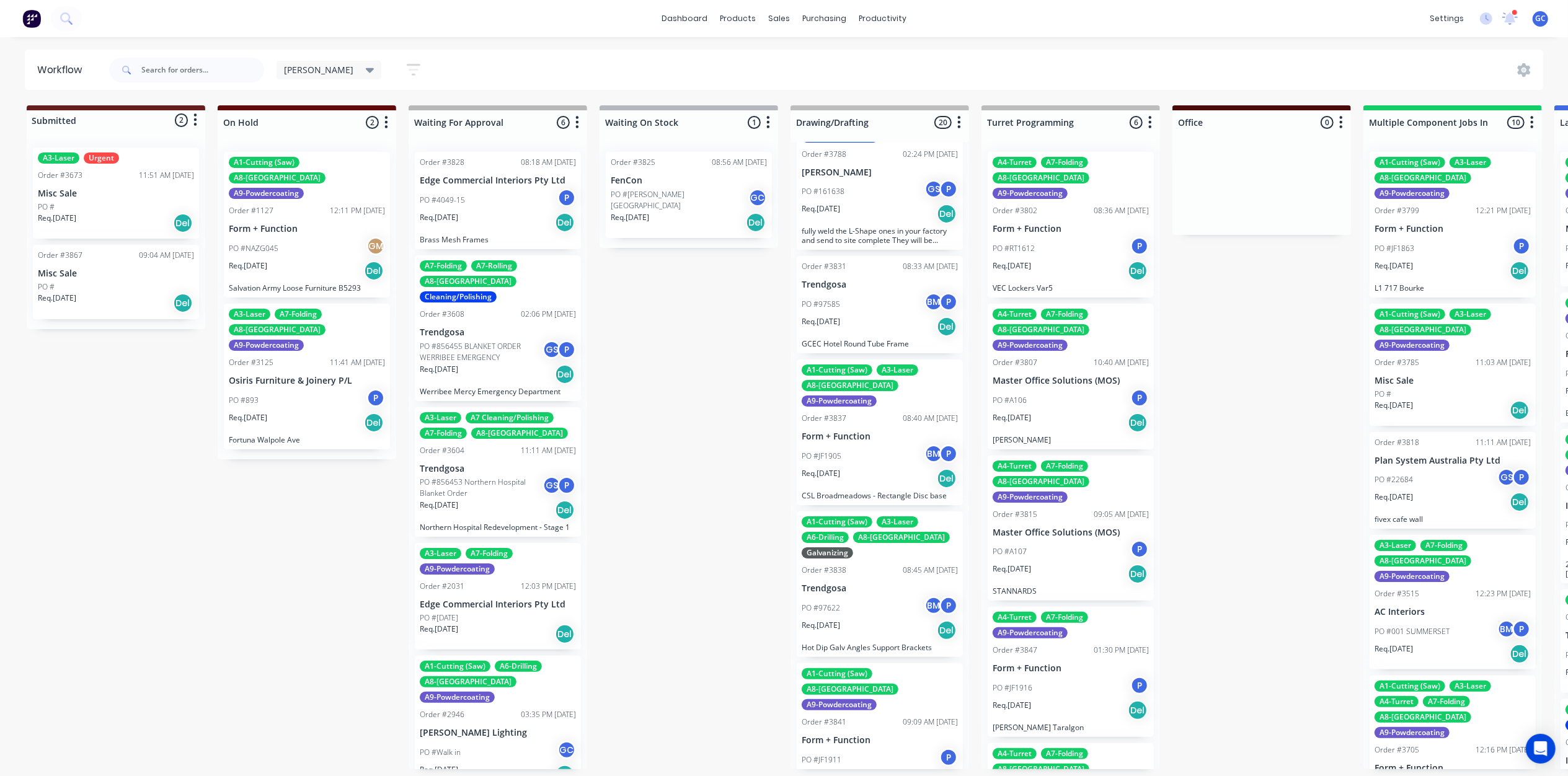
scroll to position [330, 0]
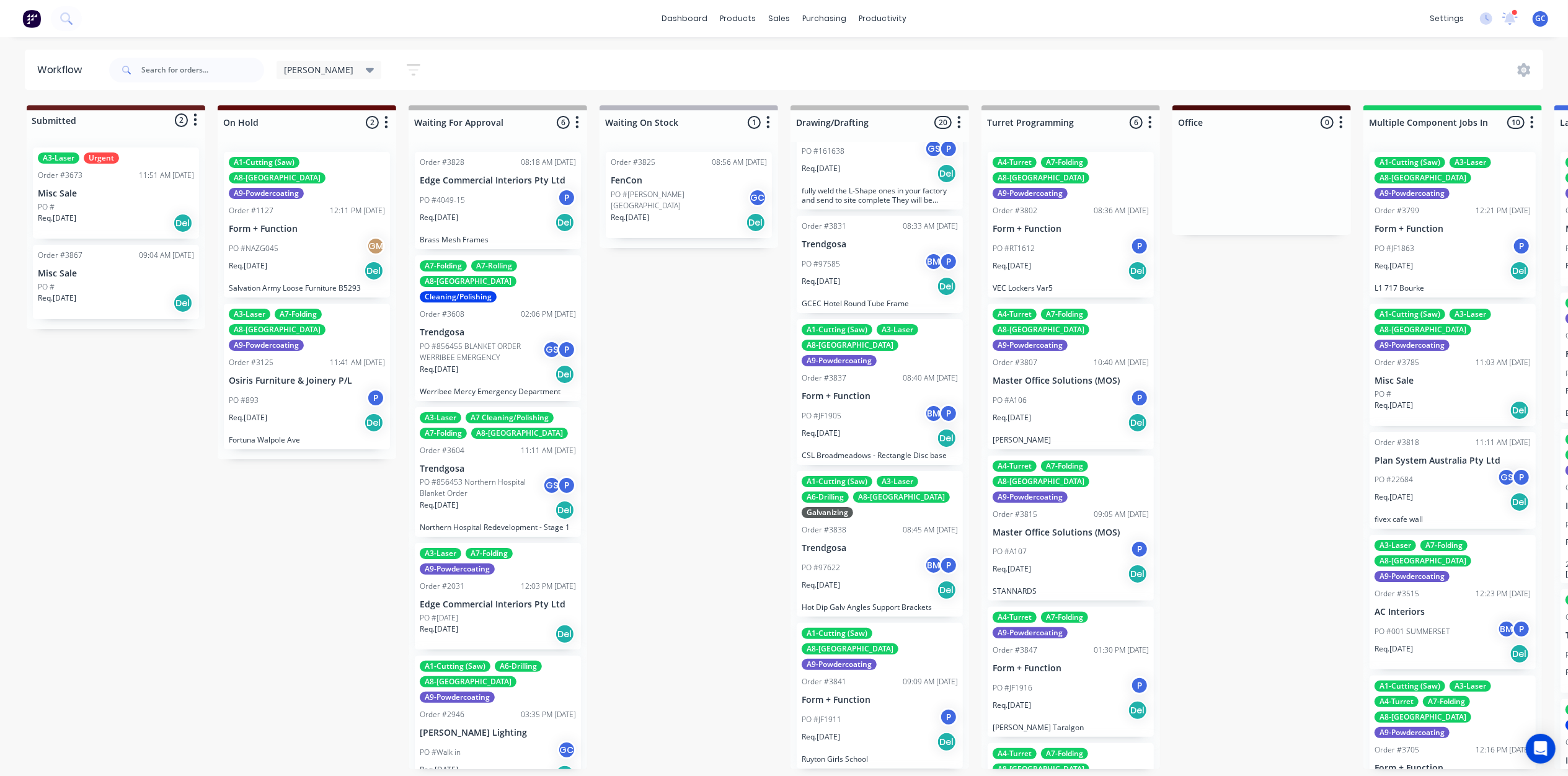
click at [873, 404] on div "PO #JF1905 BM P" at bounding box center [880, 416] width 157 height 24
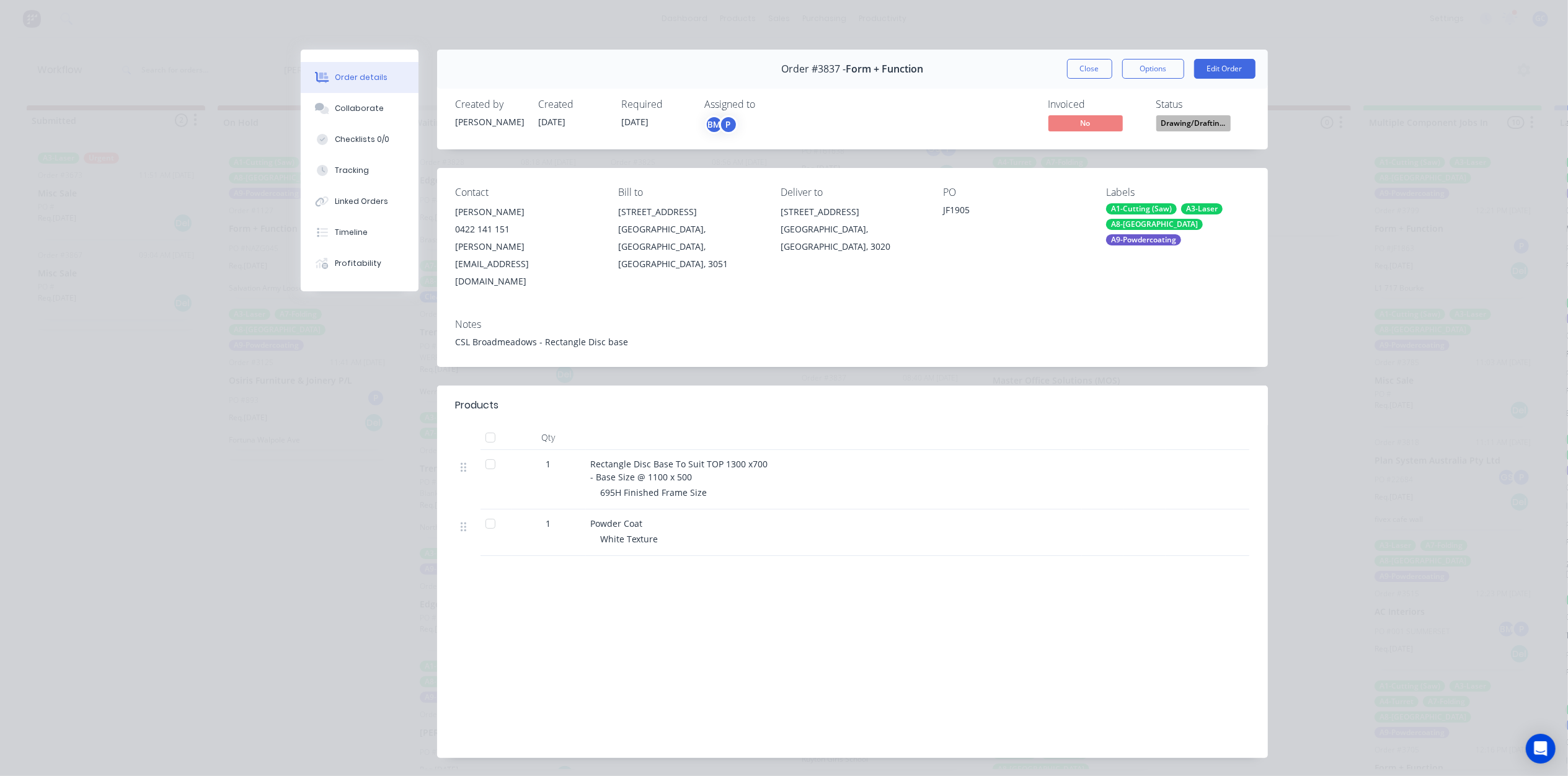
click at [1187, 124] on span "Drawing/Draftin..." at bounding box center [1194, 123] width 75 height 15
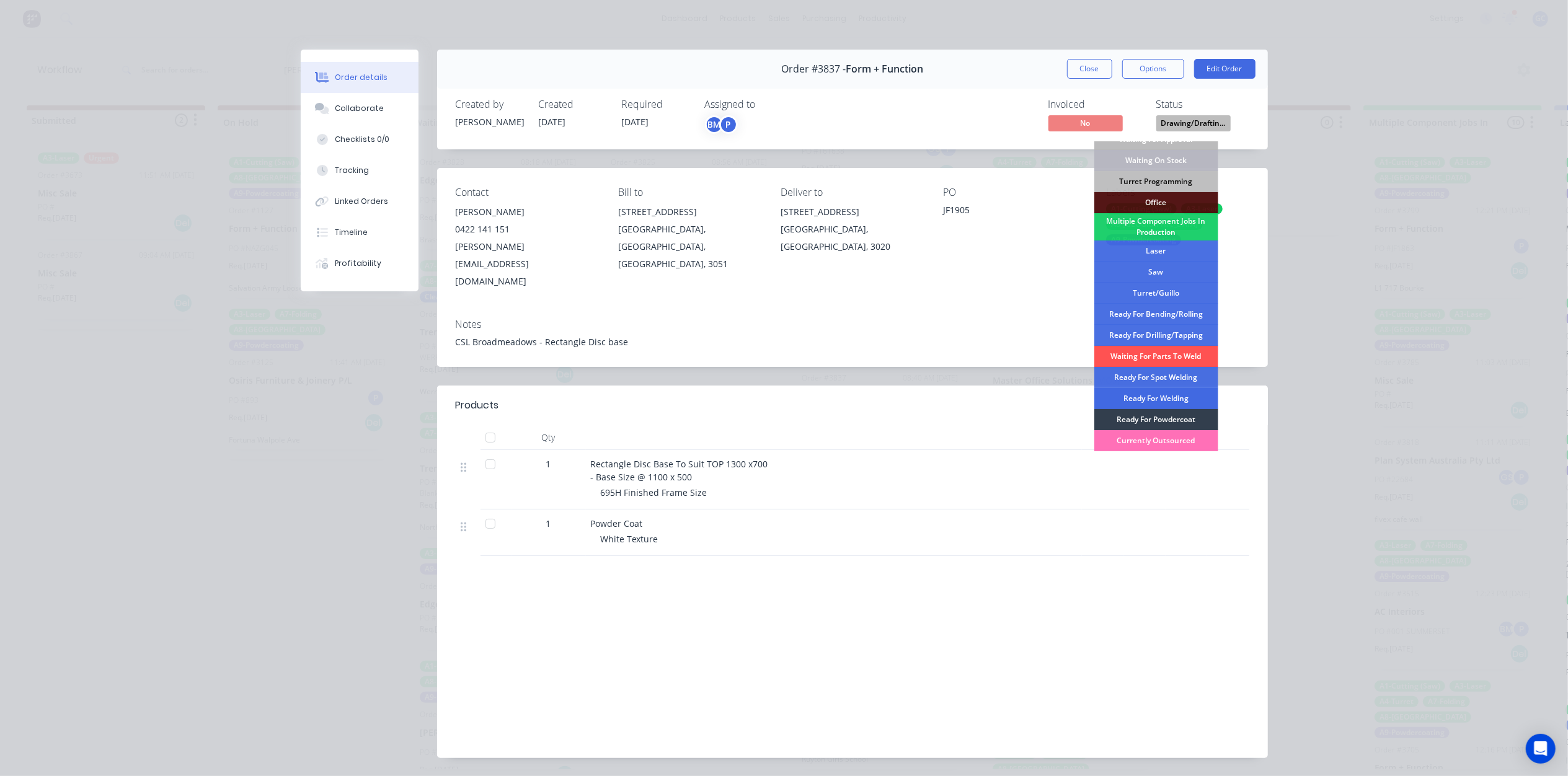
scroll to position [83, 0]
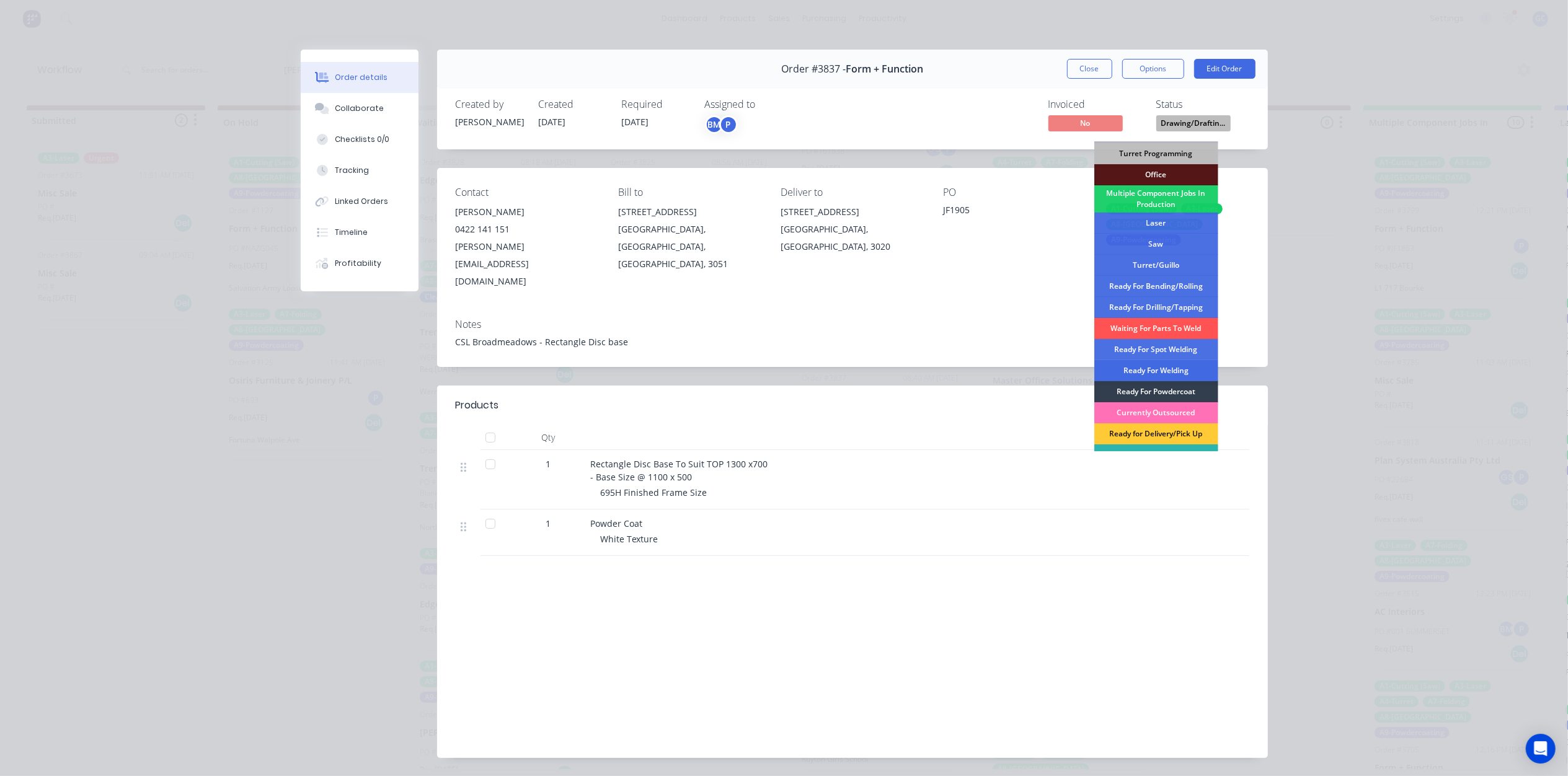
click at [1161, 365] on div "Ready For Welding" at bounding box center [1156, 370] width 124 height 21
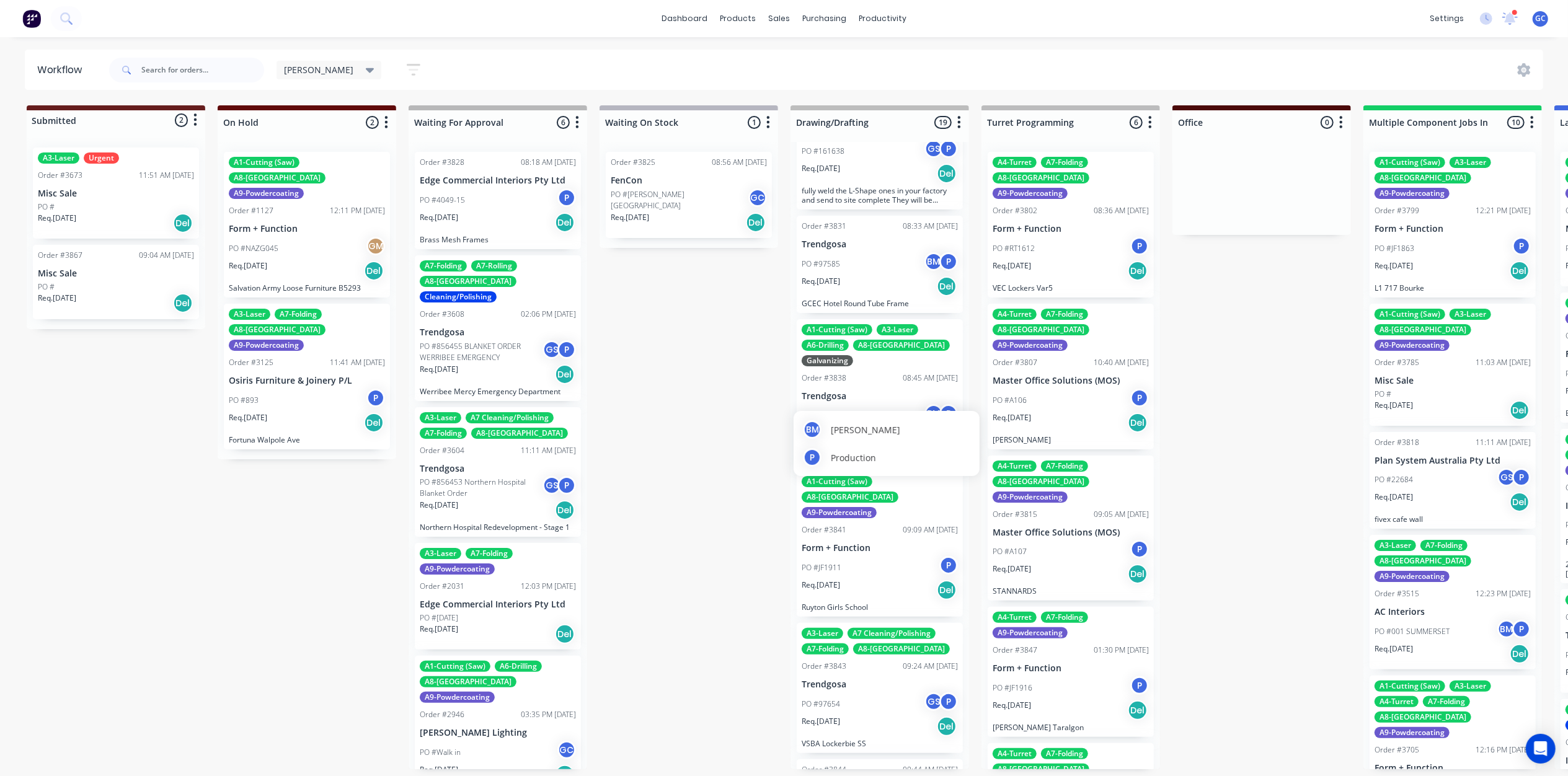
scroll to position [5, 0]
click at [864, 556] on div "PO #JF1911 P" at bounding box center [880, 568] width 157 height 24
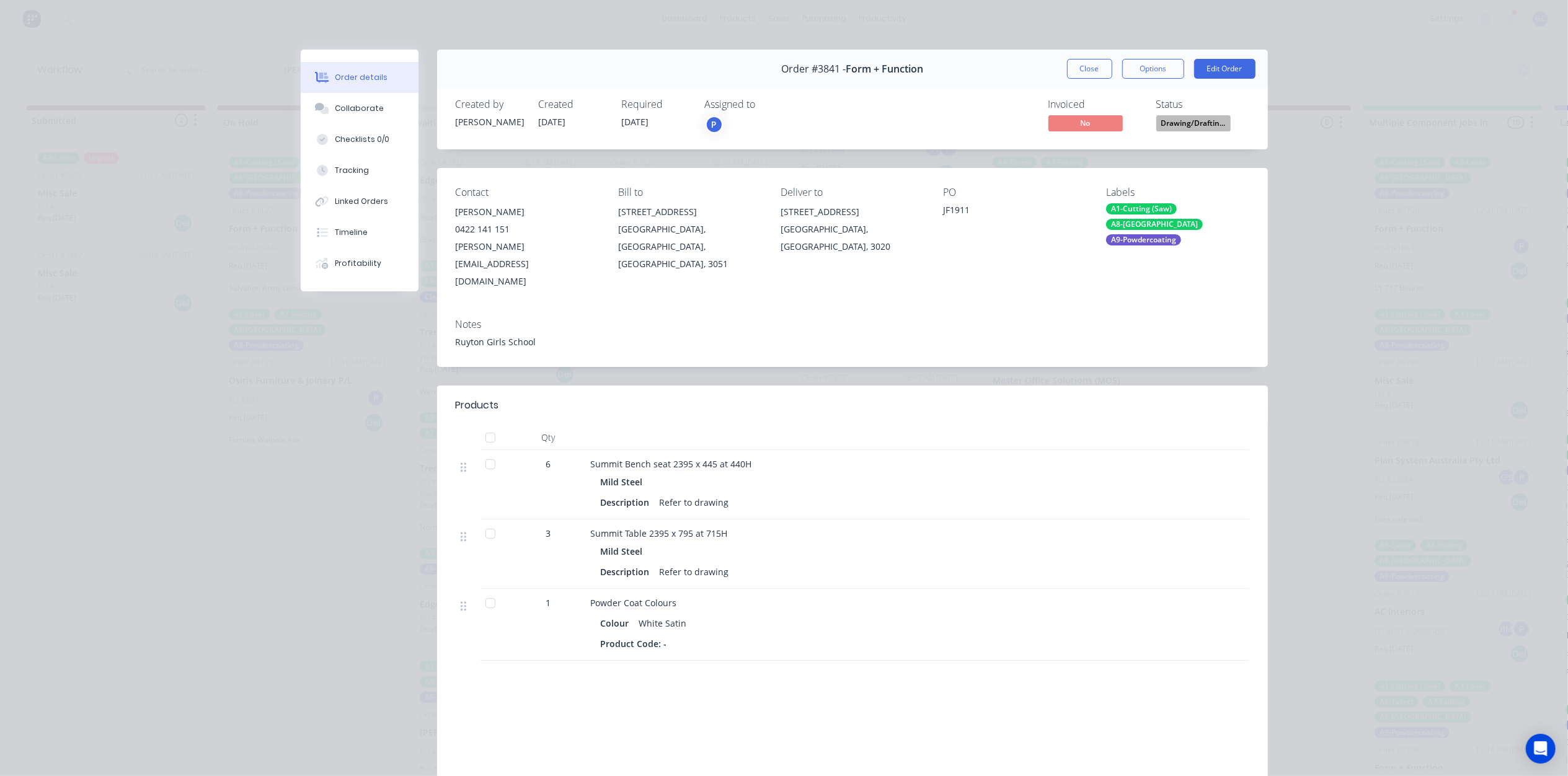
click at [1176, 126] on span "Drawing/Draftin..." at bounding box center [1194, 123] width 75 height 15
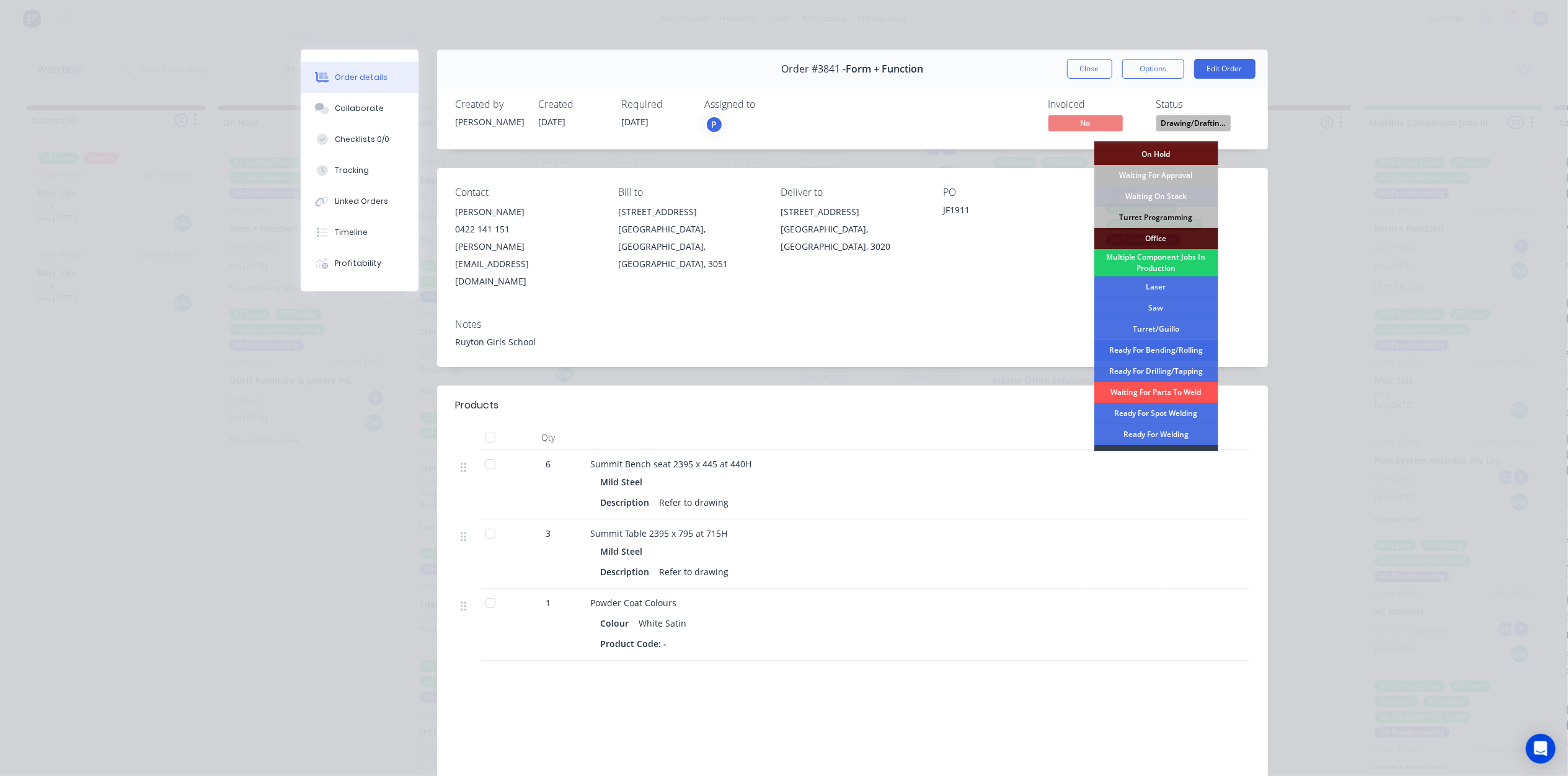
scroll to position [0, 0]
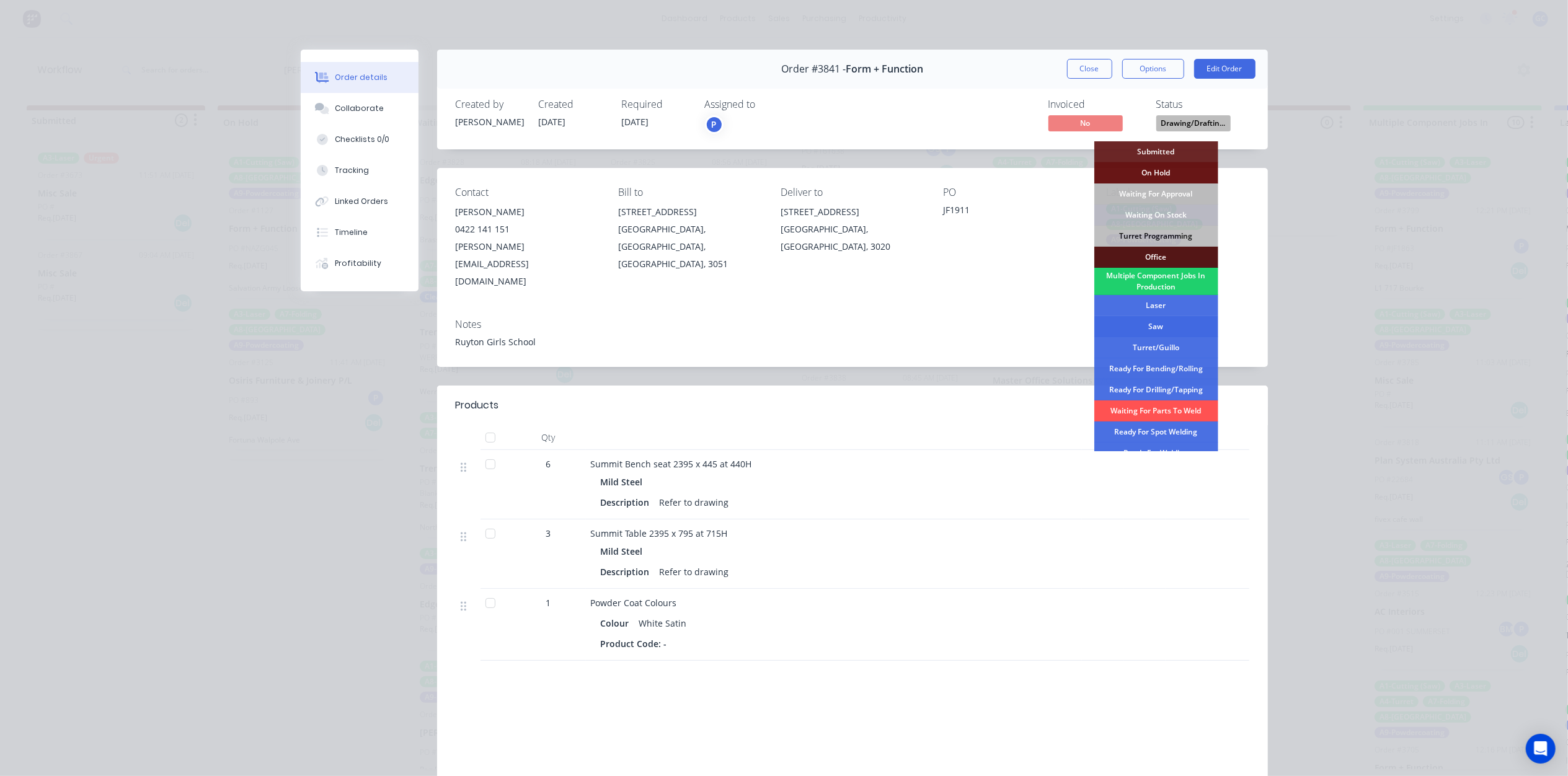
click at [1160, 321] on div "Saw" at bounding box center [1156, 326] width 124 height 21
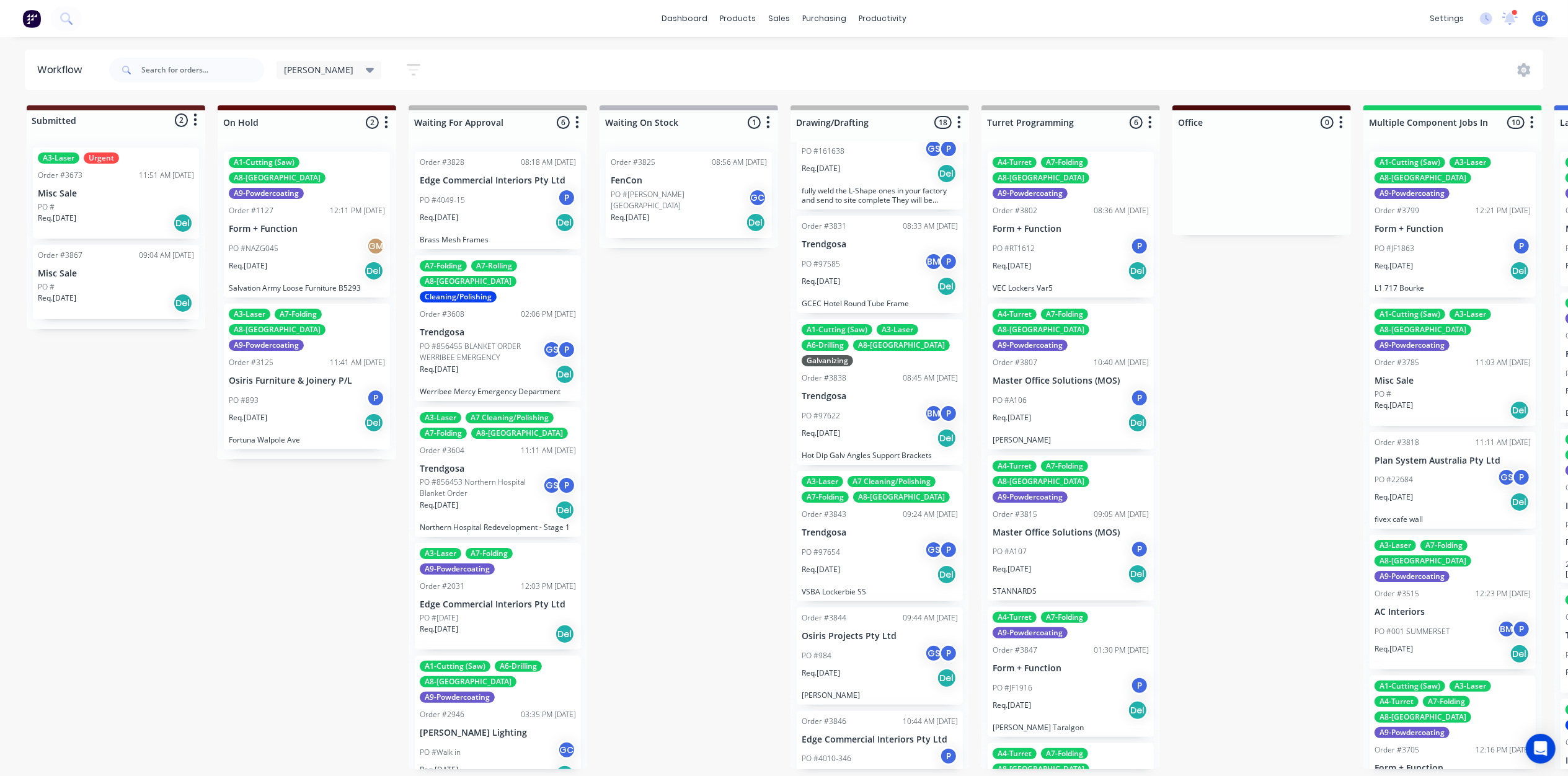
click at [886, 404] on div "PO #97622 BM P" at bounding box center [880, 416] width 157 height 24
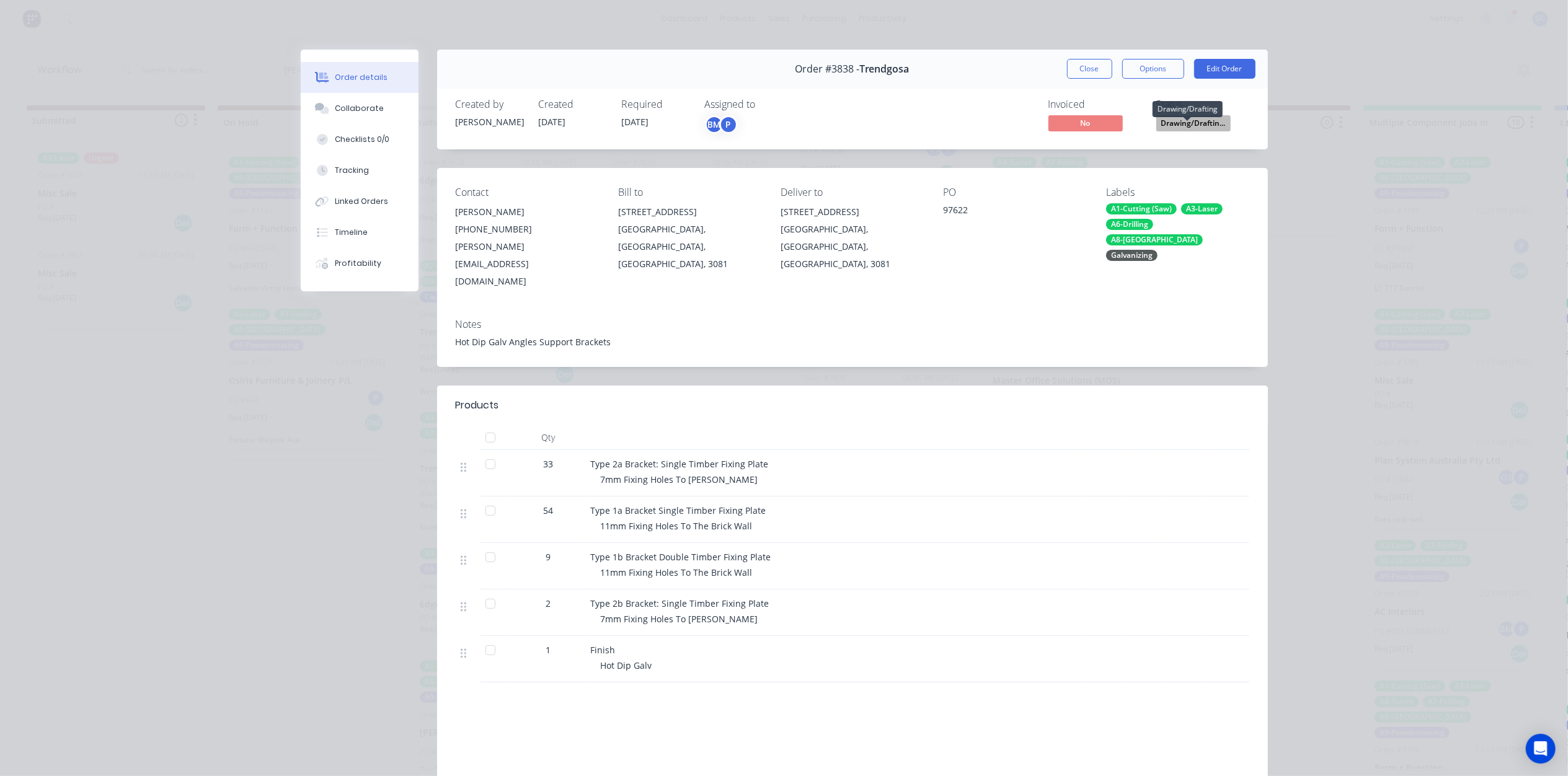
click at [1186, 122] on span "Drawing/Draftin..." at bounding box center [1194, 123] width 75 height 15
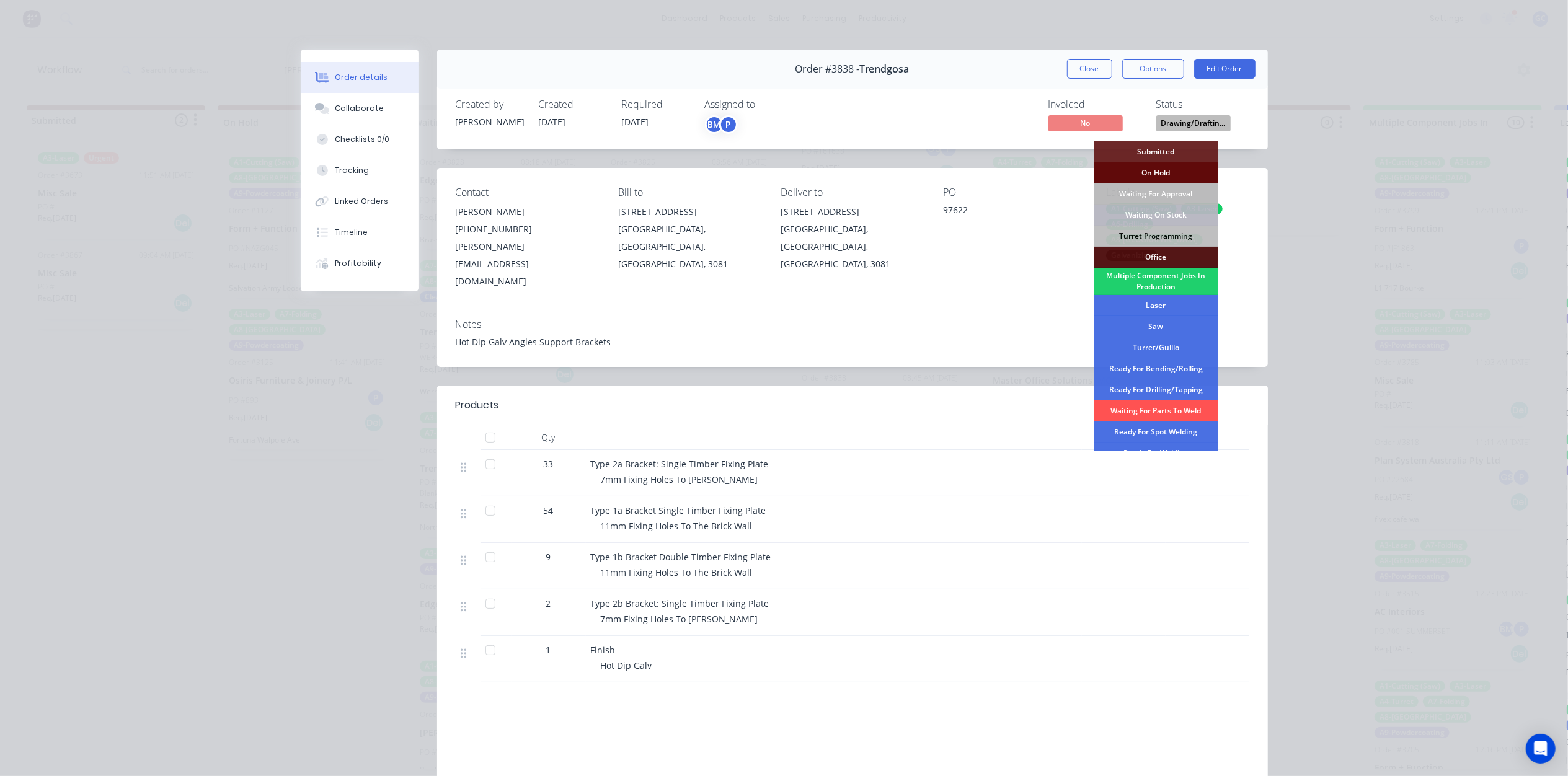
click at [1167, 170] on div "On Hold" at bounding box center [1156, 173] width 124 height 21
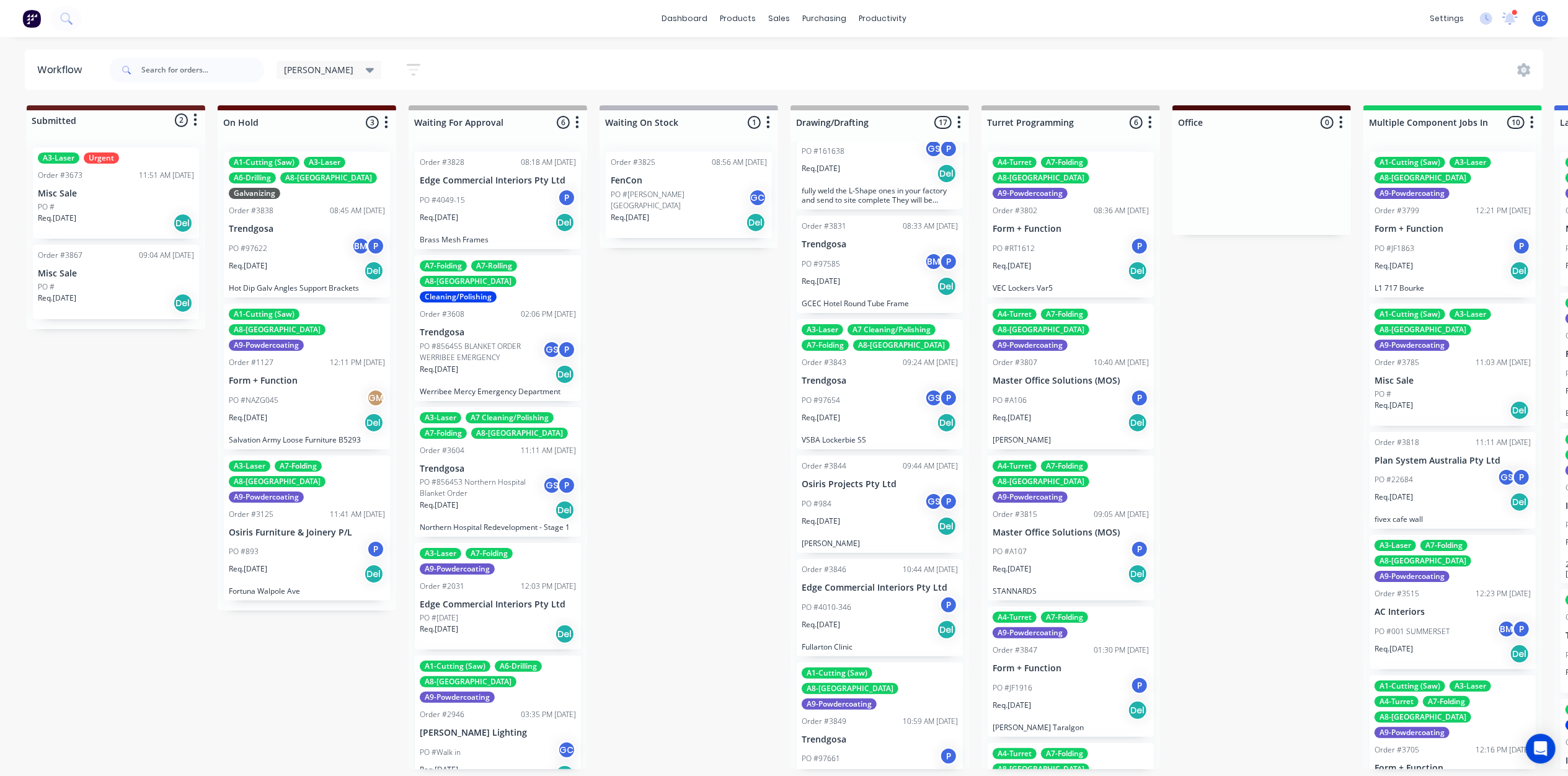
click at [866, 492] on div "PO #984 GS P" at bounding box center [880, 504] width 157 height 24
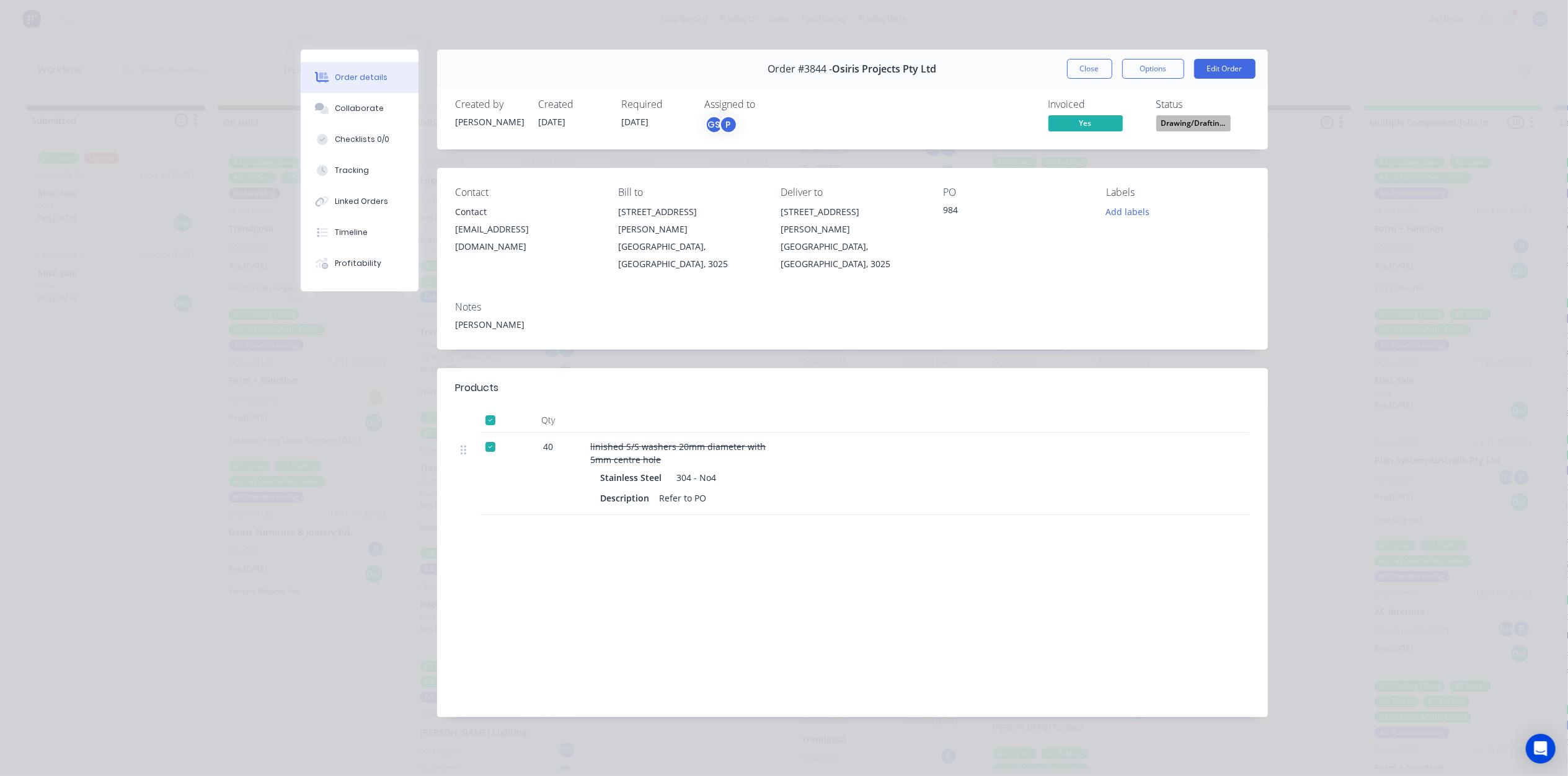
click at [1182, 125] on span "Drawing/Draftin..." at bounding box center [1194, 123] width 75 height 15
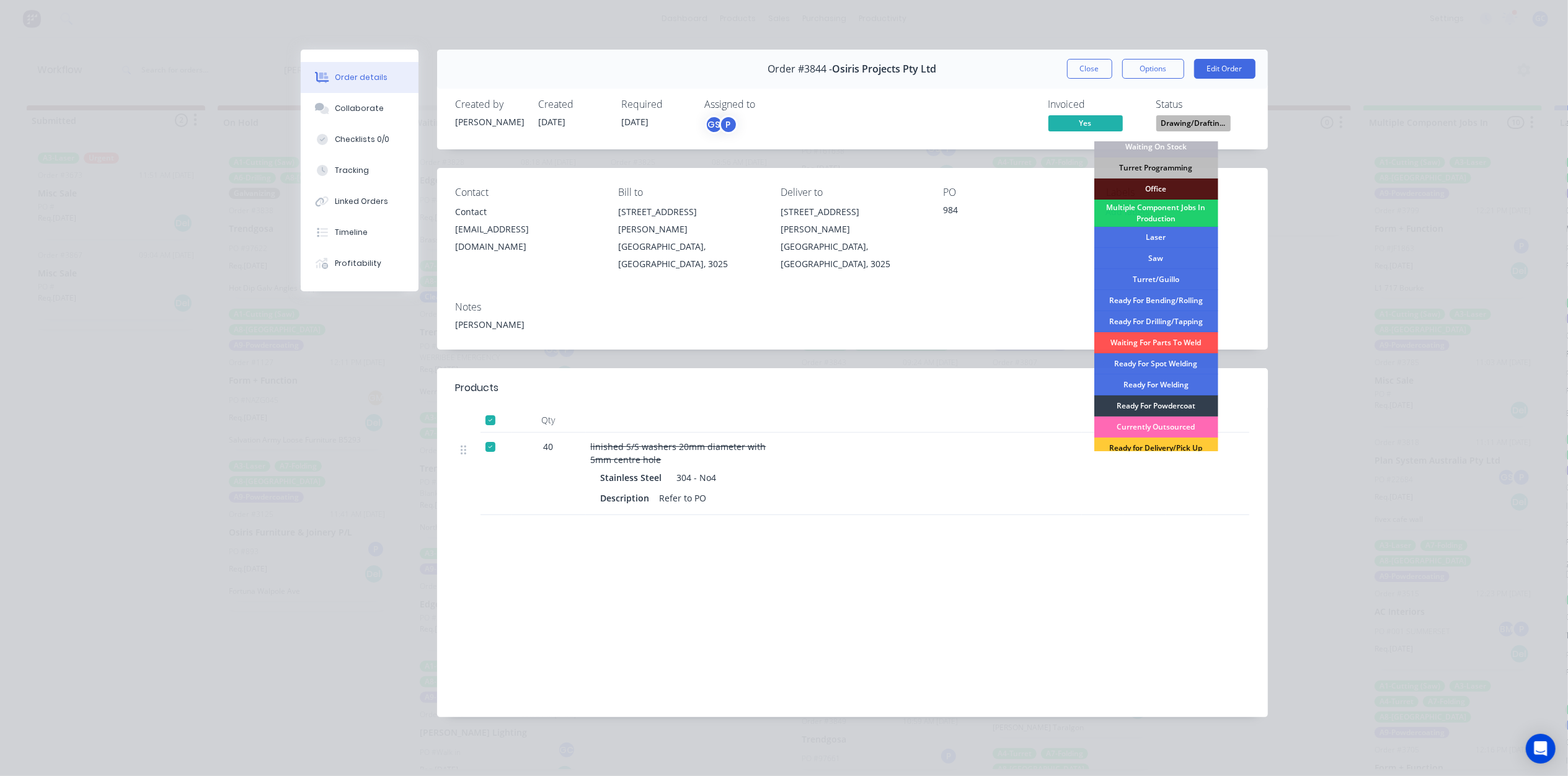
scroll to position [139, 0]
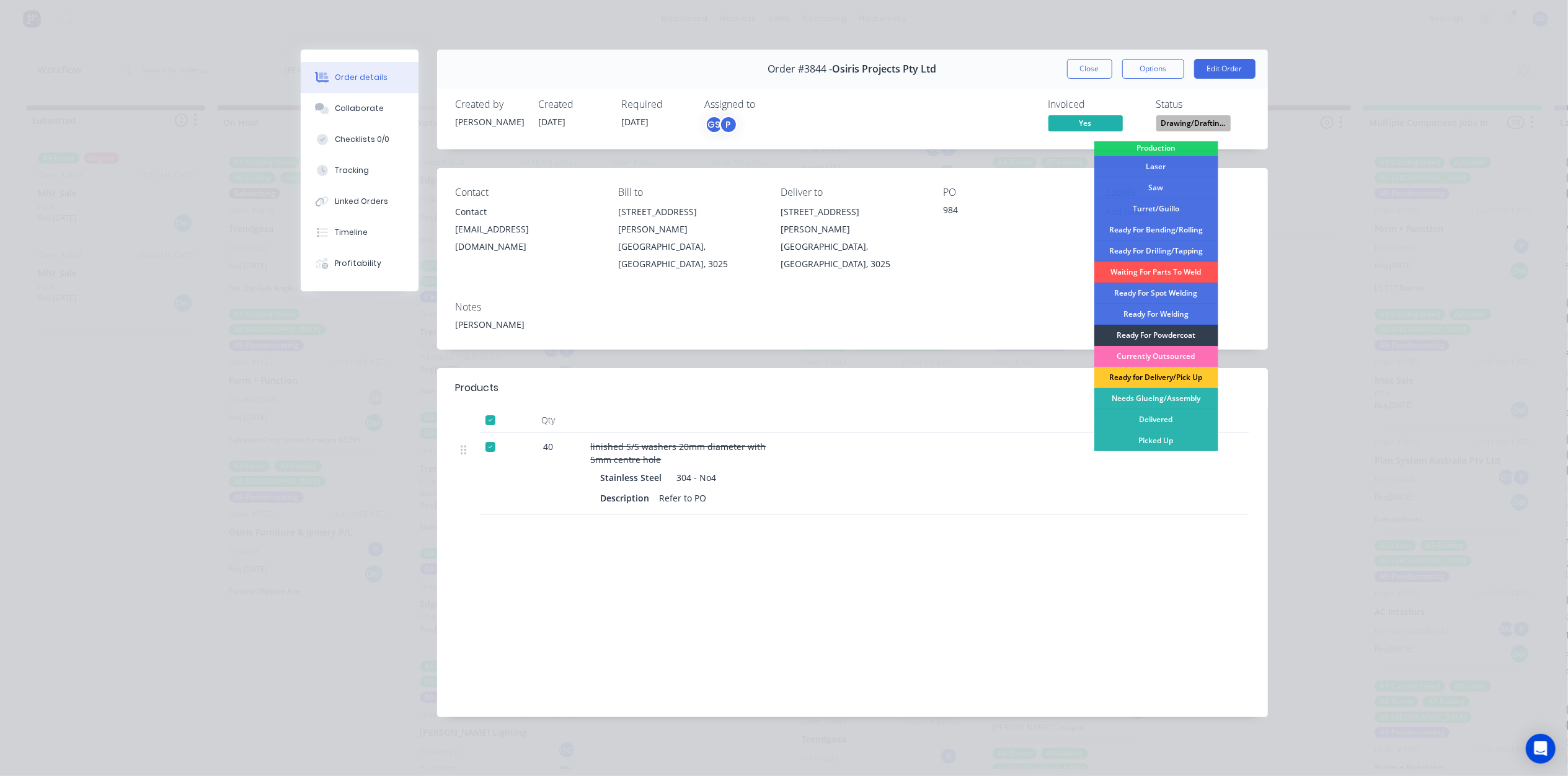
click at [1181, 378] on div "Ready for Delivery/Pick Up" at bounding box center [1156, 377] width 124 height 21
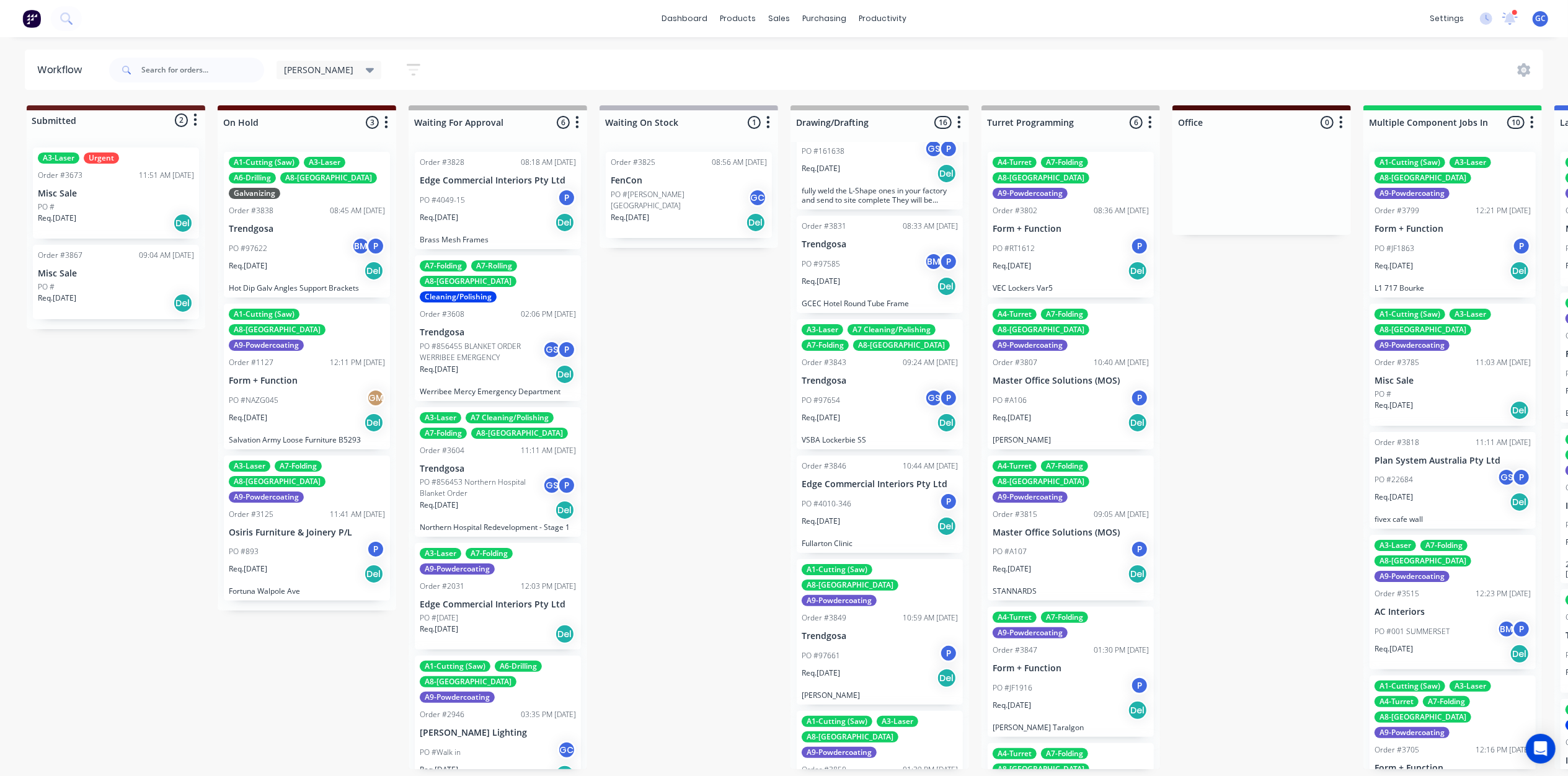
click at [847, 492] on div "PO #4010-346 P" at bounding box center [880, 504] width 157 height 24
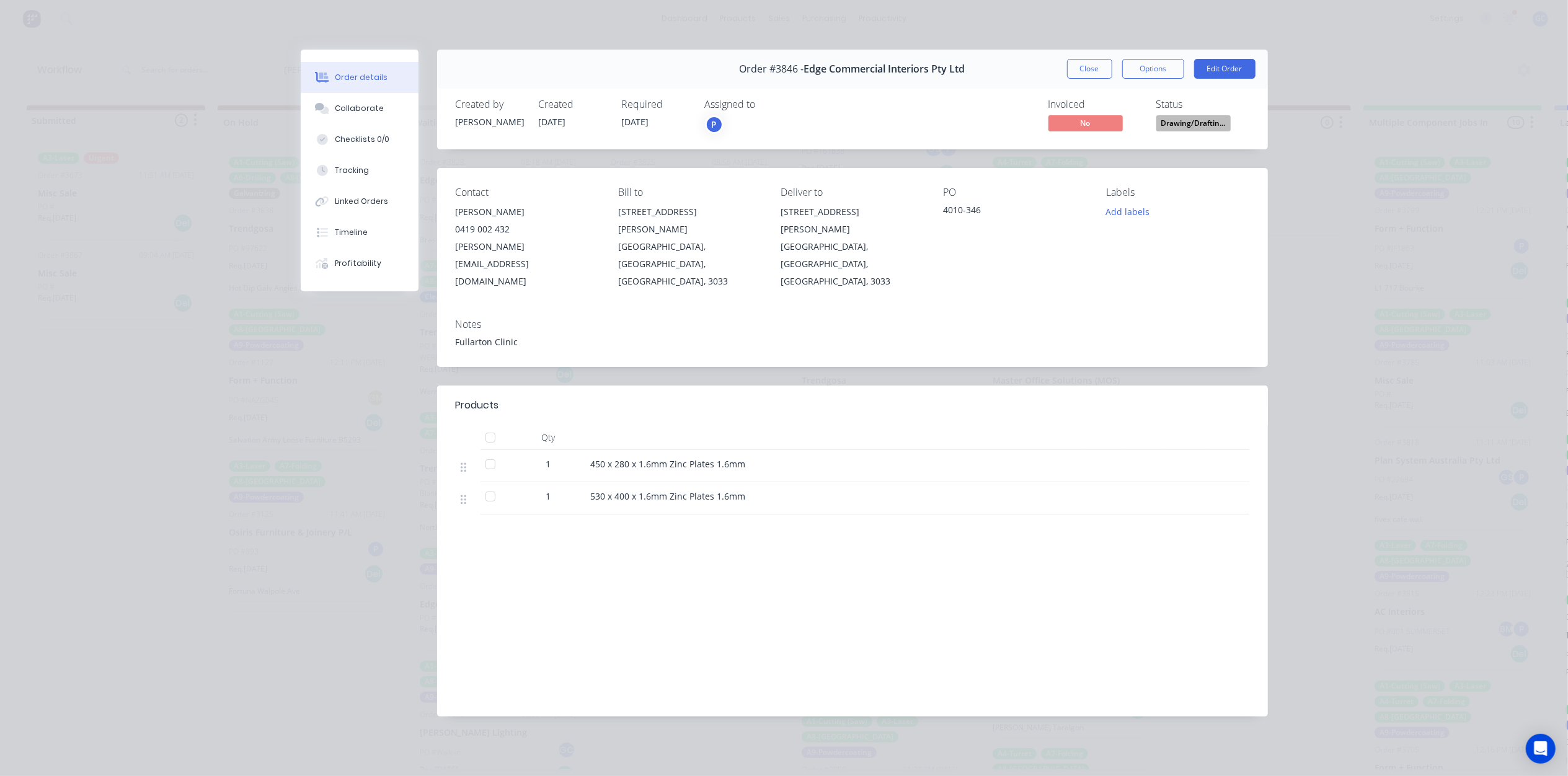
click at [1191, 130] on span "Drawing/Draftin..." at bounding box center [1194, 123] width 75 height 15
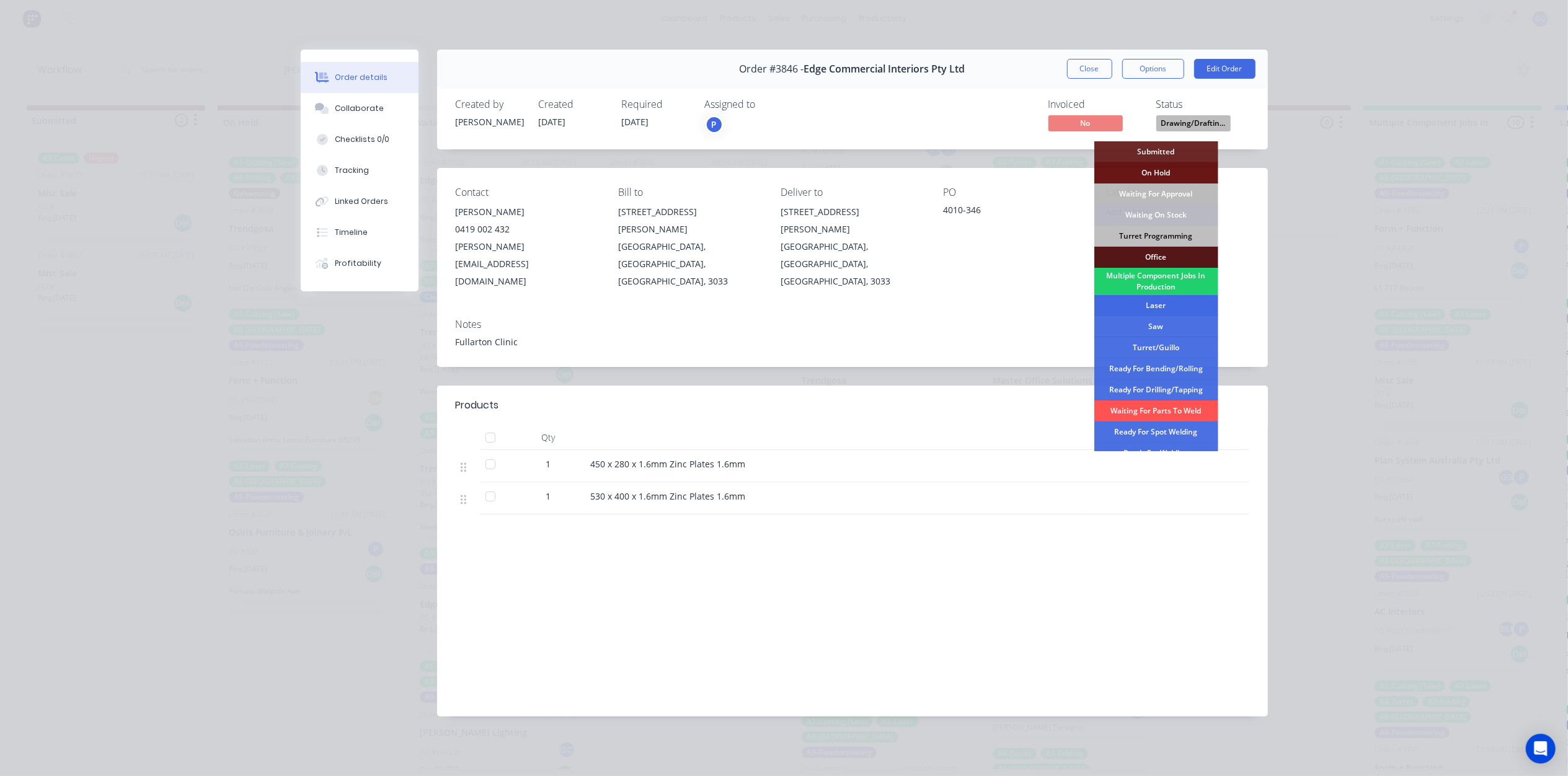
click at [1157, 306] on div "Laser" at bounding box center [1156, 305] width 124 height 21
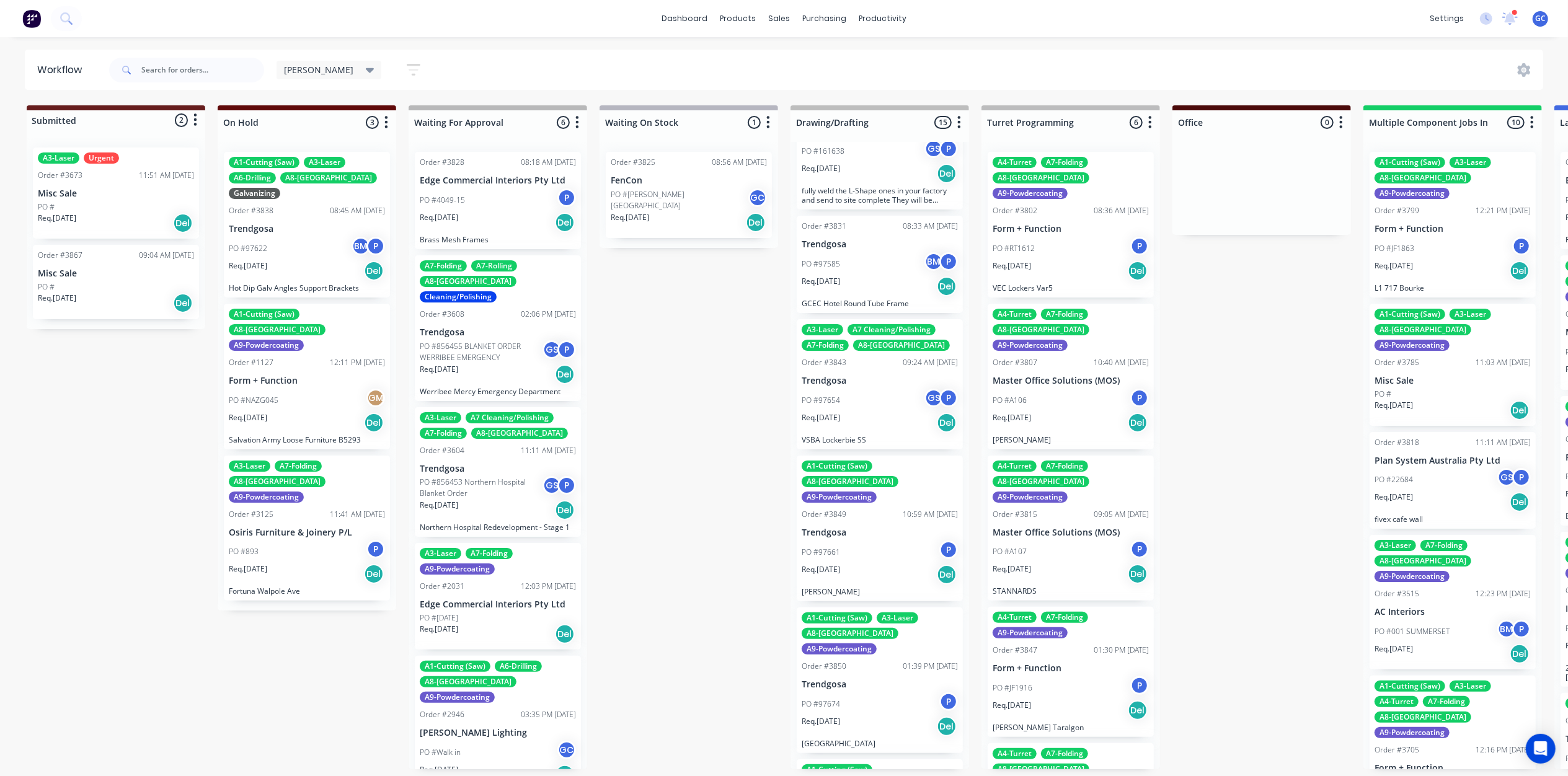
click at [888, 435] on p "VSBA Lockerbie SS" at bounding box center [880, 439] width 157 height 9
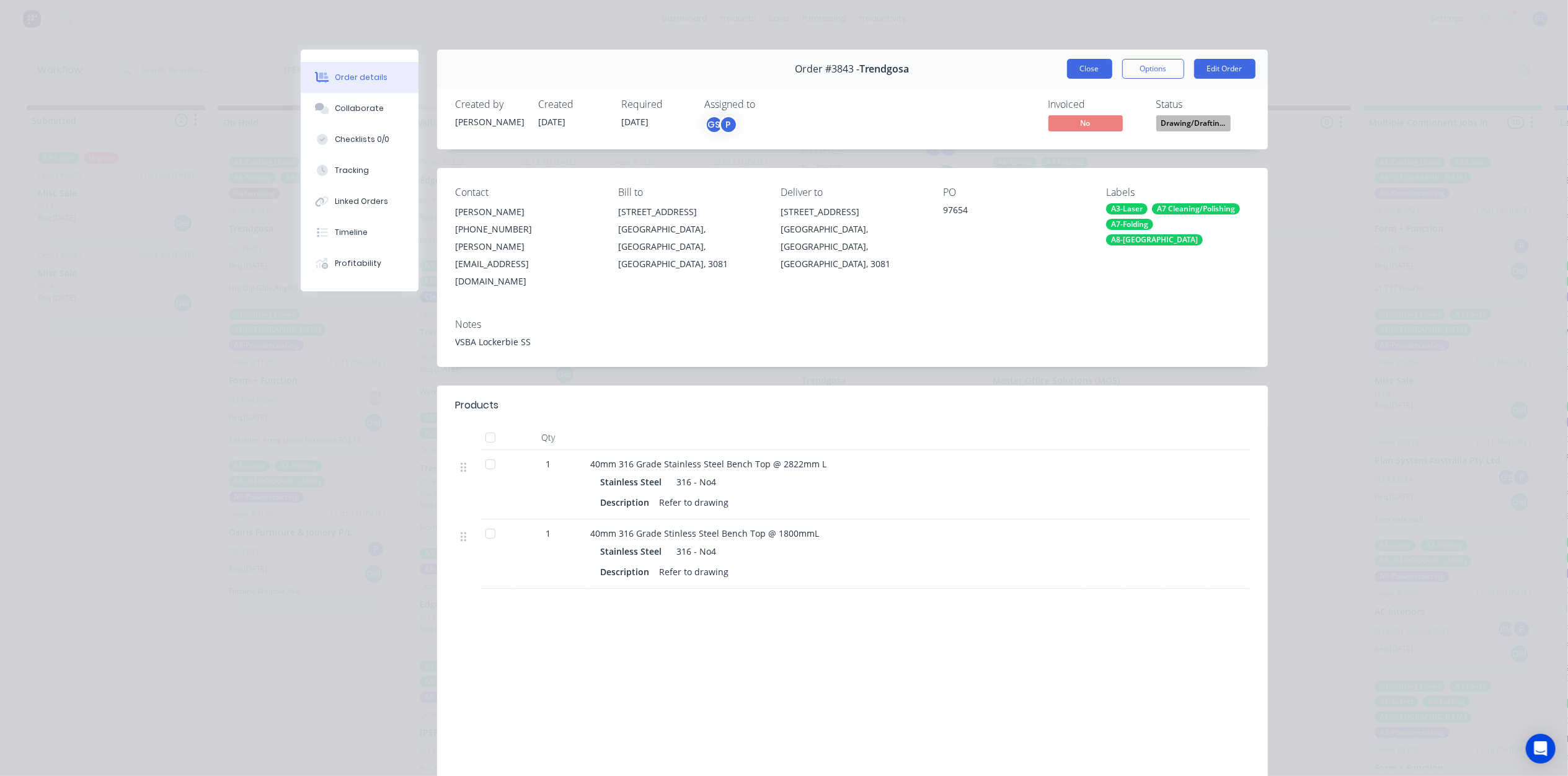
click at [1094, 73] on button "Close" at bounding box center [1090, 69] width 46 height 20
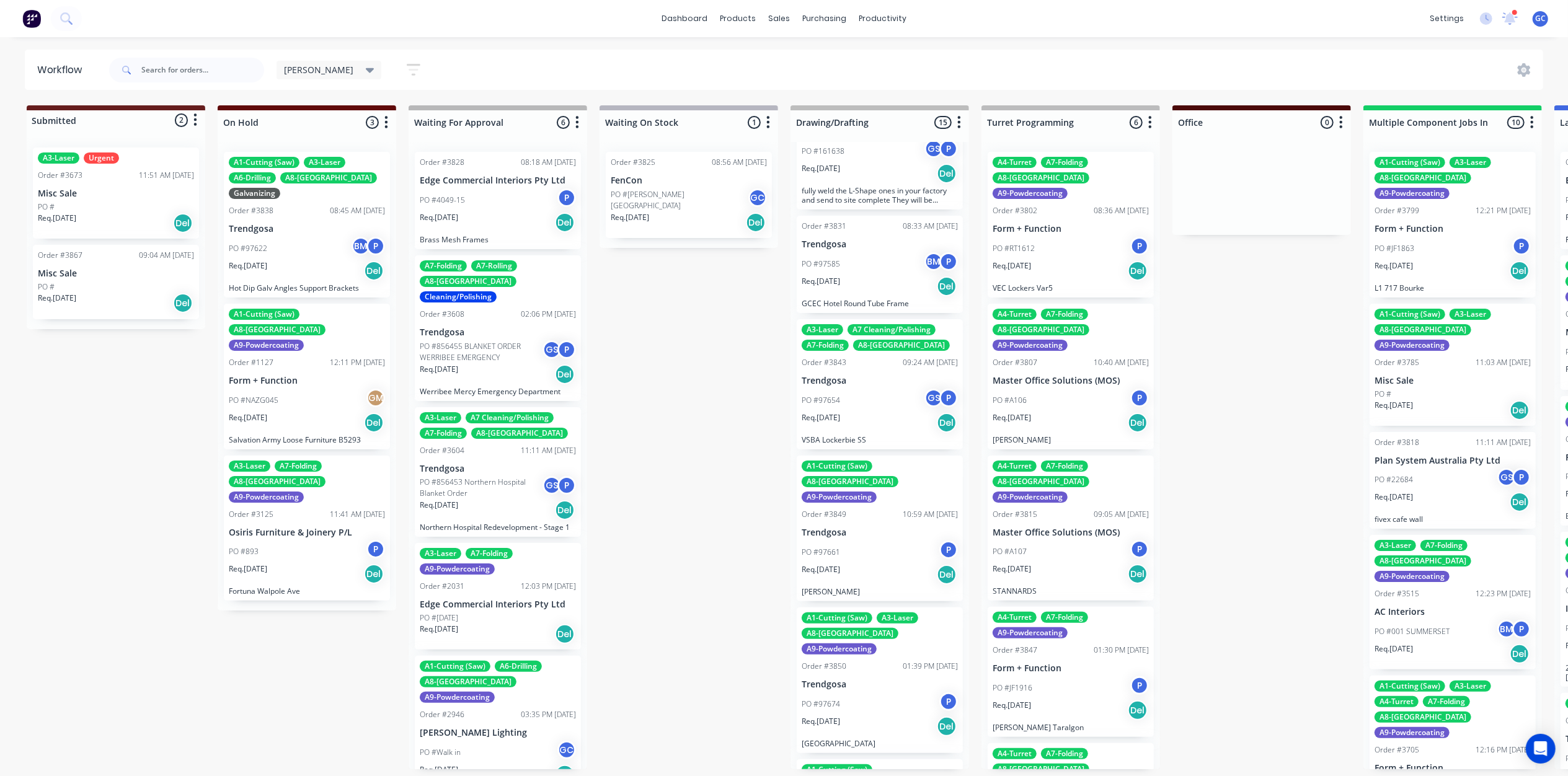
scroll to position [413, 0]
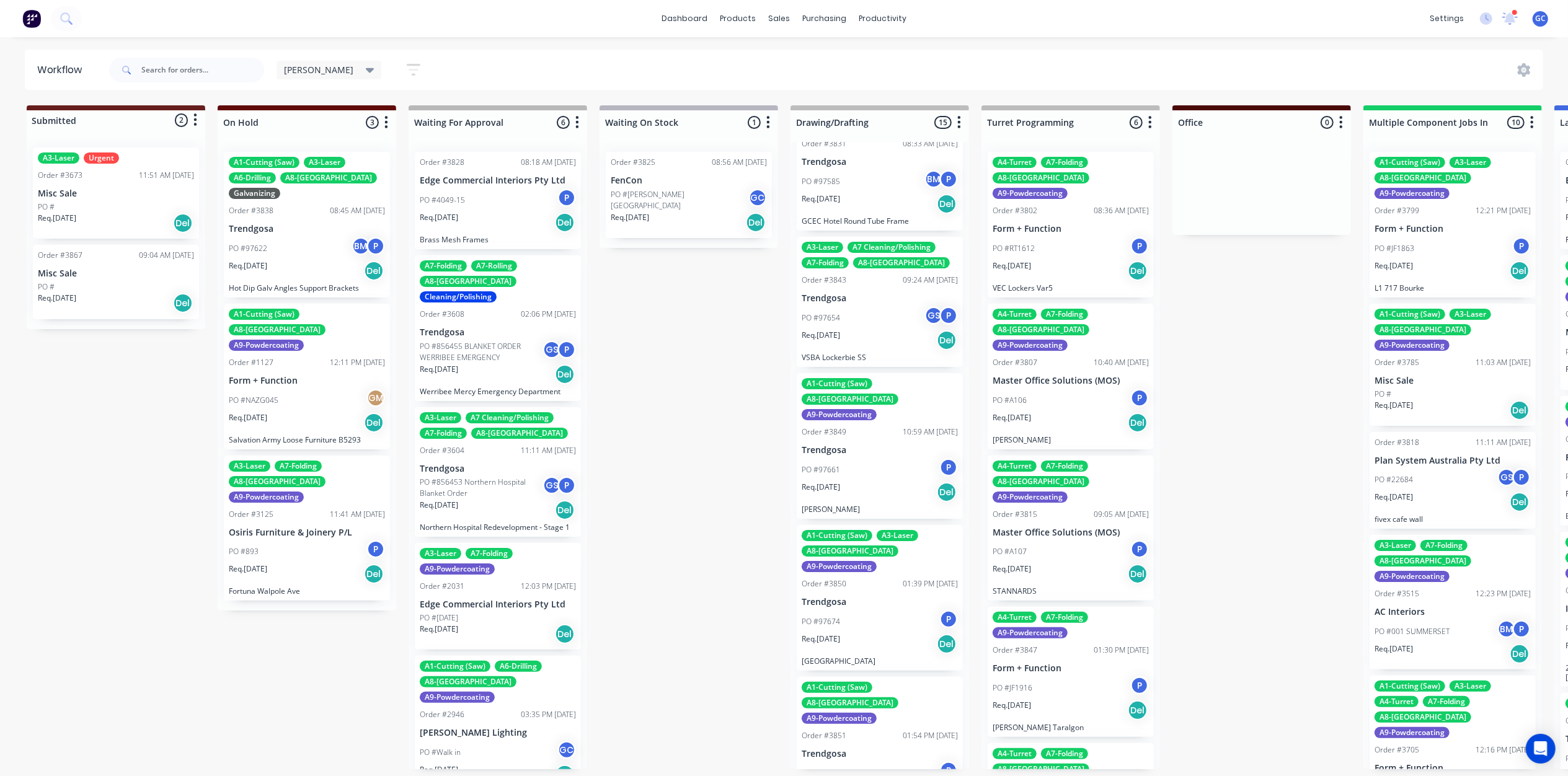
click at [883, 481] on div "Req. 08/09/25 Del" at bounding box center [880, 491] width 157 height 21
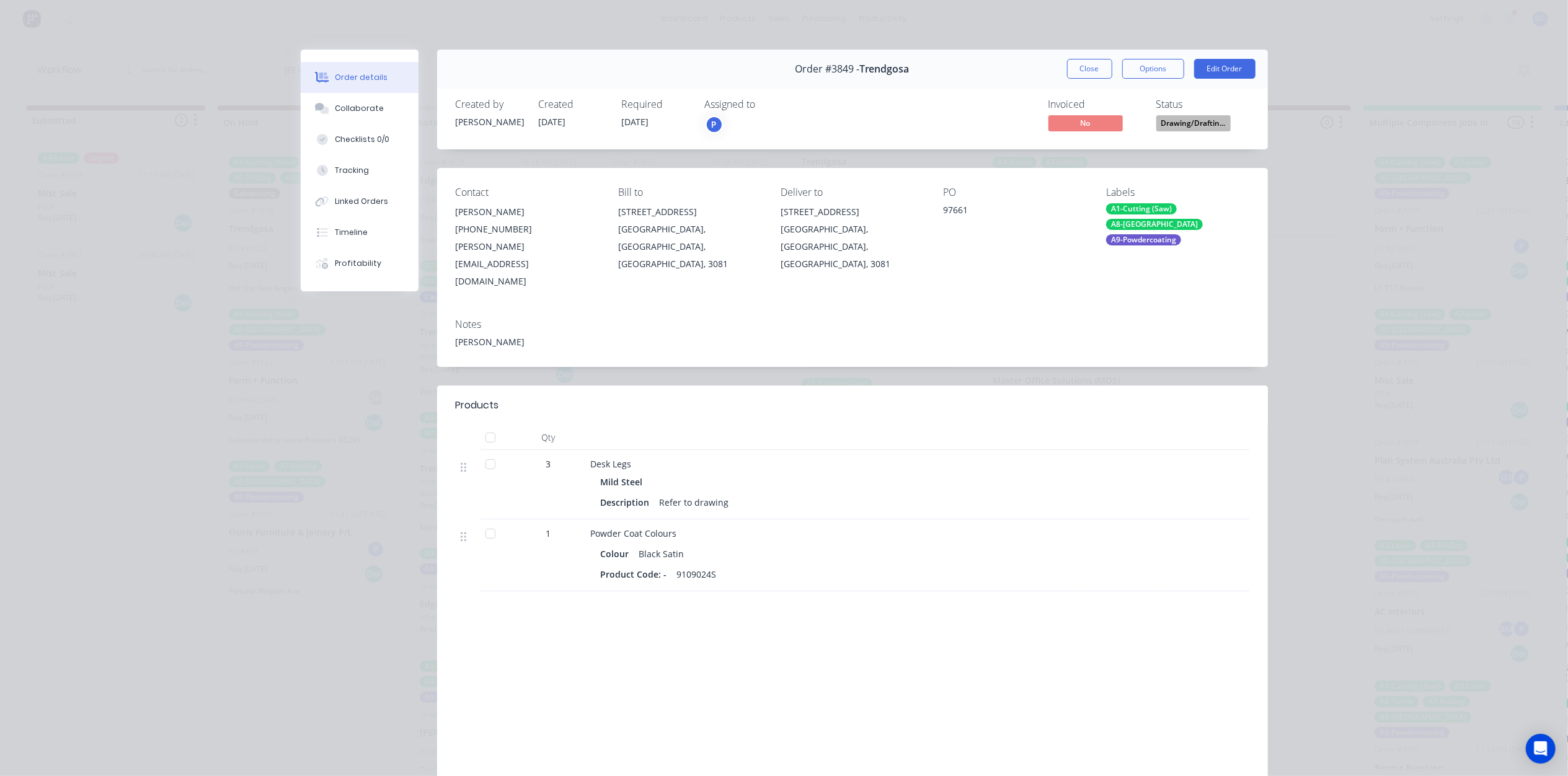
click at [1170, 122] on span "Drawing/Draftin..." at bounding box center [1194, 123] width 75 height 15
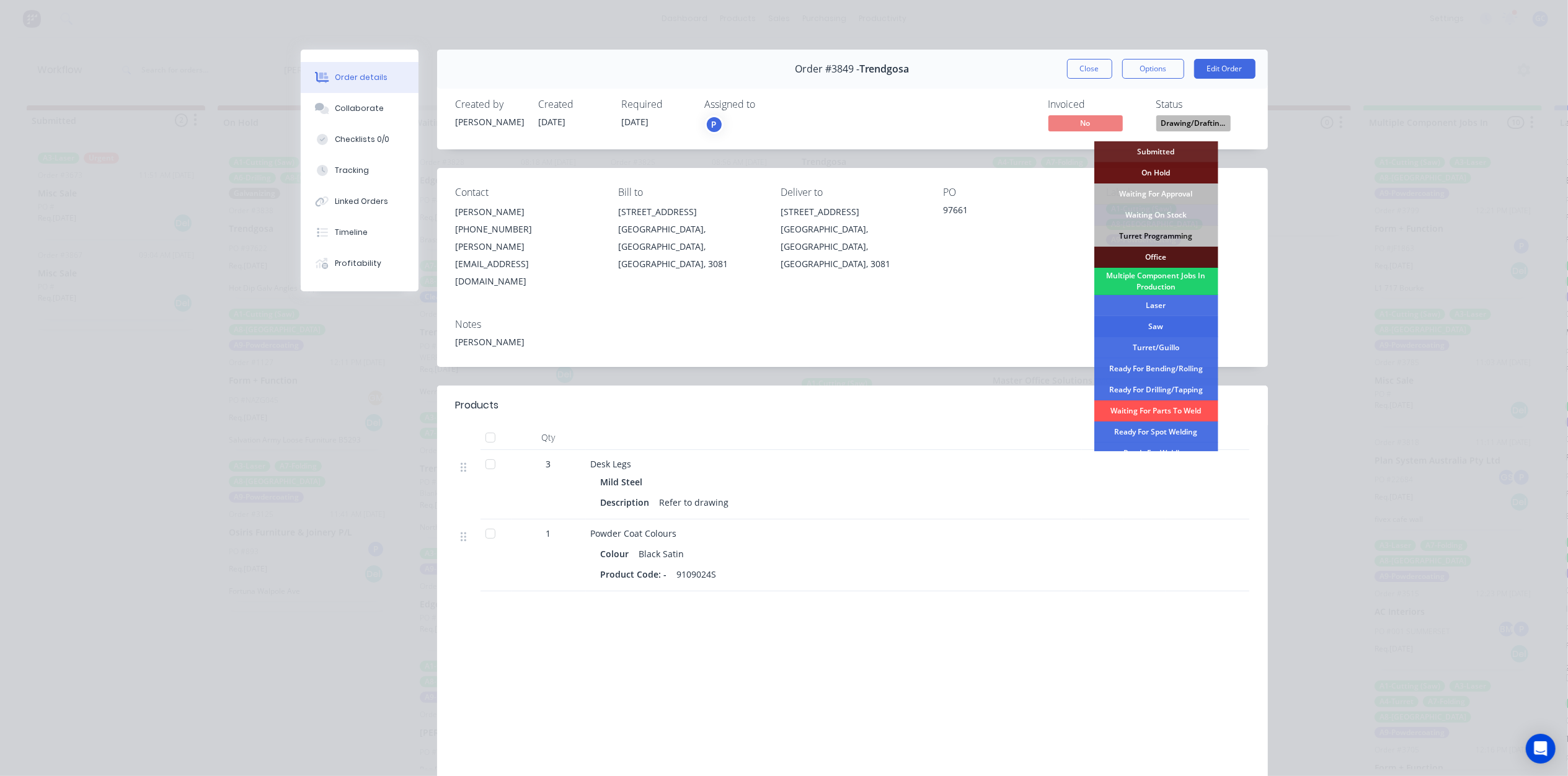
click at [1146, 331] on div "Saw" at bounding box center [1156, 326] width 124 height 21
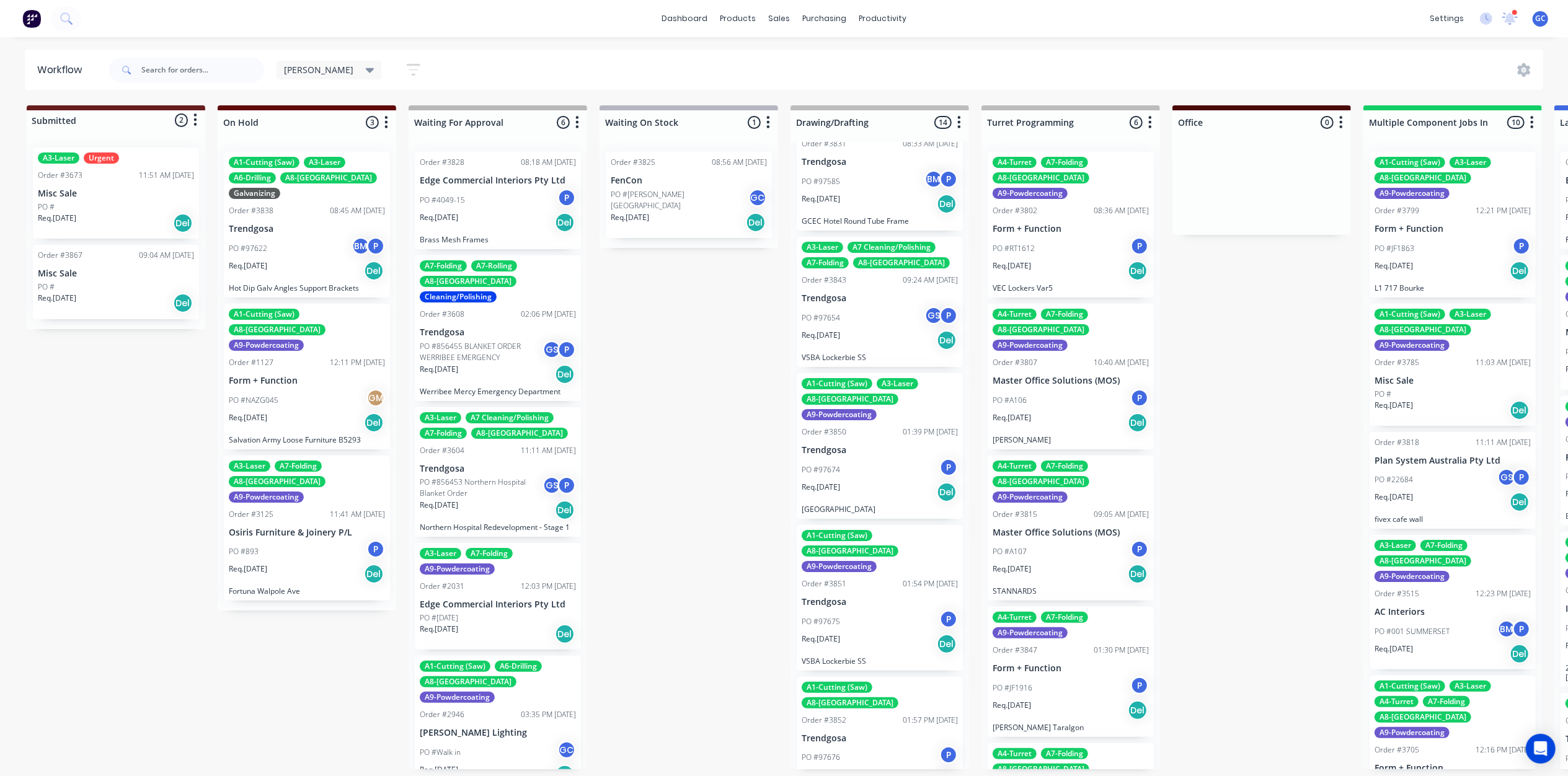
click at [865, 481] on div "Req. 08/09/25 Del" at bounding box center [880, 491] width 157 height 21
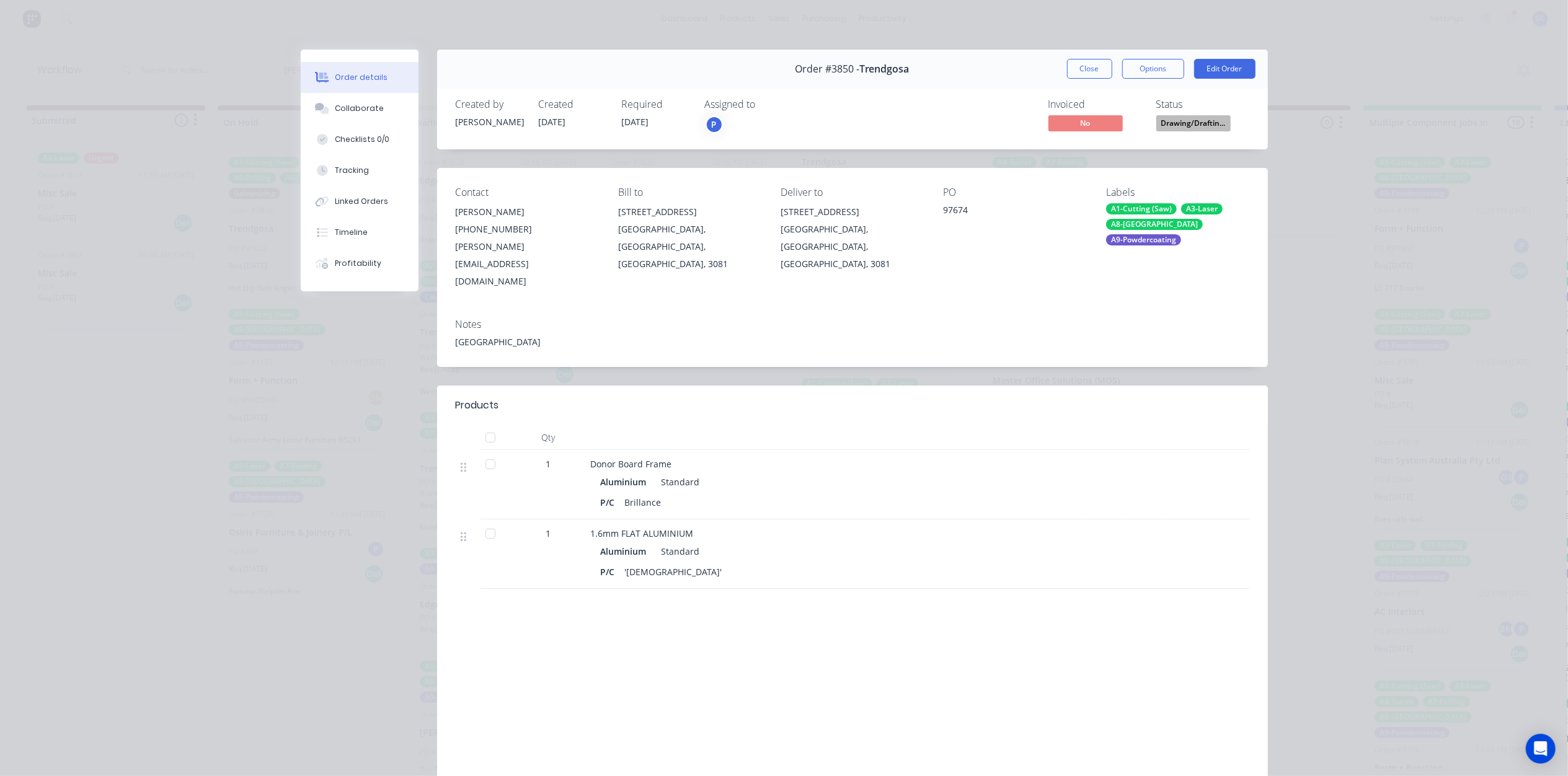
click at [1204, 129] on span "Drawing/Draftin..." at bounding box center [1194, 123] width 75 height 15
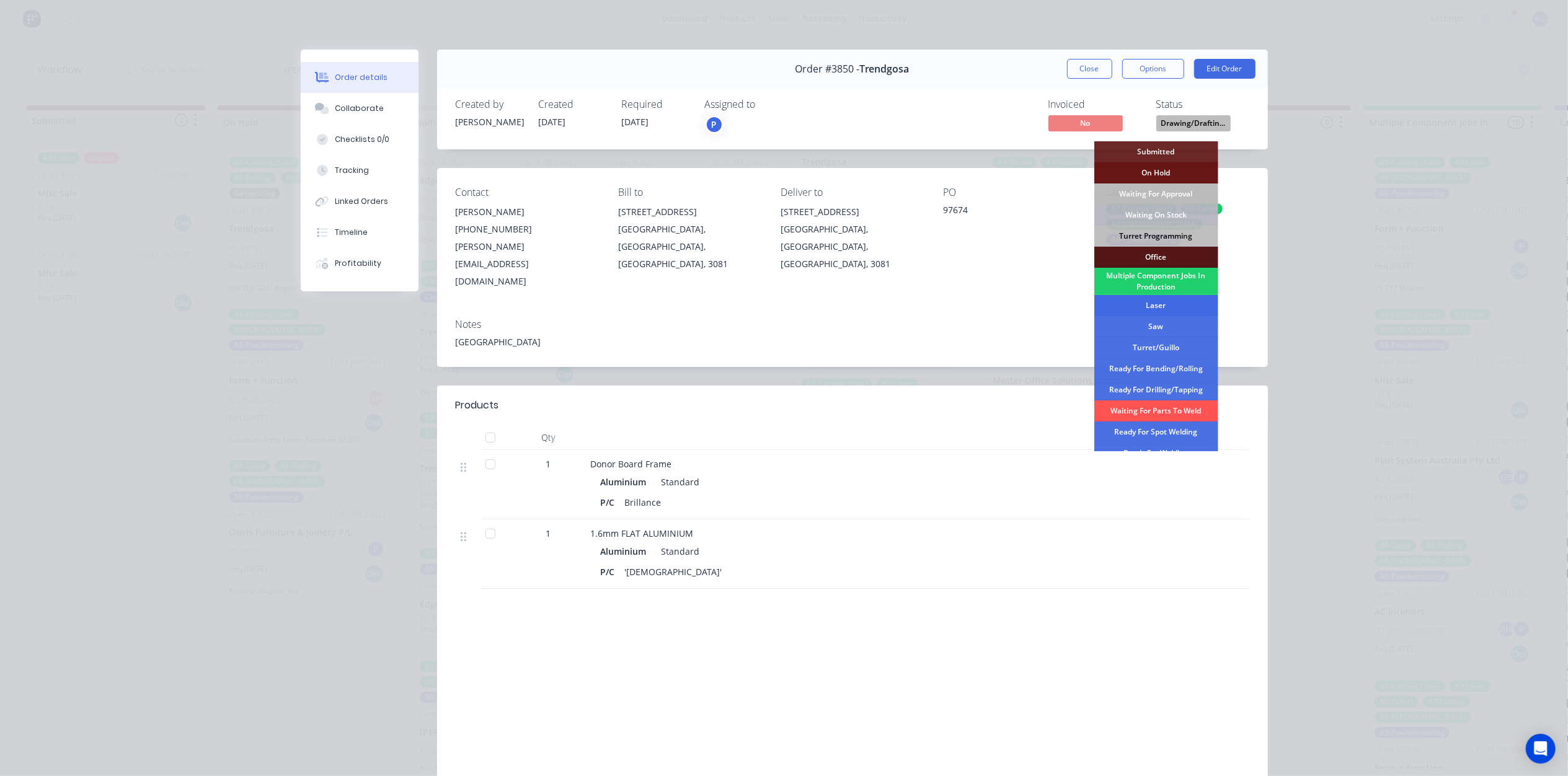
click at [1152, 304] on div "Laser" at bounding box center [1156, 305] width 124 height 21
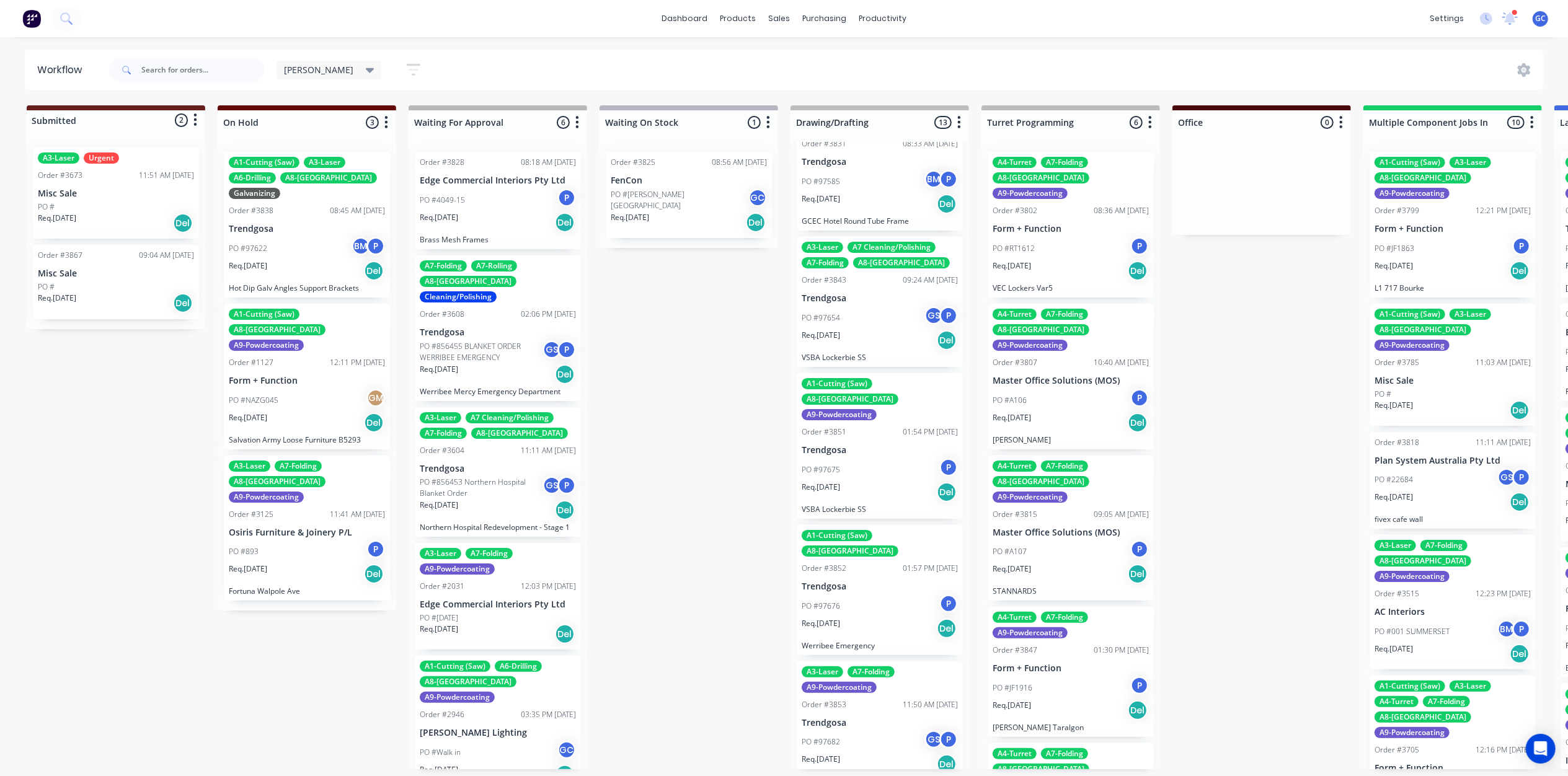
click at [882, 458] on div "PO #97675 P" at bounding box center [880, 469] width 157 height 24
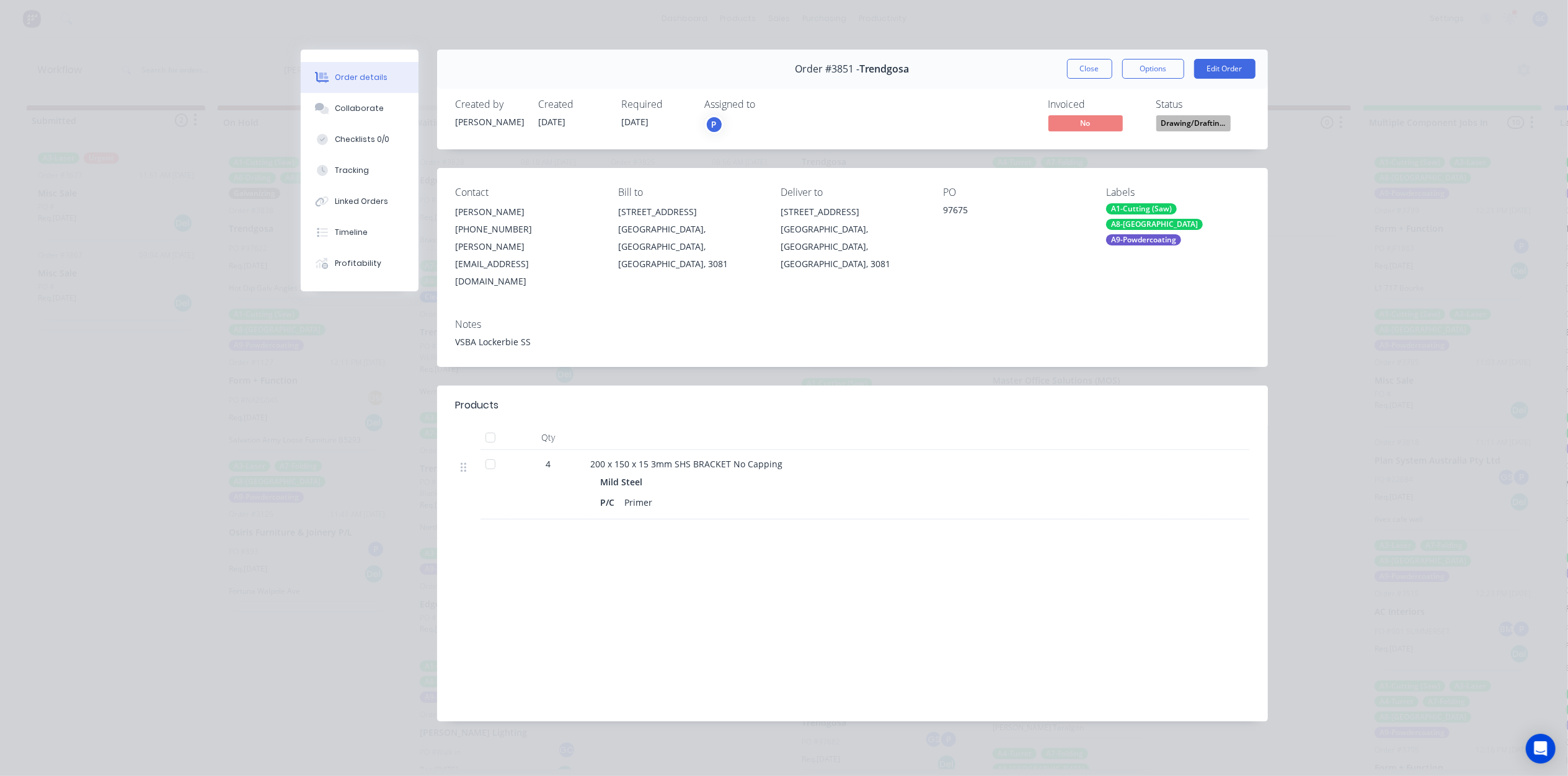
click at [1172, 125] on span "Drawing/Draftin..." at bounding box center [1194, 123] width 75 height 15
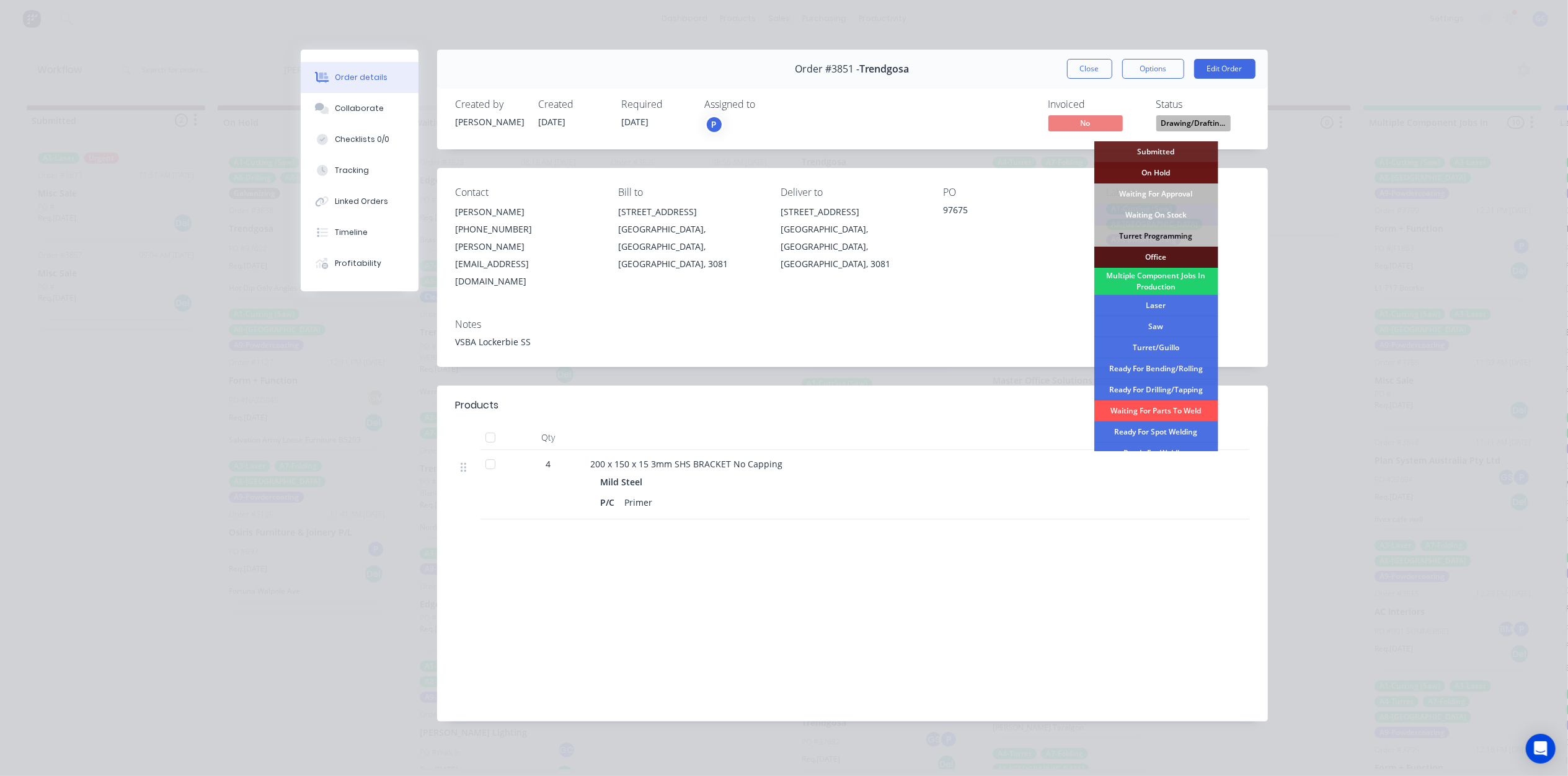
scroll to position [83, 0]
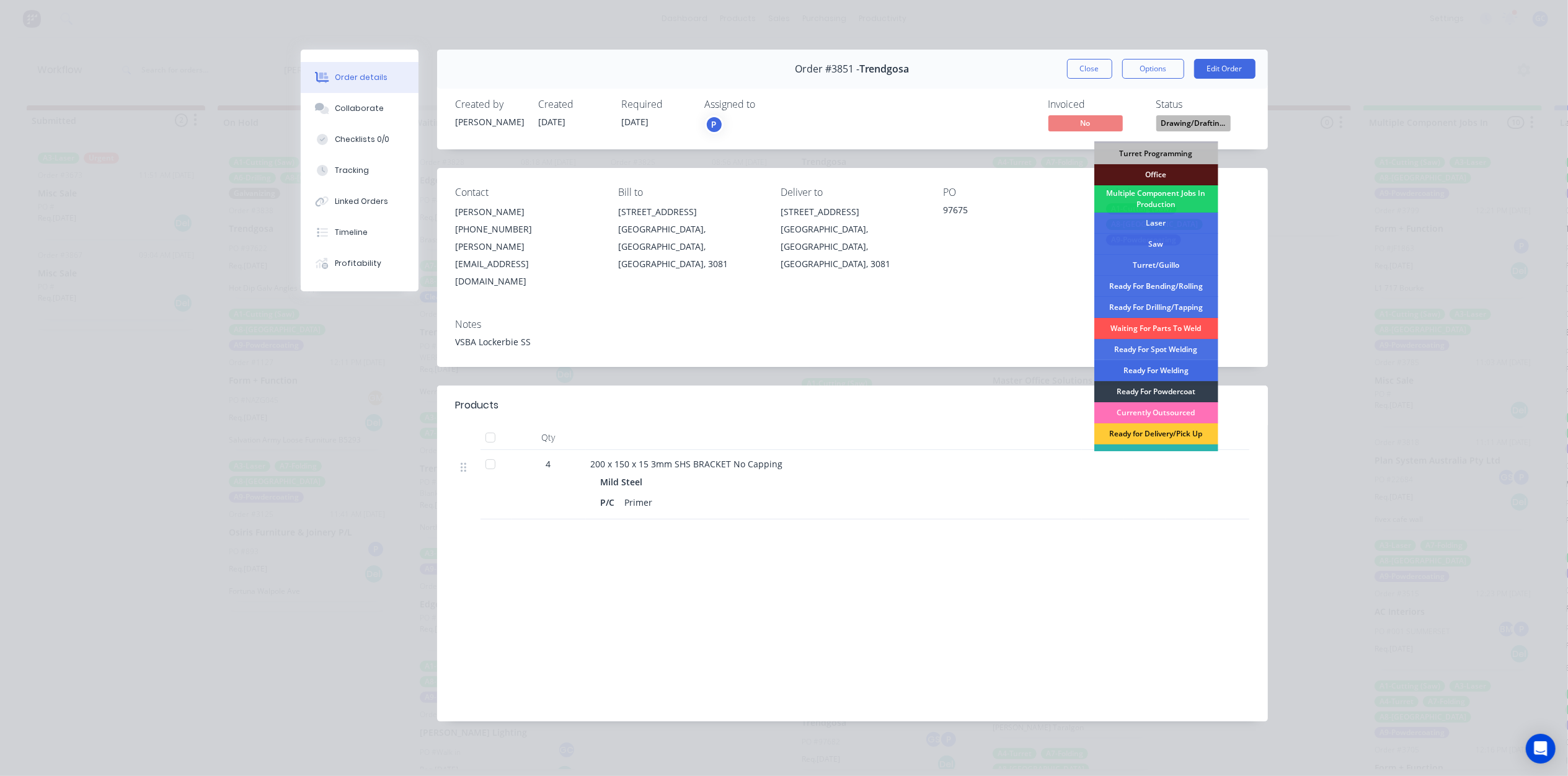
click at [1176, 369] on div "Ready For Welding" at bounding box center [1156, 370] width 124 height 21
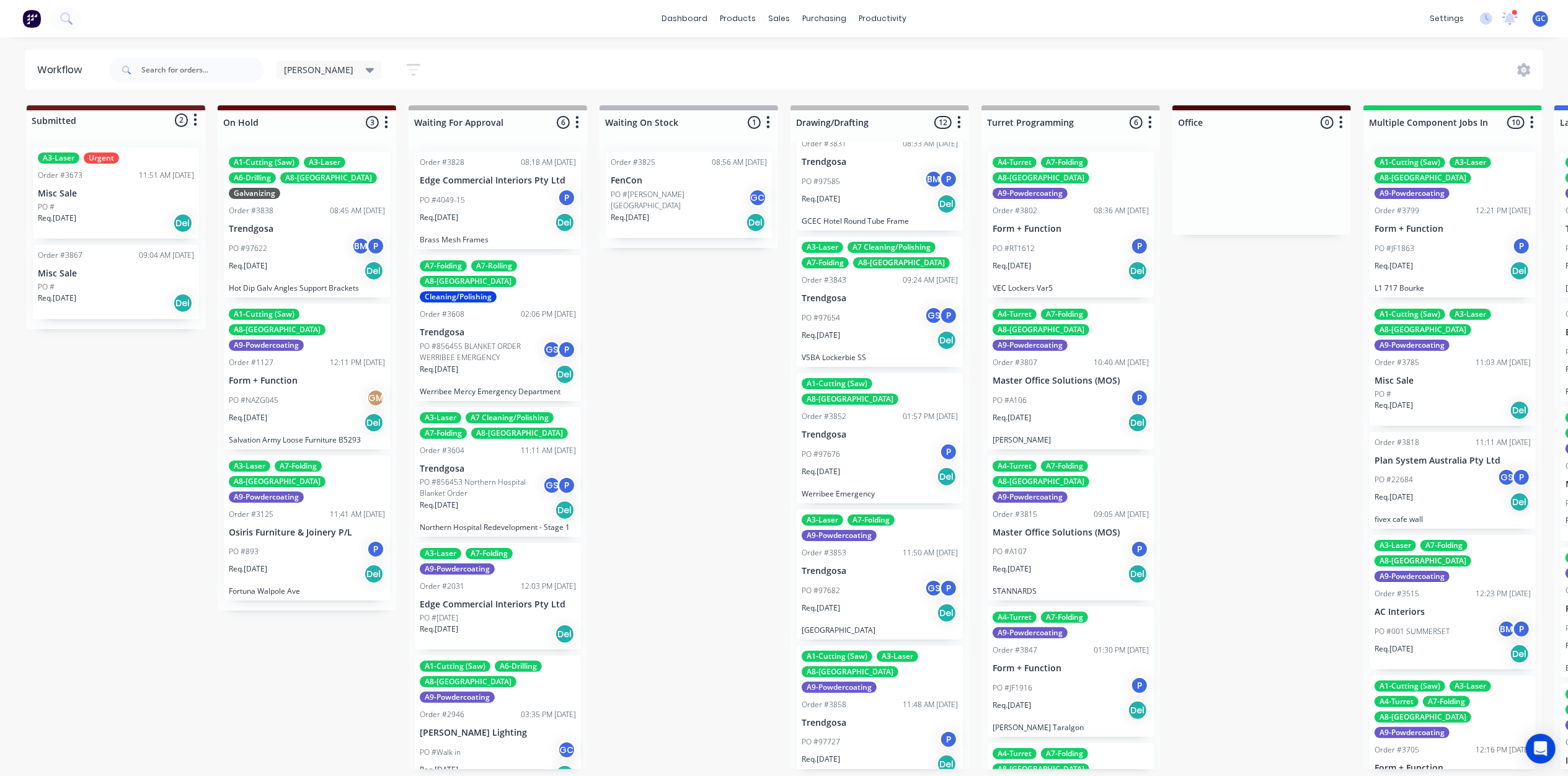
click at [875, 451] on div "A1-Cutting (Saw) A8-Welding Order #3852 01:57 PM 25/08/25 Trendgosa PO #97676 P…" at bounding box center [879, 438] width 167 height 130
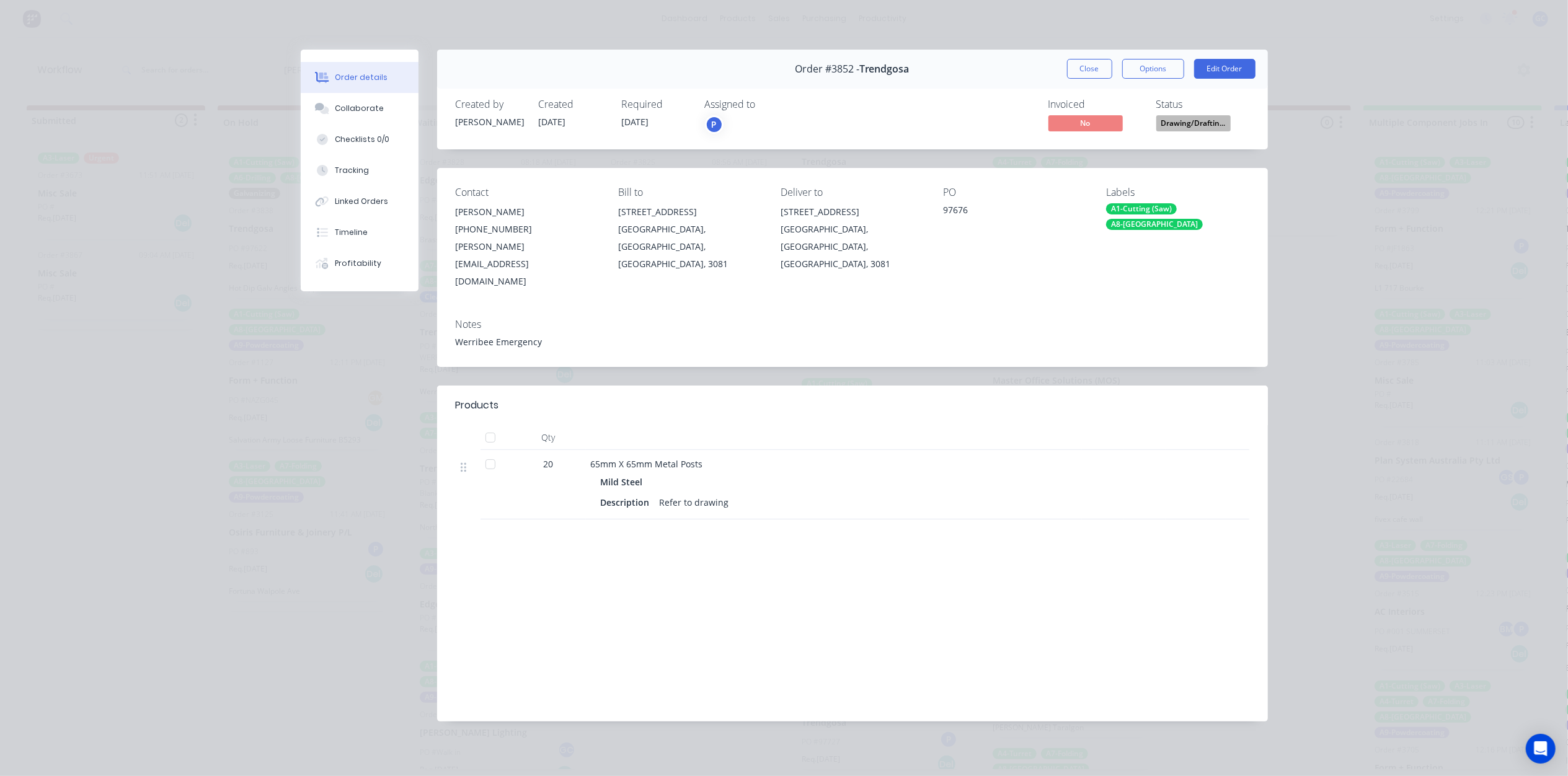
click at [1209, 117] on span "Drawing/Draftin..." at bounding box center [1194, 123] width 75 height 15
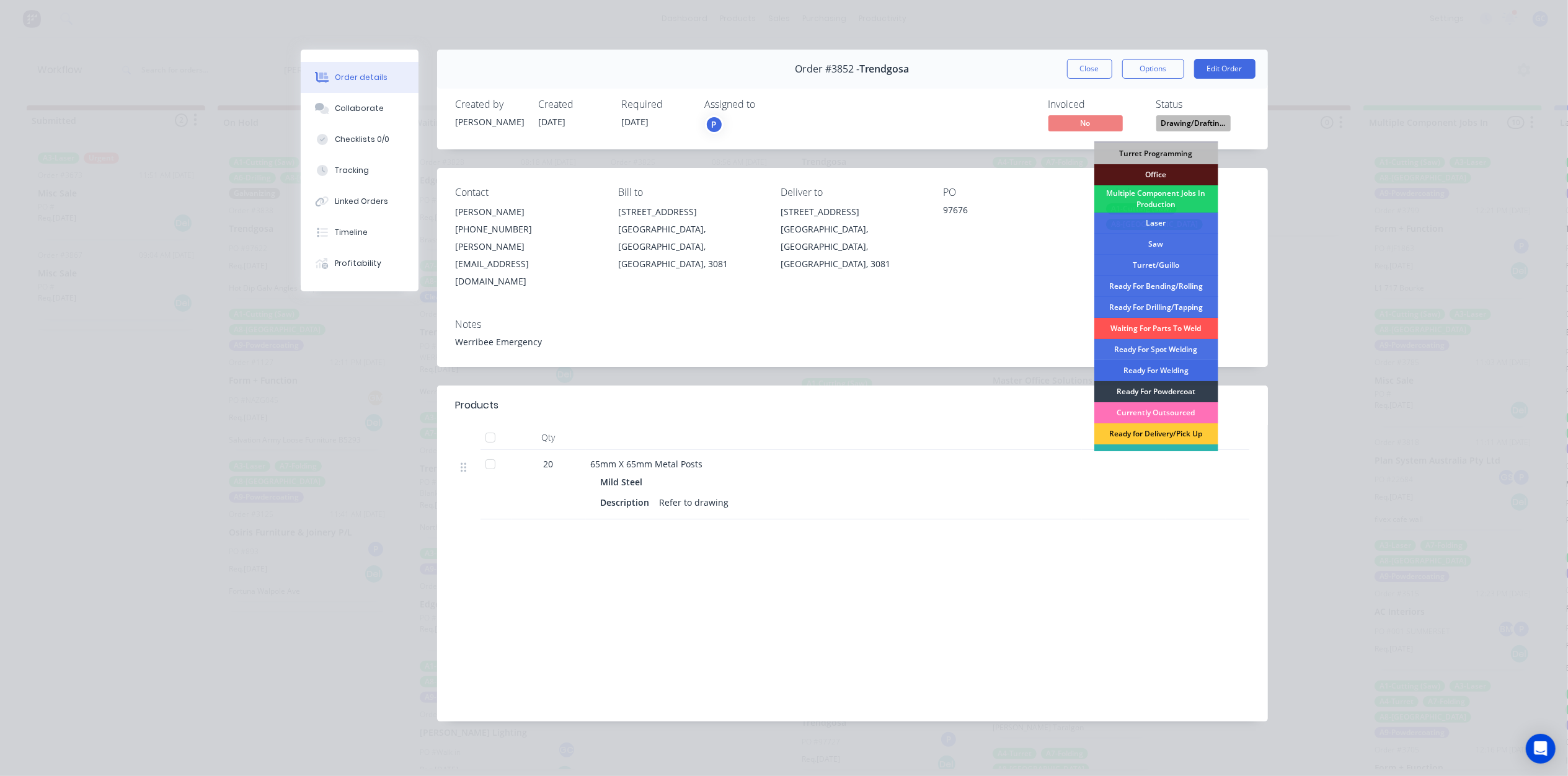
click at [1170, 370] on div "Ready For Welding" at bounding box center [1156, 370] width 124 height 21
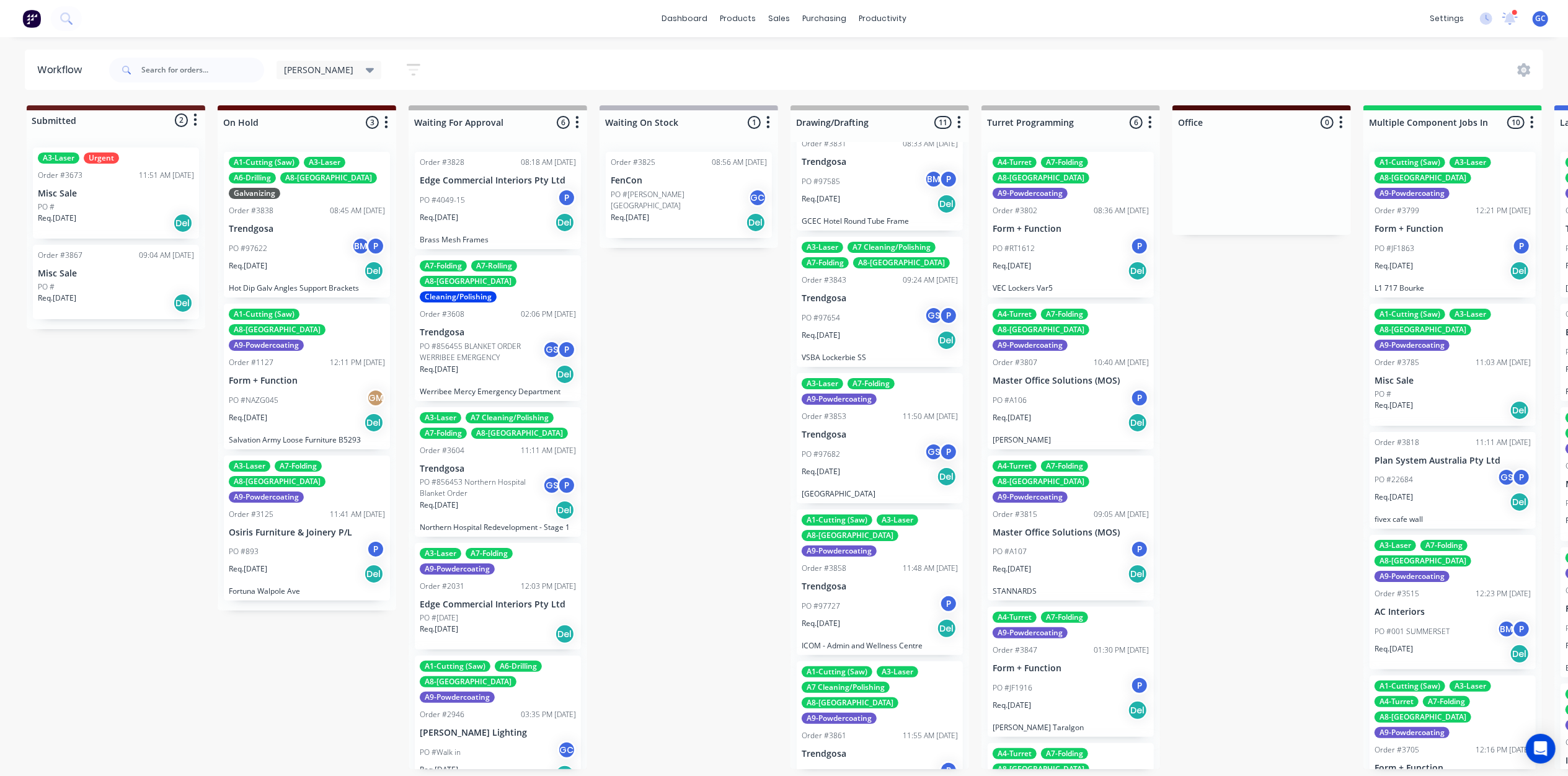
click at [886, 429] on p "Trendgosa" at bounding box center [880, 435] width 157 height 11
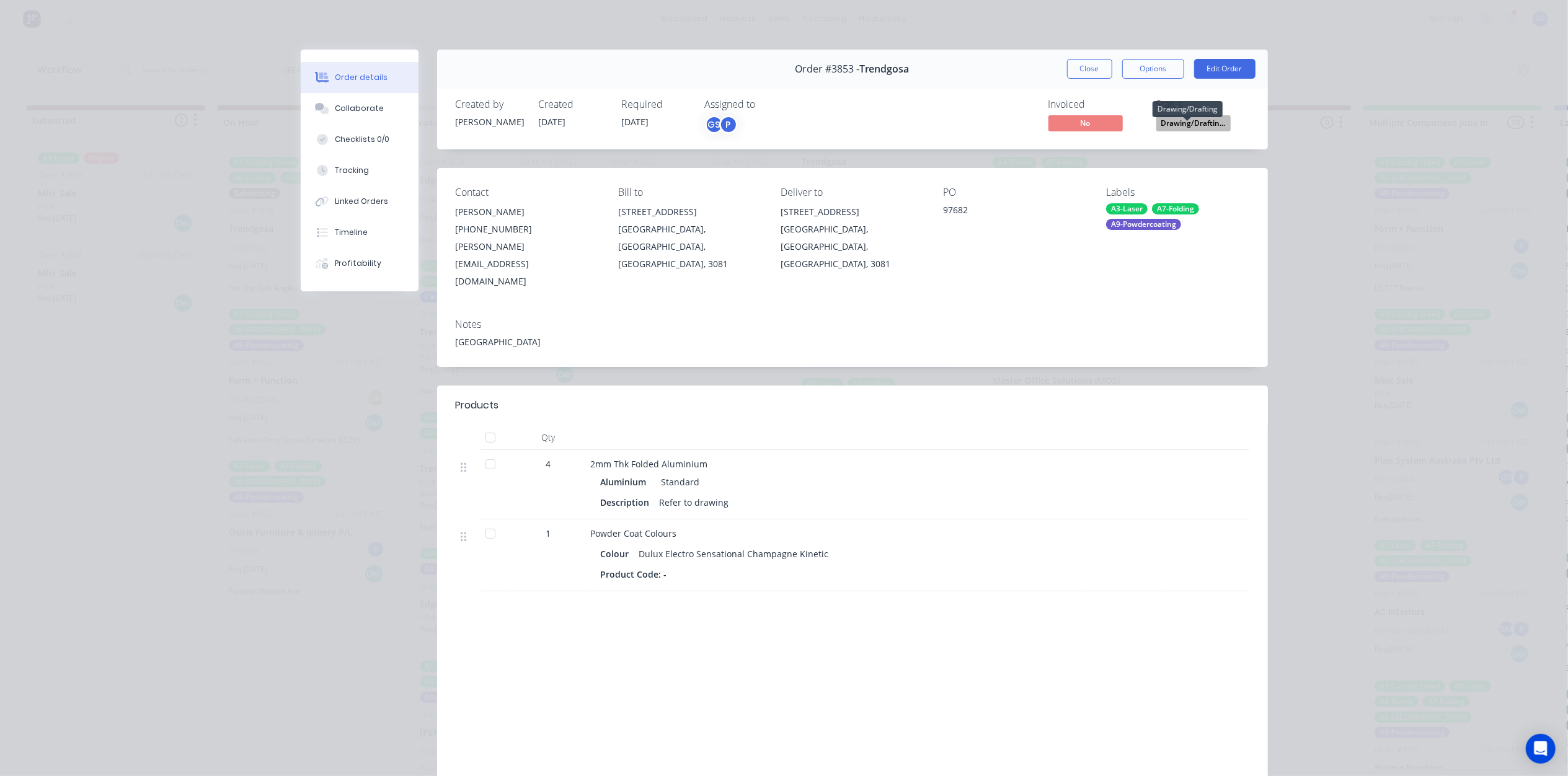
click at [1177, 123] on span "Drawing/Draftin..." at bounding box center [1194, 123] width 75 height 15
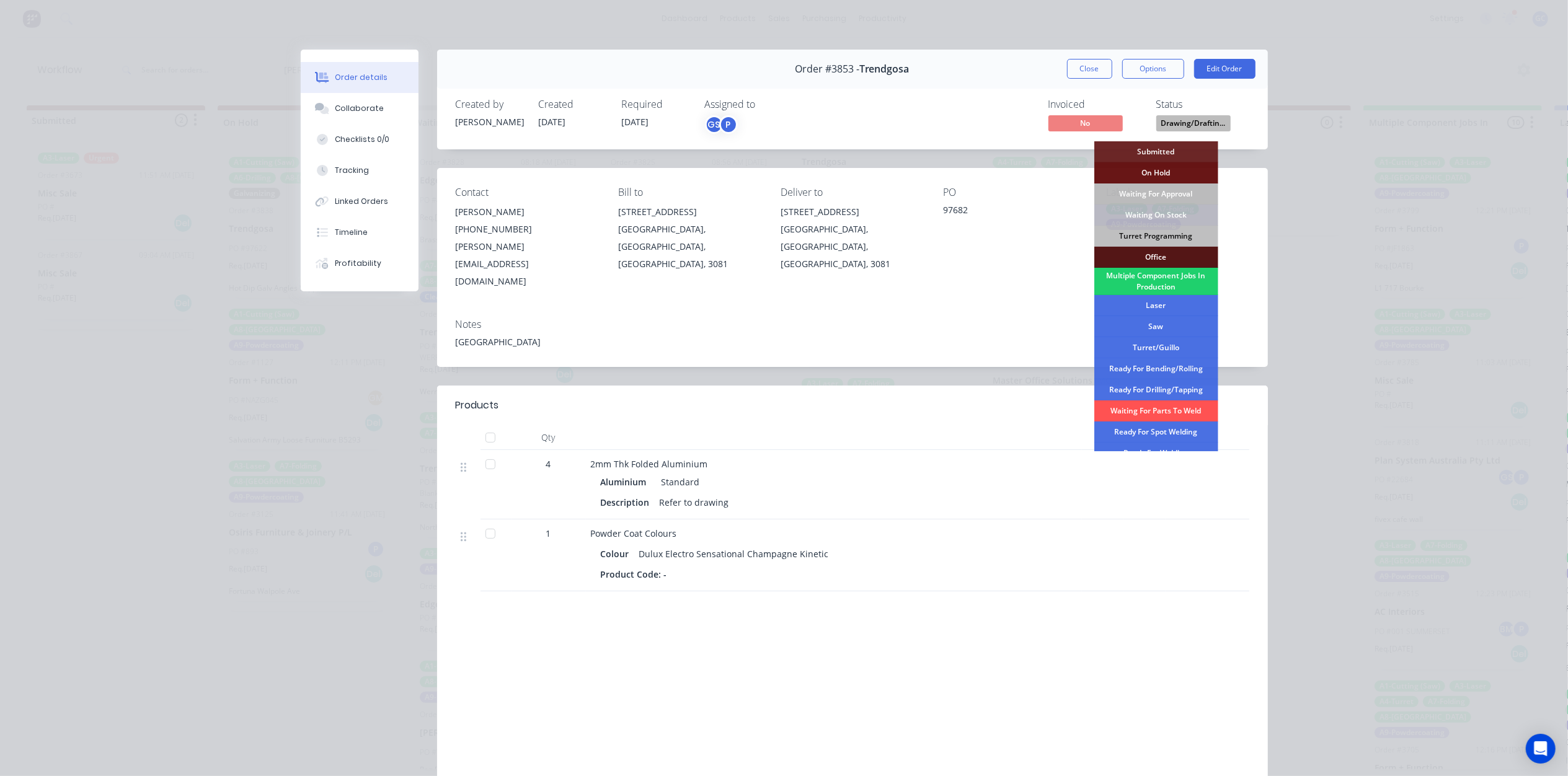
click at [1018, 318] on div "Notes" at bounding box center [853, 324] width 794 height 12
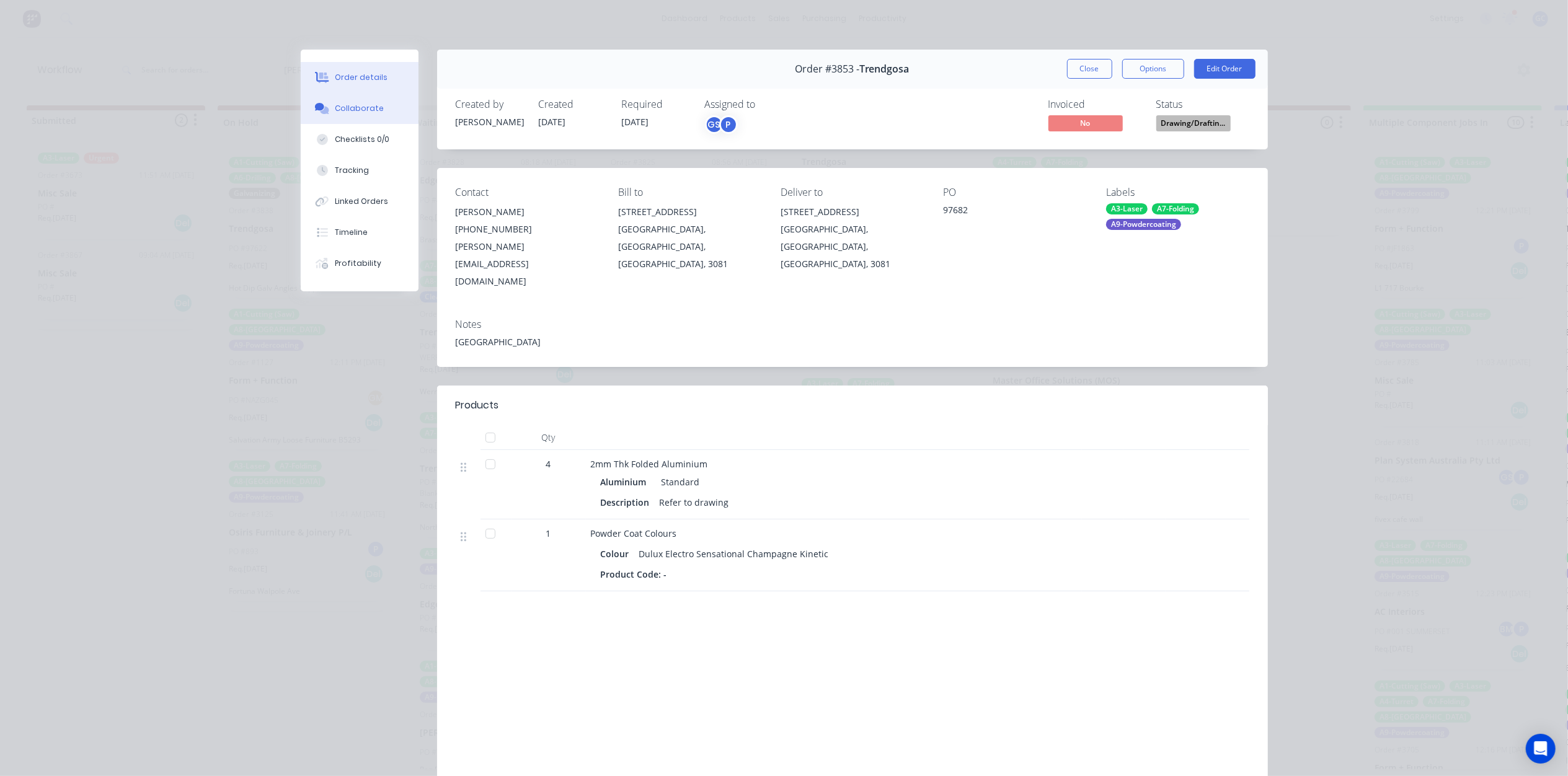
click at [357, 123] on button "Collaborate" at bounding box center [359, 108] width 117 height 31
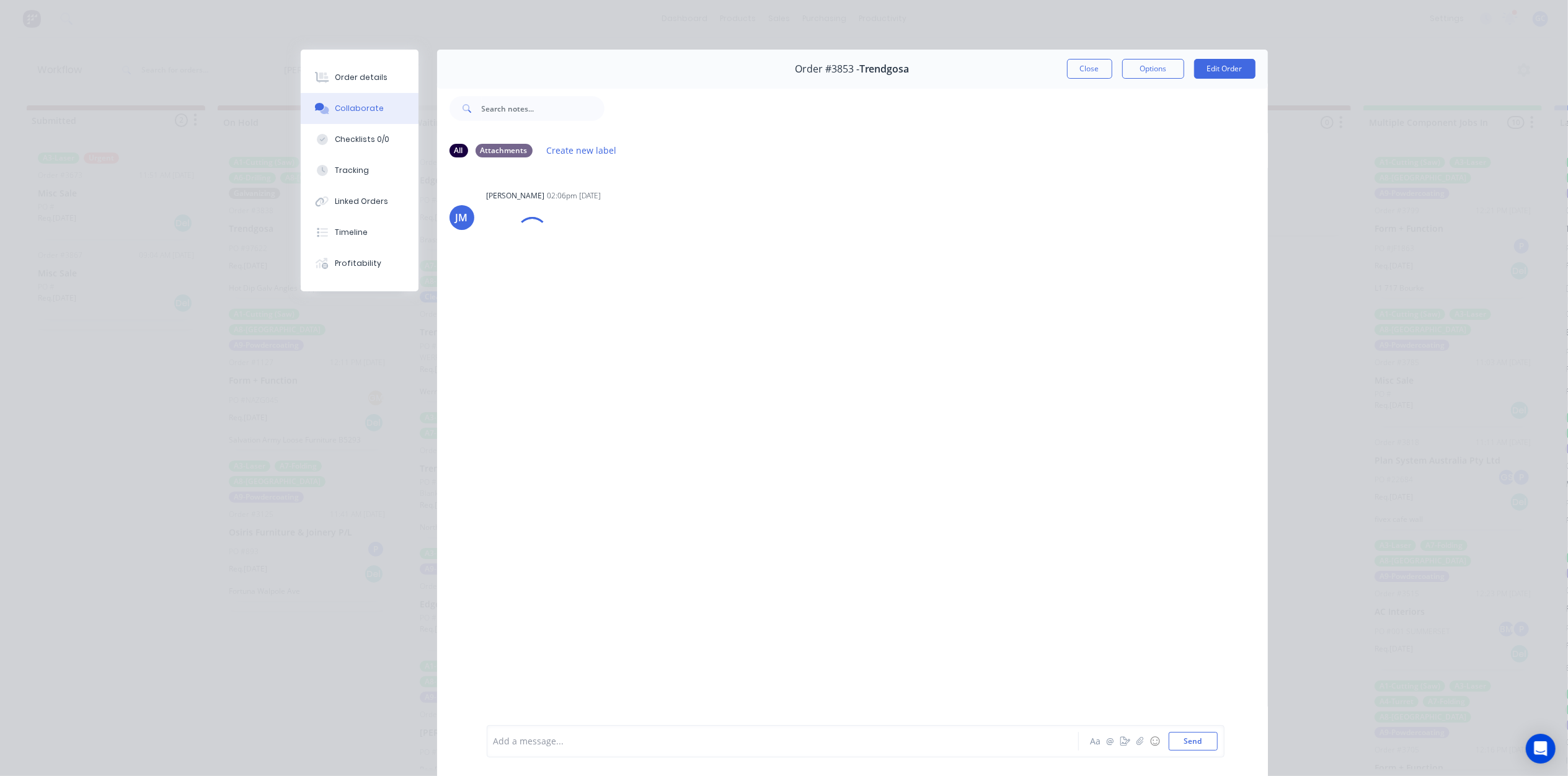
click at [356, 108] on div "Collaborate" at bounding box center [359, 108] width 49 height 11
click at [568, 254] on div at bounding box center [531, 262] width 89 height 81
click at [584, 254] on button "button" at bounding box center [586, 263] width 5 height 18
click at [627, 293] on button "Download" at bounding box center [667, 295] width 139 height 28
click at [1087, 67] on button "Close" at bounding box center [1090, 69] width 46 height 20
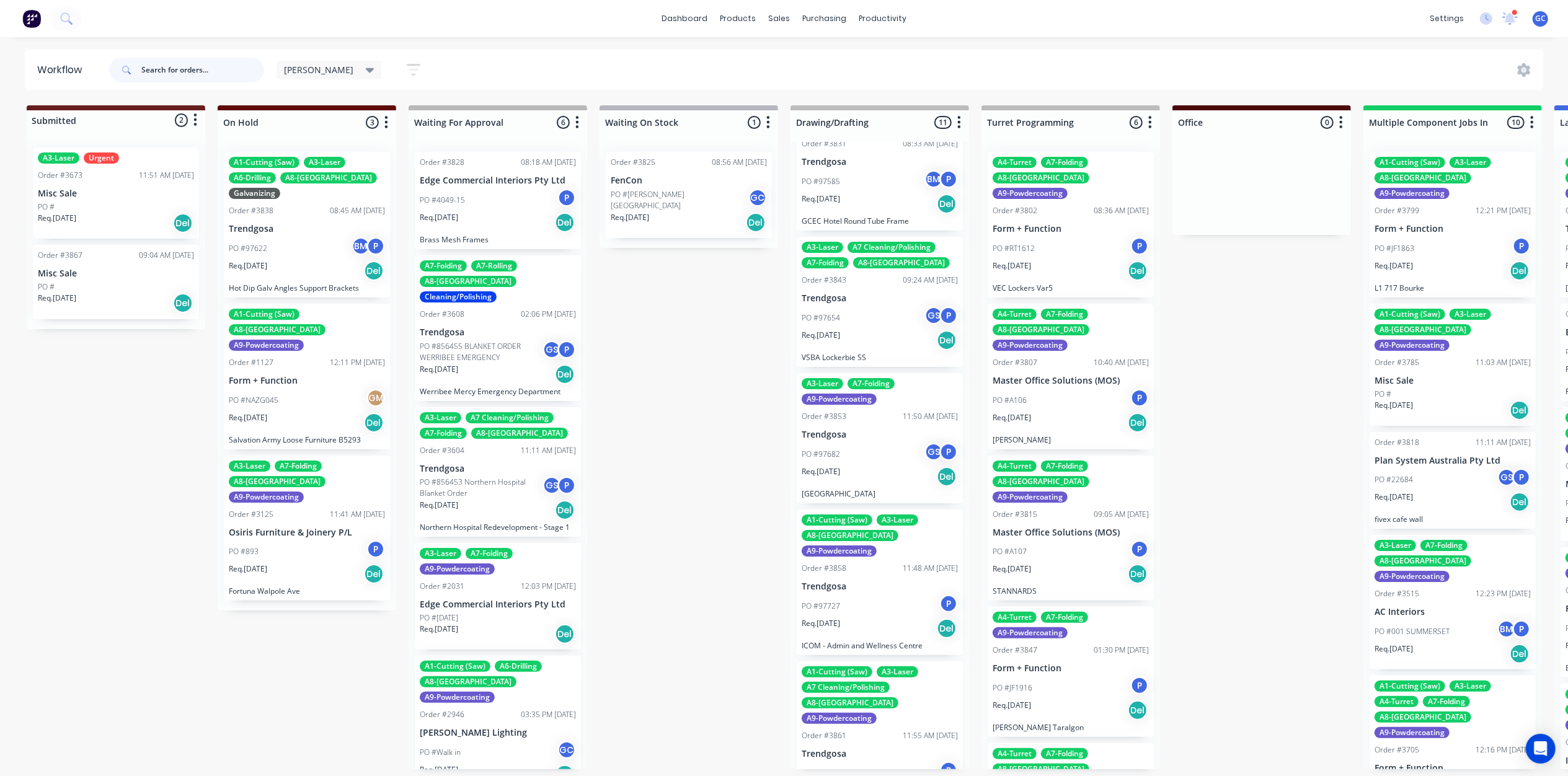
click at [176, 70] on input "text" at bounding box center [202, 69] width 123 height 25
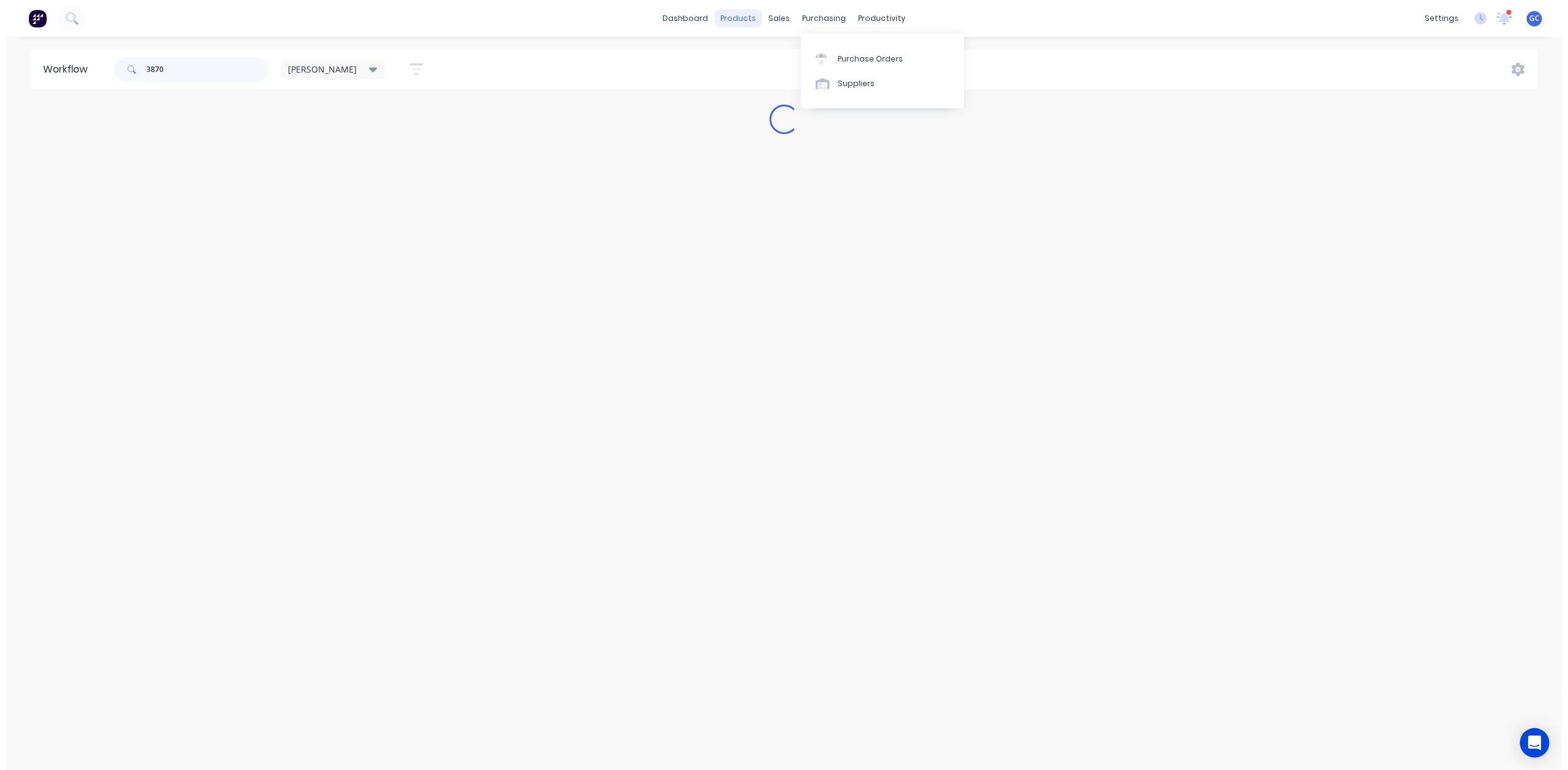
scroll to position [0, 0]
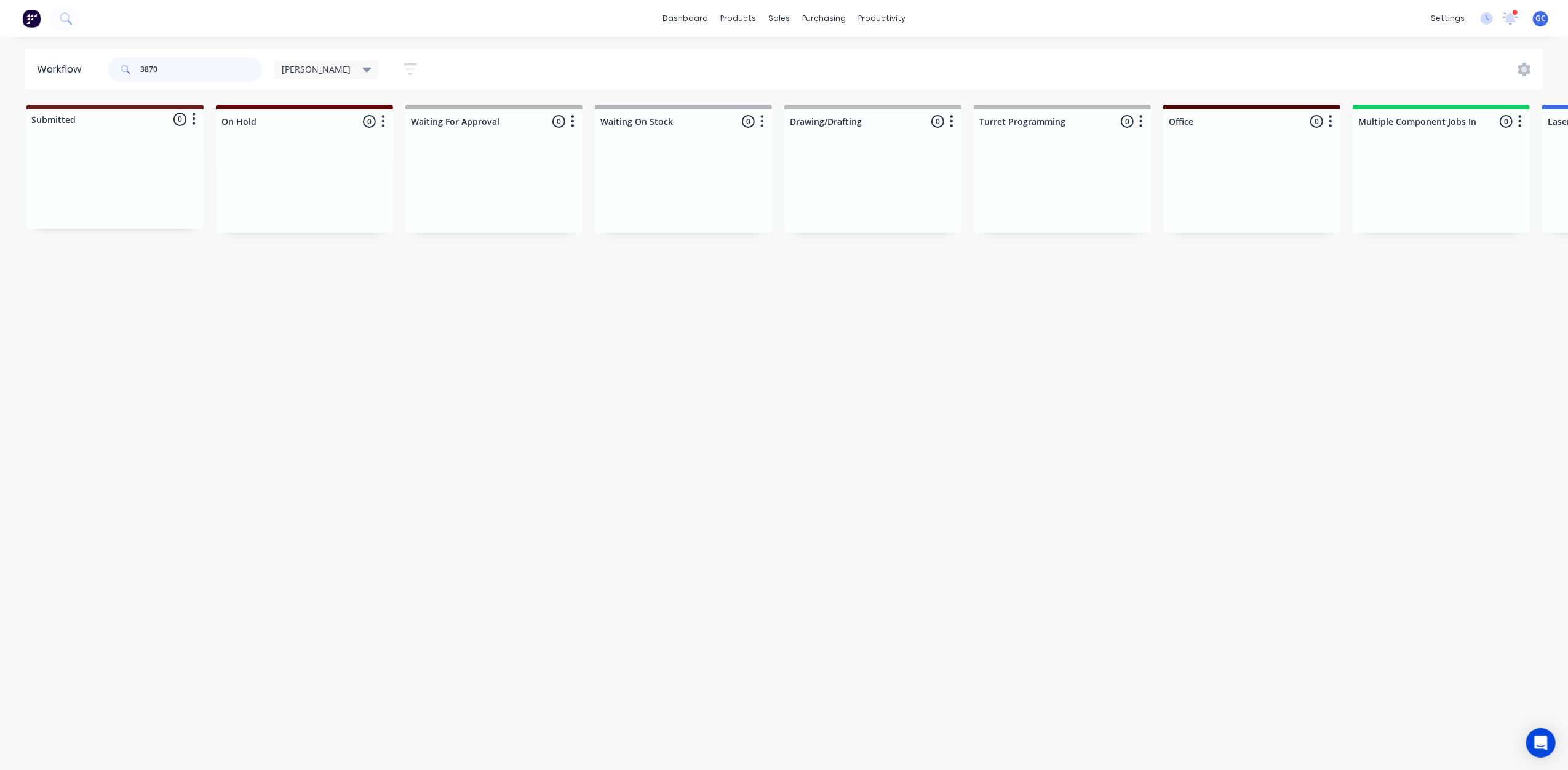
type input "3870"
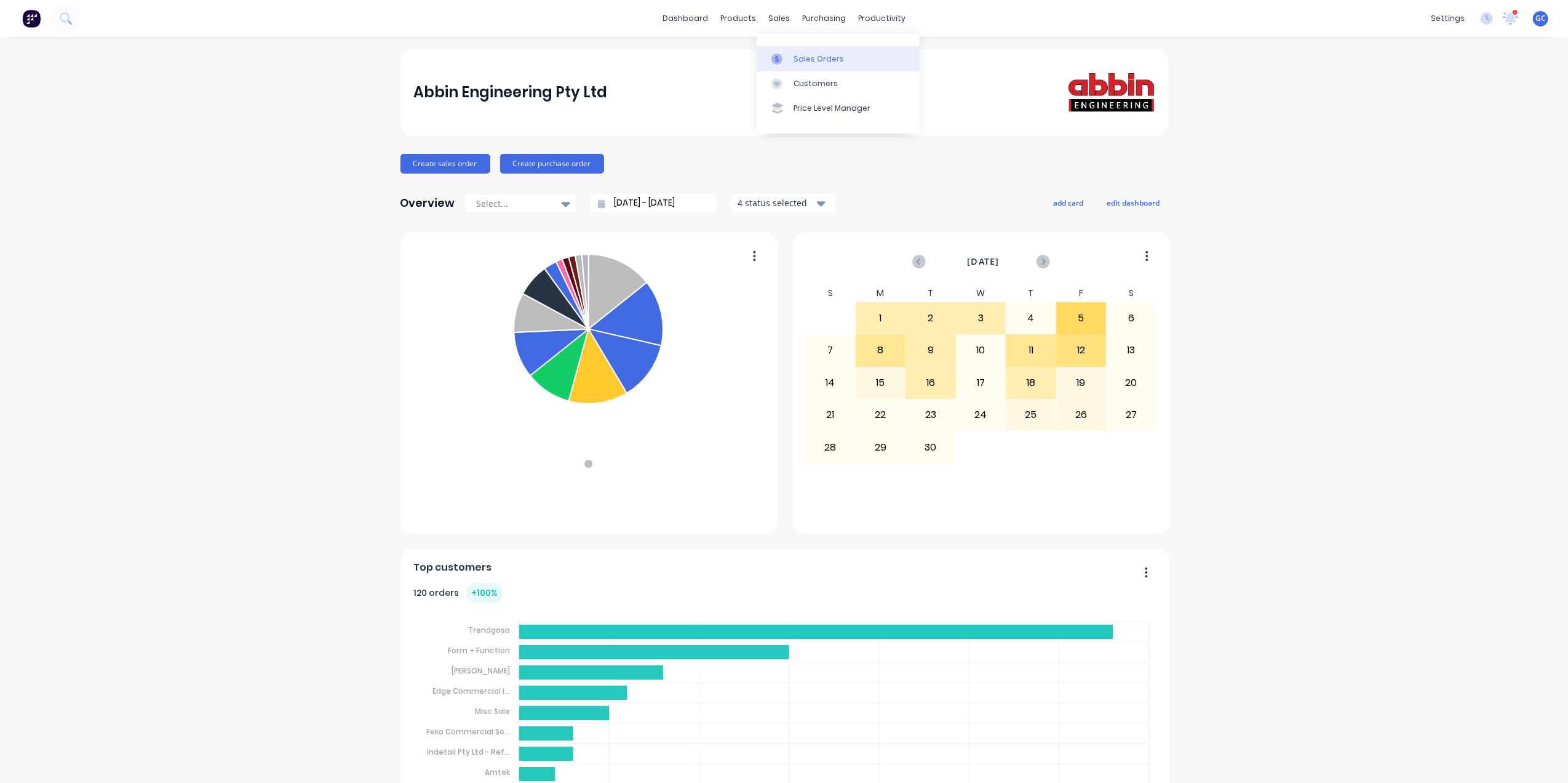
click at [776, 55] on icon at bounding box center [776, 59] width 11 height 11
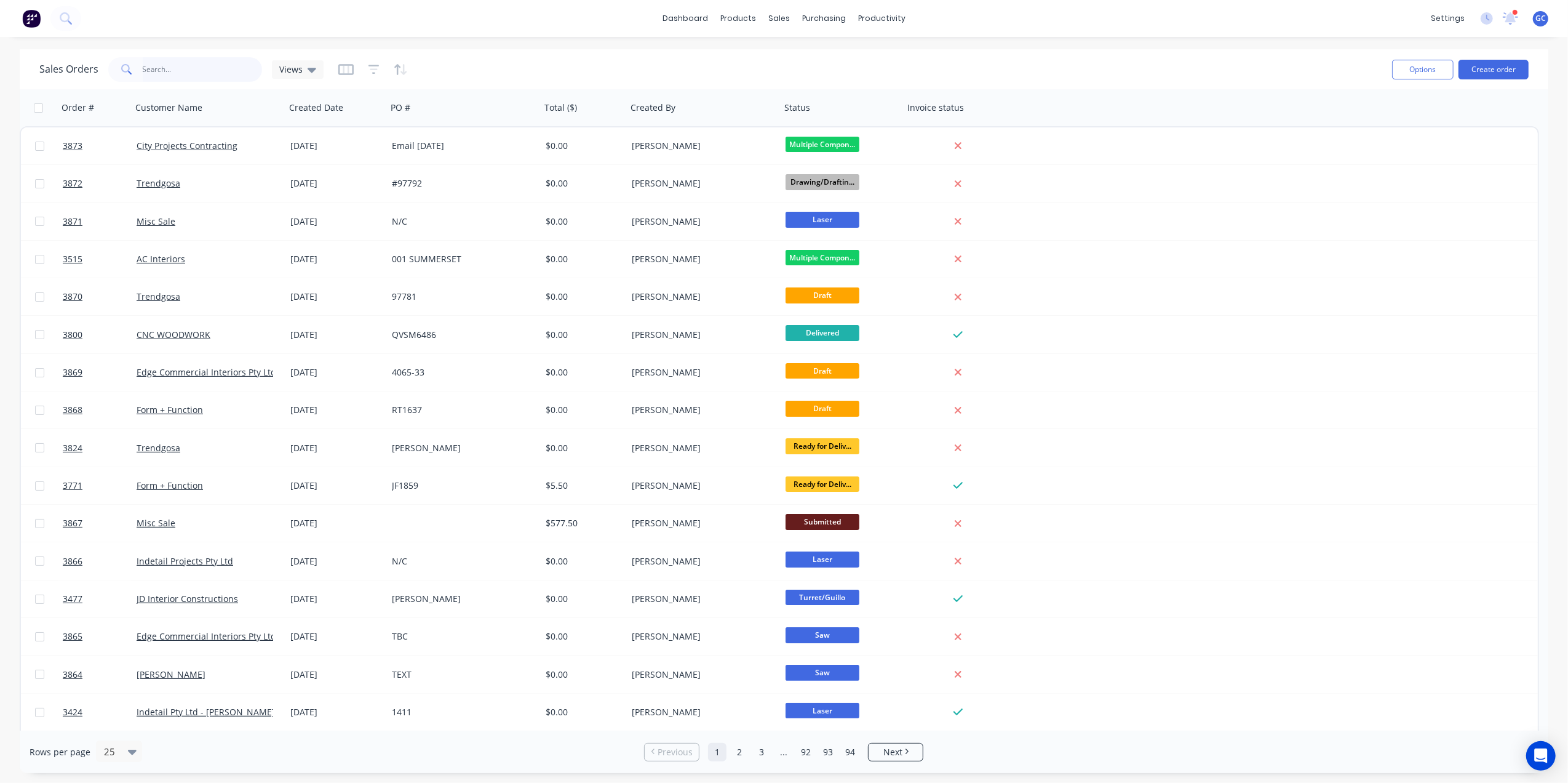
click at [199, 74] on input "text" at bounding box center [202, 69] width 120 height 24
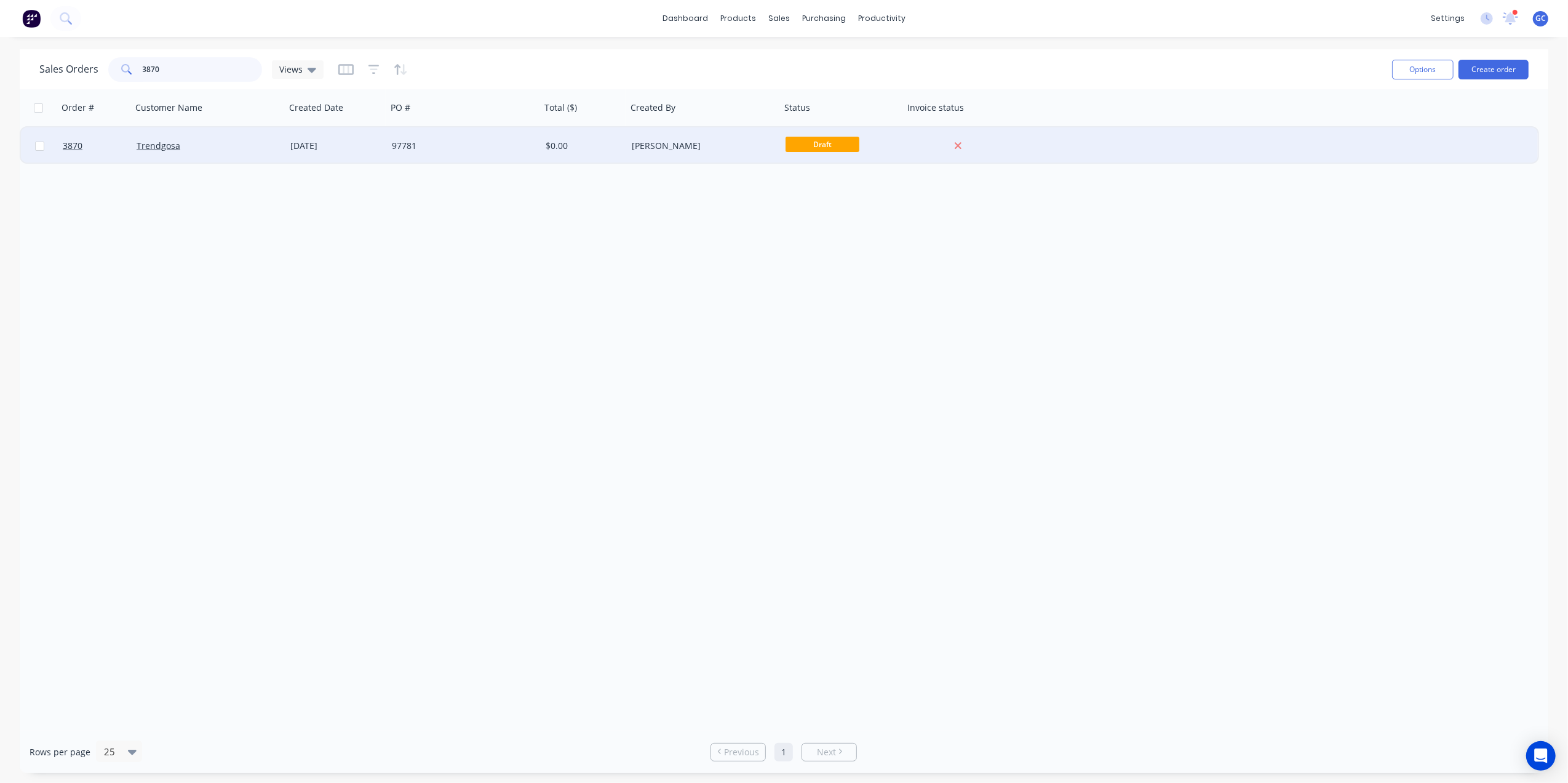
type input "3870"
click at [272, 155] on div "Trendgosa" at bounding box center [209, 145] width 153 height 37
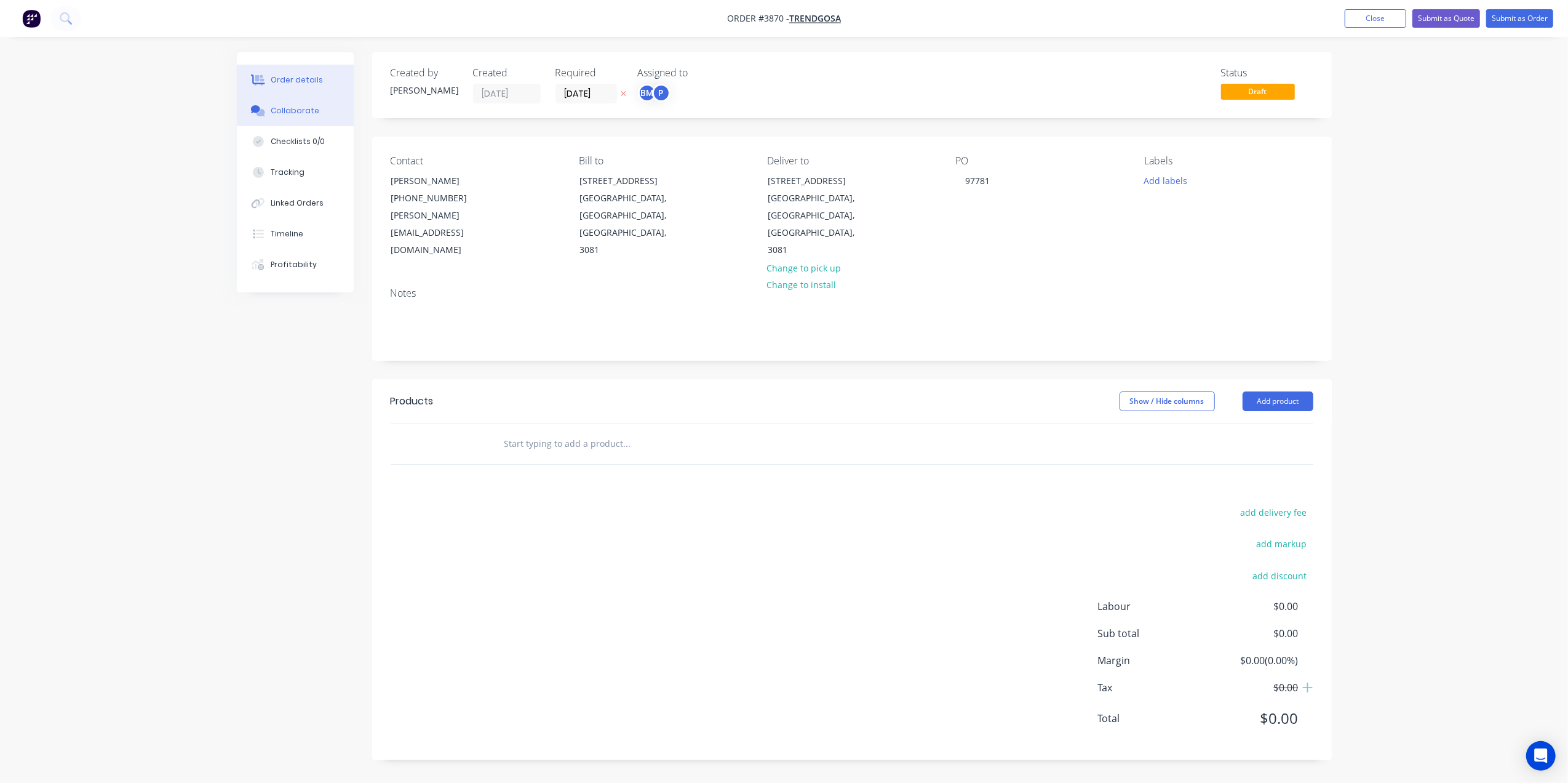
click at [311, 99] on button "Collaborate" at bounding box center [294, 111] width 116 height 31
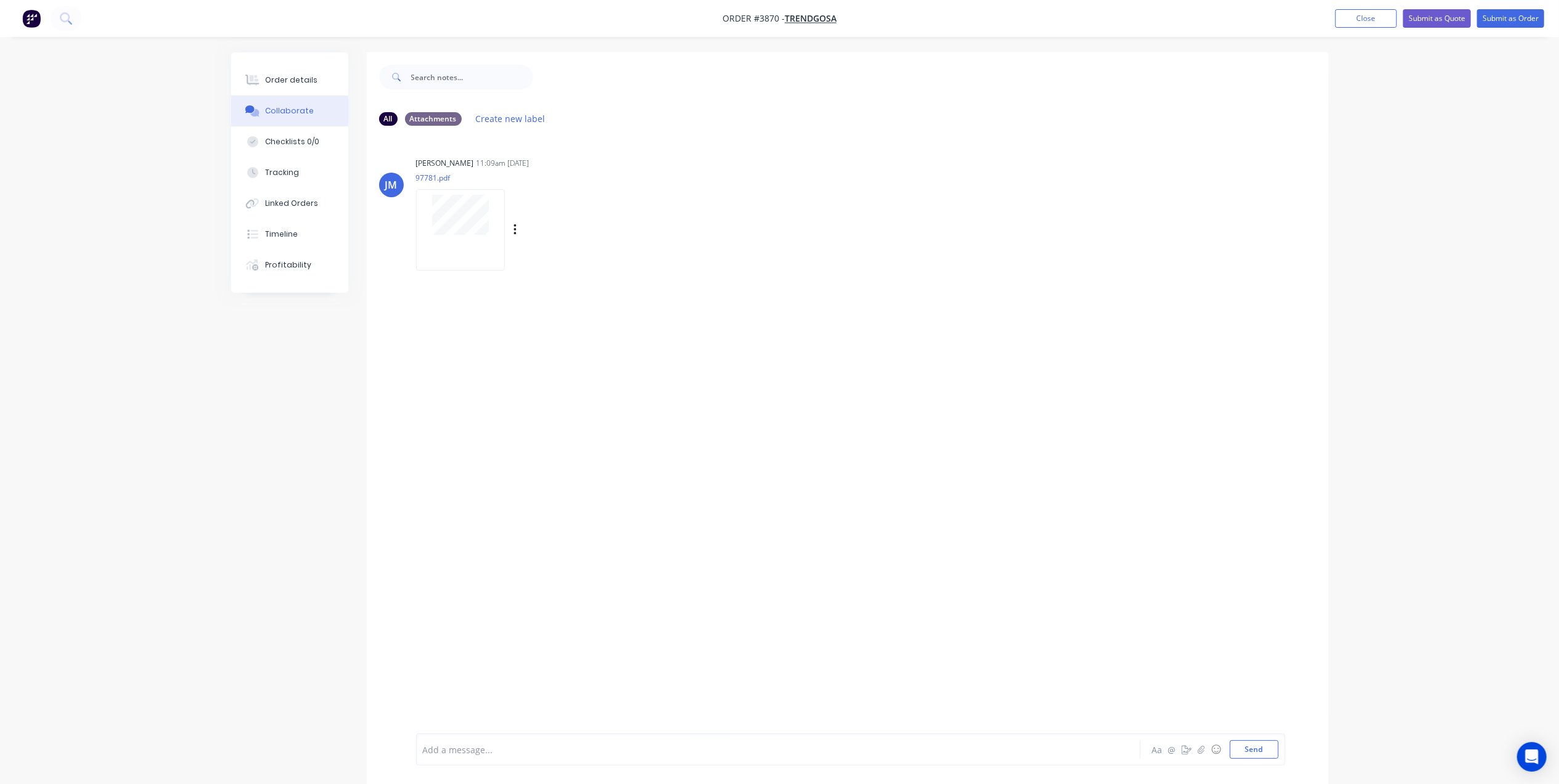
click at [452, 242] on div at bounding box center [461, 229] width 89 height 80
